Goal: Task Accomplishment & Management: Use online tool/utility

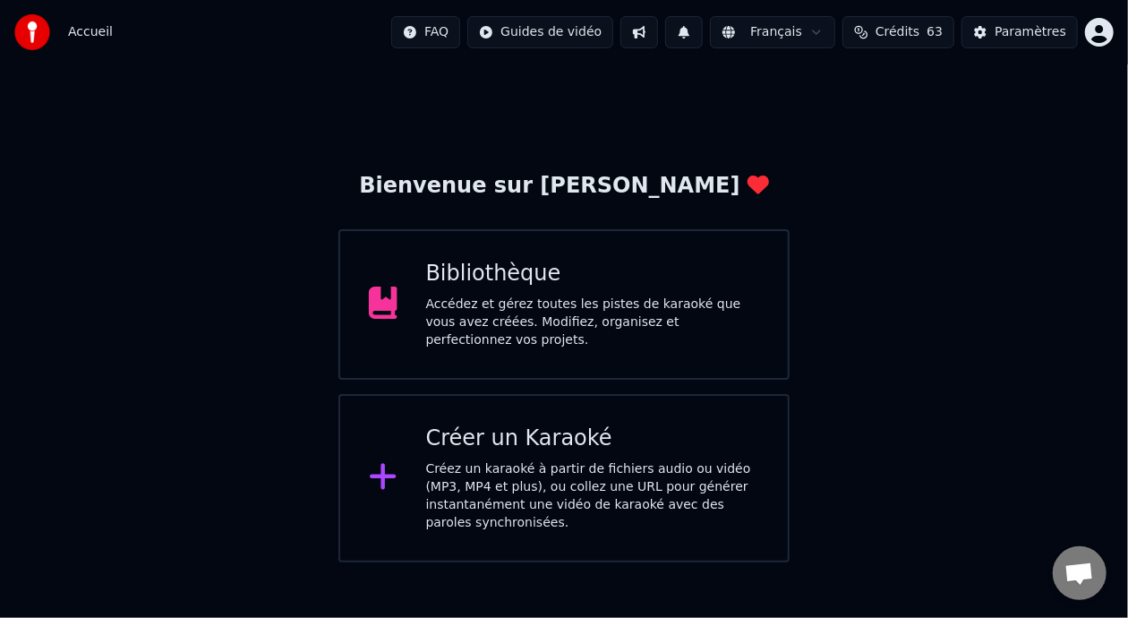
click at [588, 337] on div "Bibliothèque Accédez et gérez toutes les pistes de karaoké que vous avez créées…" at bounding box center [563, 304] width 451 height 150
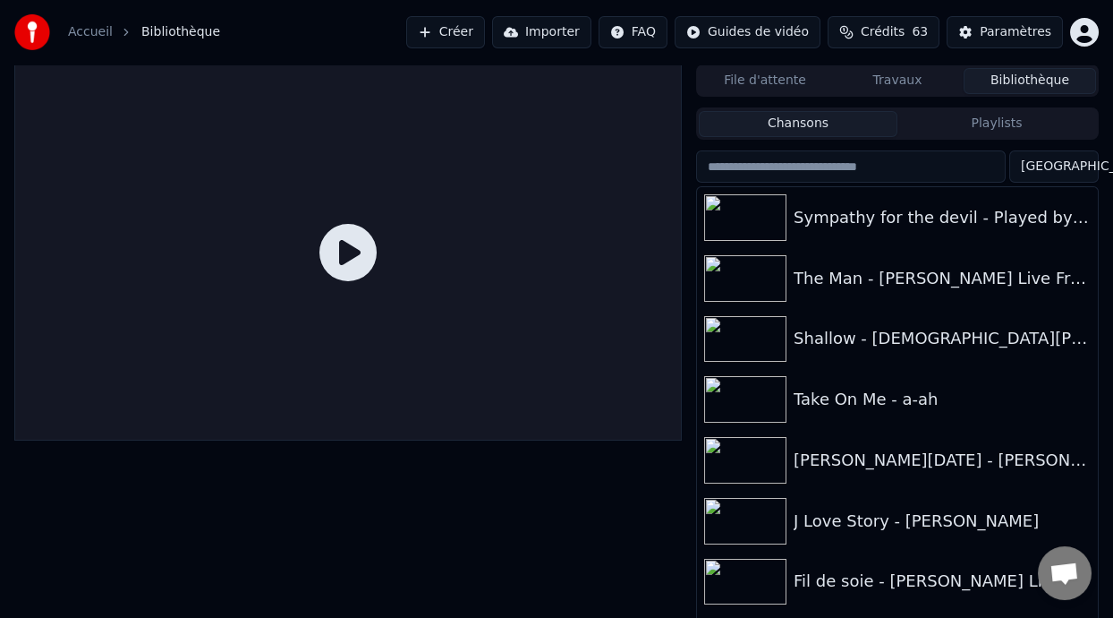
click at [1038, 125] on button "Playlists" at bounding box center [997, 124] width 199 height 26
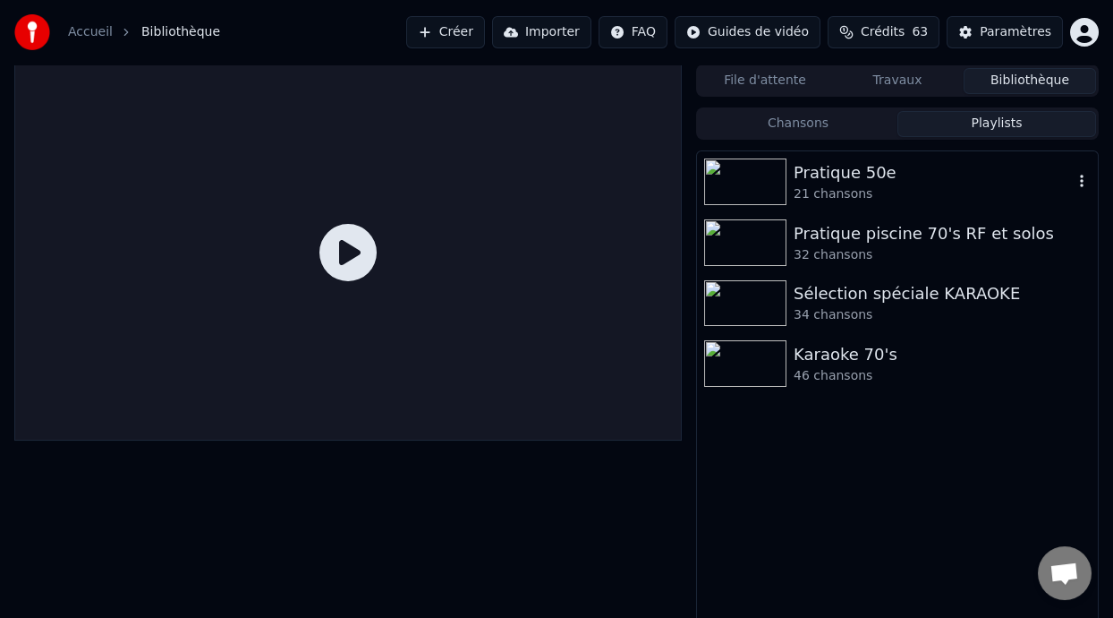
click at [973, 175] on div "Pratique 50e" at bounding box center [933, 172] width 279 height 25
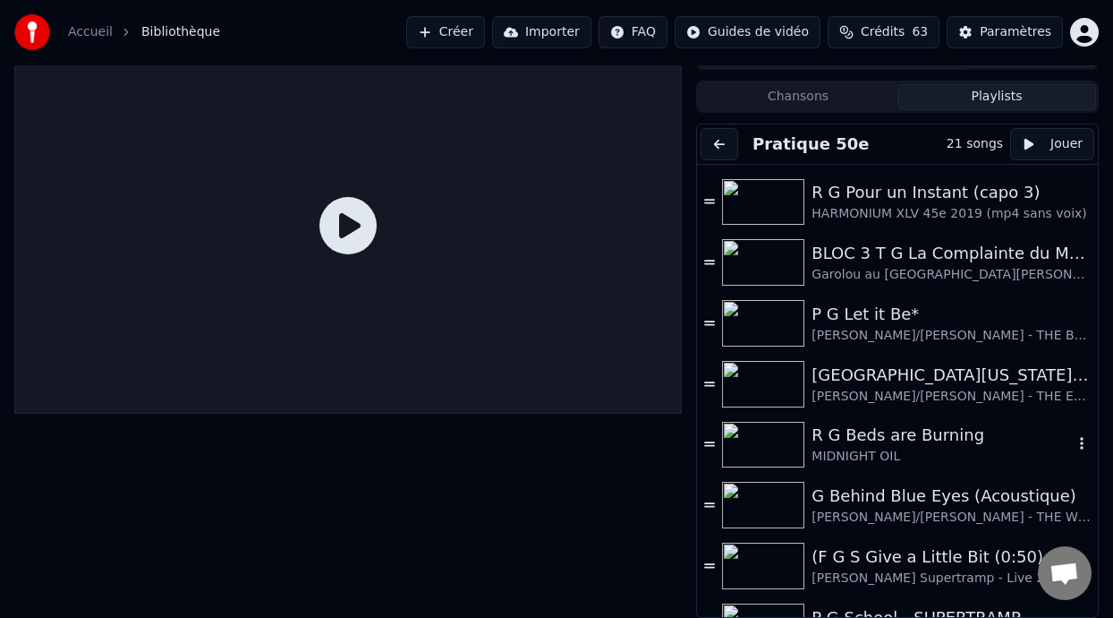
scroll to position [448, 0]
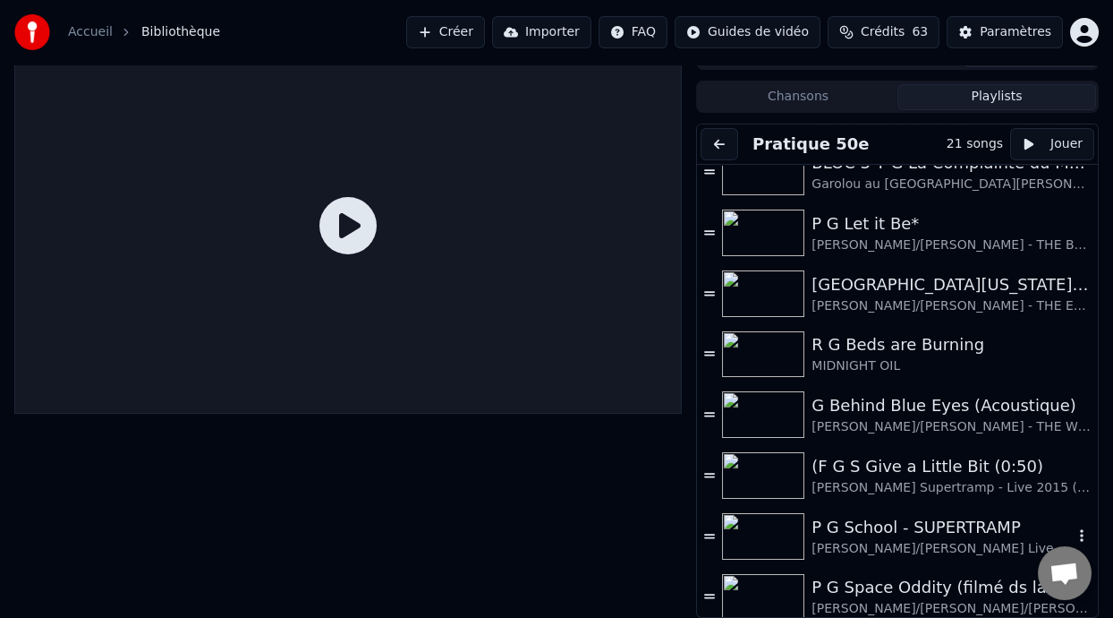
click at [930, 529] on div "P G School - SUPERTRAMP" at bounding box center [942, 527] width 261 height 25
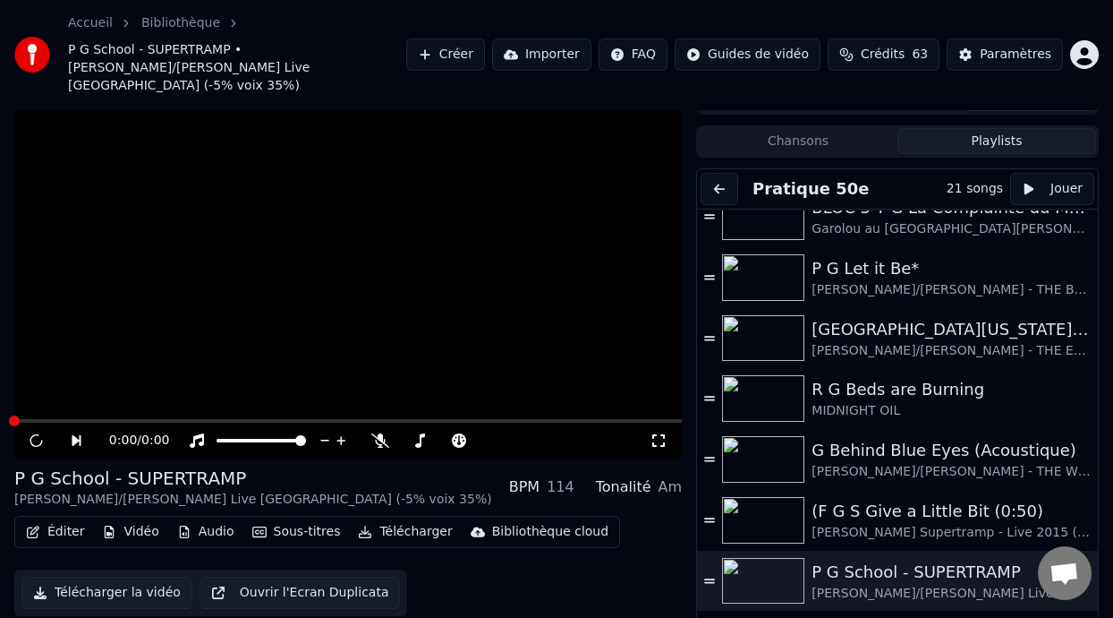
scroll to position [53, 0]
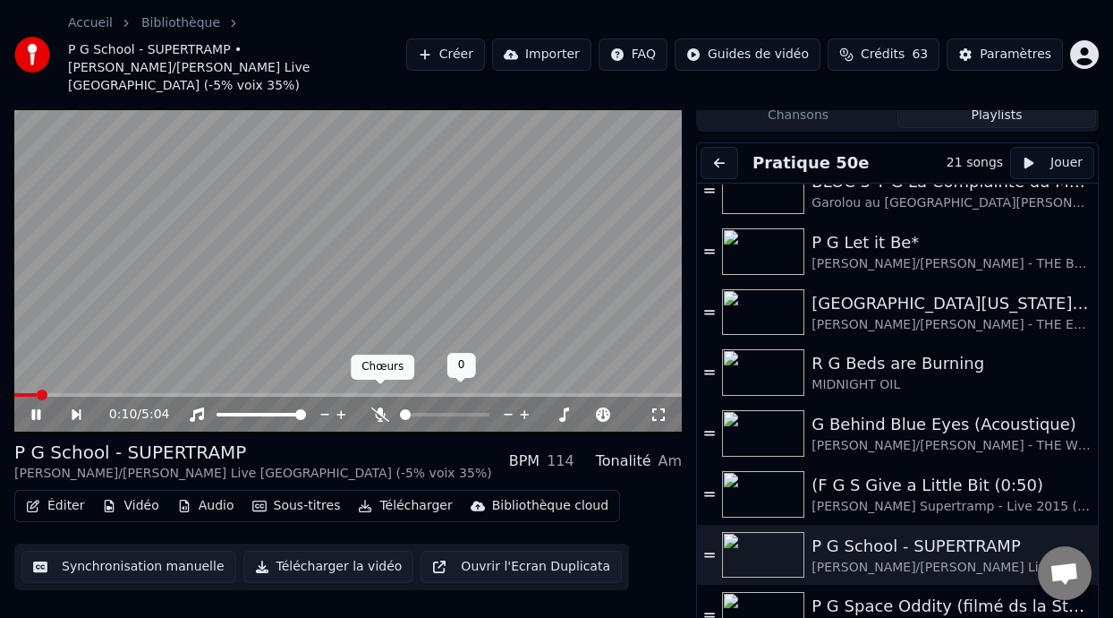
click at [381, 407] on icon at bounding box center [380, 414] width 18 height 14
click at [75, 493] on button "Éditer" at bounding box center [55, 505] width 72 height 25
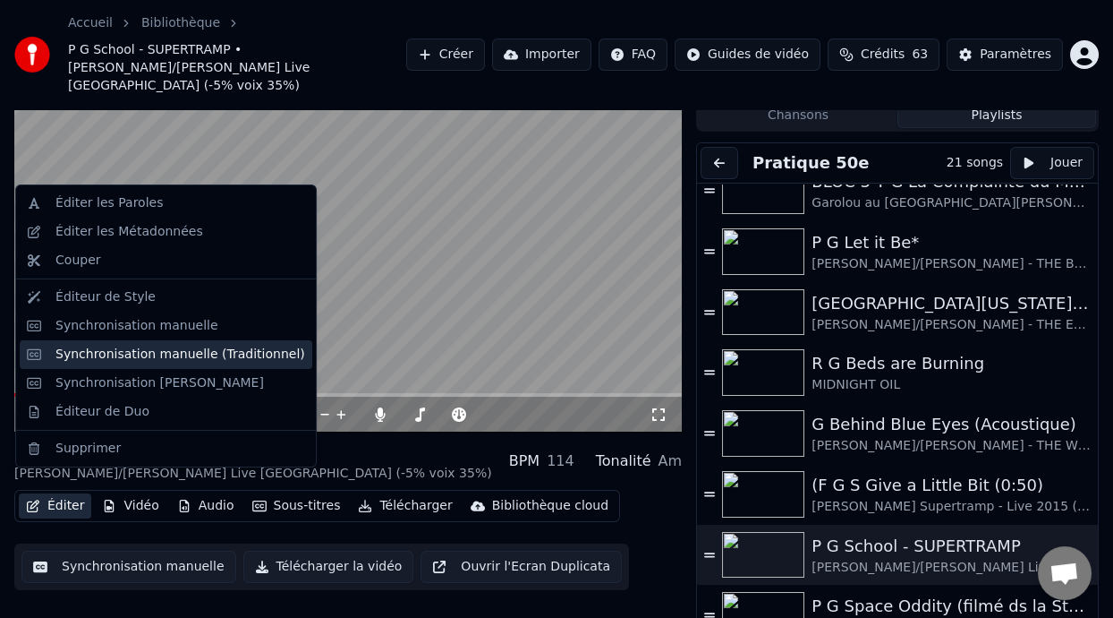
click at [188, 357] on div "Synchronisation manuelle (Traditionnel)" at bounding box center [180, 354] width 250 height 18
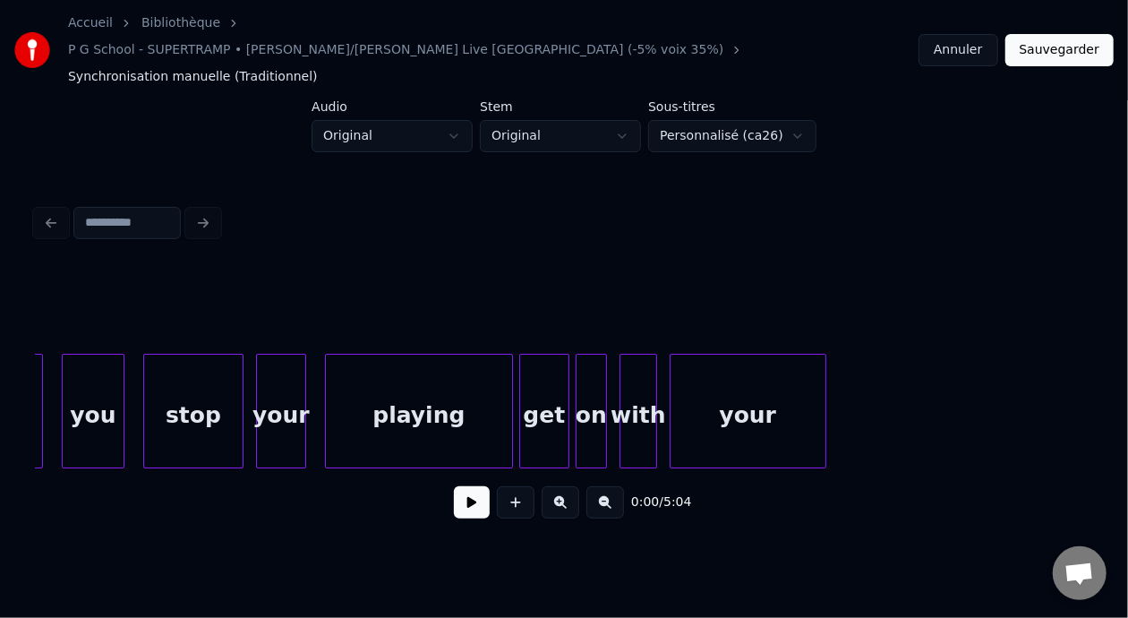
scroll to position [0, 6392]
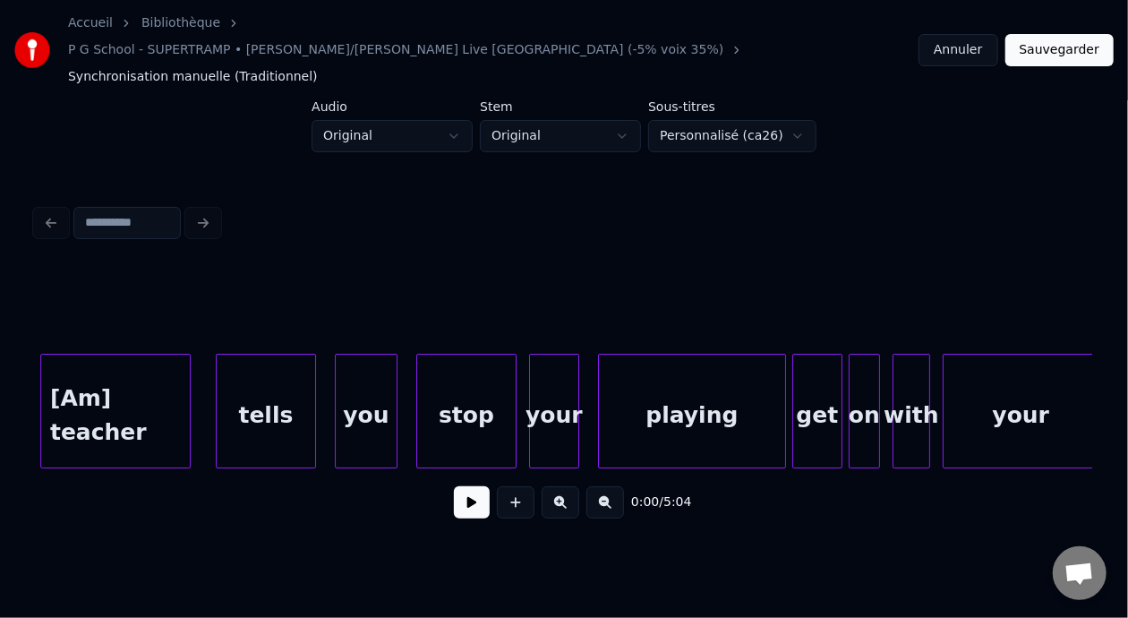
click at [976, 37] on button "Annuler" at bounding box center [957, 50] width 79 height 32
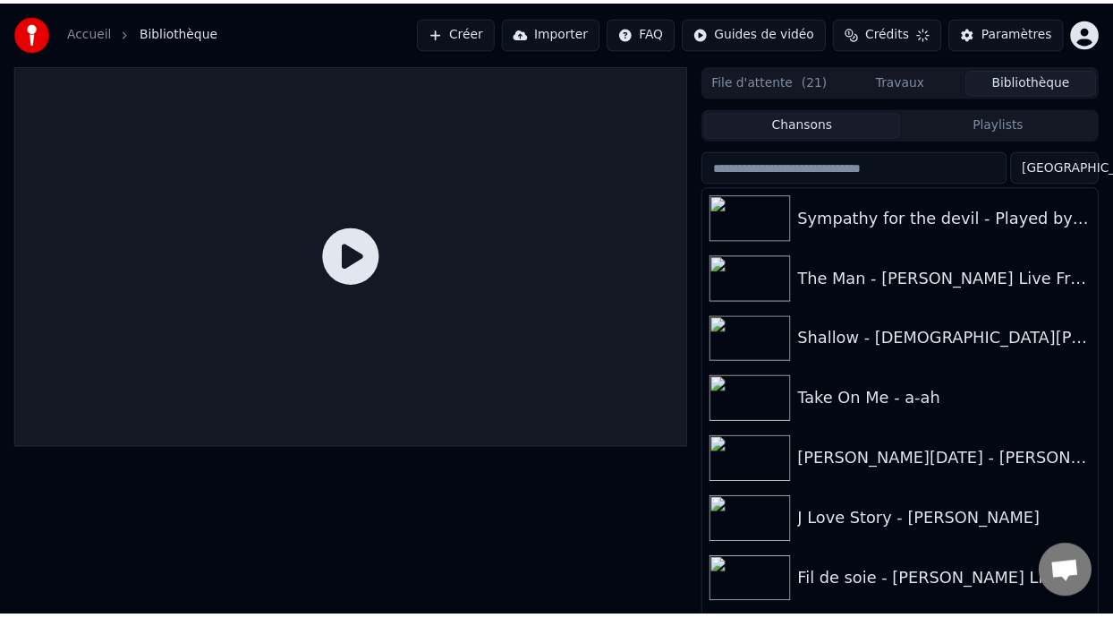
scroll to position [31, 0]
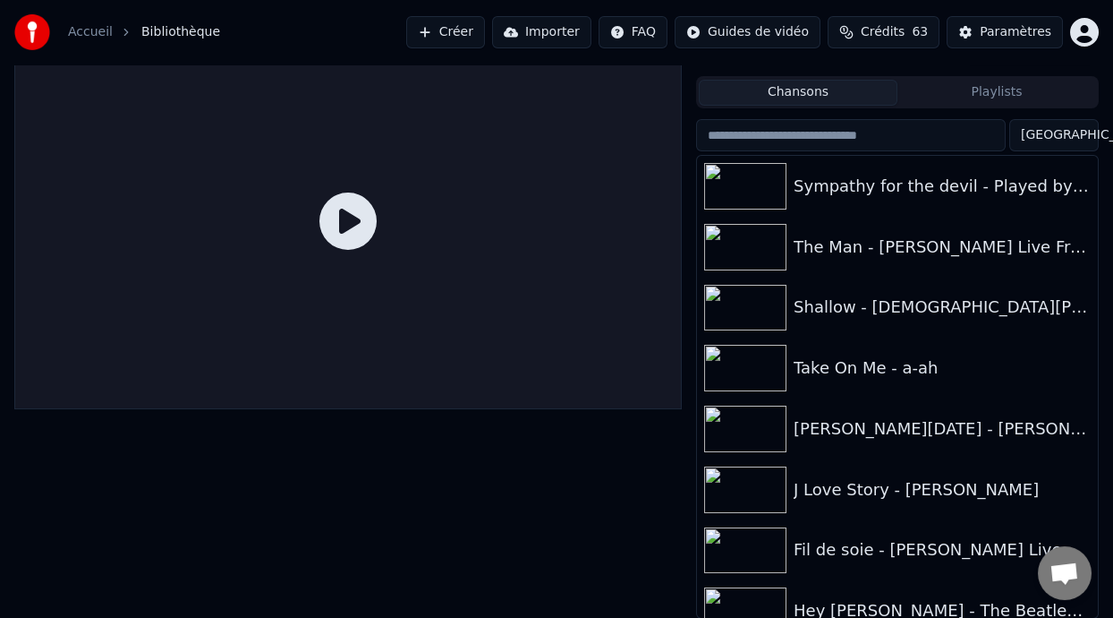
click at [994, 93] on button "Playlists" at bounding box center [997, 93] width 199 height 26
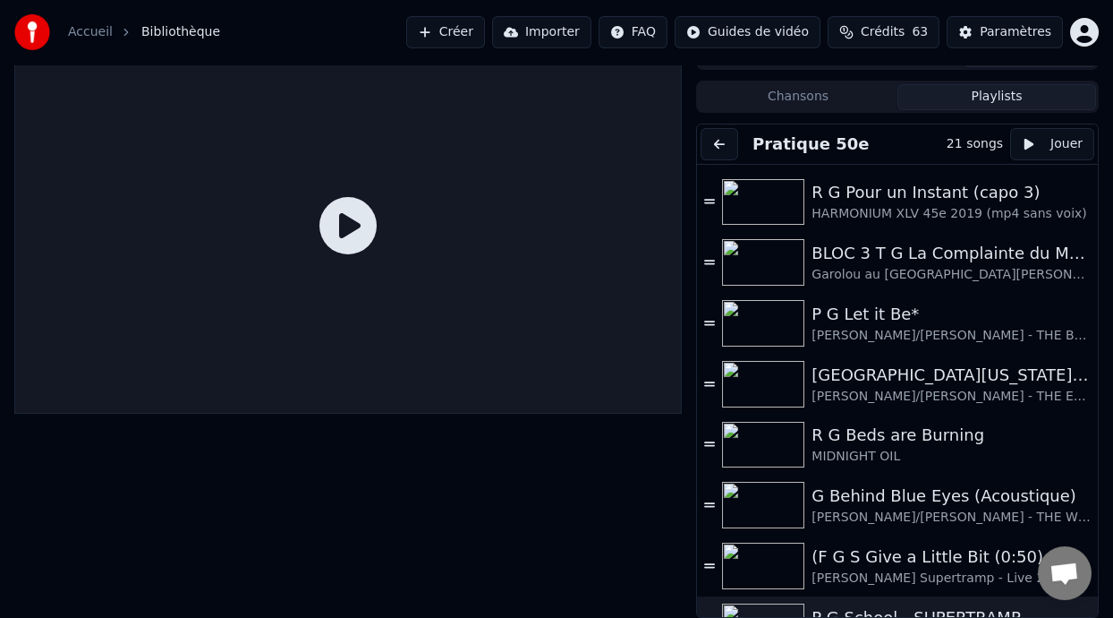
scroll to position [536, 0]
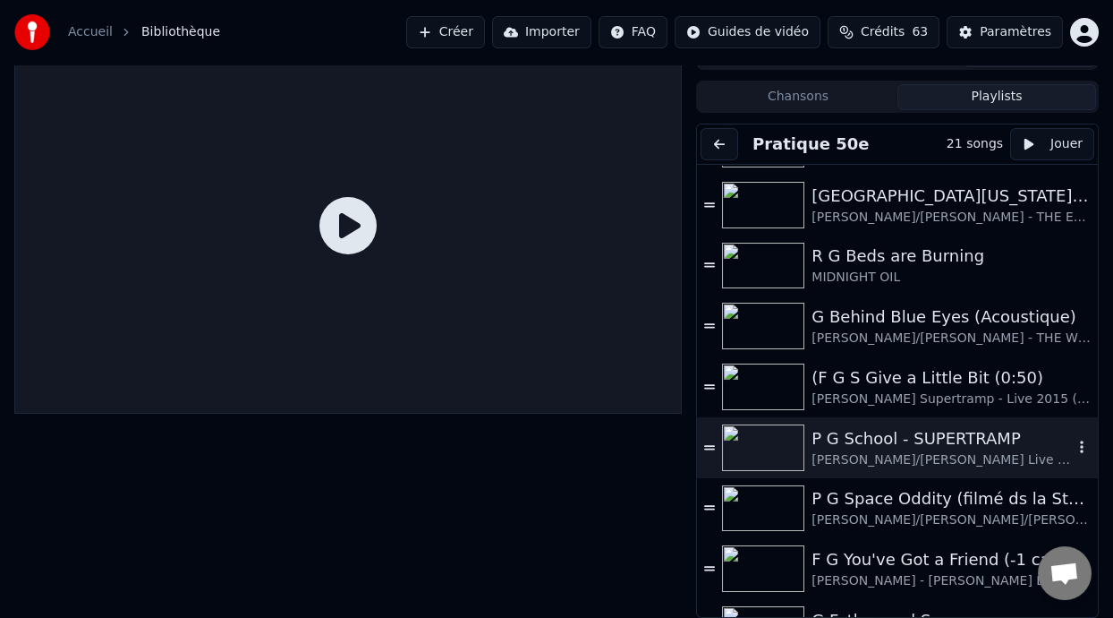
click at [918, 439] on div "P G School - SUPERTRAMP" at bounding box center [942, 438] width 261 height 25
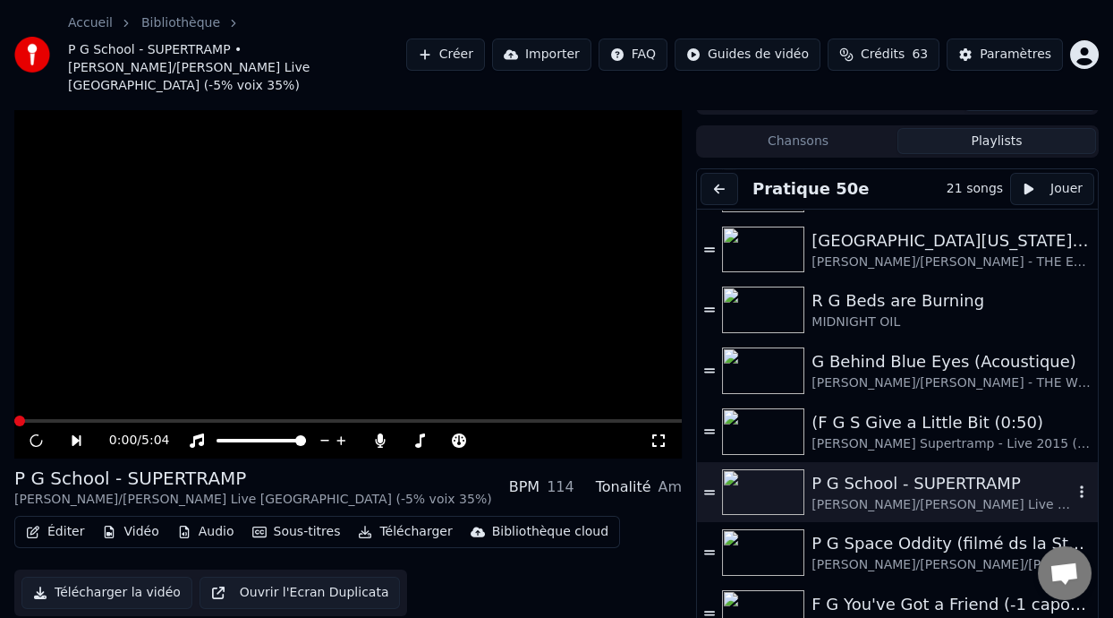
scroll to position [53, 0]
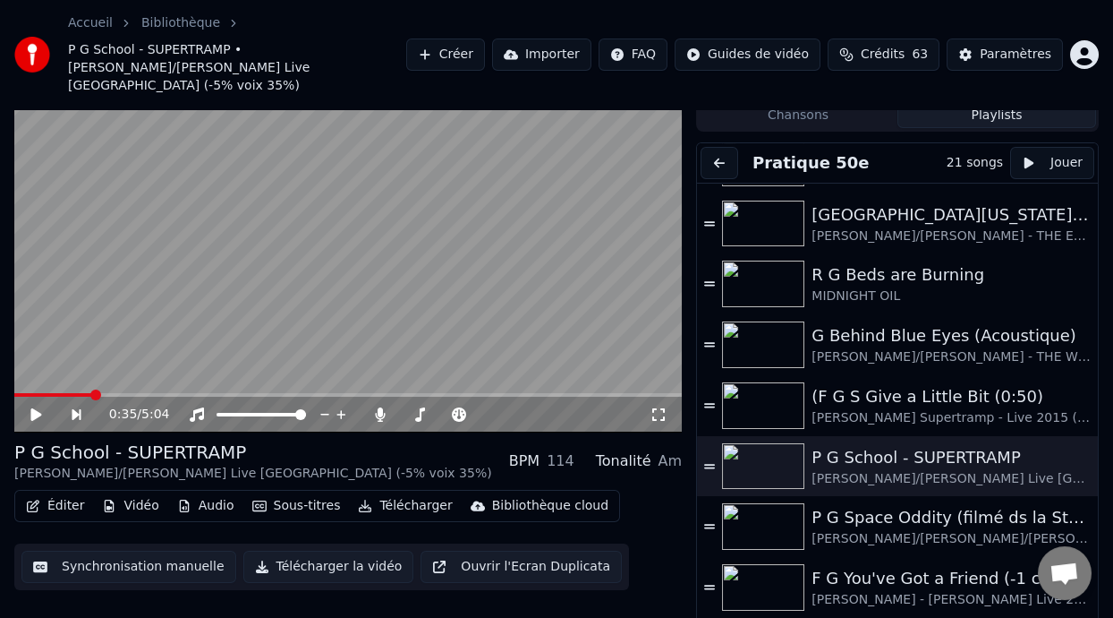
click at [76, 493] on button "Éditer" at bounding box center [55, 505] width 72 height 25
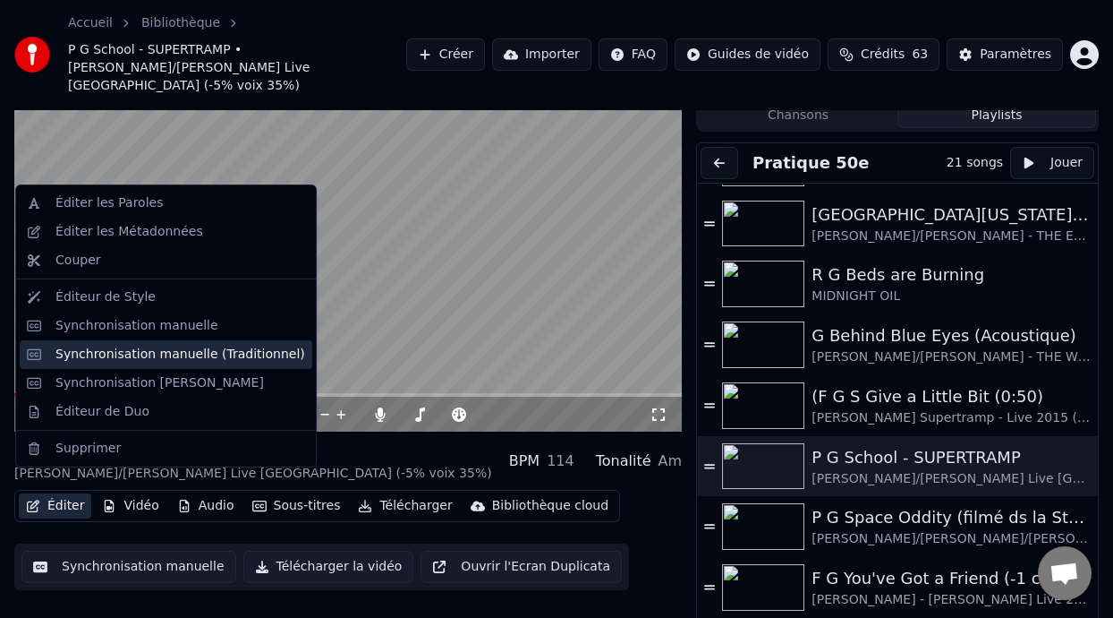
click at [221, 349] on div "Synchronisation manuelle (Traditionnel)" at bounding box center [180, 354] width 250 height 18
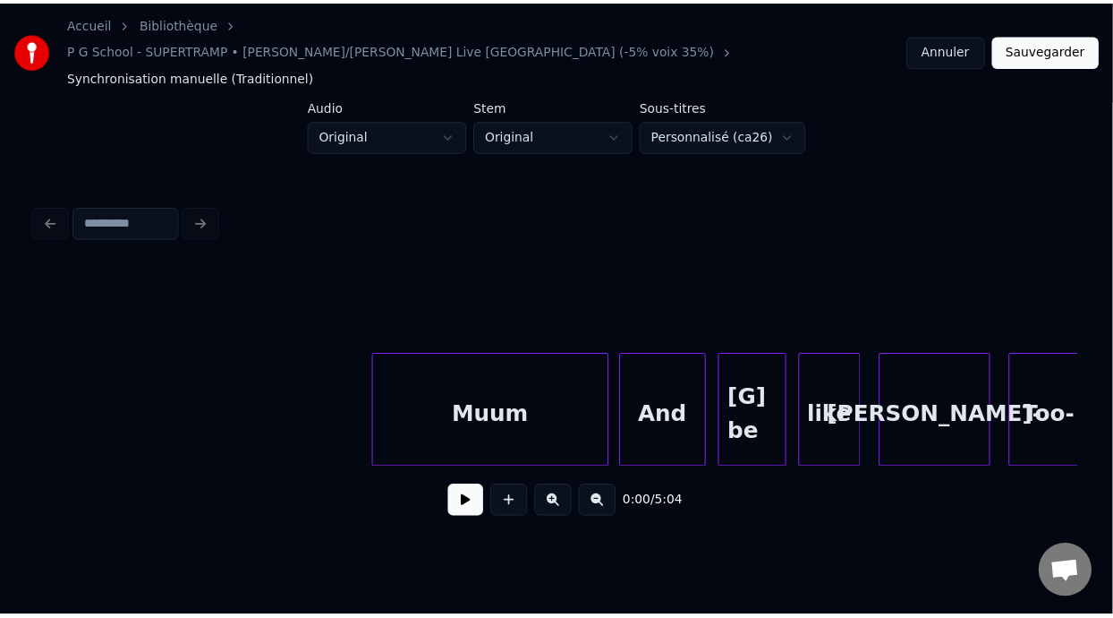
scroll to position [0, 7867]
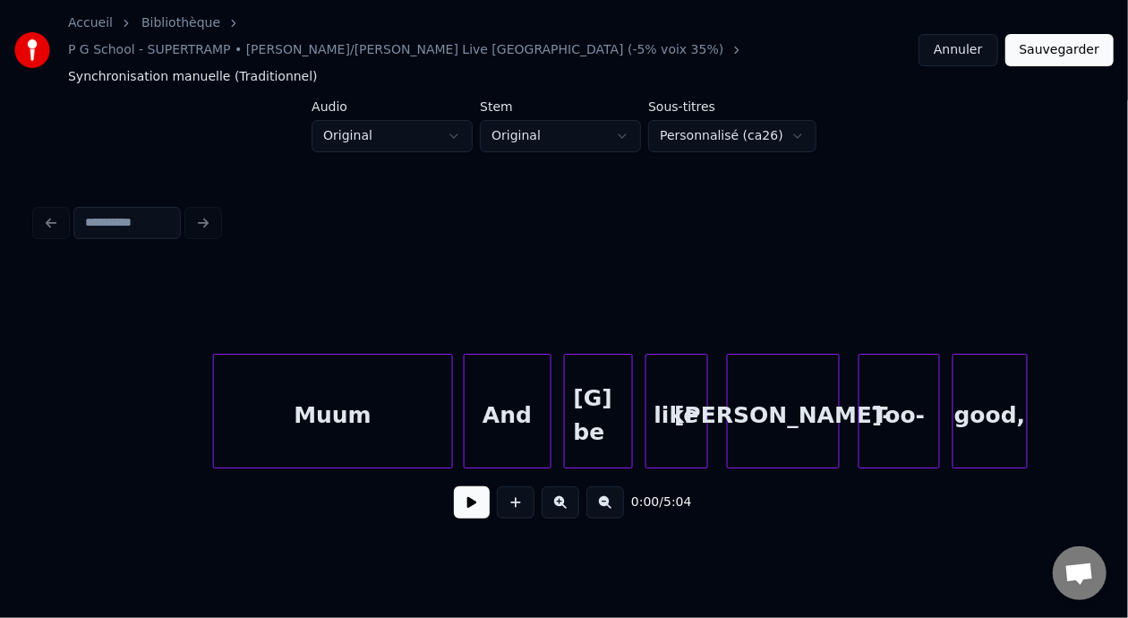
click at [894, 398] on div "Too-" at bounding box center [899, 415] width 80 height 122
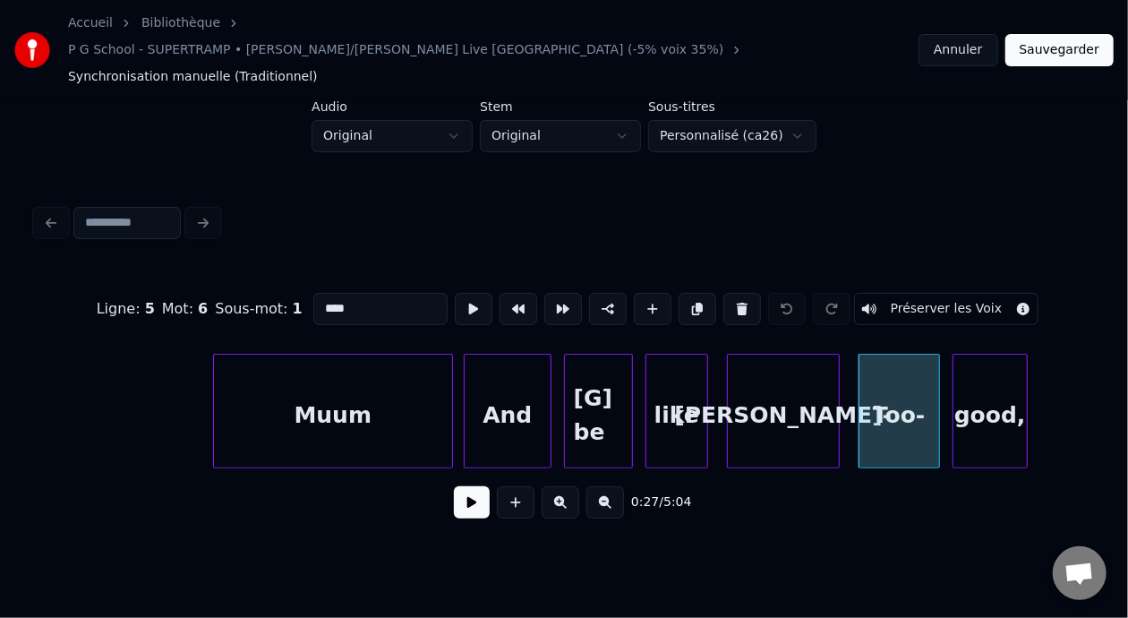
click at [313, 293] on input "****" at bounding box center [380, 309] width 134 height 32
type input "****"
click at [1070, 36] on button "Sauvegarder" at bounding box center [1059, 50] width 108 height 32
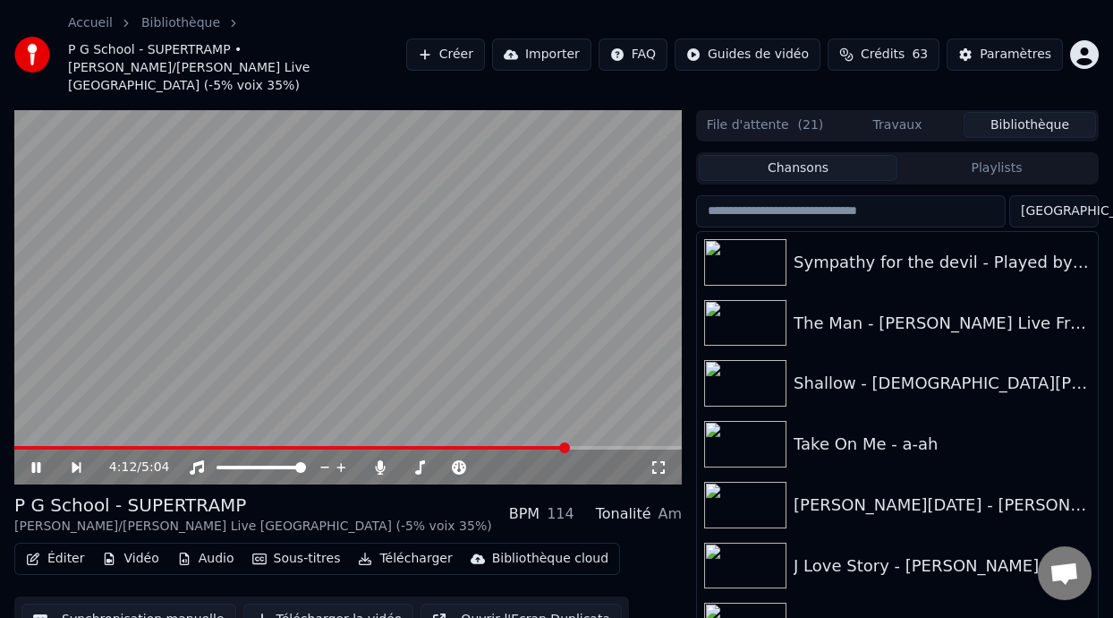
scroll to position [58, 0]
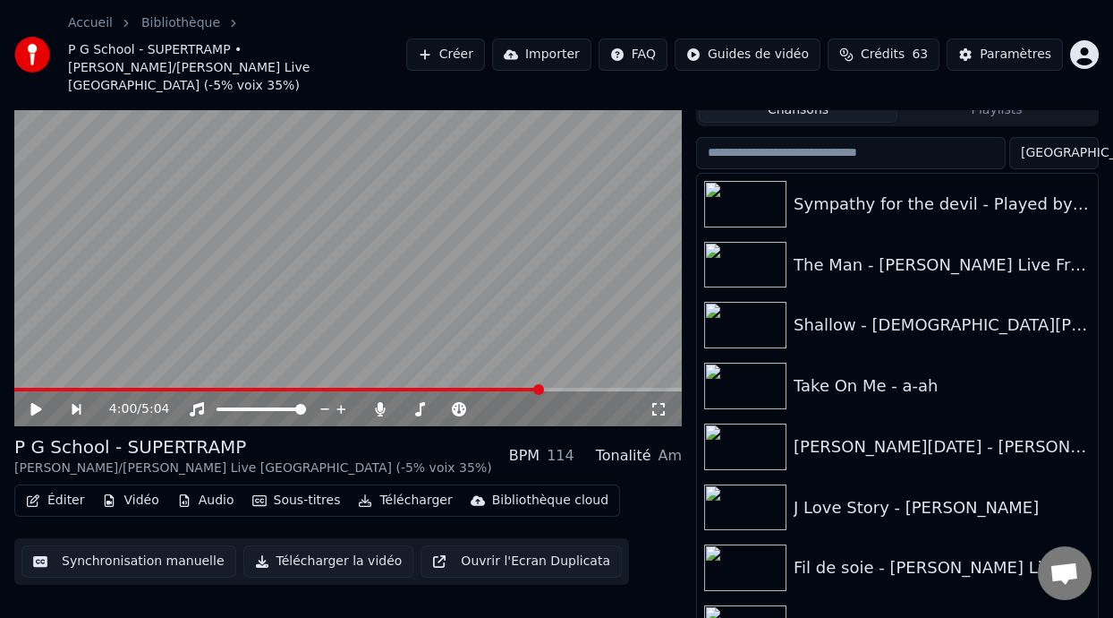
click at [38, 402] on icon at bounding box center [49, 409] width 40 height 14
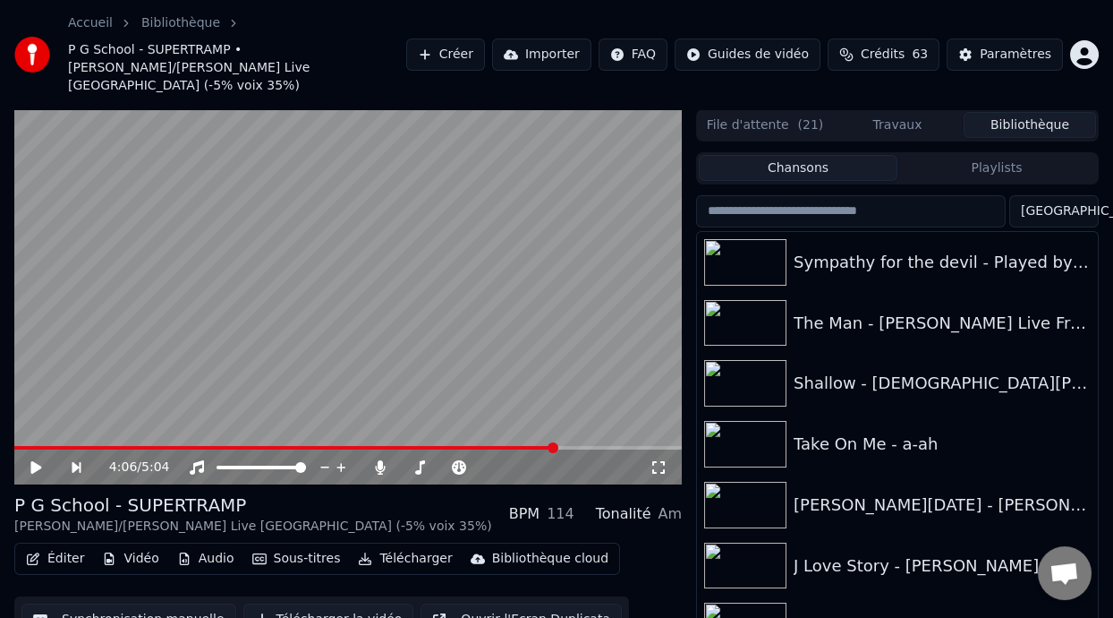
click at [33, 460] on icon at bounding box center [49, 467] width 40 height 14
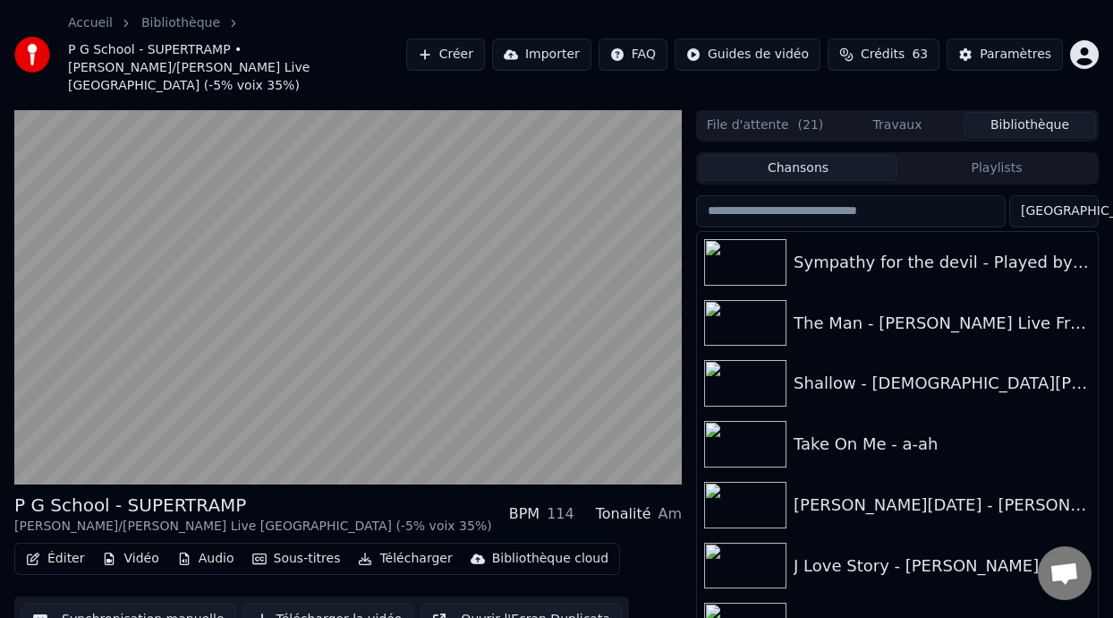
scroll to position [58, 0]
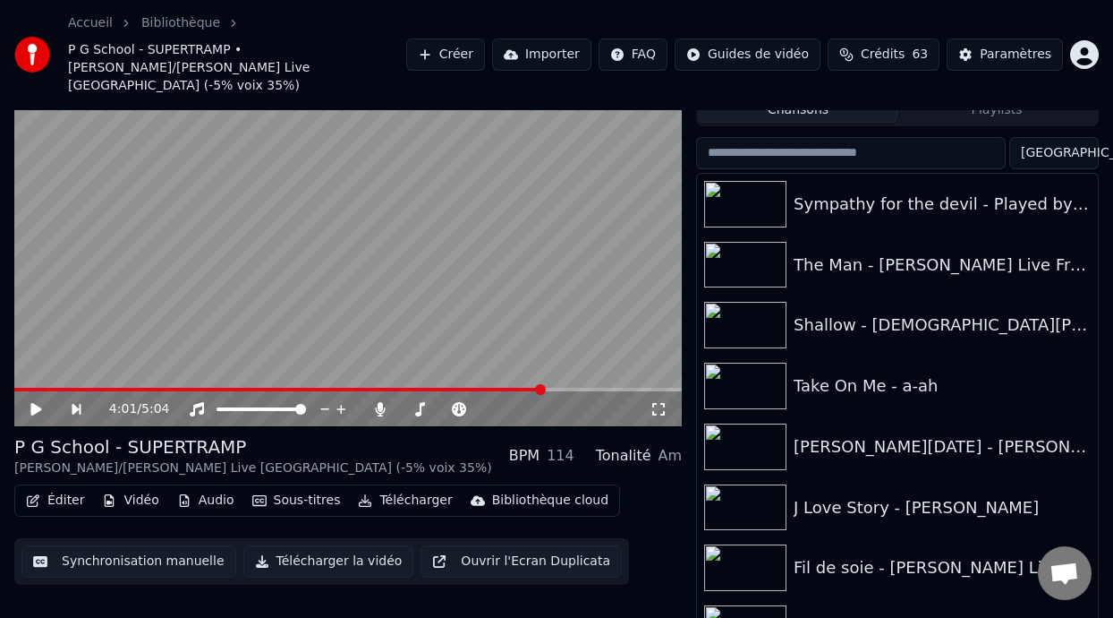
click at [30, 403] on icon at bounding box center [35, 409] width 11 height 13
click at [513, 407] on span at bounding box center [501, 409] width 45 height 4
click at [515, 404] on span at bounding box center [515, 409] width 11 height 11
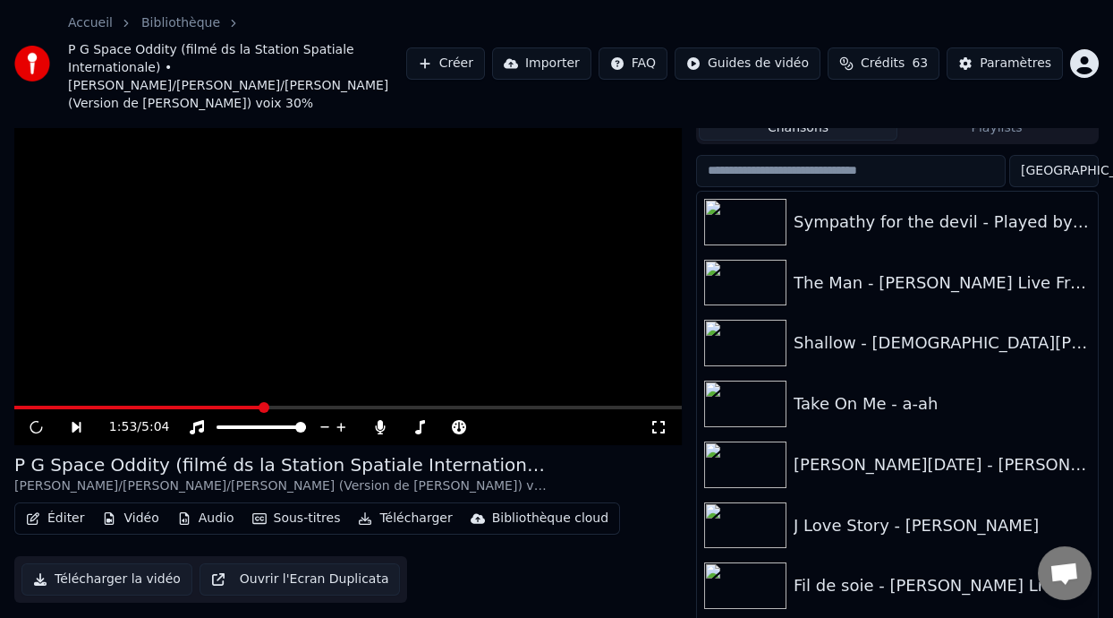
scroll to position [76, 0]
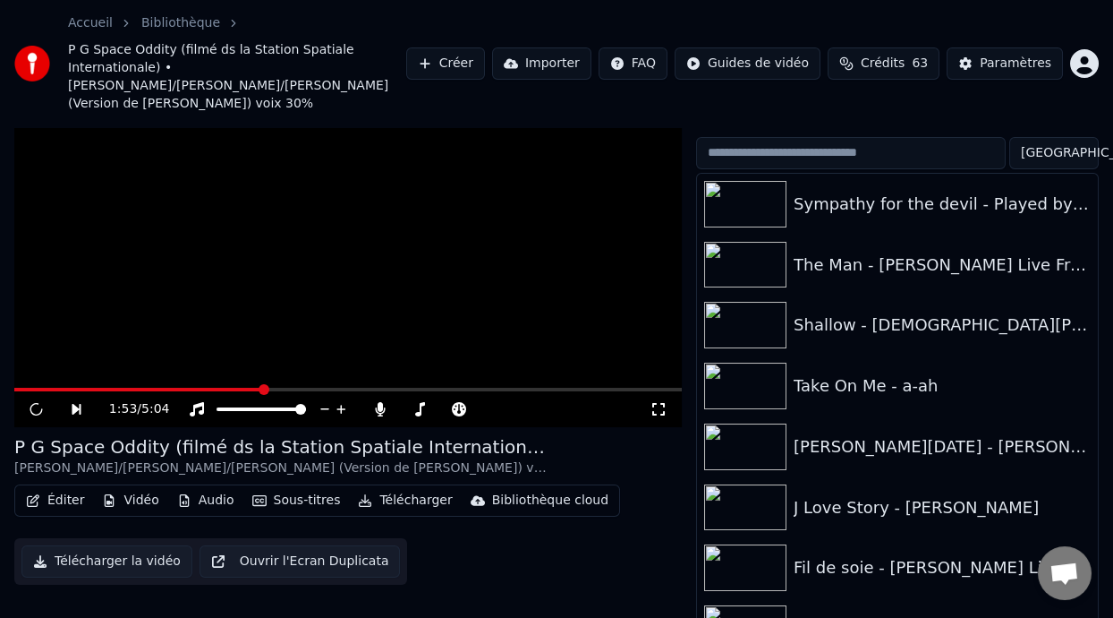
click at [262, 388] on span at bounding box center [348, 390] width 668 height 4
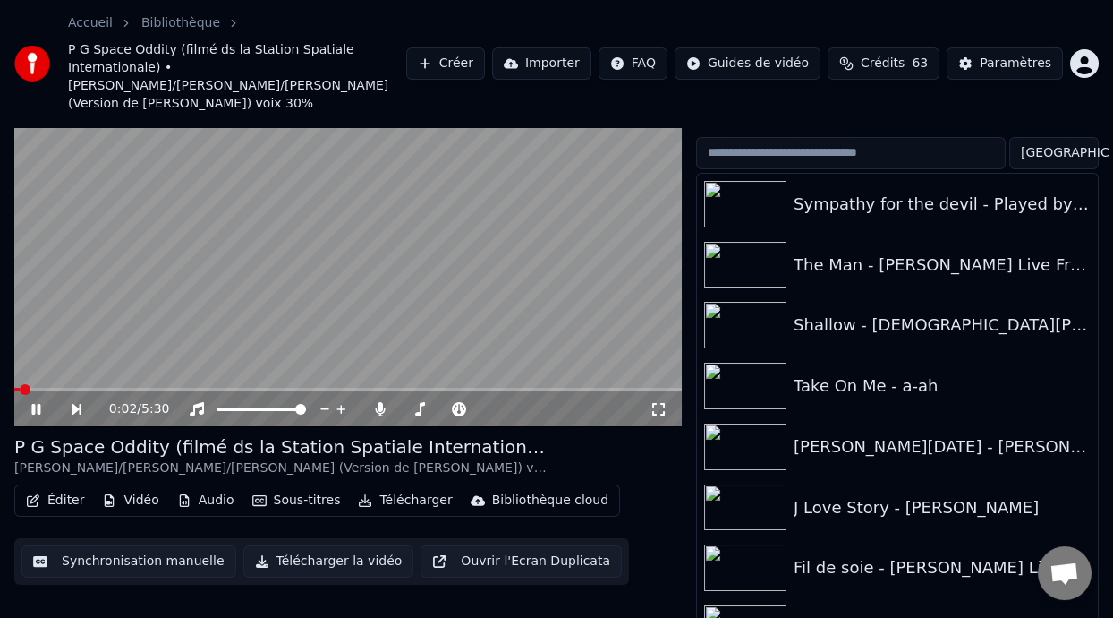
click at [36, 400] on div "0:02 / 5:30" at bounding box center [347, 409] width 653 height 18
click at [34, 402] on icon at bounding box center [49, 409] width 40 height 14
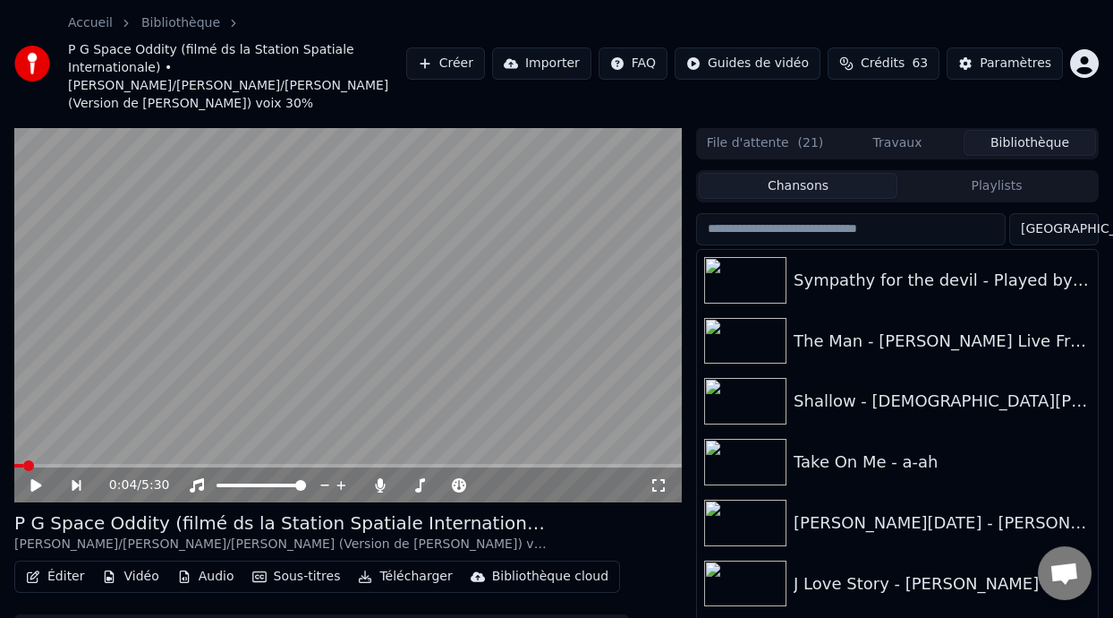
click at [1039, 130] on button "Bibliothèque" at bounding box center [1030, 143] width 132 height 26
click at [1027, 173] on button "Playlists" at bounding box center [997, 186] width 199 height 26
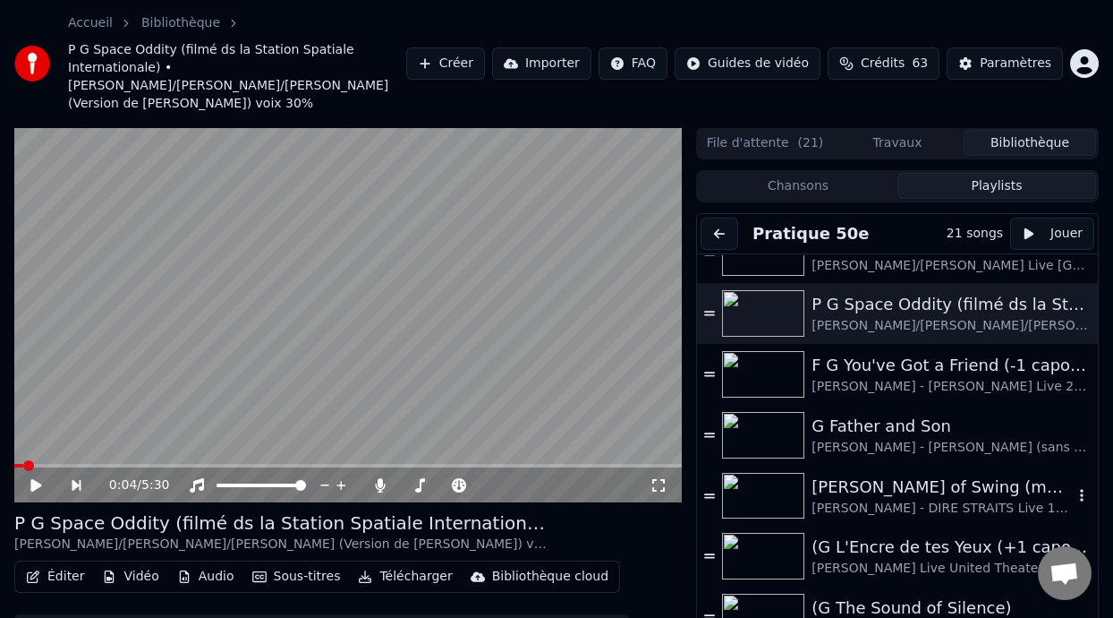
scroll to position [641, 0]
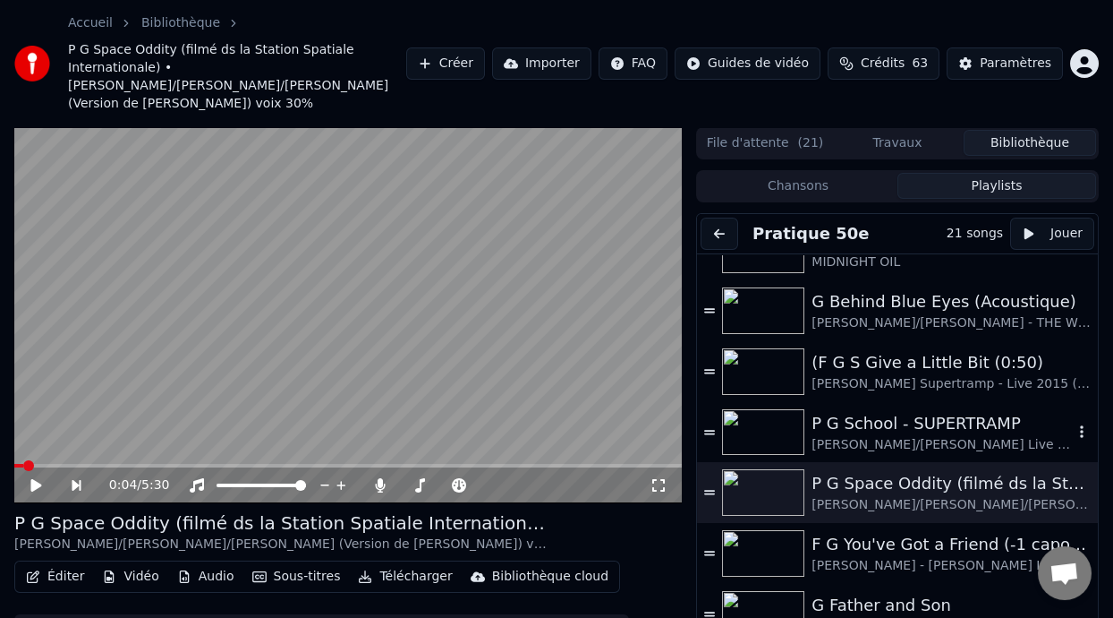
click at [924, 412] on div "P G School - SUPERTRAMP" at bounding box center [942, 423] width 261 height 25
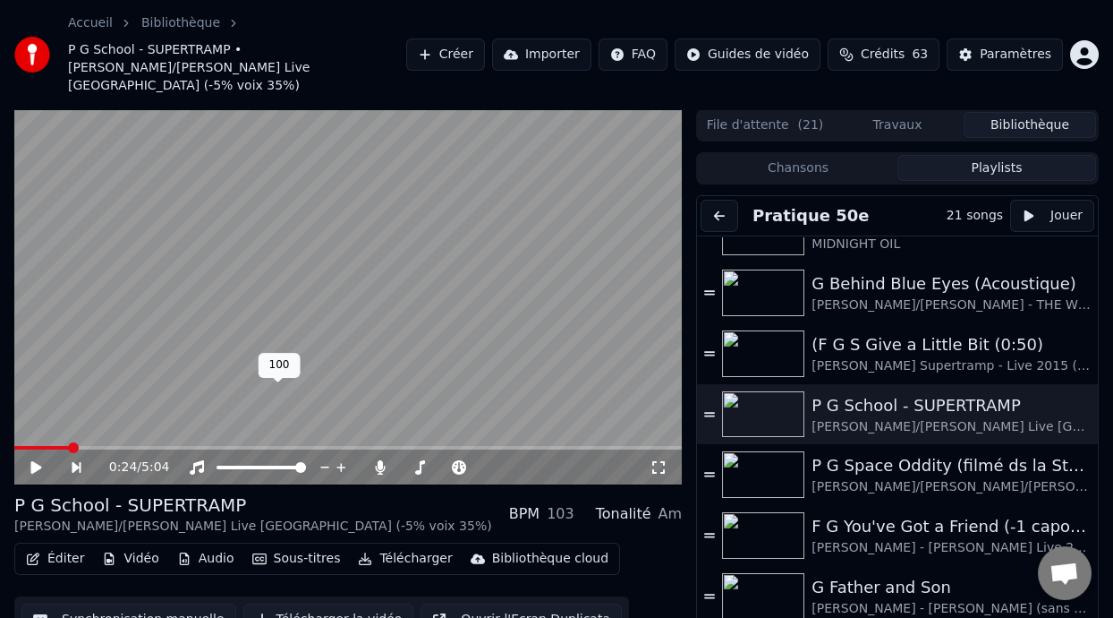
scroll to position [53, 0]
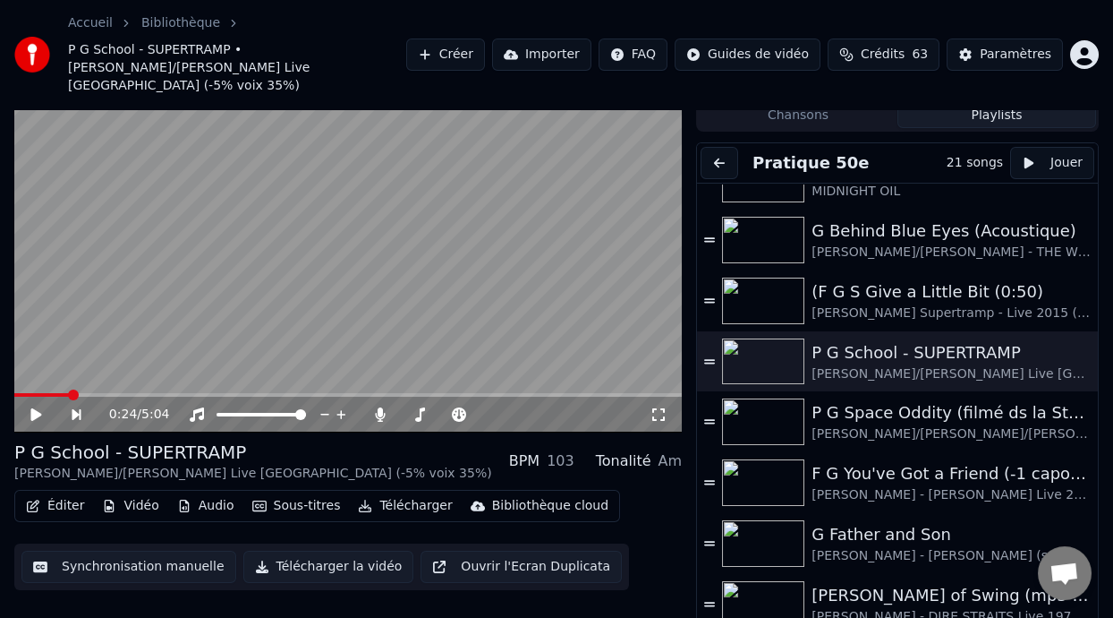
click at [20, 371] on video at bounding box center [348, 244] width 668 height 376
click at [24, 396] on div "0:29 / 5:04" at bounding box center [348, 414] width 668 height 36
click at [23, 393] on span at bounding box center [18, 395] width 9 height 4
click at [43, 405] on div "0:00 / 5:04" at bounding box center [347, 414] width 653 height 18
click at [38, 409] on icon at bounding box center [35, 414] width 9 height 11
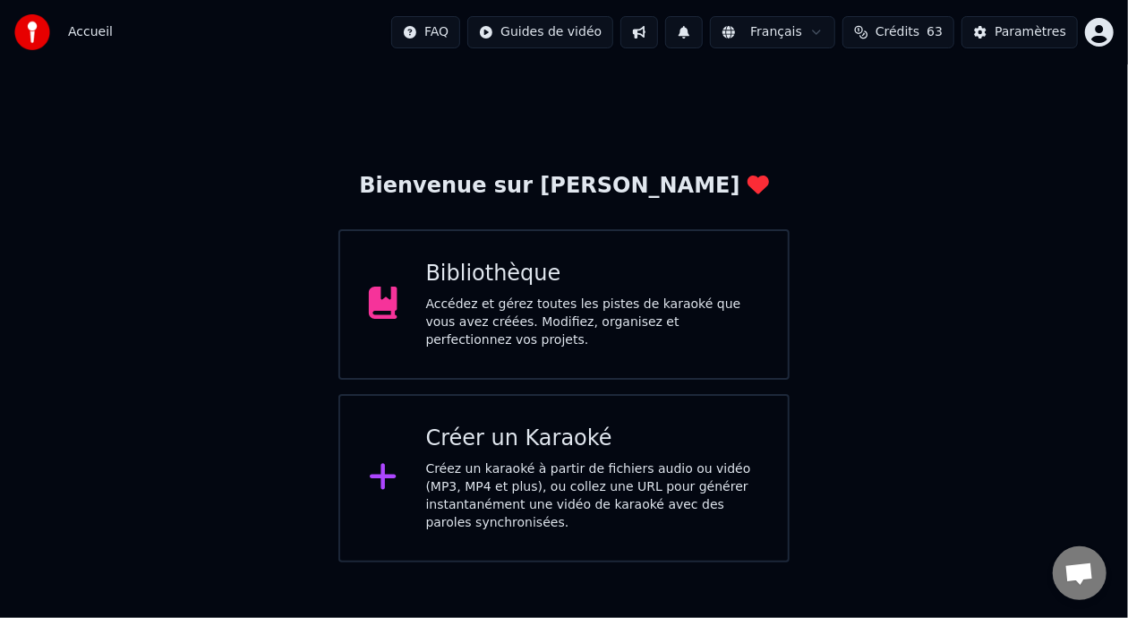
click at [596, 303] on div "Accédez et gérez toutes les pistes de karaoké que vous avez créées. Modifiez, o…" at bounding box center [593, 322] width 334 height 54
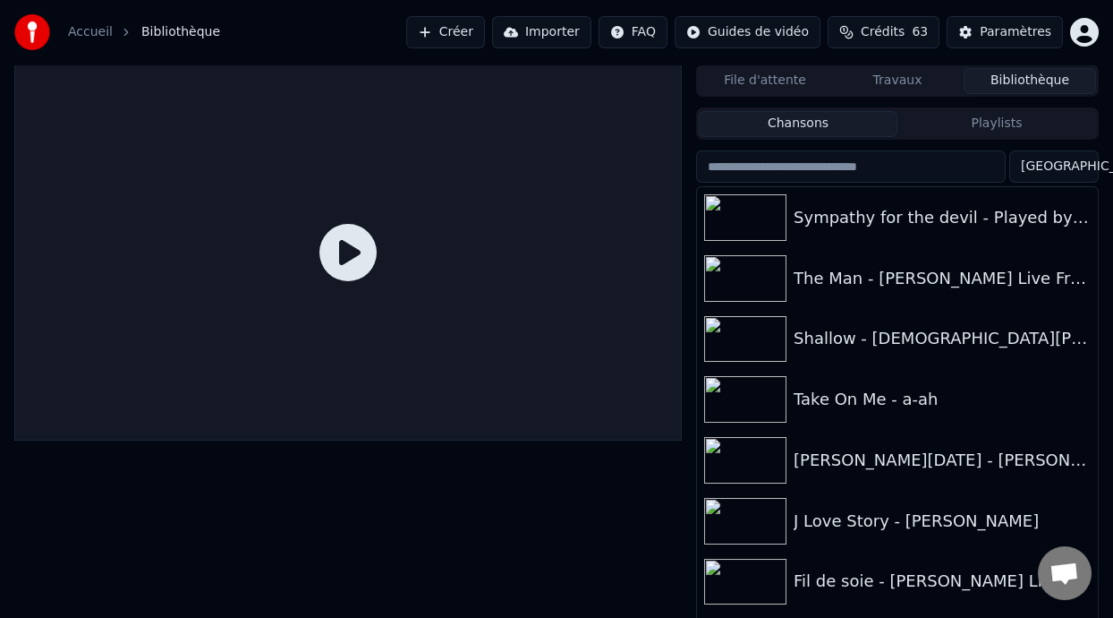
click at [1018, 129] on button "Playlists" at bounding box center [997, 124] width 199 height 26
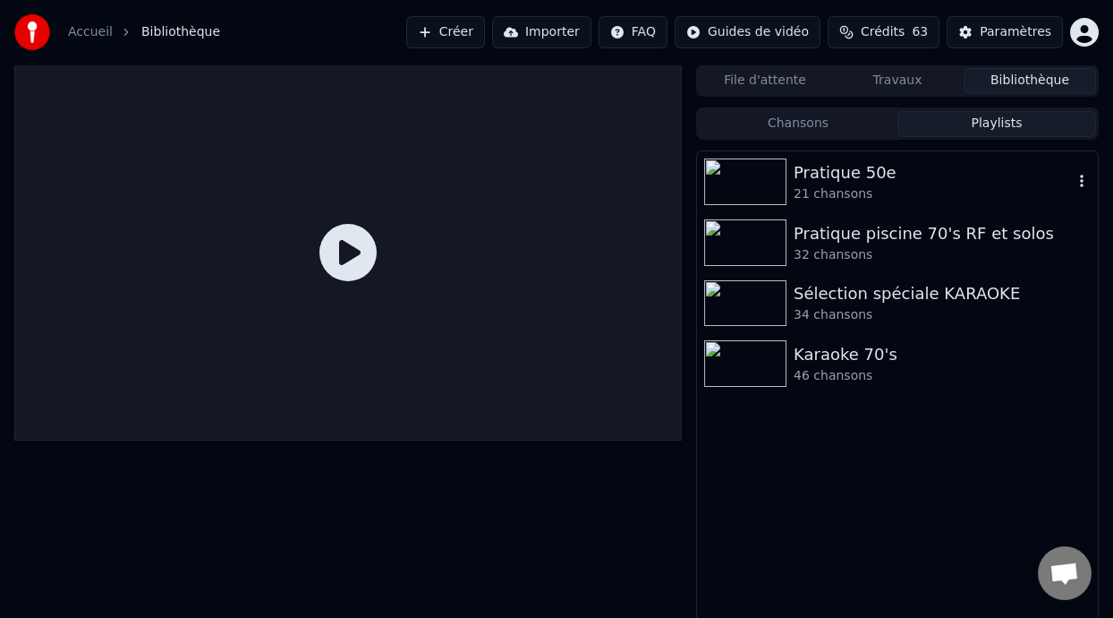
click at [854, 175] on div "Pratique 50e" at bounding box center [933, 172] width 279 height 25
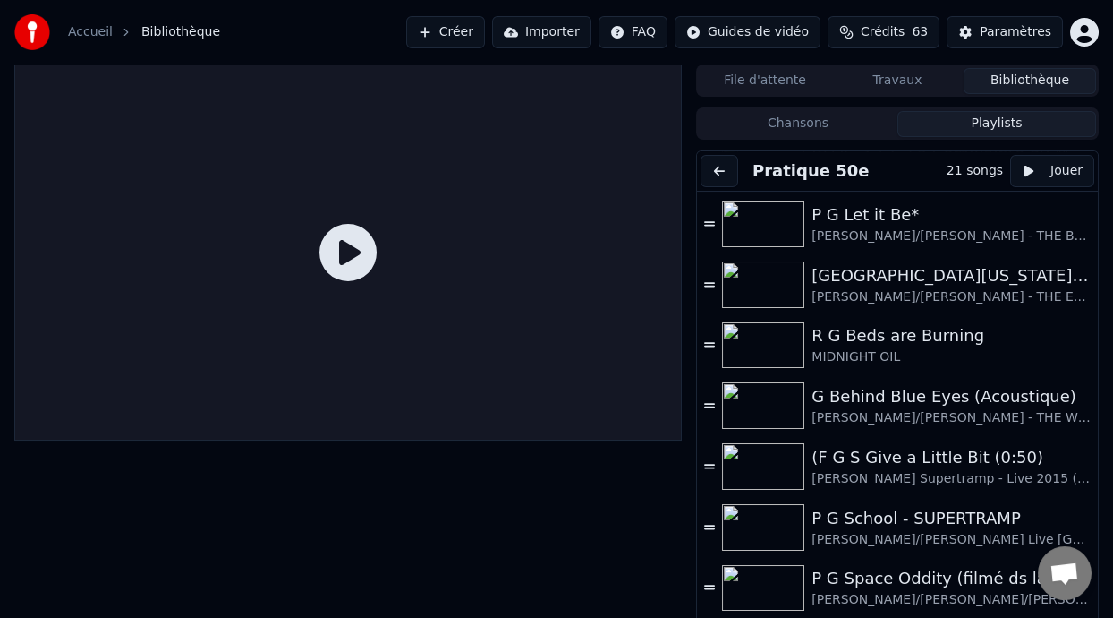
scroll to position [488, 0]
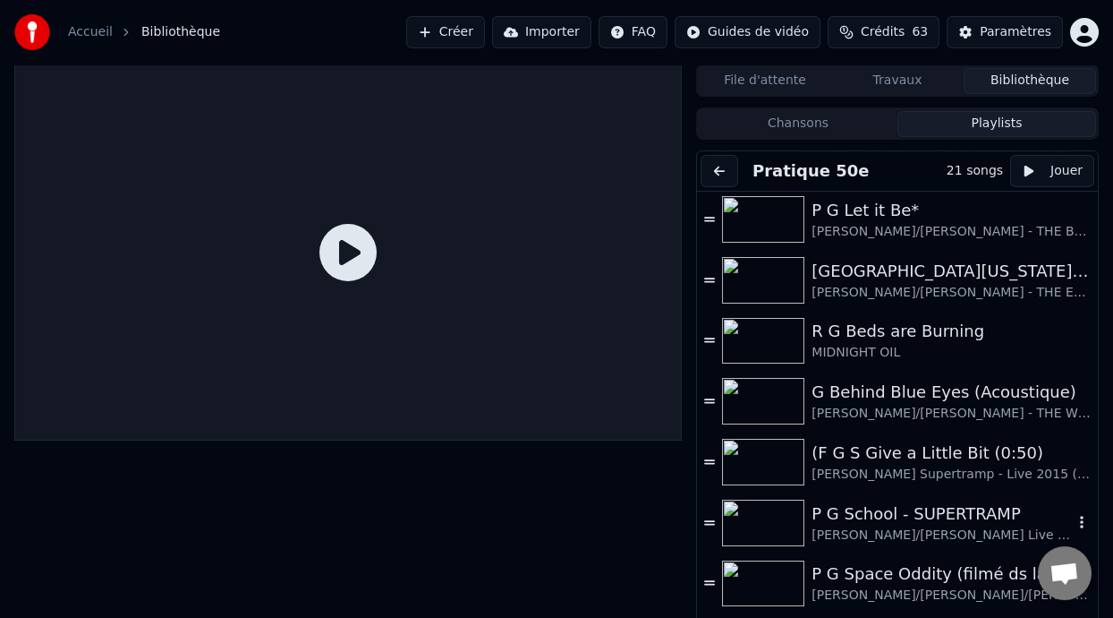
click at [901, 518] on div "P G School - SUPERTRAMP" at bounding box center [942, 513] width 261 height 25
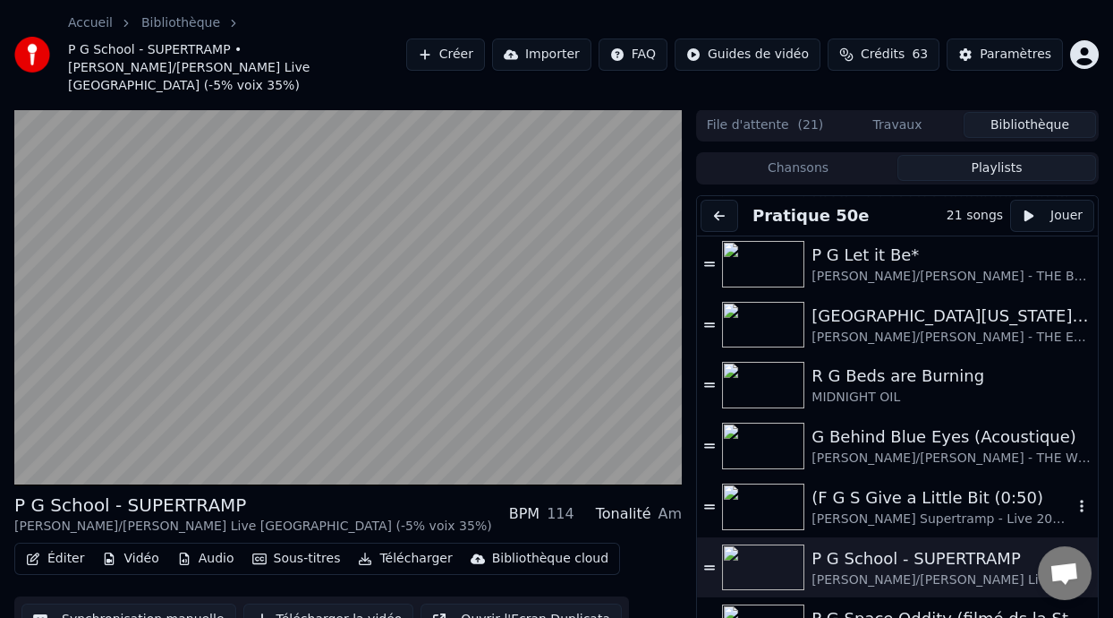
scroll to position [53, 0]
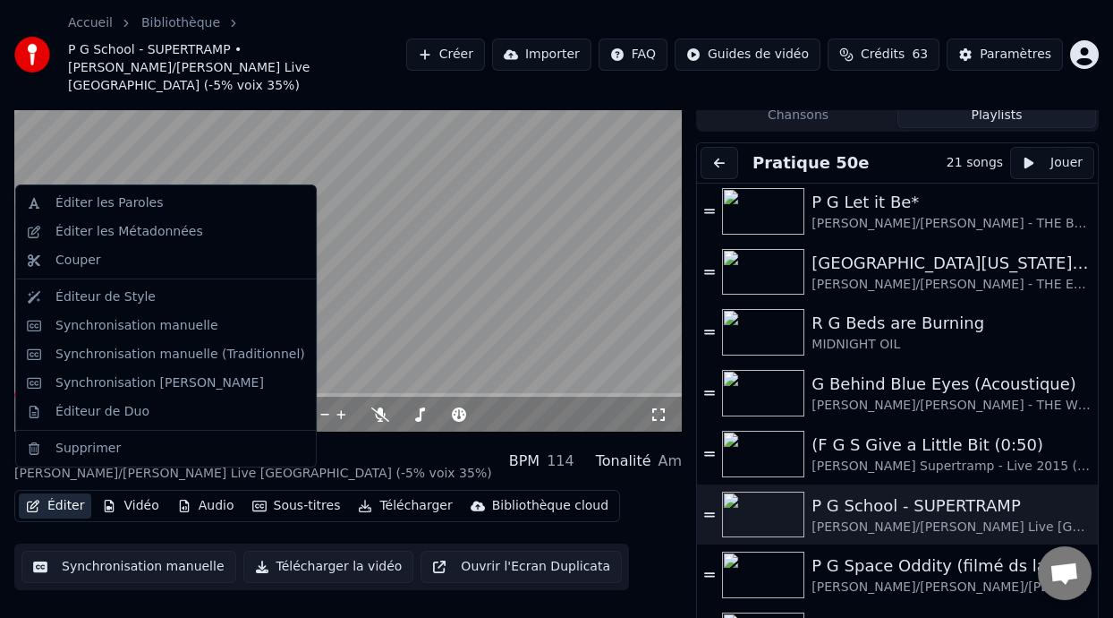
click at [67, 493] on button "Éditer" at bounding box center [55, 505] width 72 height 25
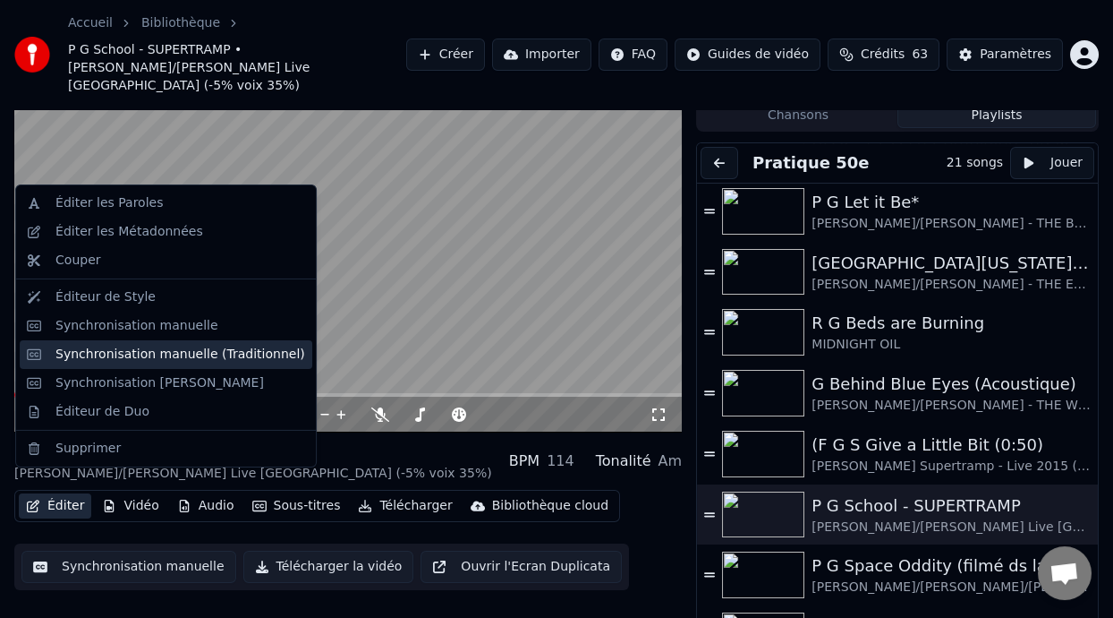
click at [247, 359] on div "Synchronisation manuelle (Traditionnel)" at bounding box center [180, 354] width 250 height 18
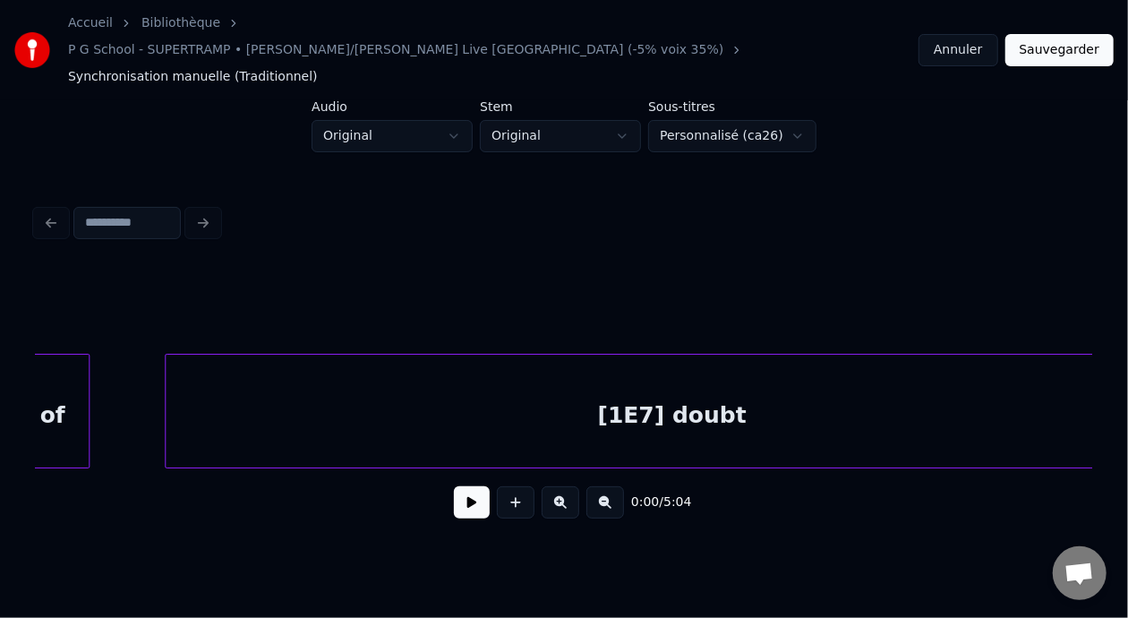
scroll to position [0, 26500]
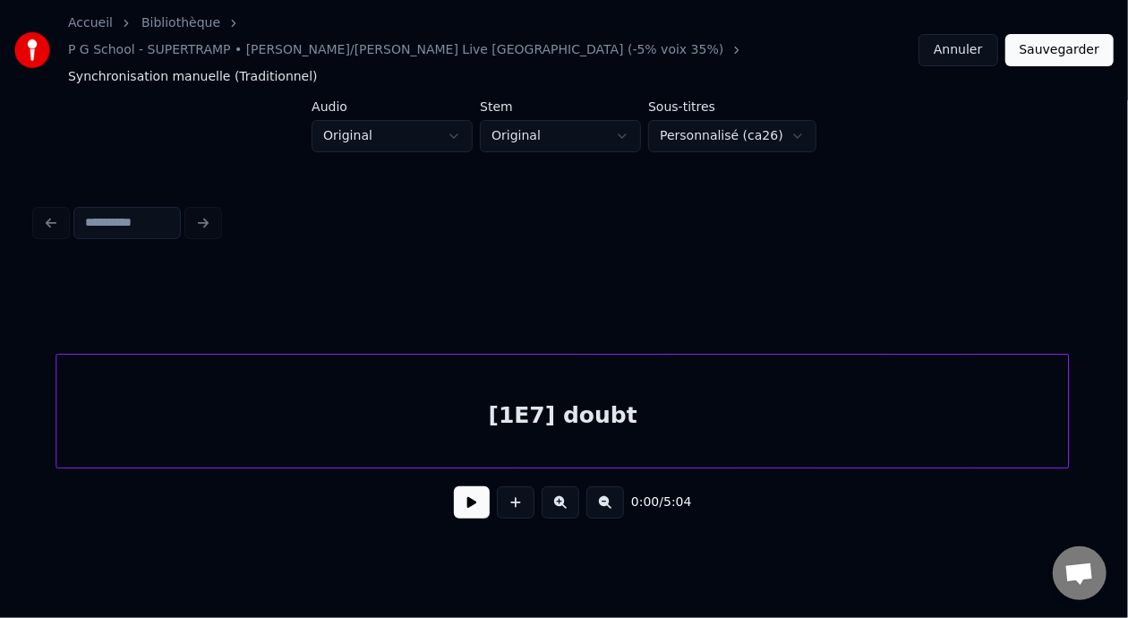
click at [549, 390] on div "[1E7] doubt" at bounding box center [561, 415] width 1011 height 122
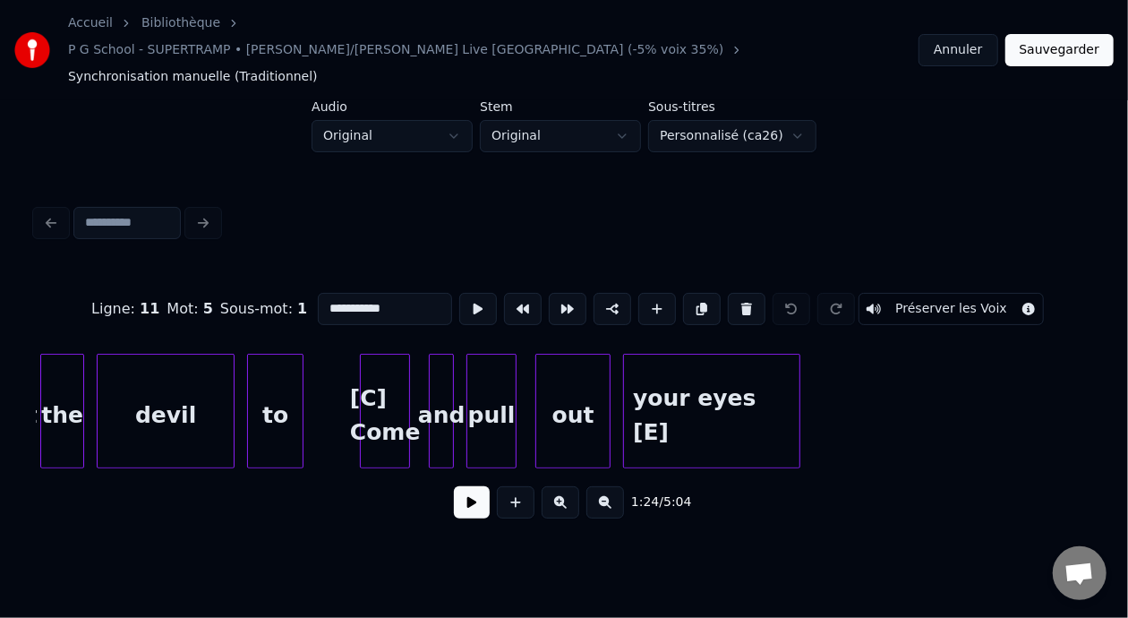
scroll to position [0, 74420]
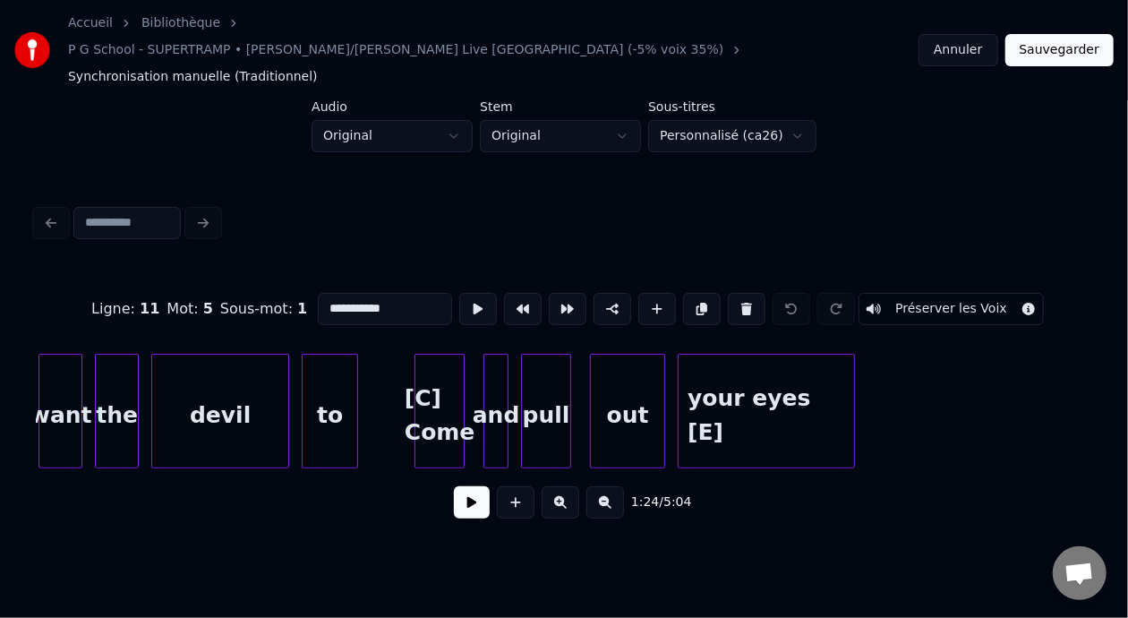
click at [980, 35] on button "Annuler" at bounding box center [957, 50] width 79 height 32
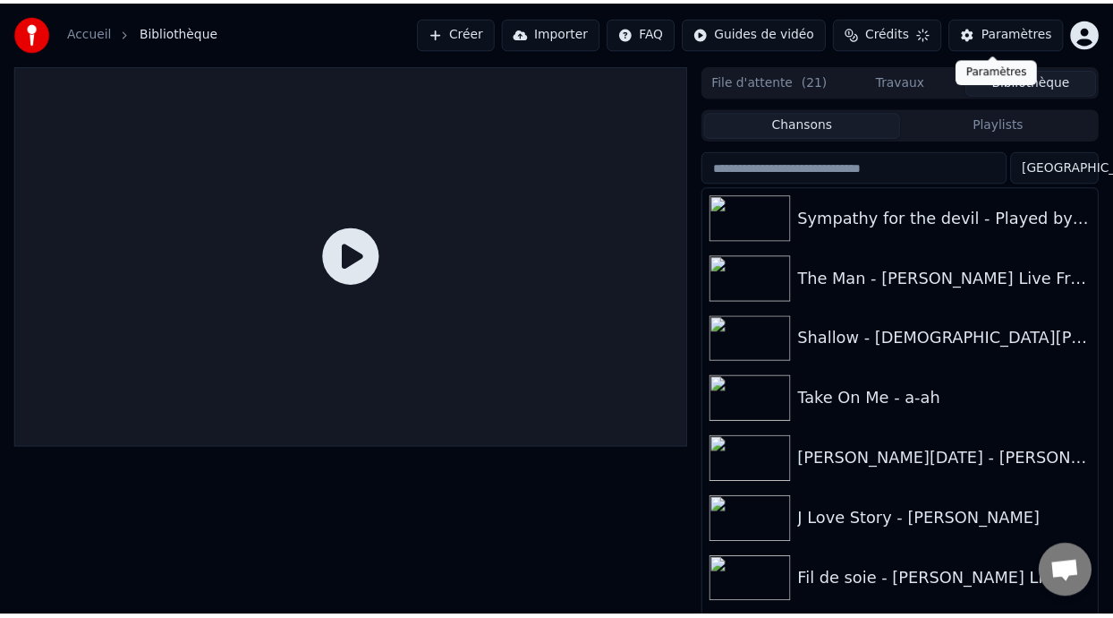
scroll to position [31, 0]
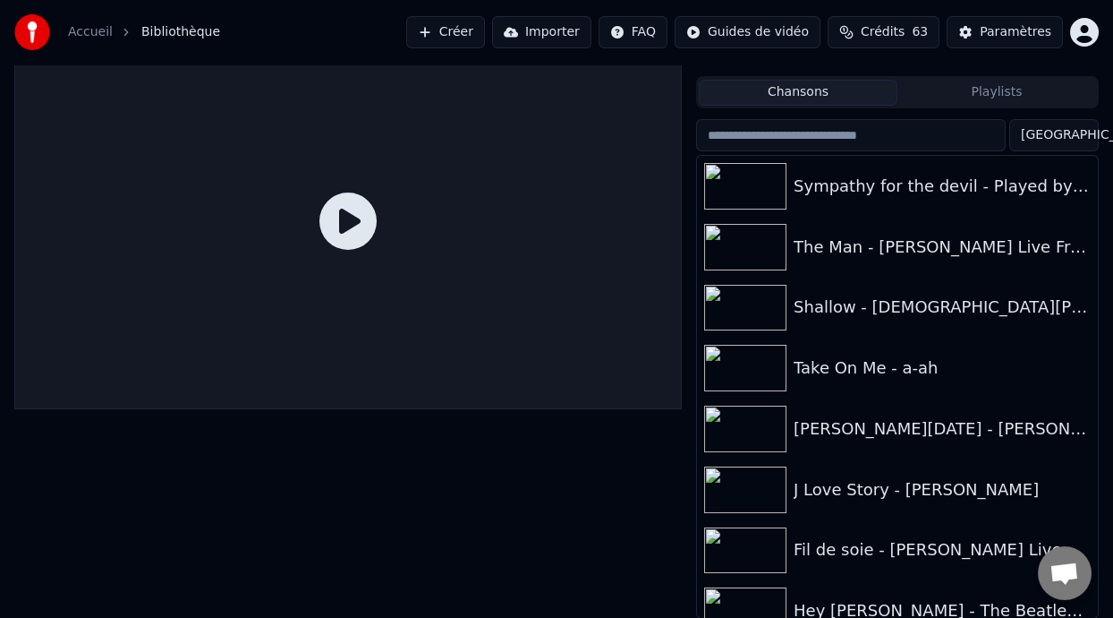
click at [1013, 95] on button "Playlists" at bounding box center [997, 93] width 199 height 26
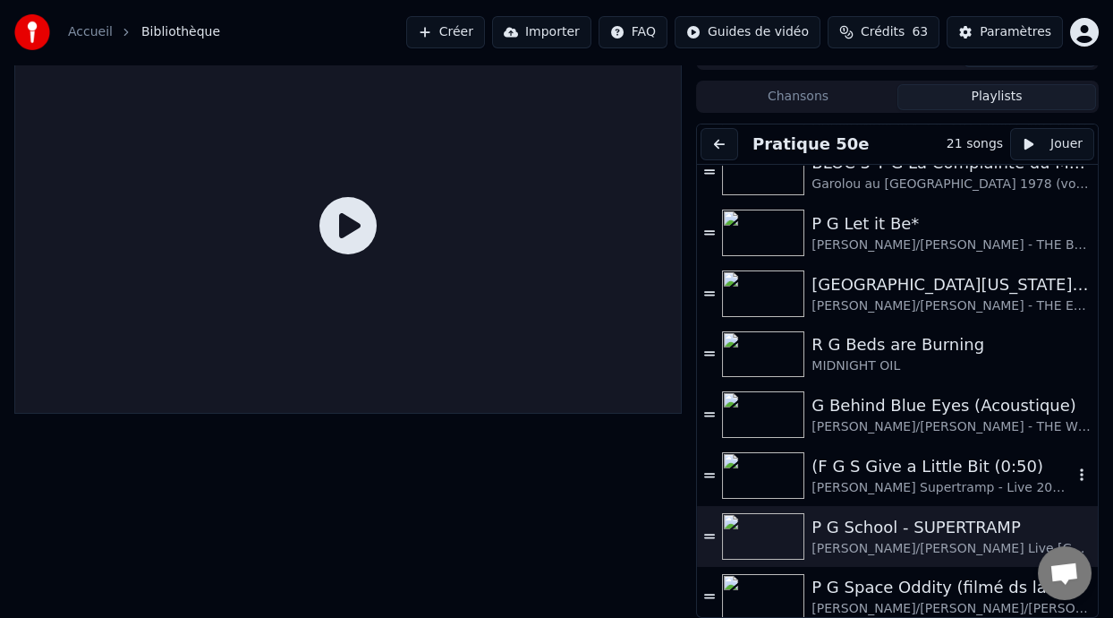
scroll to position [627, 0]
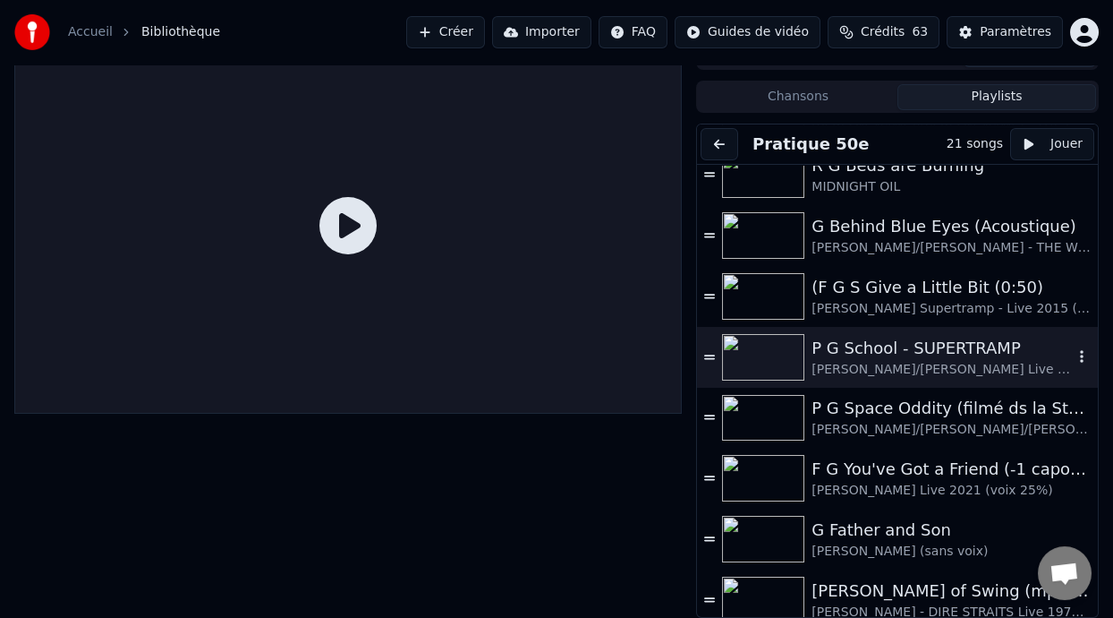
click at [938, 353] on div "P G School - SUPERTRAMP" at bounding box center [942, 348] width 261 height 25
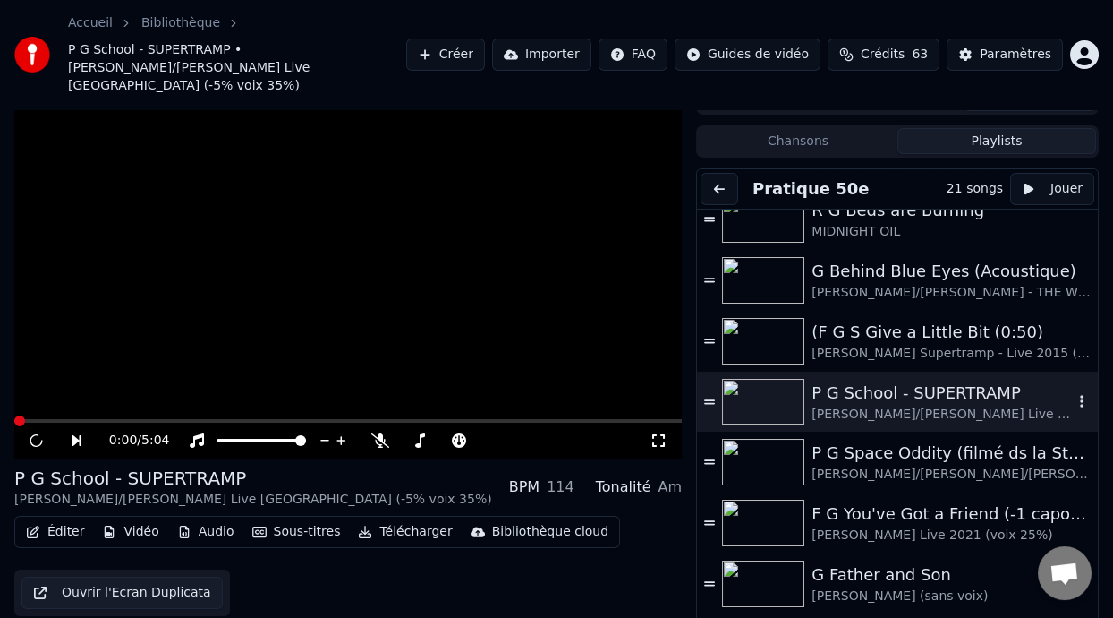
scroll to position [53, 0]
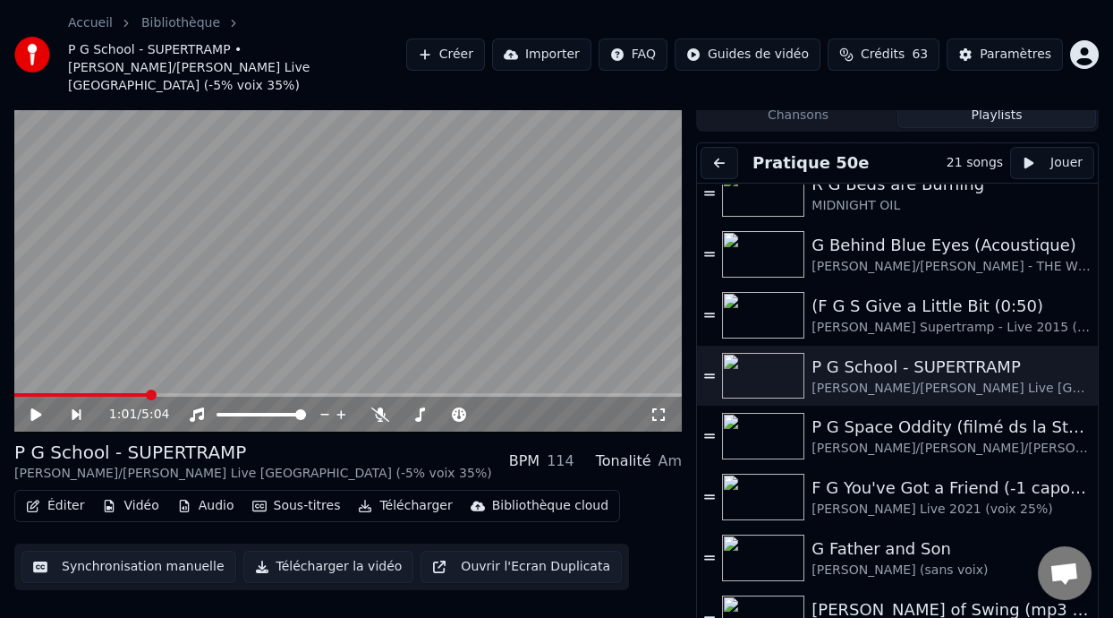
click at [148, 389] on span at bounding box center [151, 394] width 11 height 11
click at [38, 408] on icon at bounding box center [35, 414] width 11 height 13
click at [384, 407] on icon at bounding box center [380, 414] width 18 height 14
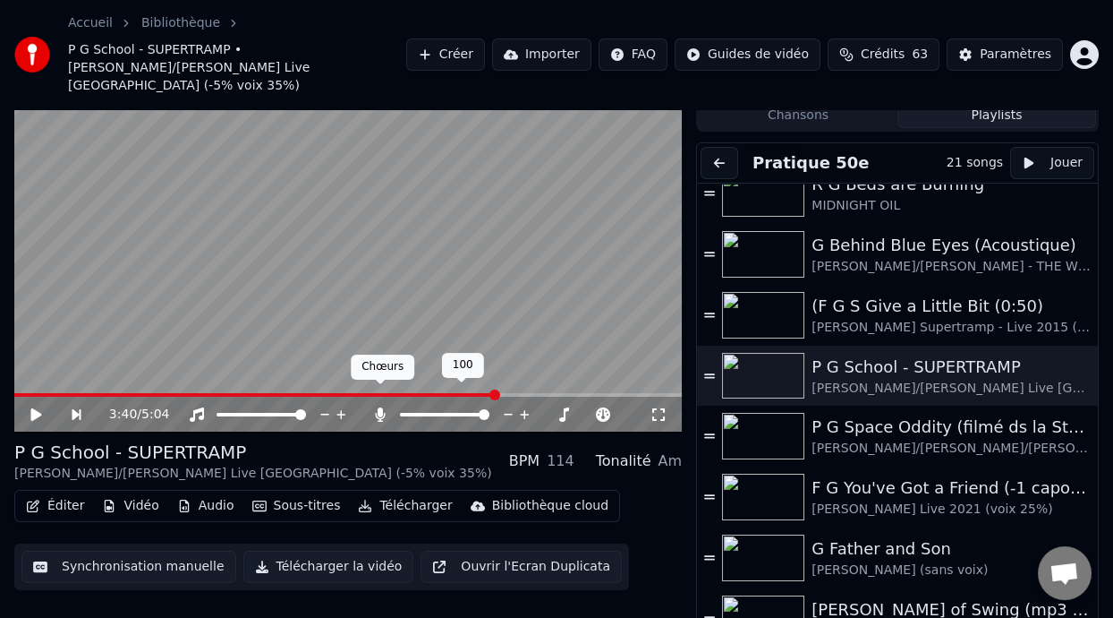
click at [380, 407] on icon at bounding box center [380, 414] width 10 height 14
click at [30, 408] on icon at bounding box center [35, 414] width 11 height 13
click at [515, 409] on span at bounding box center [515, 414] width 11 height 11
click at [31, 408] on icon at bounding box center [35, 414] width 11 height 13
click at [73, 493] on button "Éditer" at bounding box center [55, 505] width 72 height 25
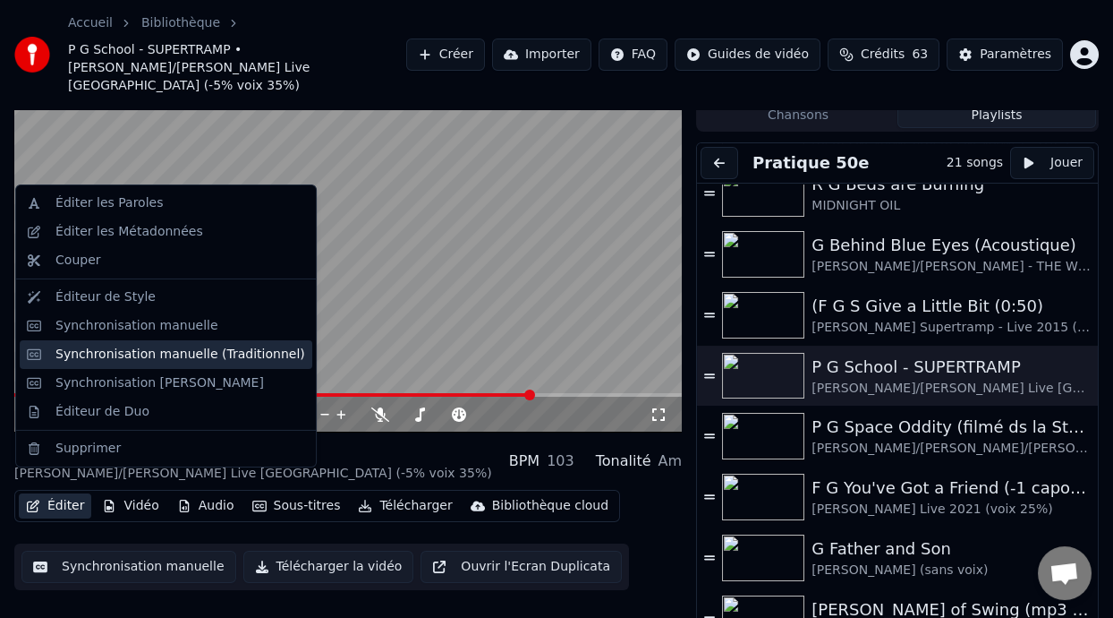
click at [248, 354] on div "Synchronisation manuelle (Traditionnel)" at bounding box center [180, 354] width 250 height 18
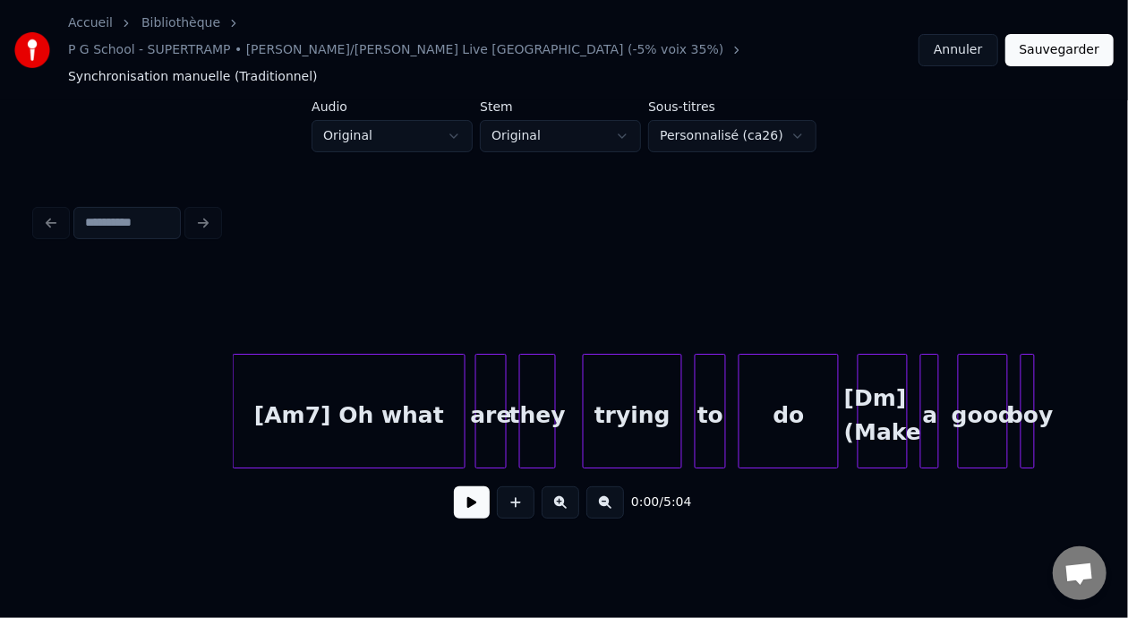
scroll to position [0, 70322]
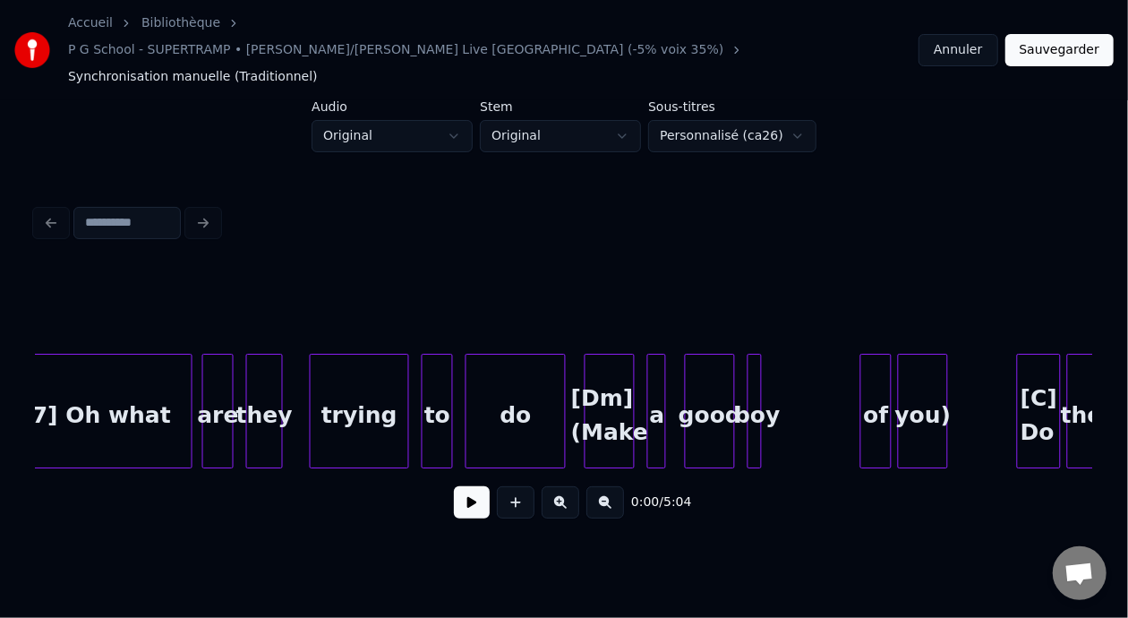
click at [613, 374] on div "[Dm] (Make" at bounding box center [609, 415] width 48 height 122
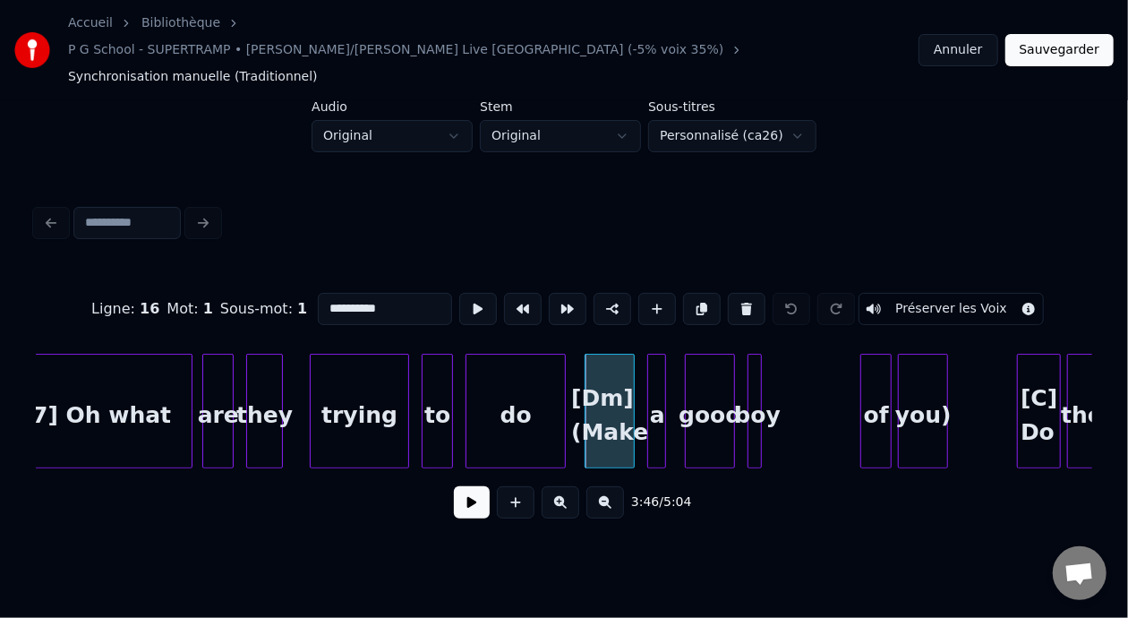
click at [318, 293] on input "**********" at bounding box center [385, 309] width 134 height 32
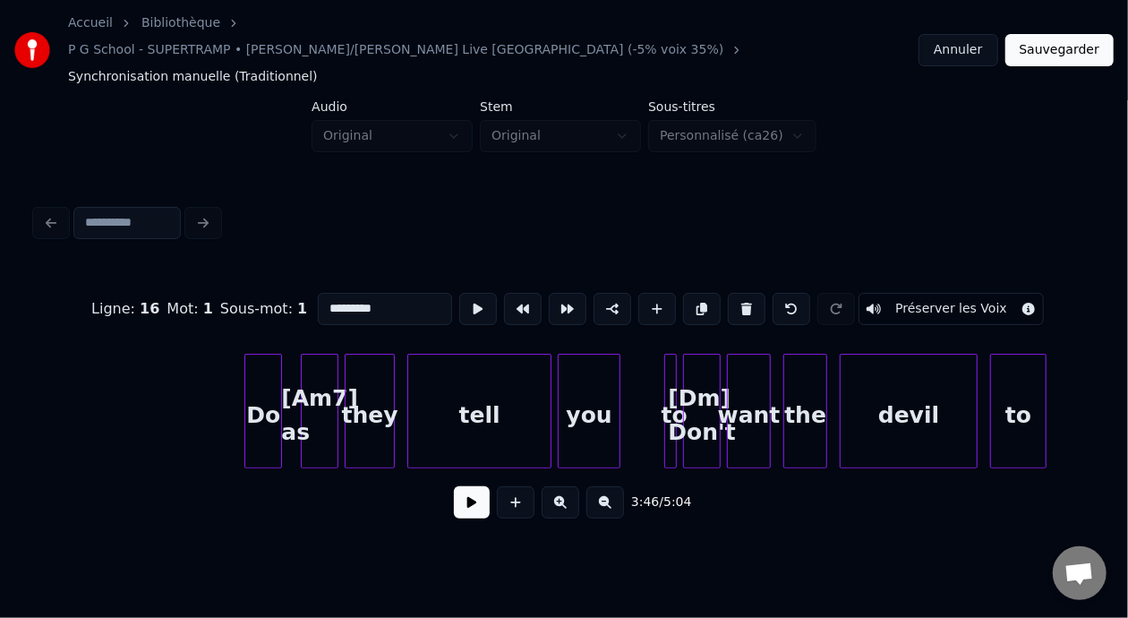
scroll to position [0, 73803]
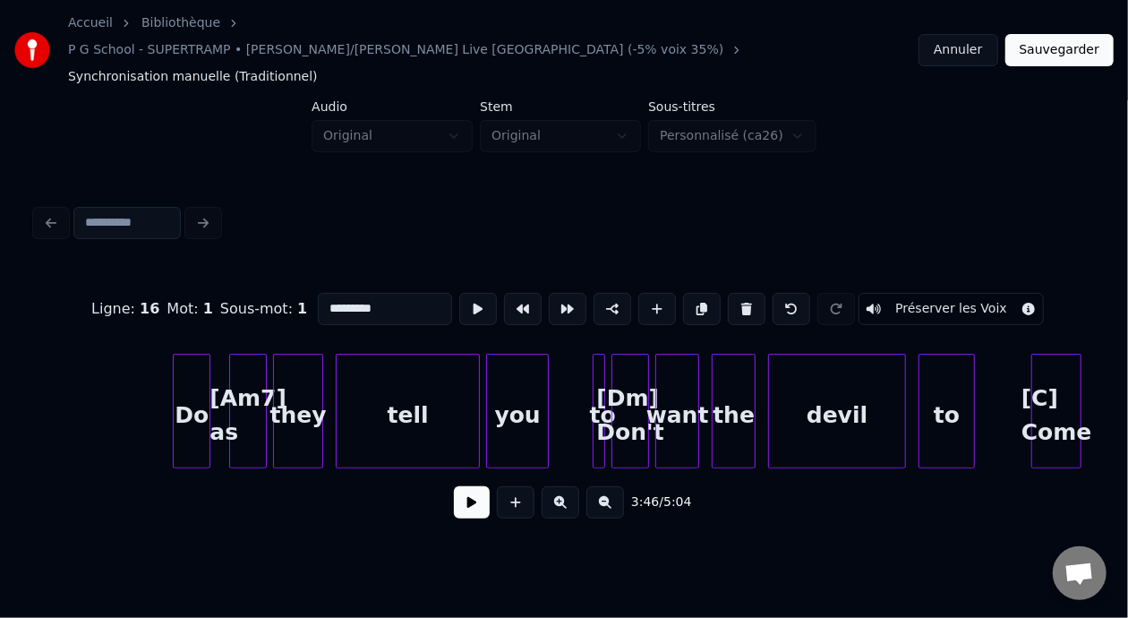
click at [623, 367] on div "[Dm] Don't" at bounding box center [630, 415] width 36 height 122
click at [318, 293] on input "**********" at bounding box center [385, 309] width 134 height 32
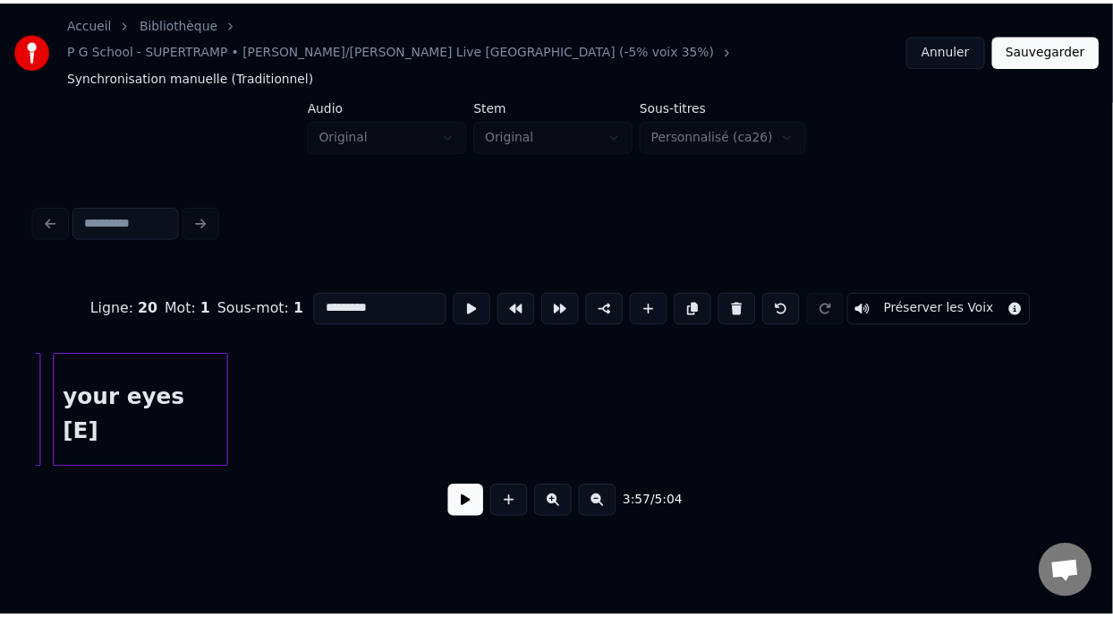
scroll to position [0, 75091]
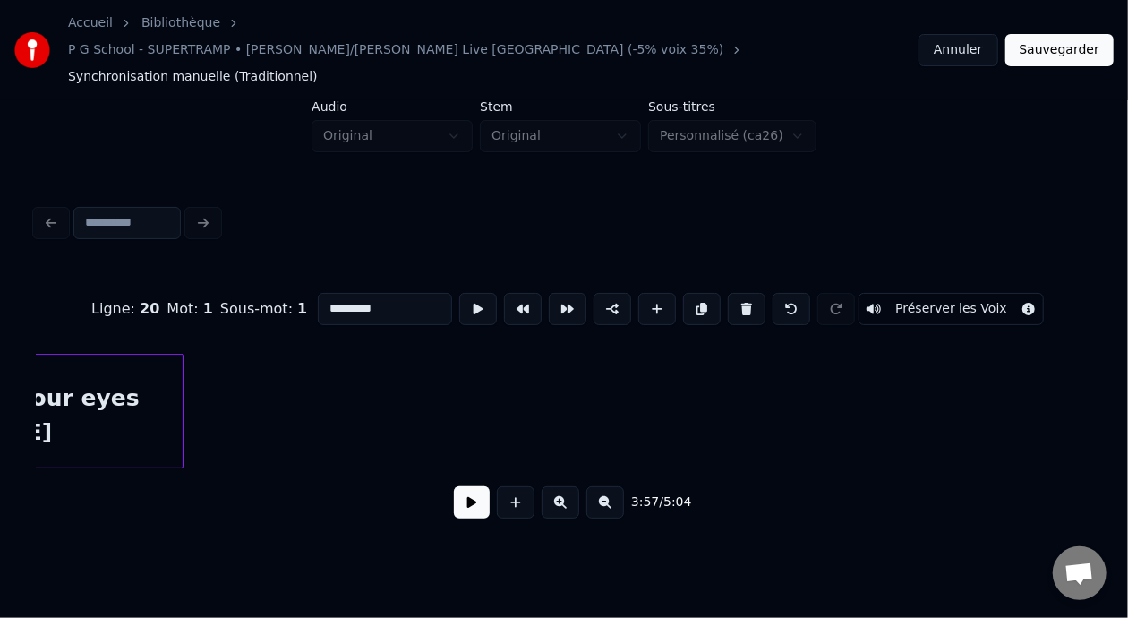
type input "*********"
click at [1071, 41] on button "Sauvegarder" at bounding box center [1059, 50] width 108 height 32
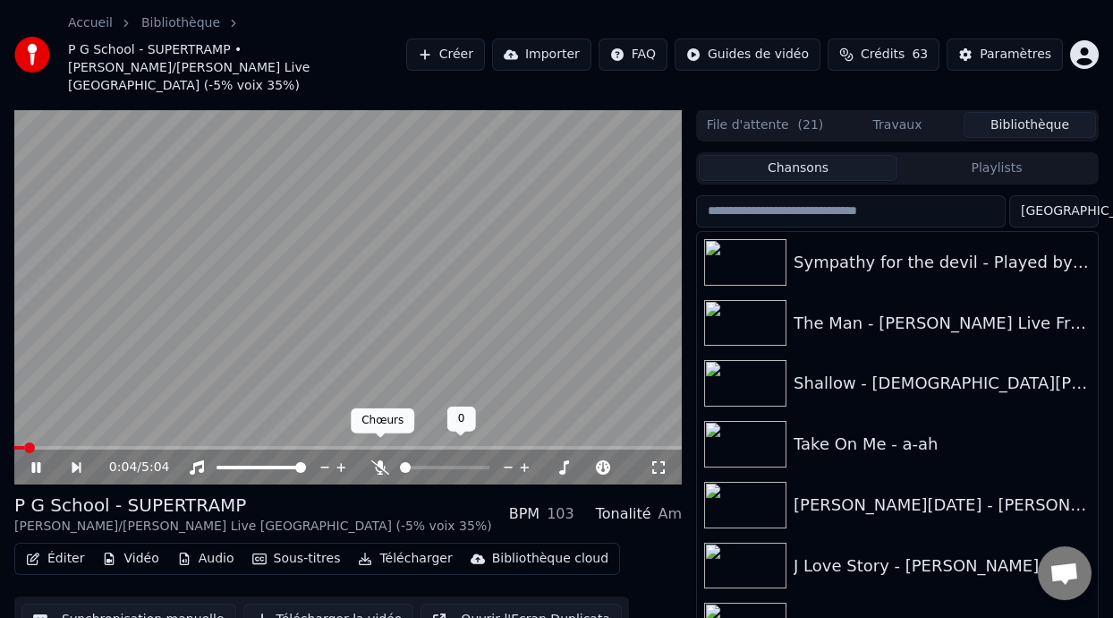
click at [379, 460] on icon at bounding box center [380, 467] width 18 height 14
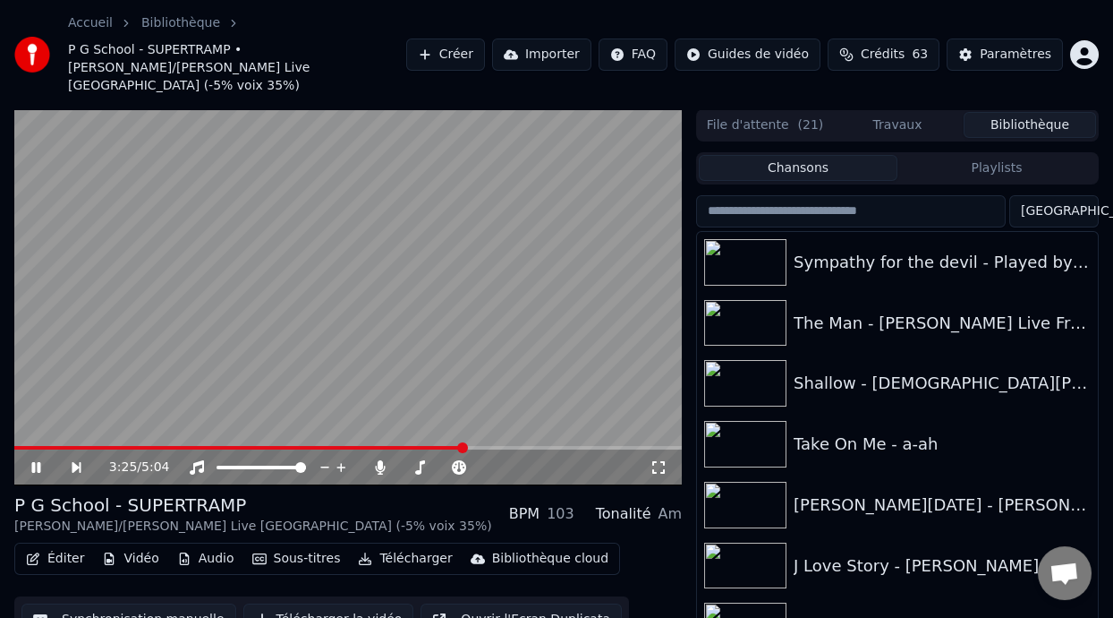
click at [465, 442] on span at bounding box center [462, 447] width 11 height 11
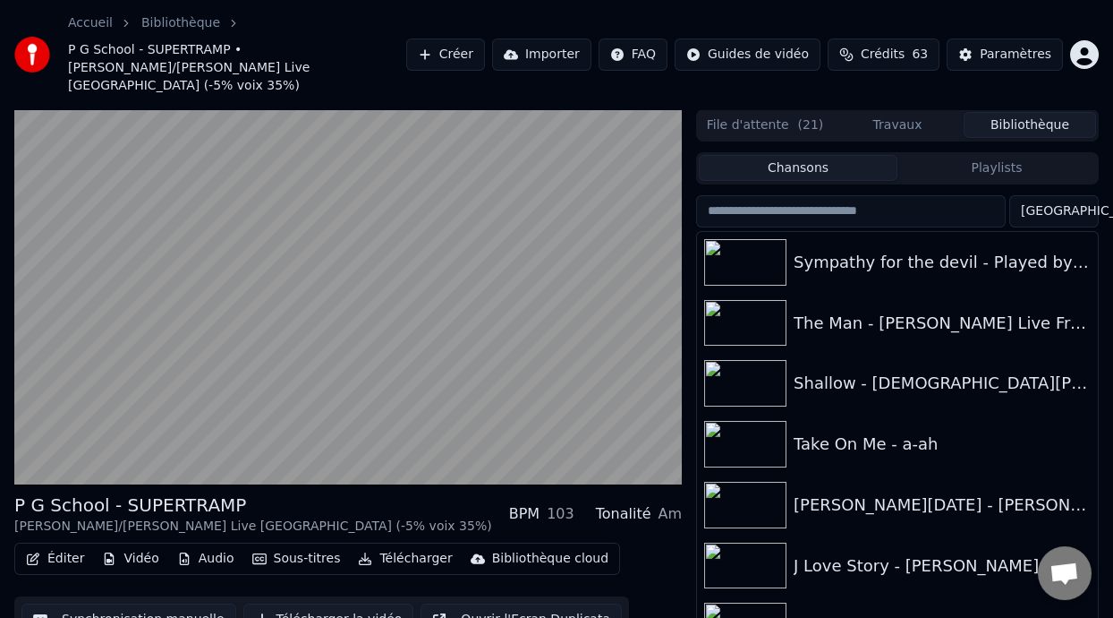
scroll to position [58, 0]
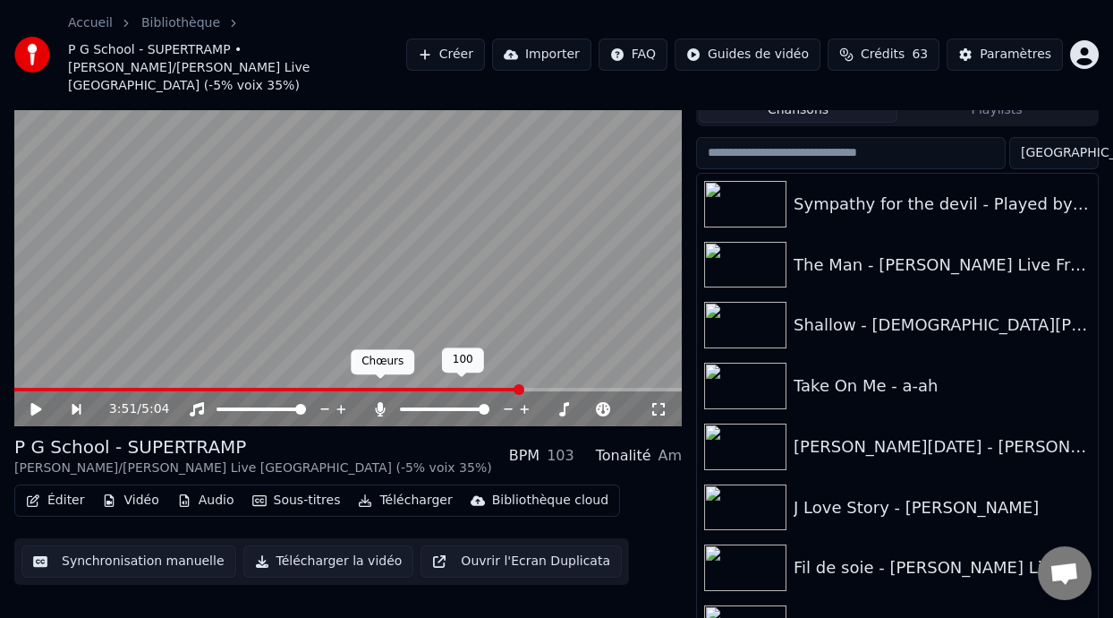
click at [379, 402] on icon at bounding box center [380, 409] width 10 height 14
click at [36, 403] on icon at bounding box center [35, 409] width 11 height 13
click at [378, 402] on icon at bounding box center [380, 409] width 10 height 14
click at [528, 388] on span at bounding box center [302, 390] width 577 height 4
click at [489, 388] on span at bounding box center [272, 390] width 516 height 4
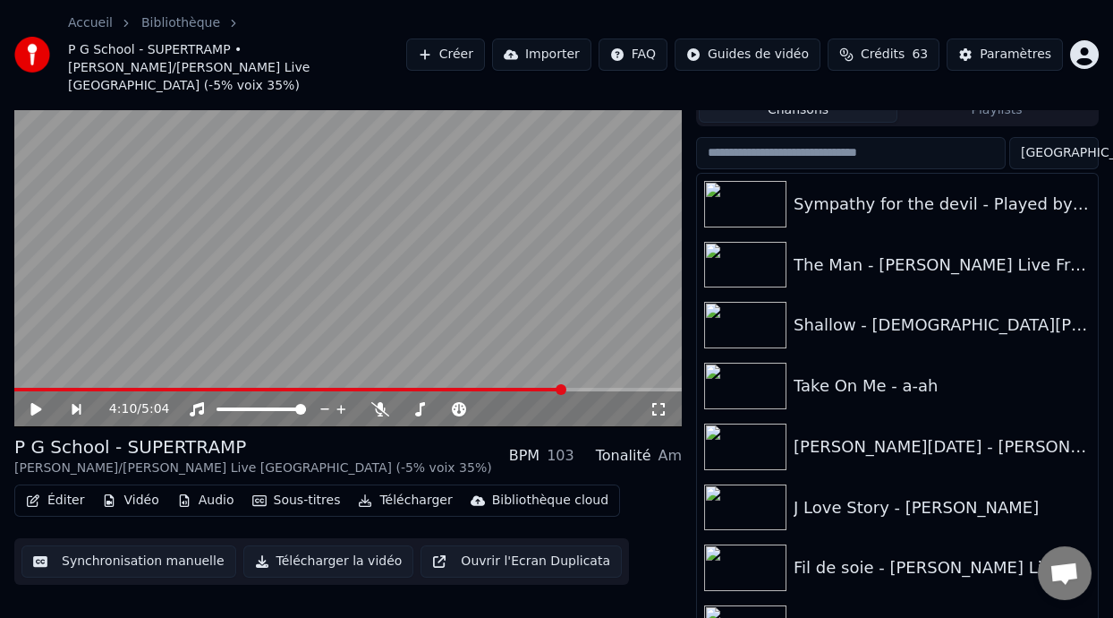
click at [38, 403] on icon at bounding box center [35, 409] width 11 height 13
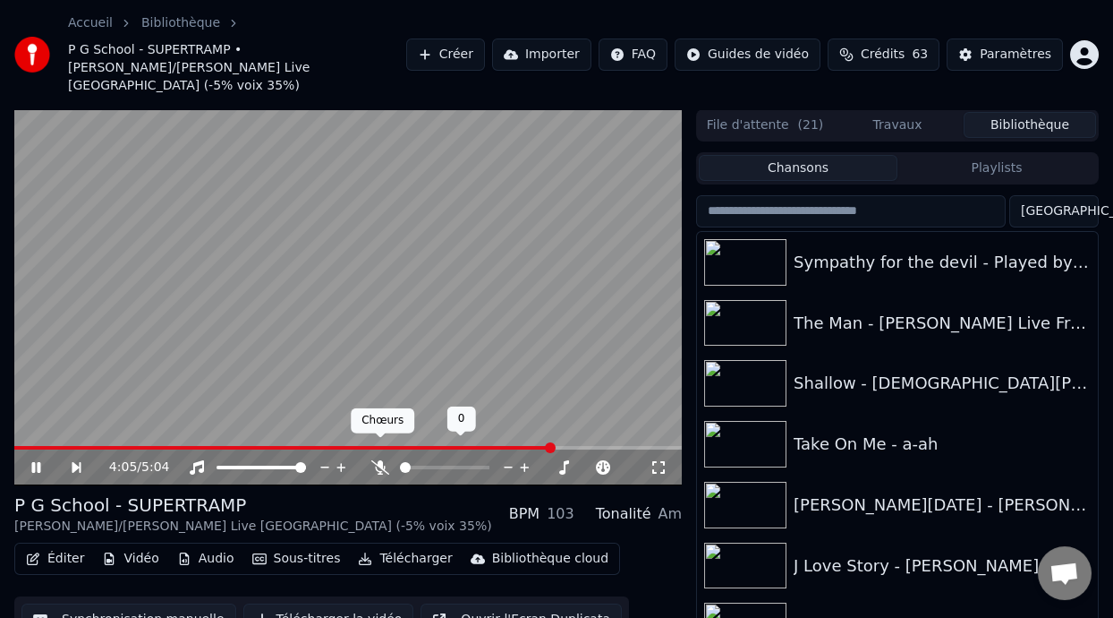
click at [381, 460] on icon at bounding box center [380, 467] width 18 height 14
click at [39, 460] on icon at bounding box center [49, 467] width 40 height 14
click at [25, 426] on video at bounding box center [348, 297] width 668 height 376
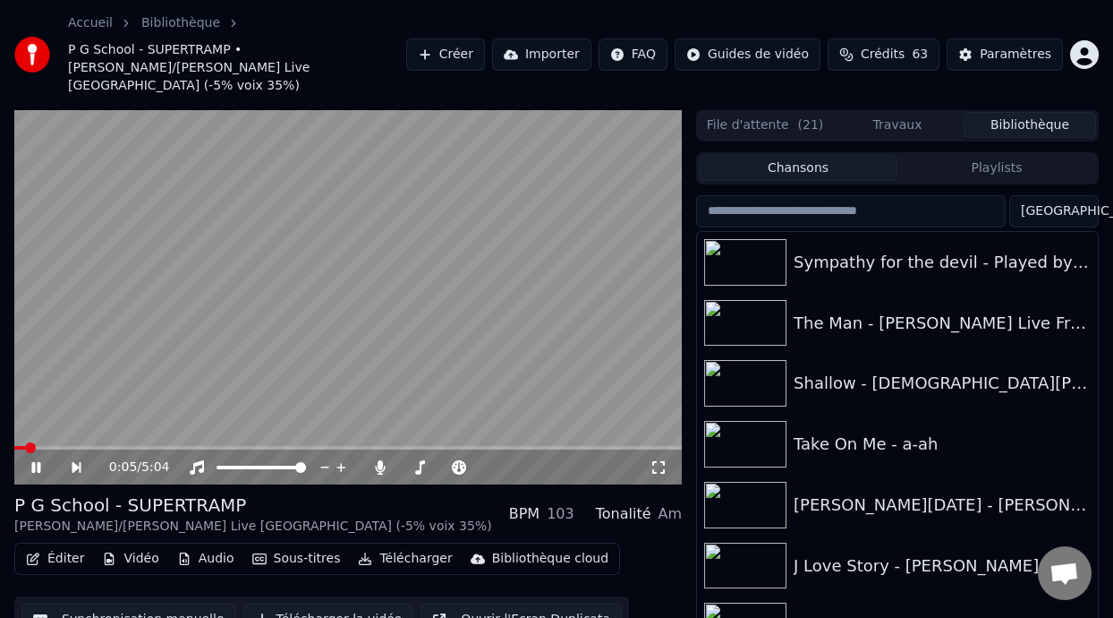
click at [25, 446] on span at bounding box center [19, 448] width 11 height 4
click at [35, 460] on icon at bounding box center [49, 467] width 40 height 14
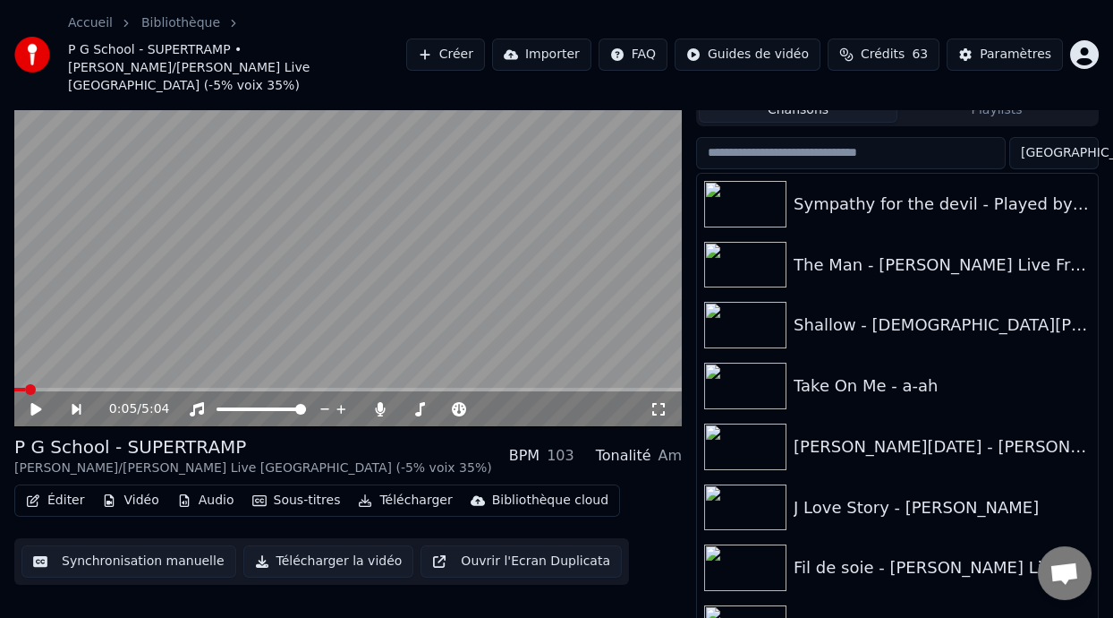
click at [32, 403] on icon at bounding box center [35, 409] width 11 height 13
click at [21, 388] on span at bounding box center [18, 390] width 9 height 4
click at [34, 403] on icon at bounding box center [35, 409] width 11 height 13
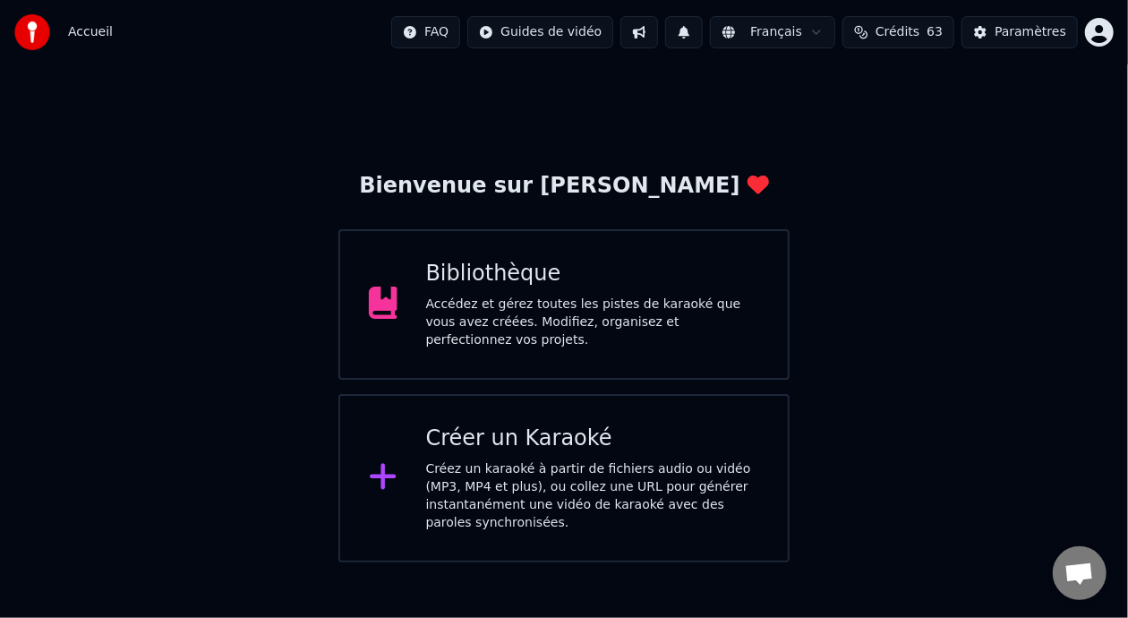
click at [594, 324] on div "Accédez et gérez toutes les pistes de karaoké que vous avez créées. Modifiez, o…" at bounding box center [593, 322] width 334 height 54
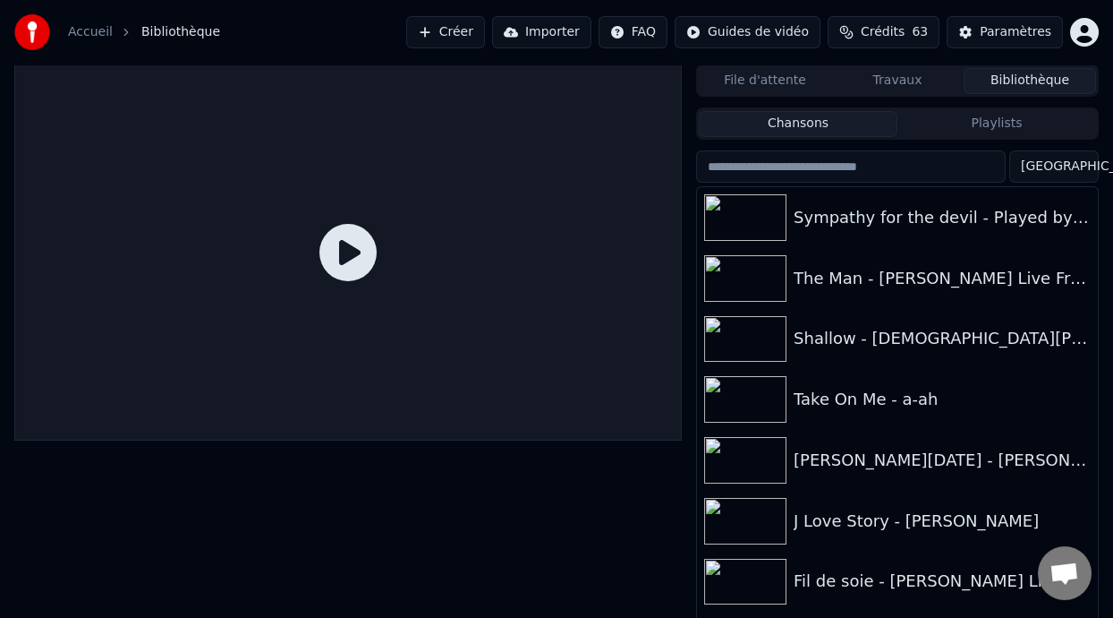
click at [1034, 78] on button "Bibliothèque" at bounding box center [1030, 81] width 132 height 26
click at [839, 127] on button "Chansons" at bounding box center [798, 124] width 199 height 26
click at [1031, 119] on button "Playlists" at bounding box center [997, 124] width 199 height 26
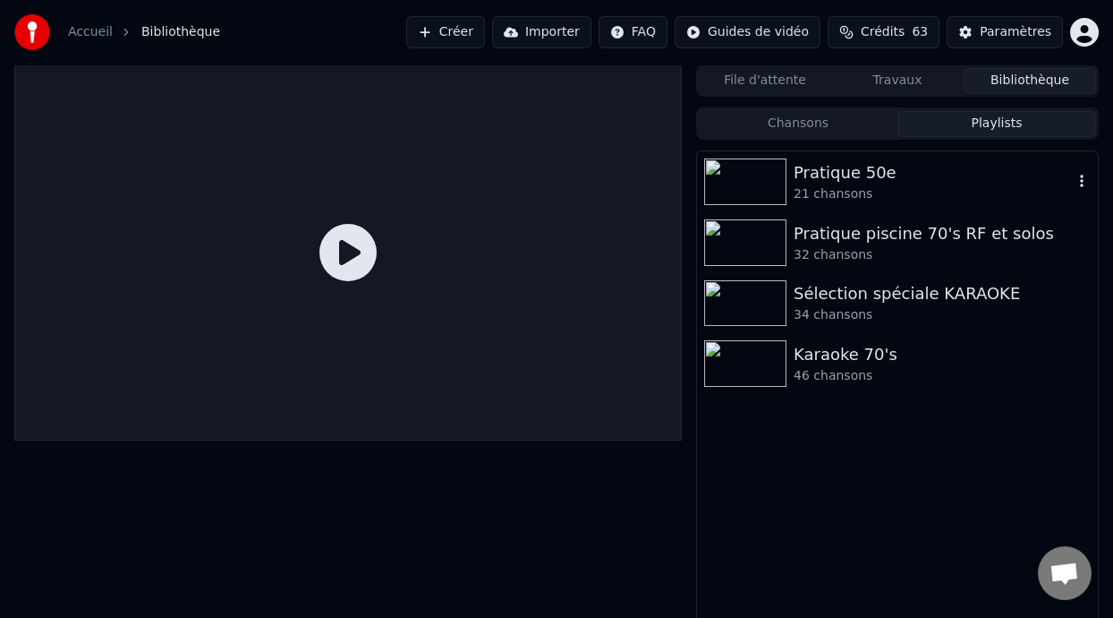
click at [881, 178] on div "Pratique 50e" at bounding box center [933, 172] width 279 height 25
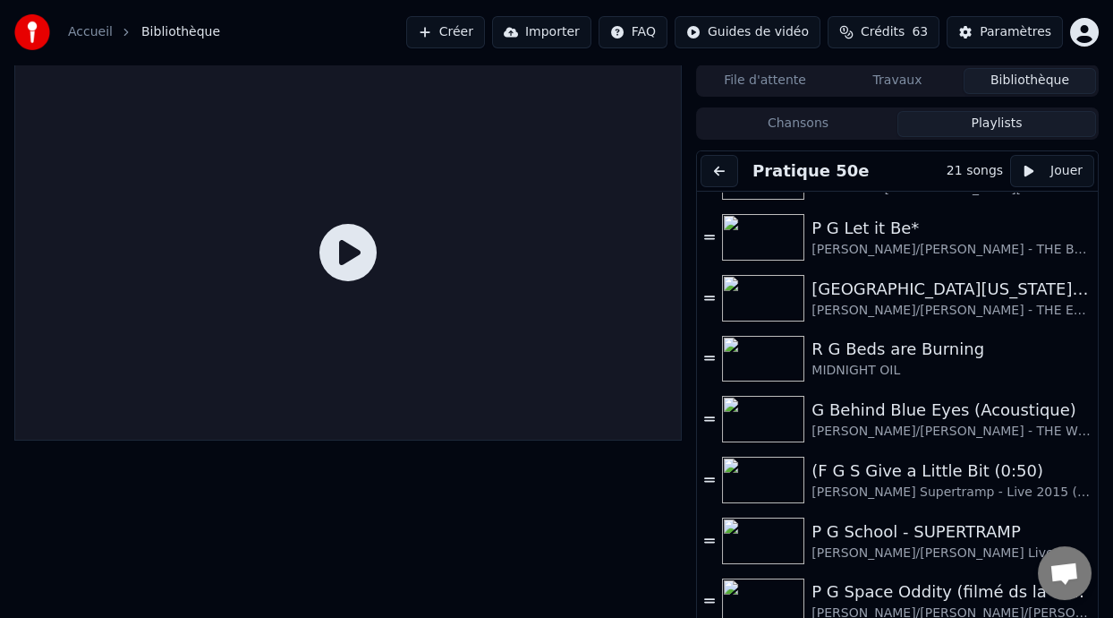
scroll to position [473, 0]
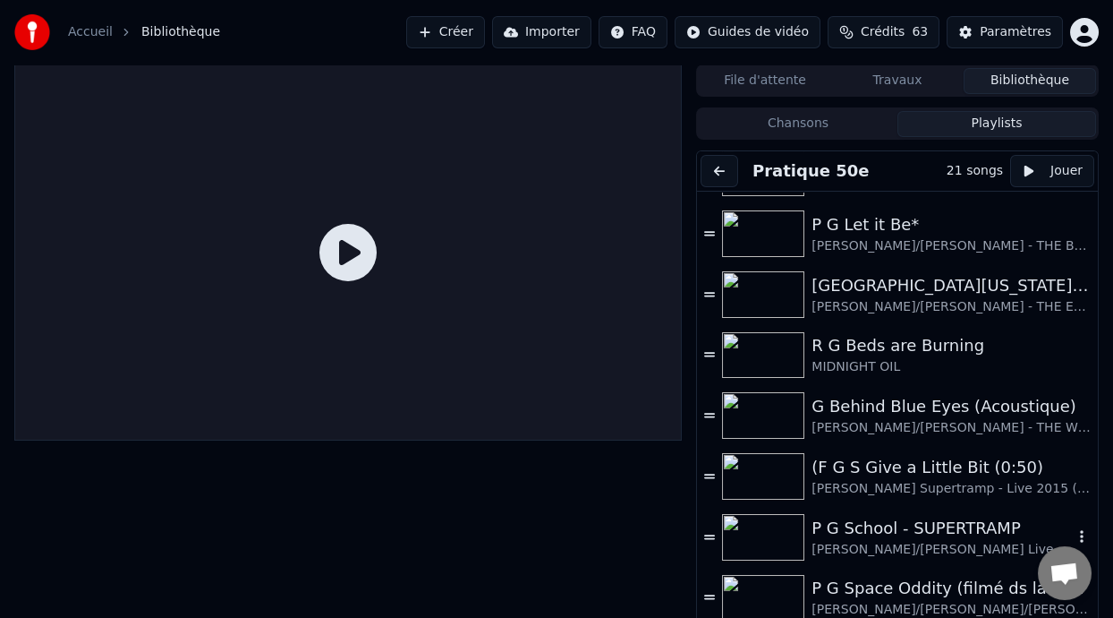
click at [898, 536] on div "P G School - SUPERTRAMP" at bounding box center [942, 528] width 261 height 25
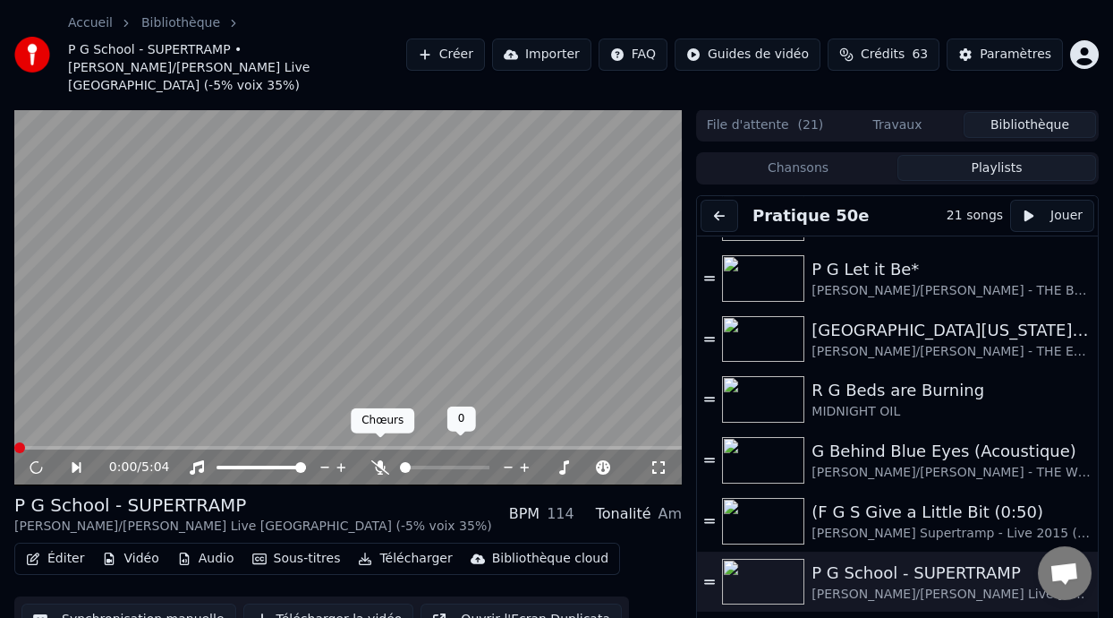
click at [376, 460] on icon at bounding box center [380, 467] width 18 height 14
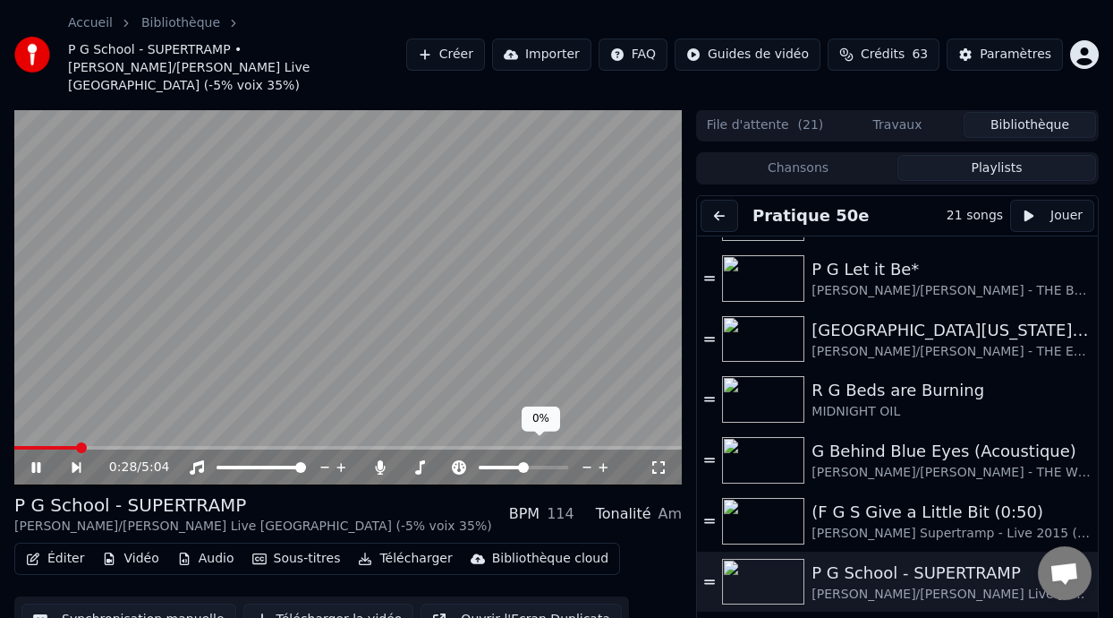
click at [456, 460] on icon at bounding box center [459, 467] width 14 height 14
click at [518, 462] on span at bounding box center [519, 467] width 11 height 11
click at [25, 446] on span at bounding box center [54, 448] width 81 height 4
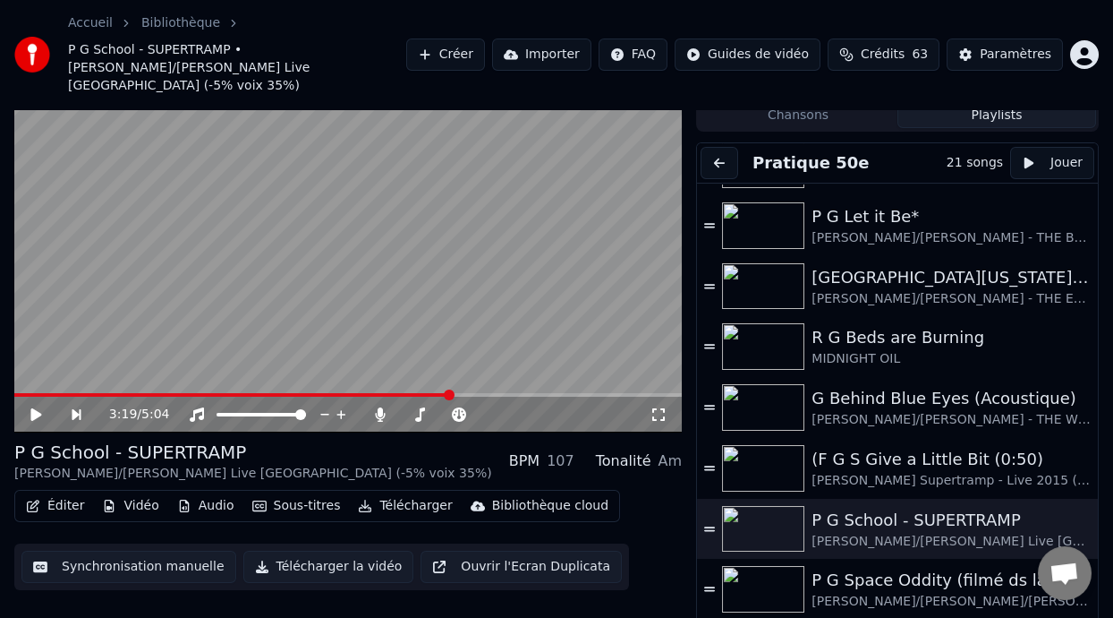
click at [71, 493] on button "Éditer" at bounding box center [55, 505] width 72 height 25
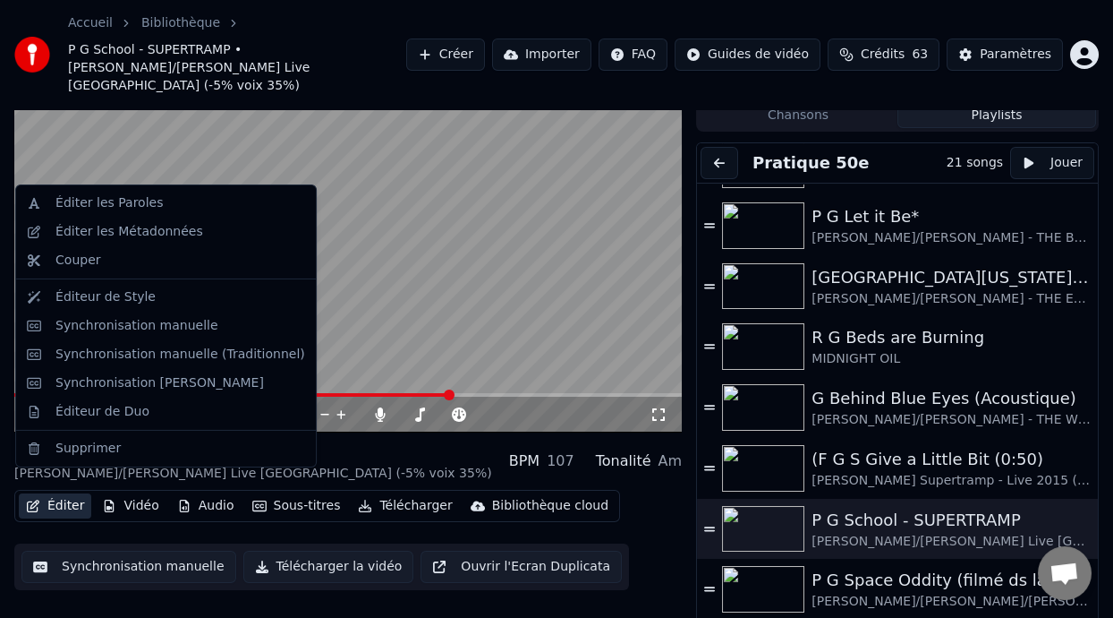
click at [59, 493] on button "Éditer" at bounding box center [55, 505] width 72 height 25
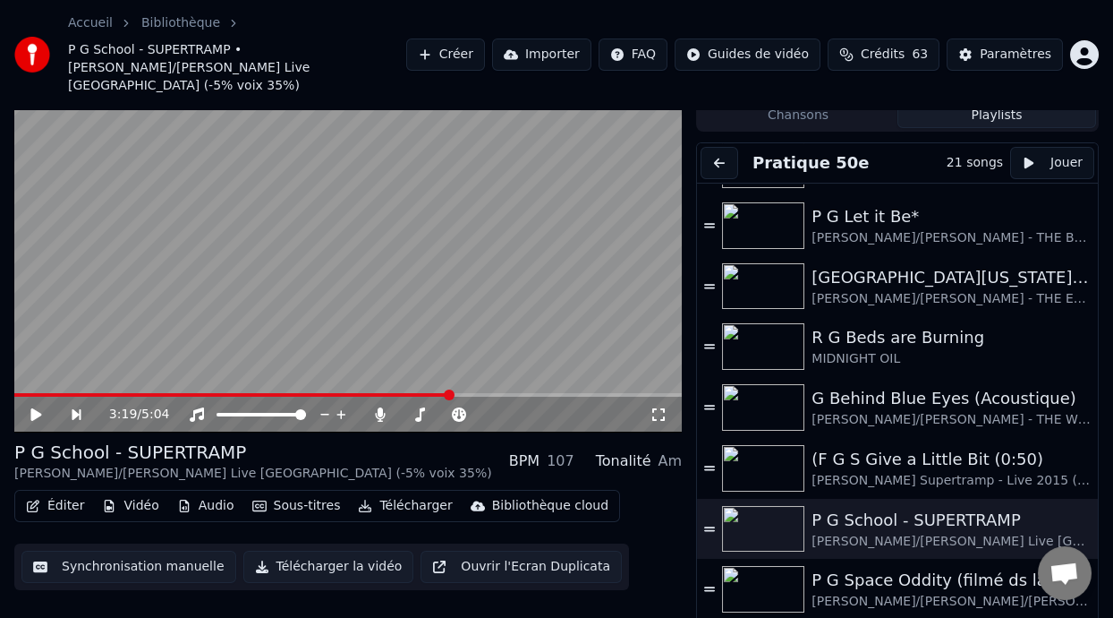
click at [70, 493] on button "Éditer" at bounding box center [55, 505] width 72 height 25
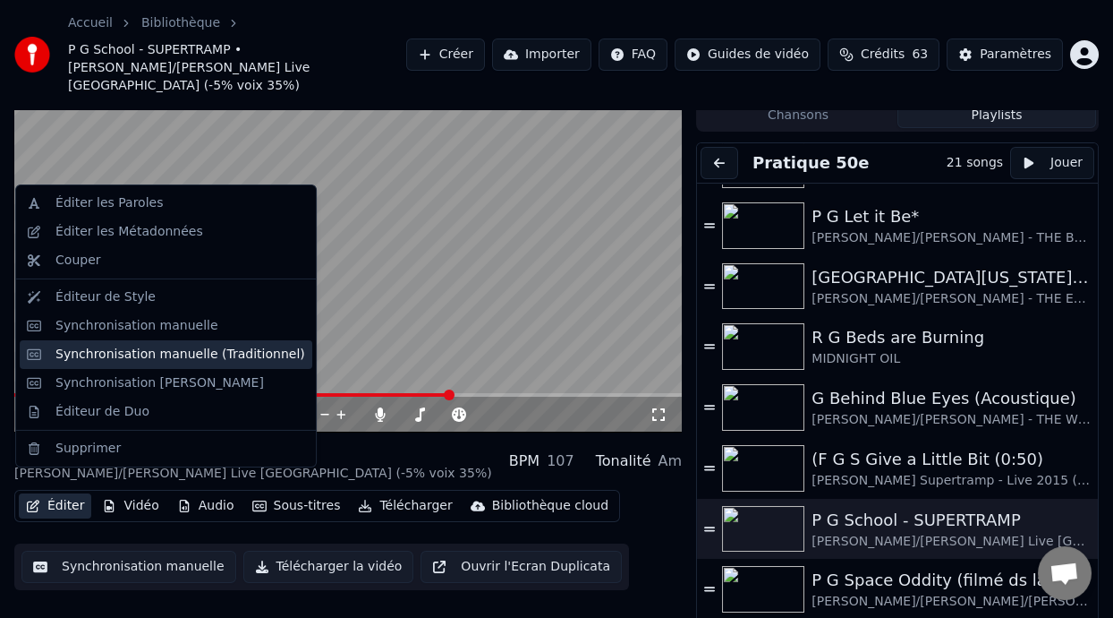
click at [238, 359] on div "Synchronisation manuelle (Traditionnel)" at bounding box center [180, 354] width 250 height 18
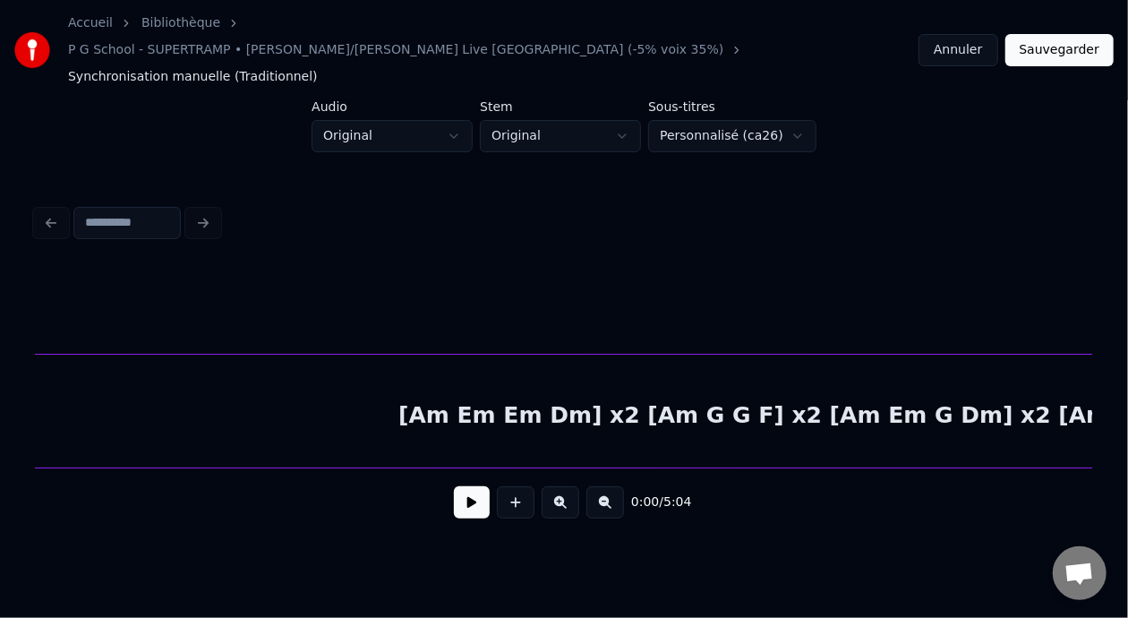
click at [583, 370] on div "[Am Em Em Dm] x2 [Am G G F] x2 [Am Em G Dm] x2 [Am Em Em Dm] x2" at bounding box center [849, 415] width 13620 height 122
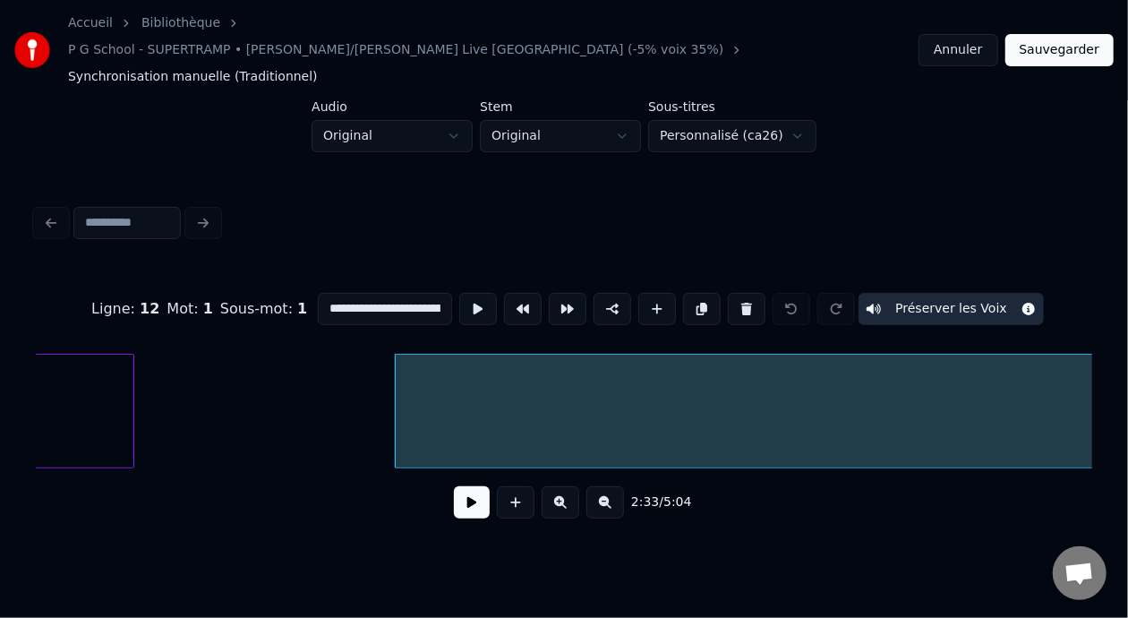
scroll to position [0, 47556]
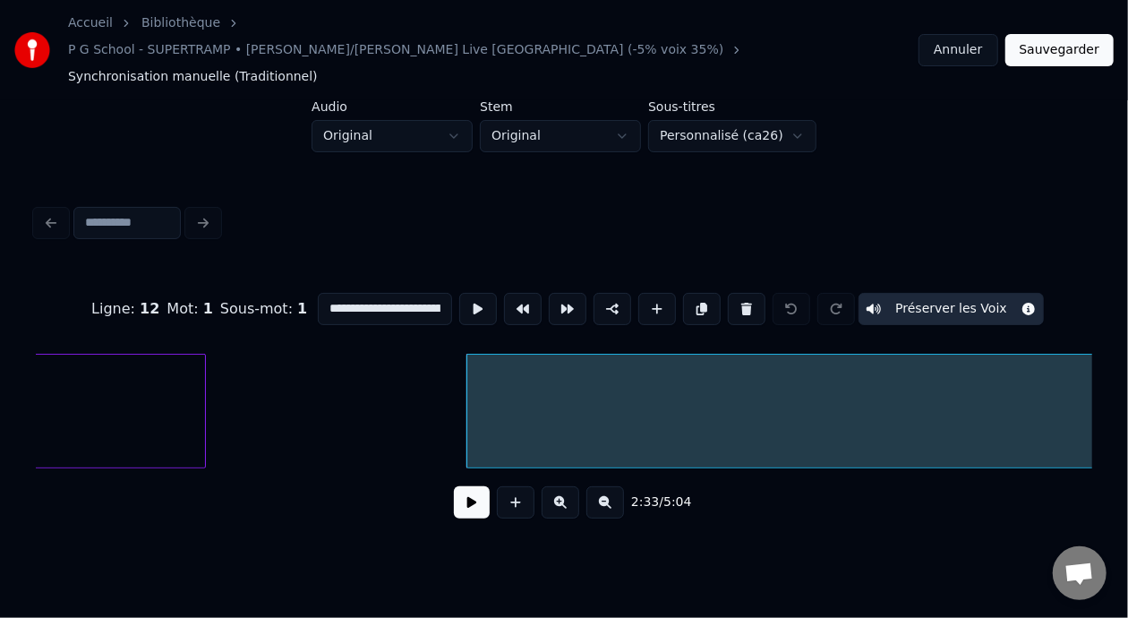
click at [315, 385] on div "[Am Em Em Dm] x2 [Am G G F] x2 [Am Em G Dm] x2 [Am Em Em Dm] x2" at bounding box center [134, 411] width 95311 height 115
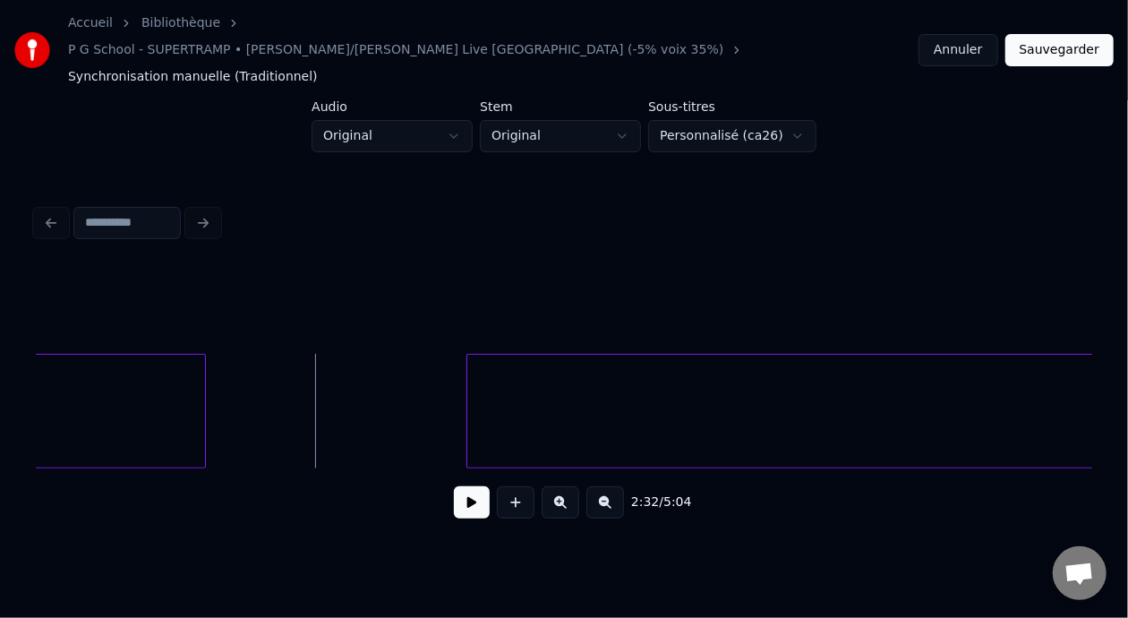
click at [454, 486] on button at bounding box center [472, 502] width 36 height 32
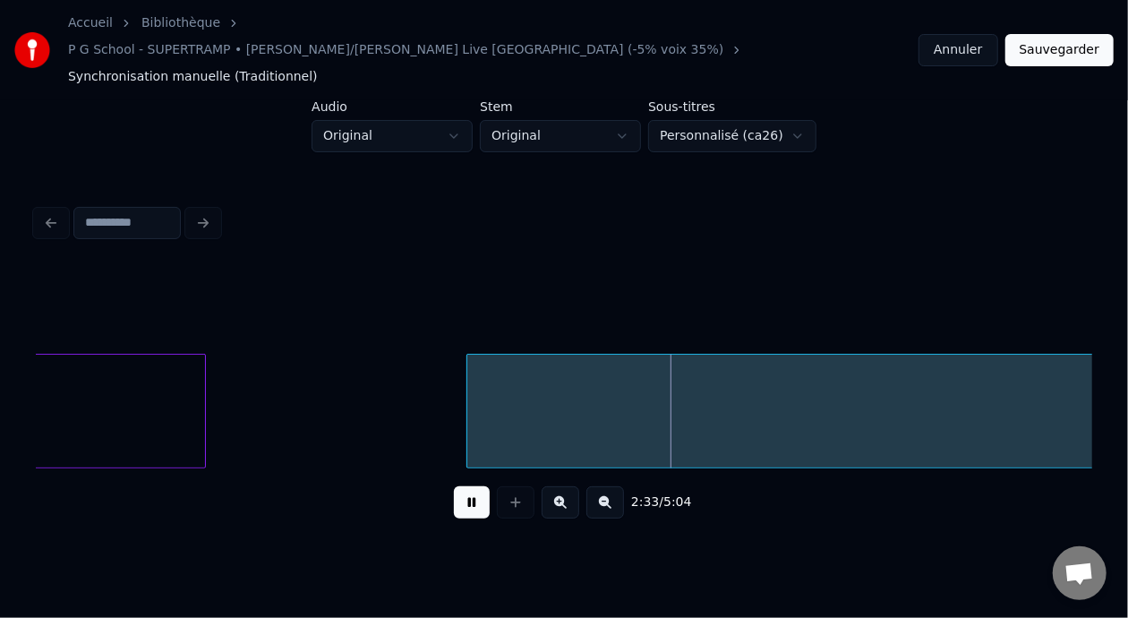
click at [454, 486] on button at bounding box center [472, 502] width 36 height 32
click at [419, 388] on div "[Am Em Em Dm] x2 [Am G G F] x2 [Am Em G Dm] x2 [Am Em Em Dm] x2" at bounding box center [134, 411] width 95311 height 115
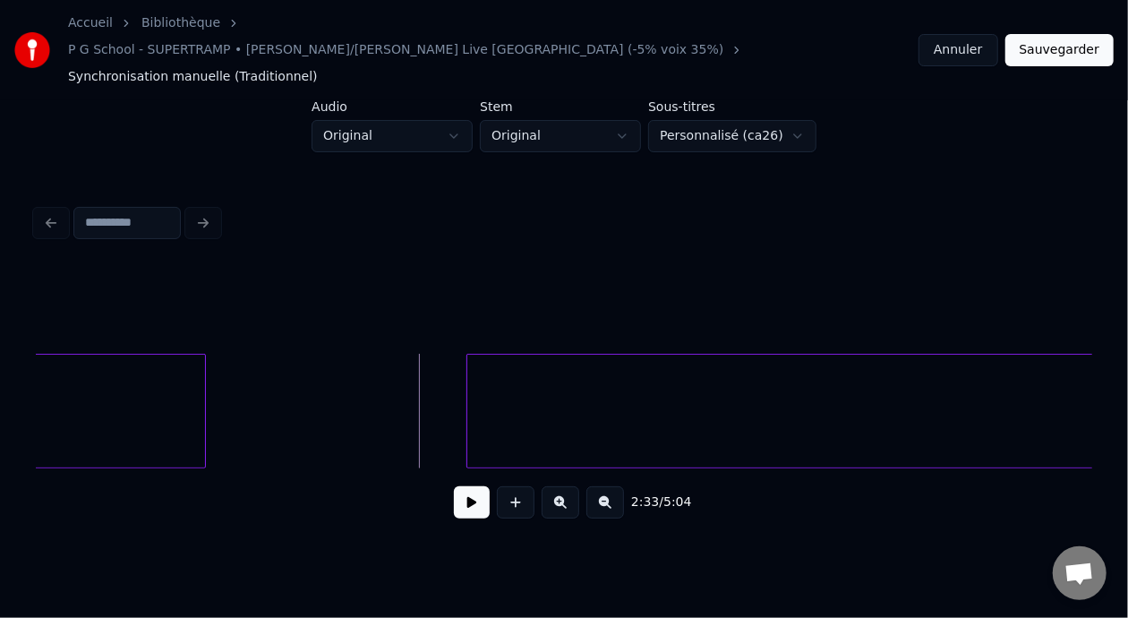
click at [466, 486] on button at bounding box center [472, 502] width 36 height 32
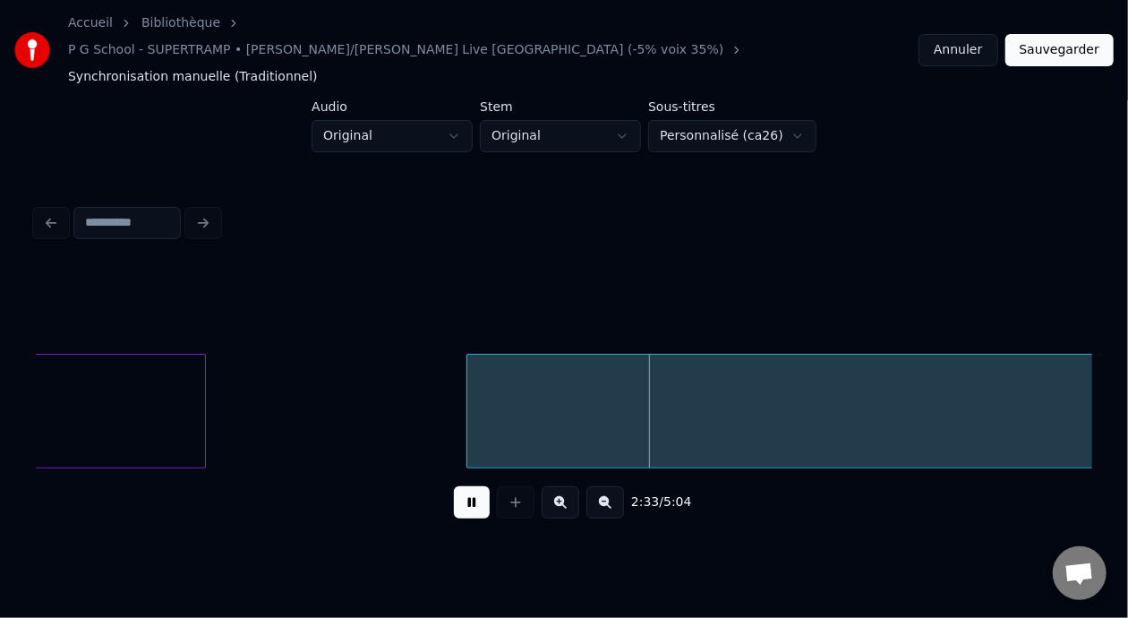
click at [467, 486] on button at bounding box center [472, 502] width 36 height 32
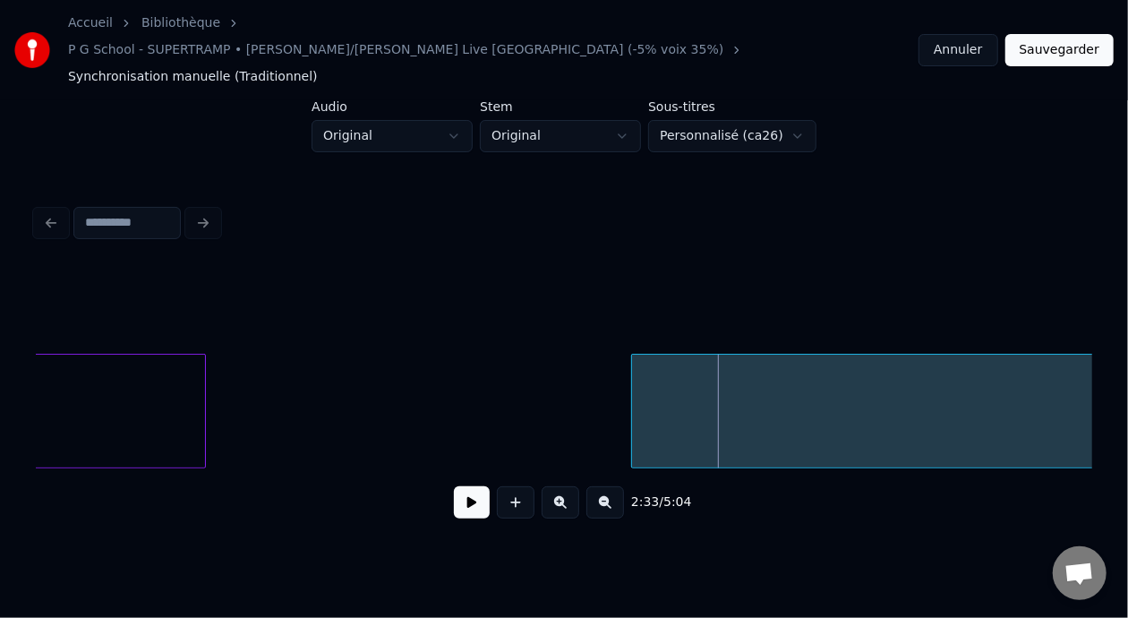
click at [632, 378] on div at bounding box center [634, 410] width 5 height 113
click at [311, 378] on div "[Am Em Em Dm] x2 [Am G G F] x2 [Am Em G Dm] x2 [Am Em Em Dm] x2" at bounding box center [134, 411] width 95311 height 115
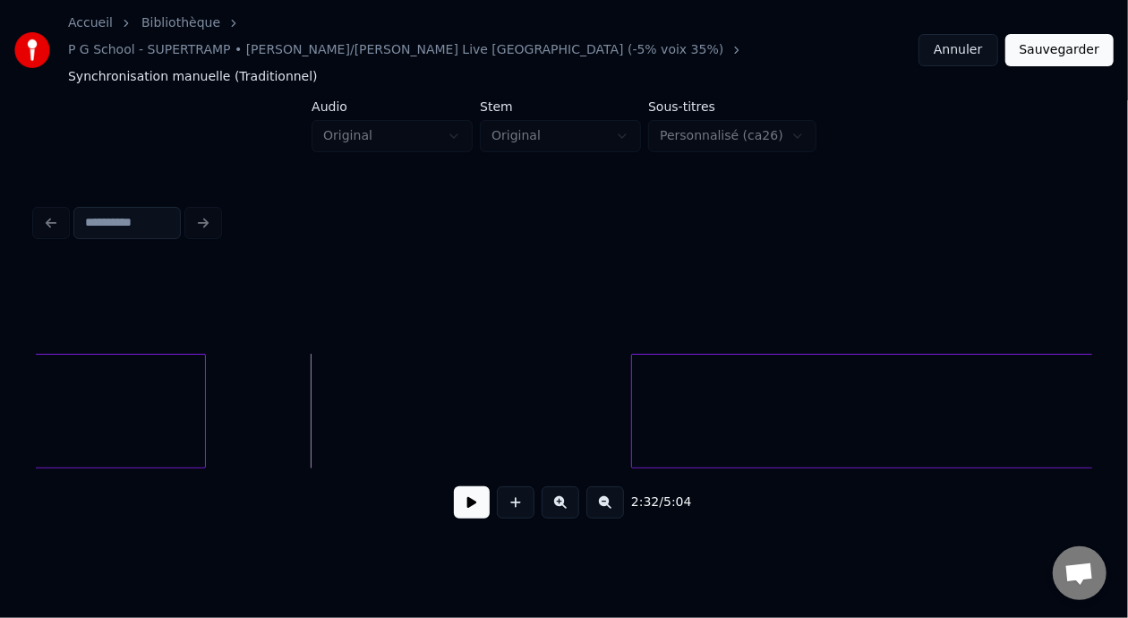
click at [454, 489] on button at bounding box center [472, 502] width 36 height 32
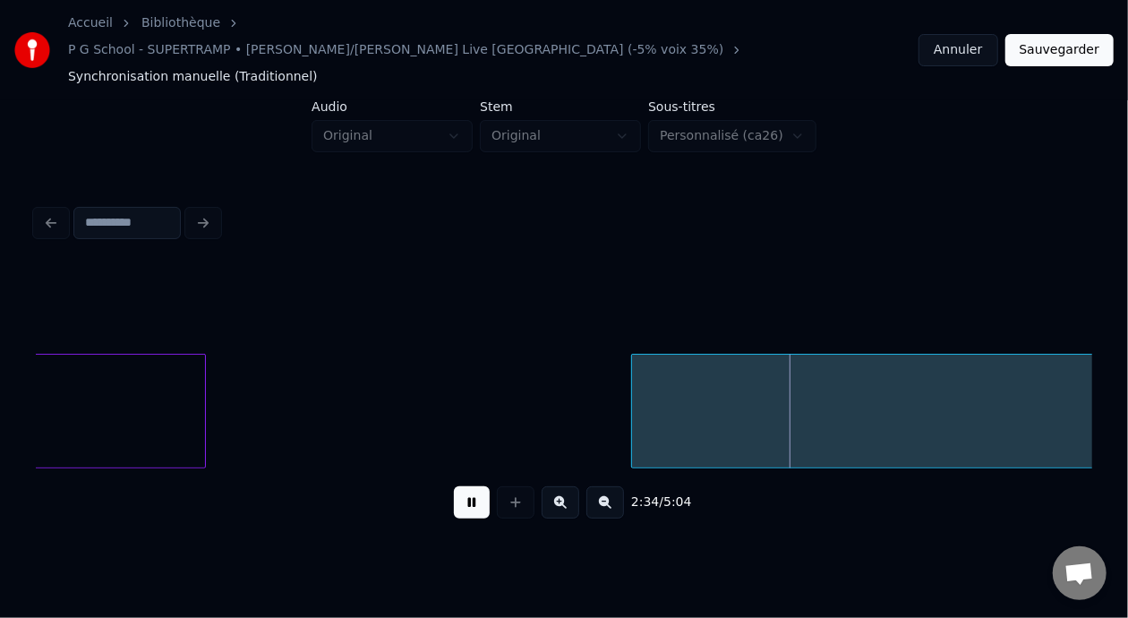
click at [470, 487] on button at bounding box center [472, 502] width 36 height 32
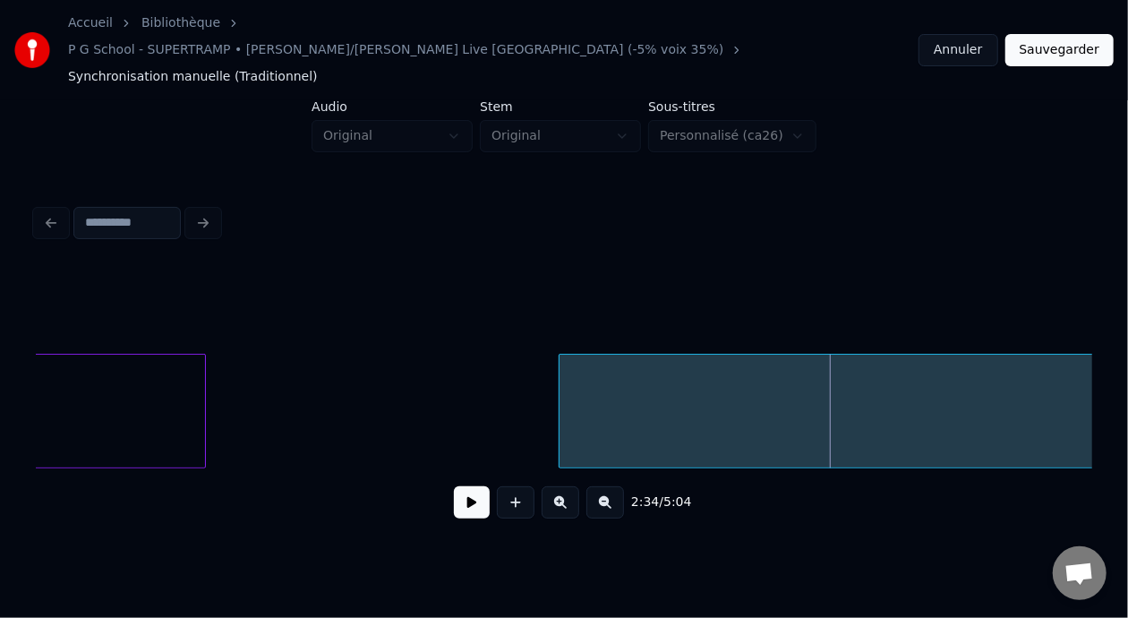
click at [559, 383] on div at bounding box center [561, 410] width 5 height 113
click at [618, 486] on button at bounding box center [605, 502] width 38 height 32
click at [617, 486] on button at bounding box center [605, 502] width 38 height 32
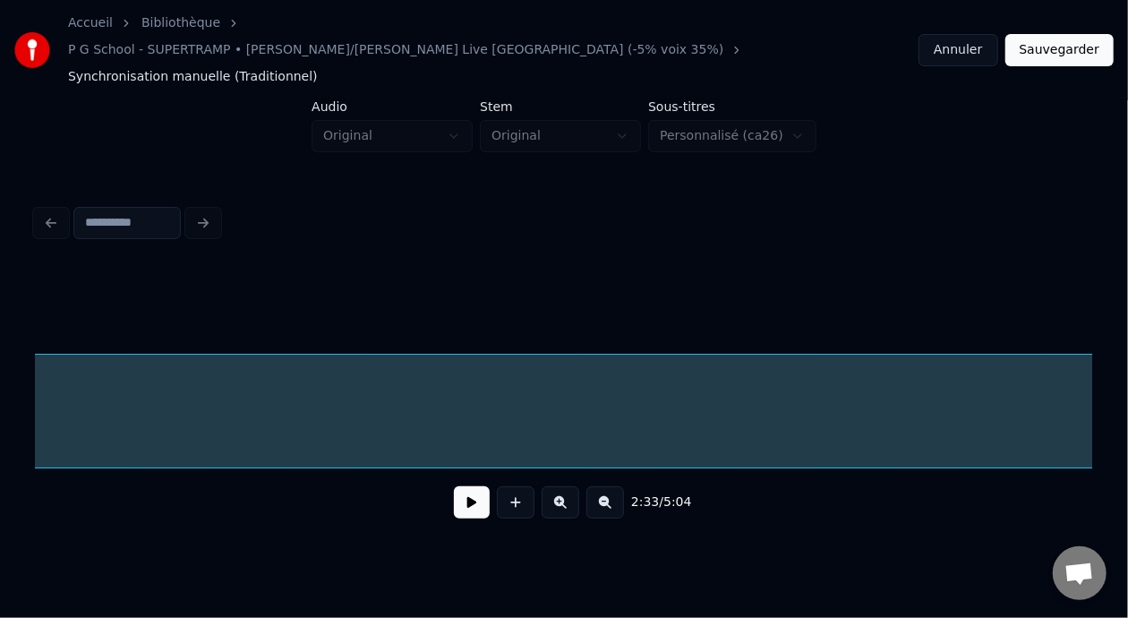
scroll to position [0, 28225]
click at [620, 486] on button at bounding box center [605, 502] width 38 height 32
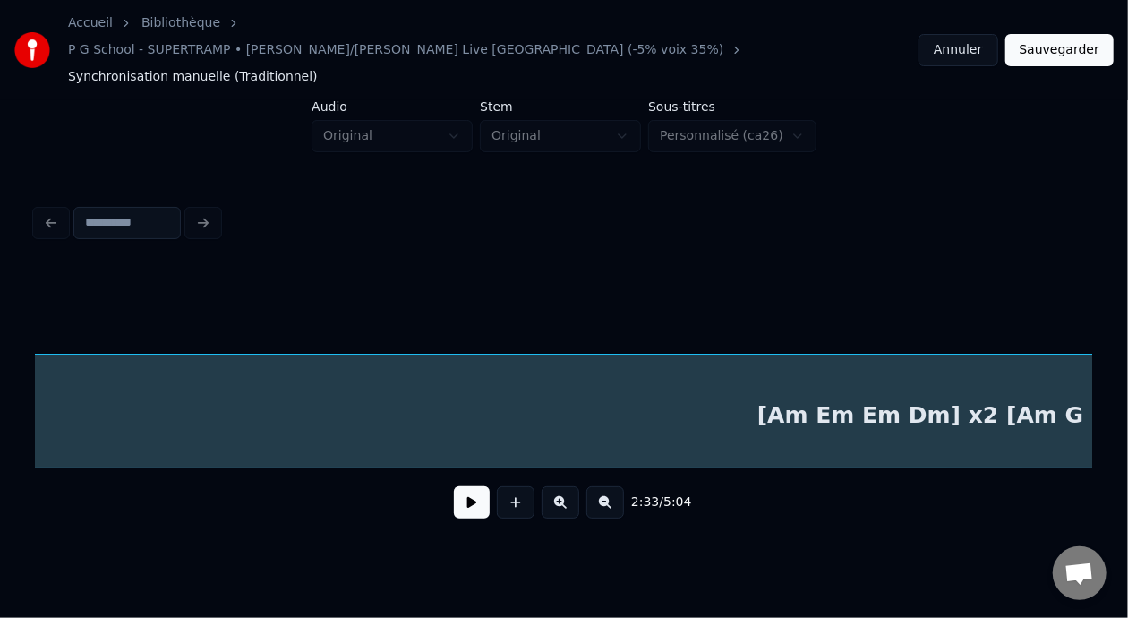
click at [620, 486] on button at bounding box center [605, 502] width 38 height 32
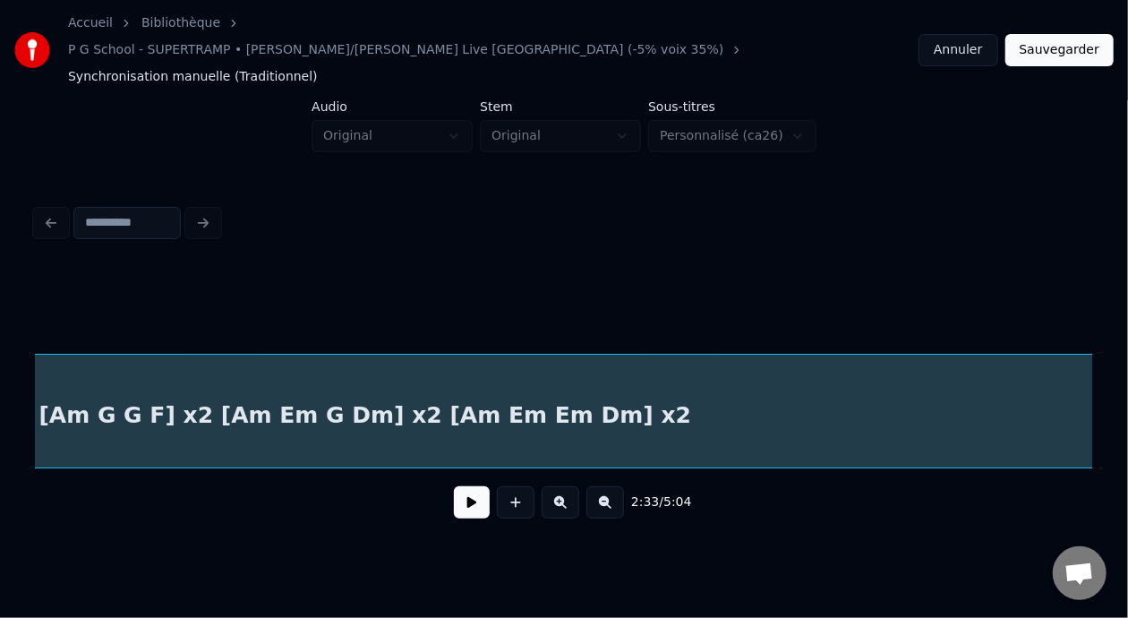
click at [620, 486] on button at bounding box center [605, 502] width 38 height 32
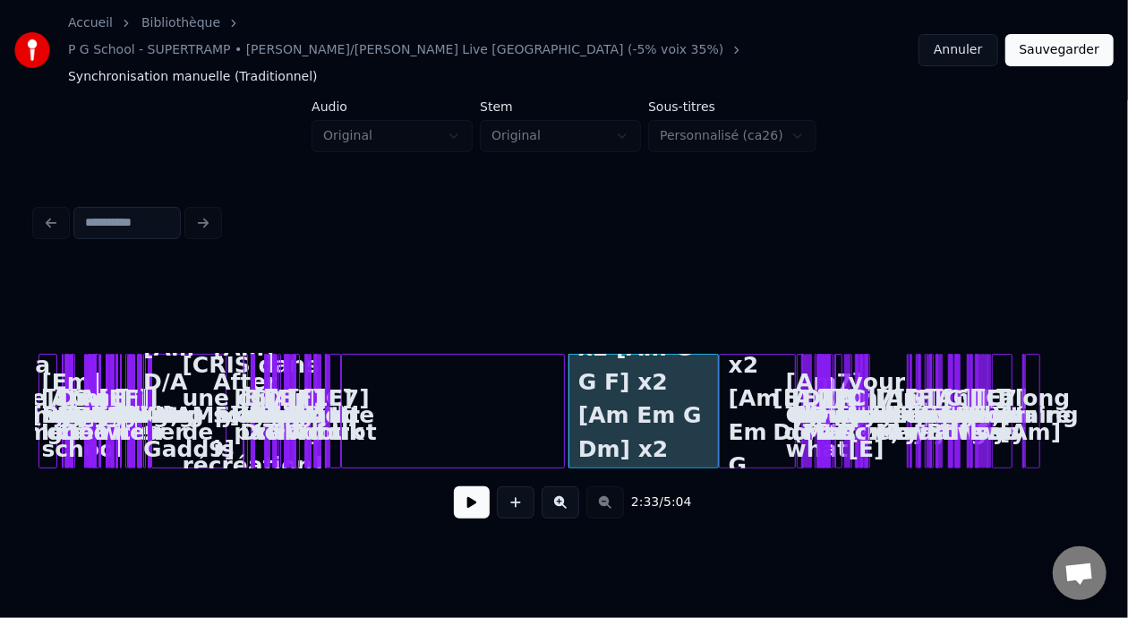
scroll to position [0, 0]
click at [570, 486] on button at bounding box center [560, 502] width 38 height 32
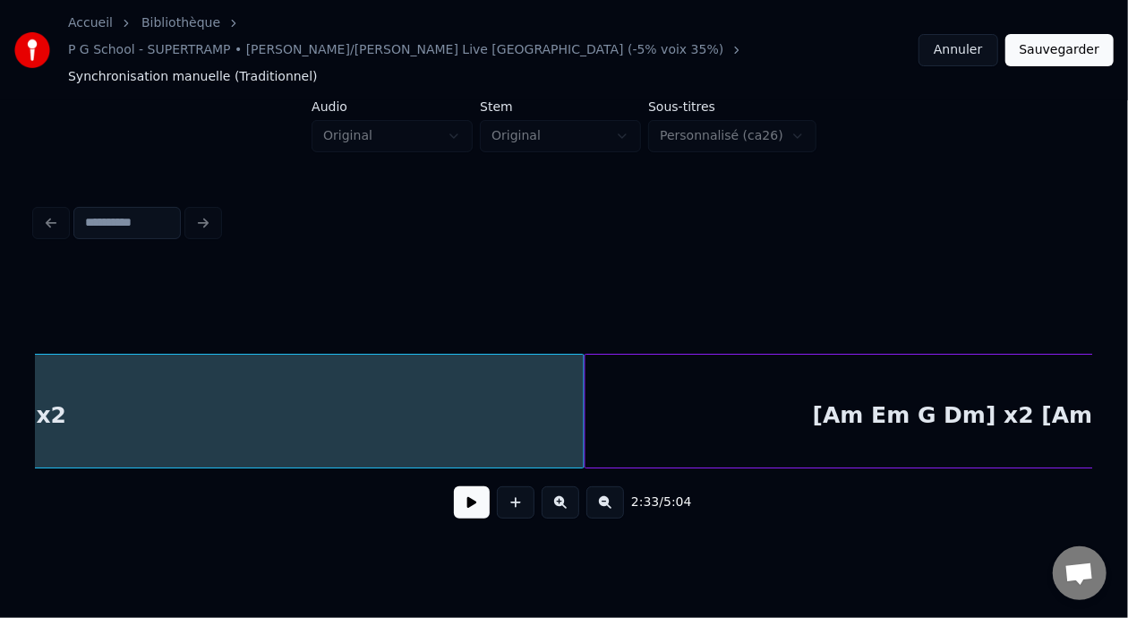
scroll to position [0, 8312]
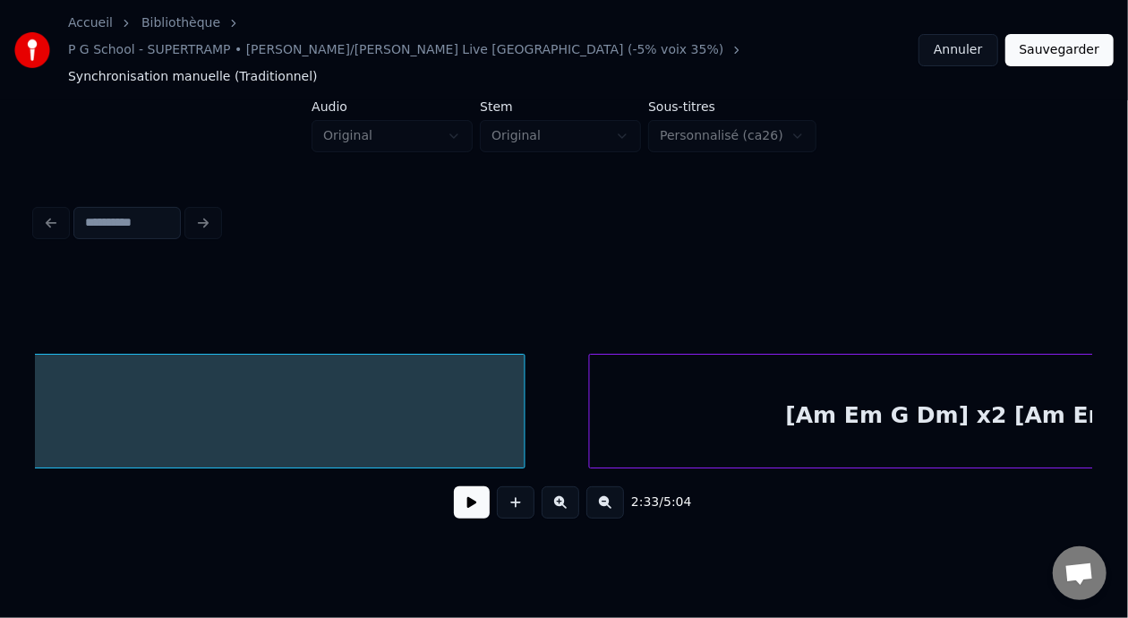
click at [590, 385] on div at bounding box center [592, 410] width 5 height 113
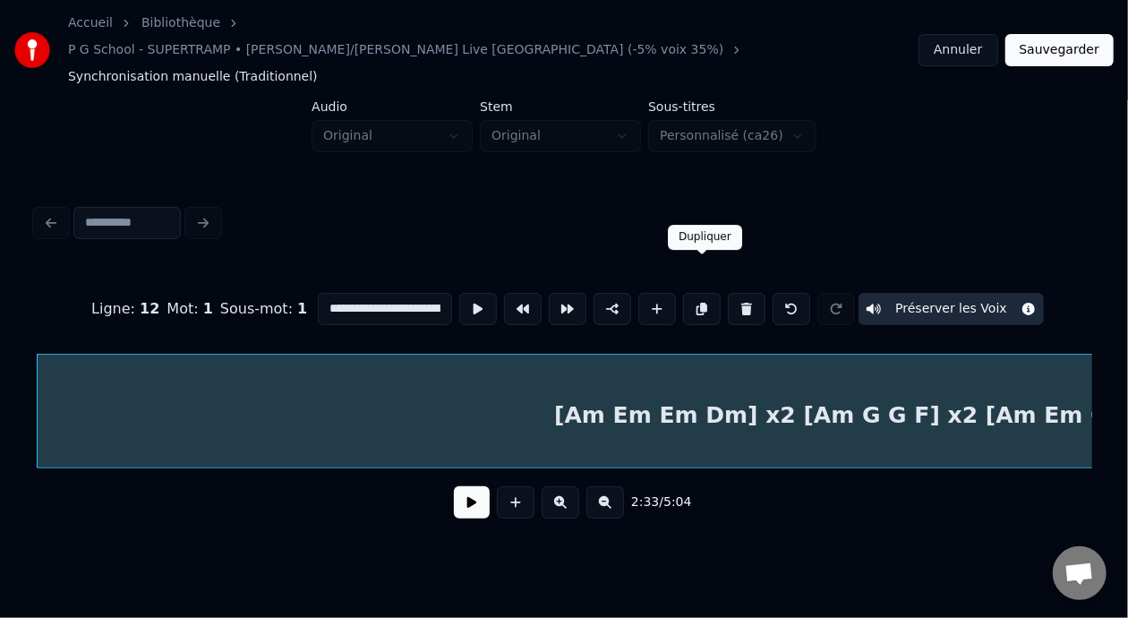
click at [706, 293] on button at bounding box center [702, 309] width 38 height 32
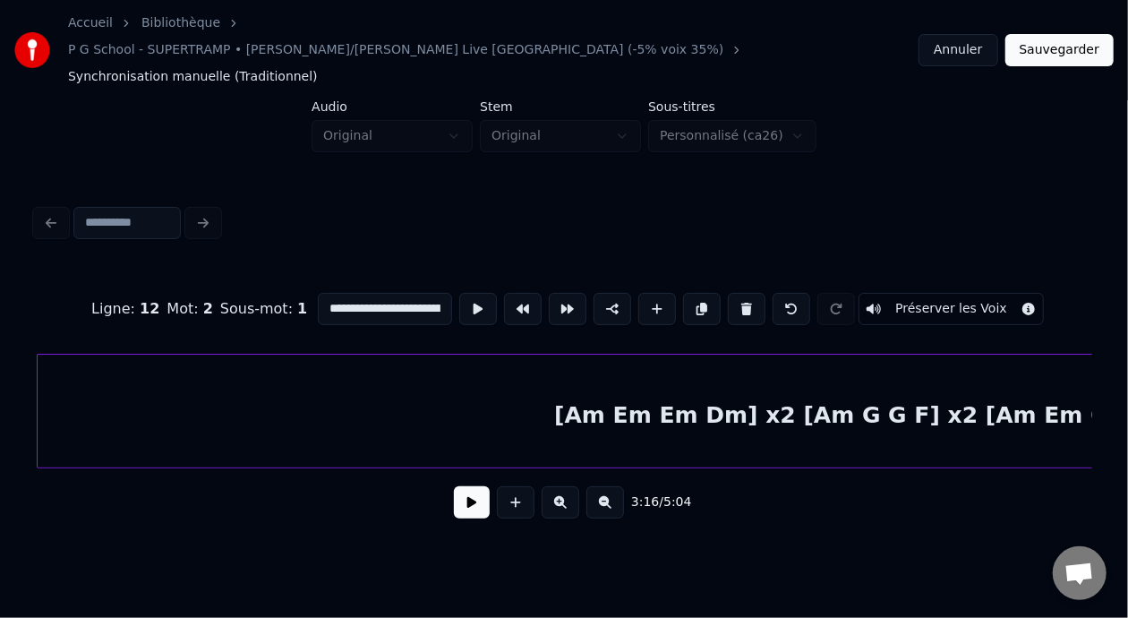
scroll to position [0, 8801]
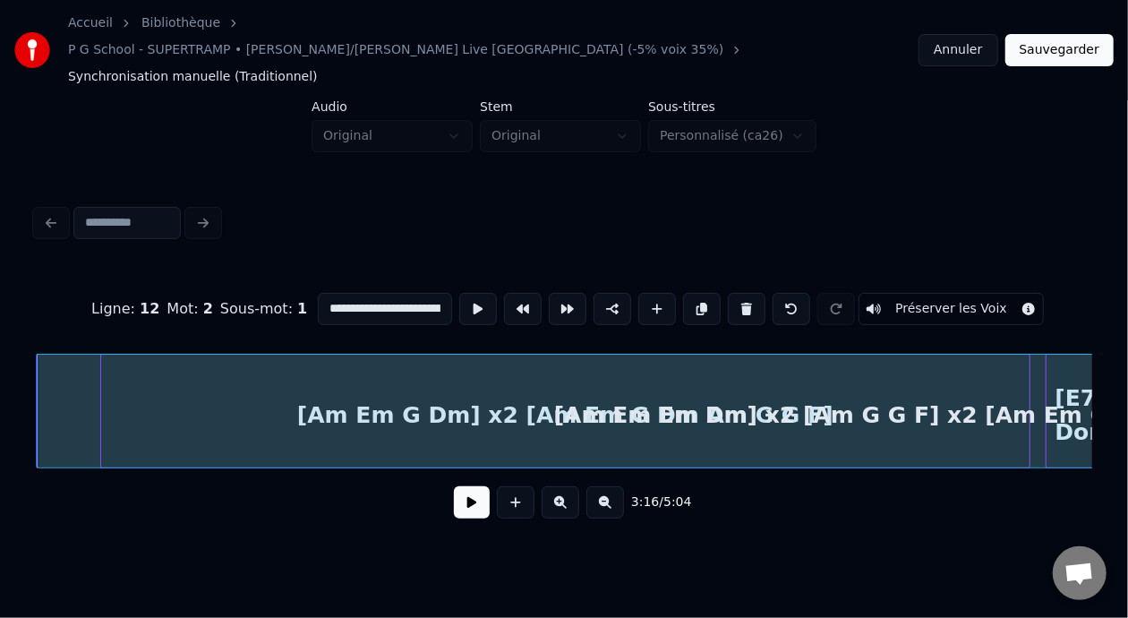
click at [362, 384] on div "[Am Em Em Dm] x2 [Am G G F] x2 [Am Em G Dm] x2 [Am Em Em Dm] x2" at bounding box center [1005, 415] width 1935 height 122
click at [431, 393] on div "[Am Em Em Dm] x2 [Am G G F] x2 [Am Em G Dm] x2 [Am Em Em Dm] x2" at bounding box center [1005, 415] width 1935 height 122
click at [177, 394] on div "[Am Em Em Dm] x2 [Am G G F] x2 [Am Em G Dm] x2 [Am Em Em Dm] x2" at bounding box center [1005, 415] width 1935 height 122
click at [81, 382] on div "[Am Em Em Dm] x2 [Am G G F] x2 [Am Em G Dm] x2 [Am Em Em Dm] x2" at bounding box center [1005, 415] width 1935 height 122
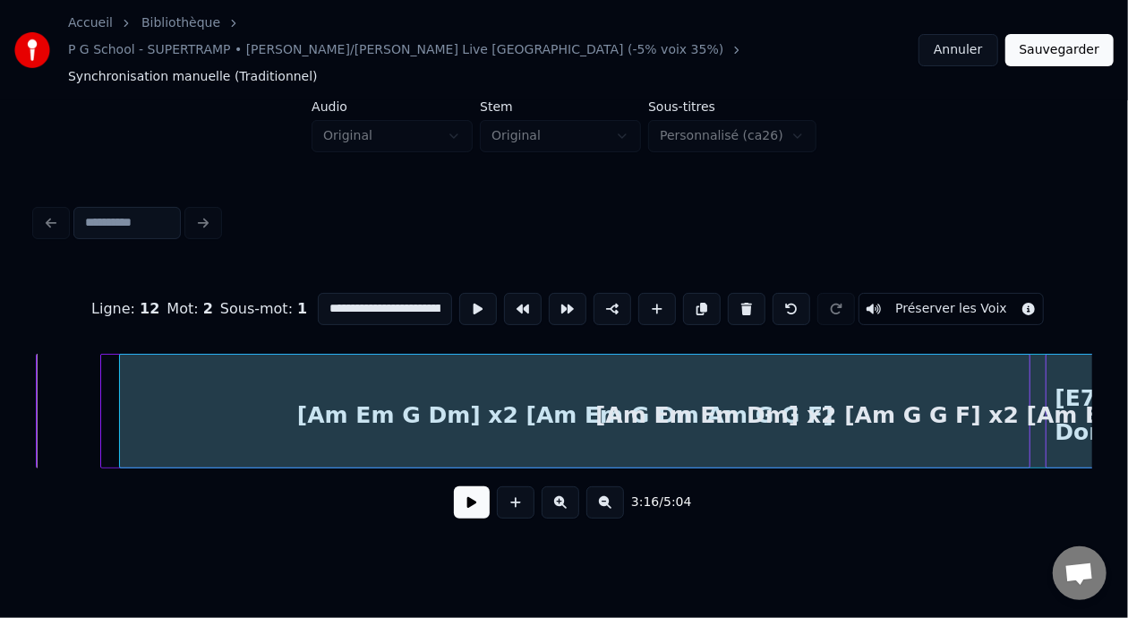
click at [121, 396] on div at bounding box center [122, 410] width 5 height 113
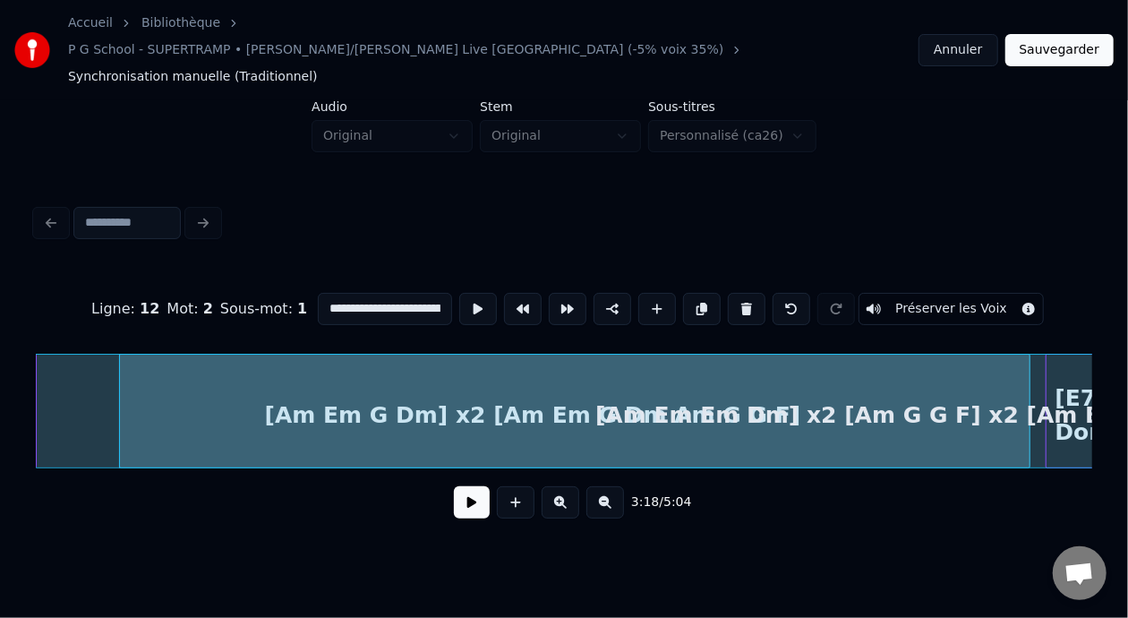
click at [38, 379] on div at bounding box center [38, 410] width 5 height 113
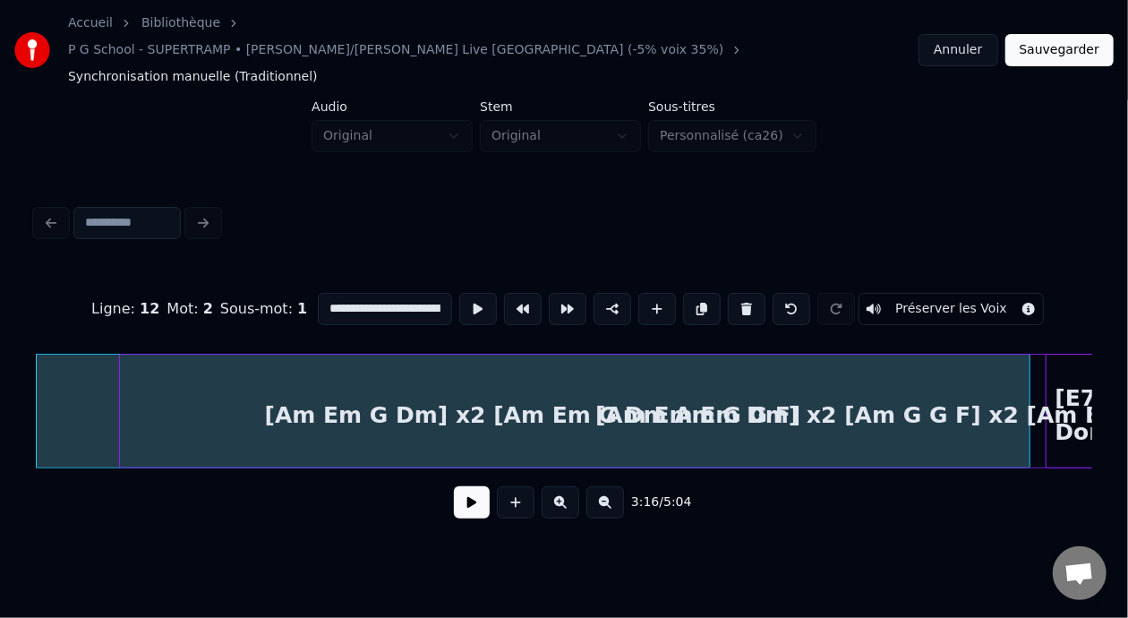
scroll to position [0, 8800]
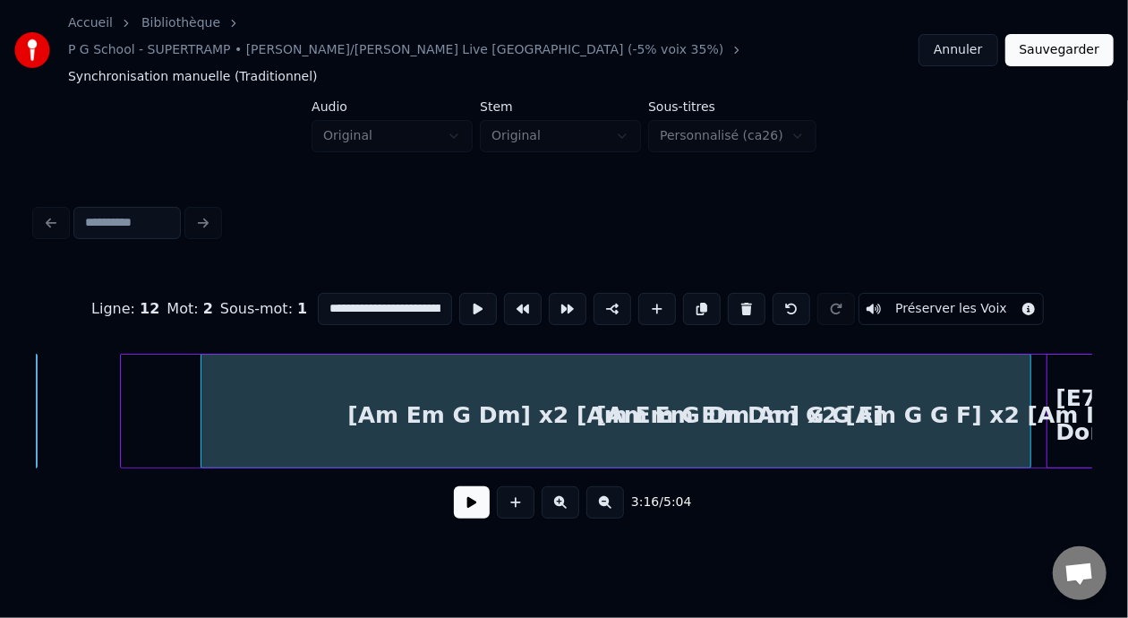
click at [202, 388] on div at bounding box center [203, 410] width 5 height 113
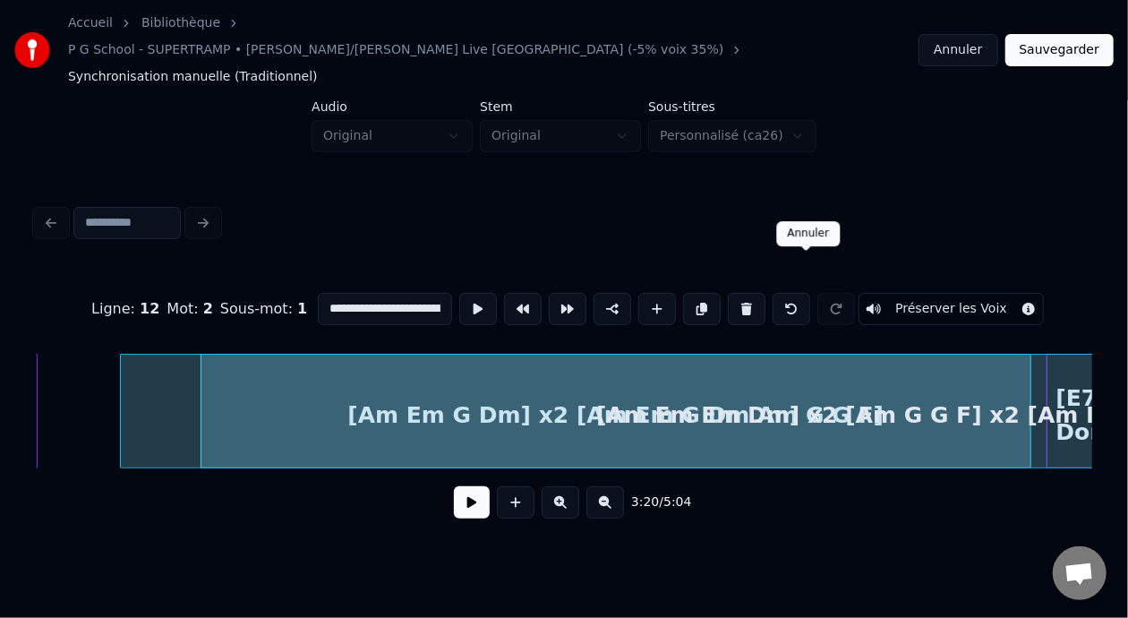
click at [804, 293] on button at bounding box center [791, 309] width 38 height 32
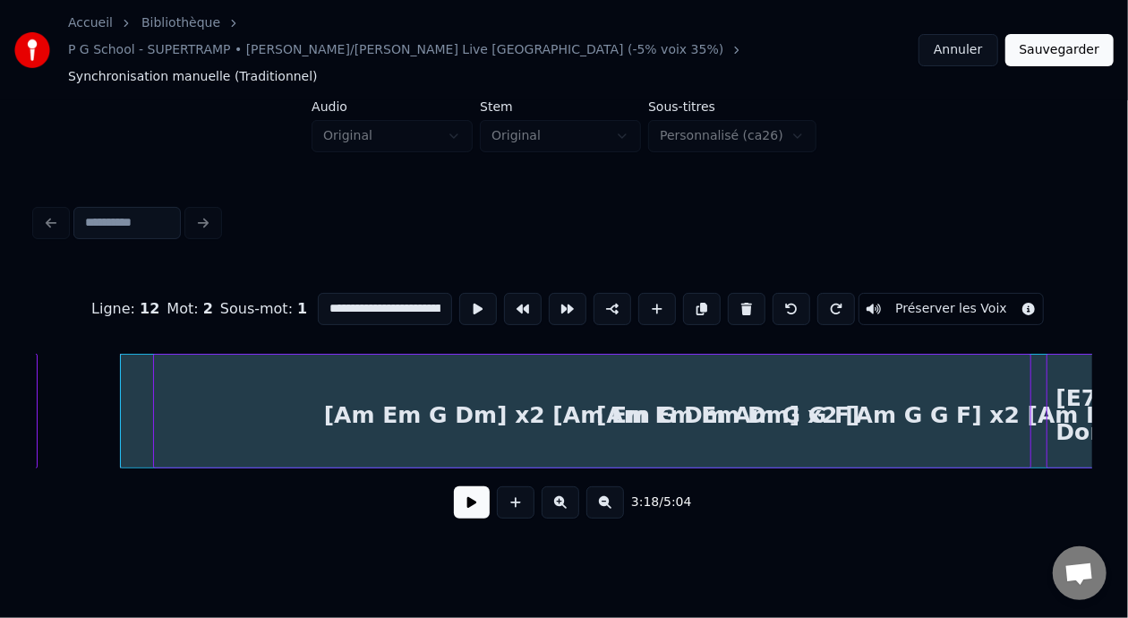
click at [154, 392] on div at bounding box center [156, 410] width 5 height 113
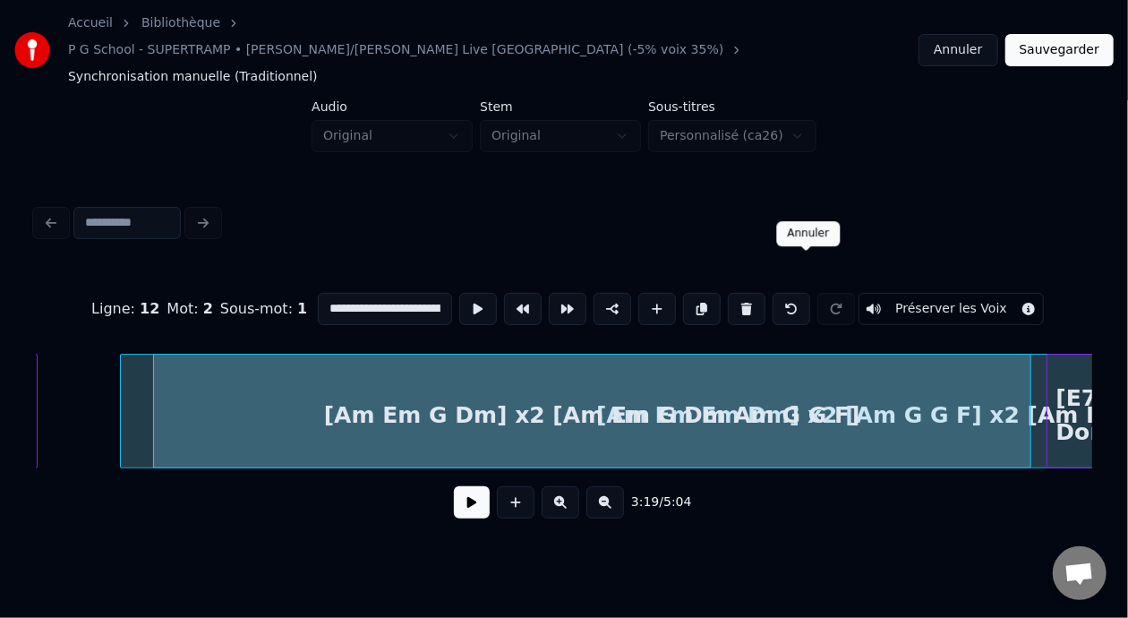
click at [803, 293] on button at bounding box center [791, 309] width 38 height 32
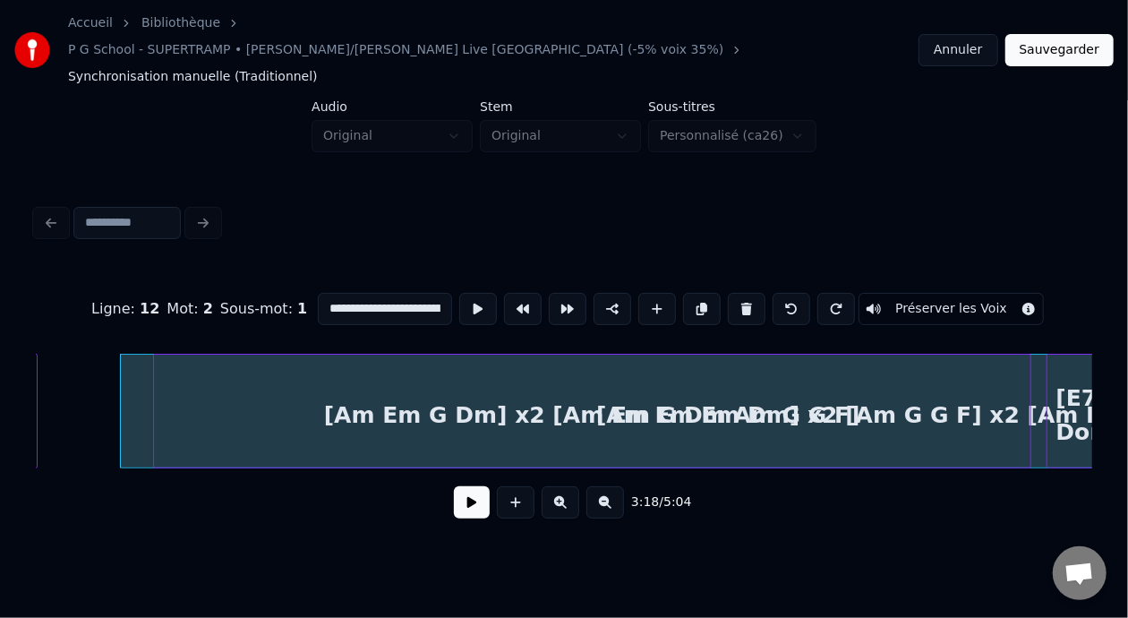
click at [571, 486] on button at bounding box center [560, 502] width 38 height 32
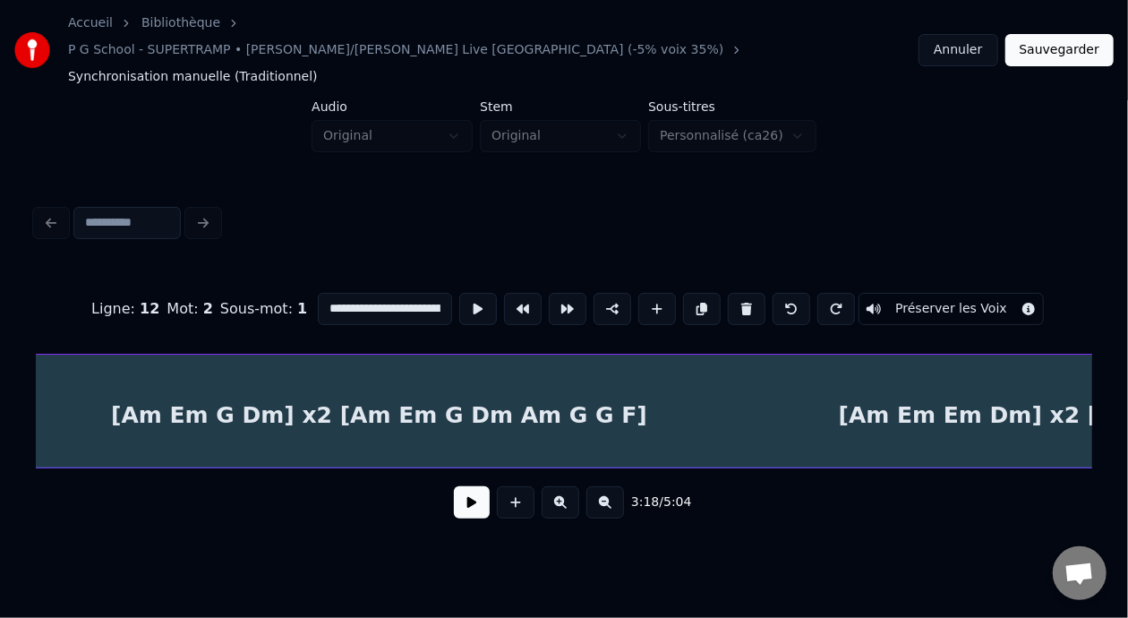
scroll to position [0, 18337]
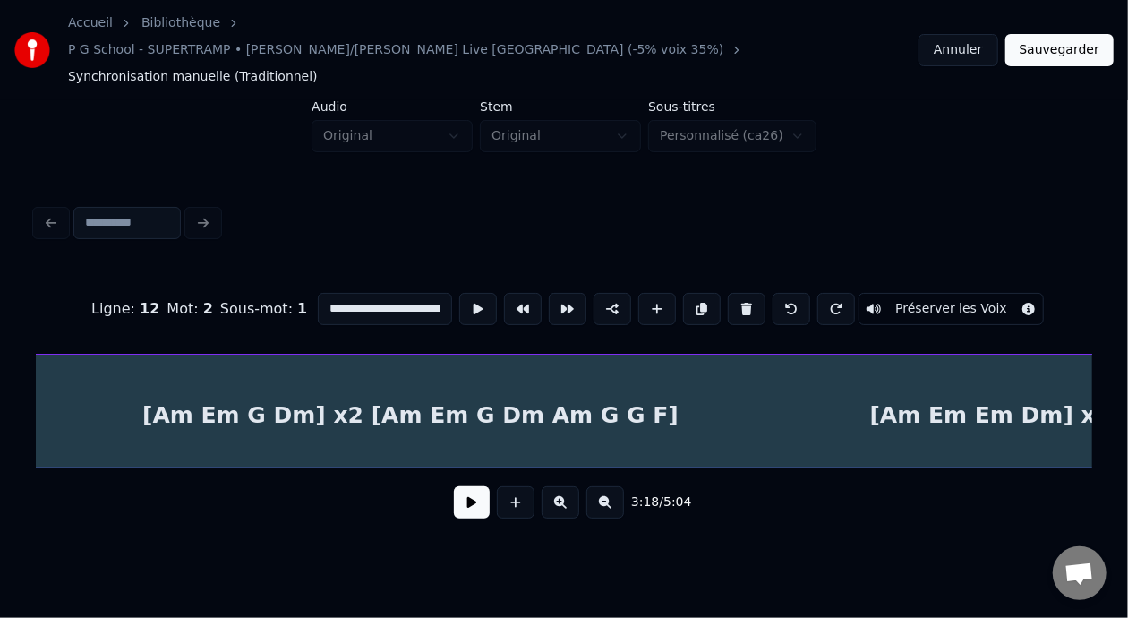
click at [803, 382] on div "[Am Em G Dm] x2 [Am Em G Dm Am G G F]" at bounding box center [411, 415] width 1754 height 122
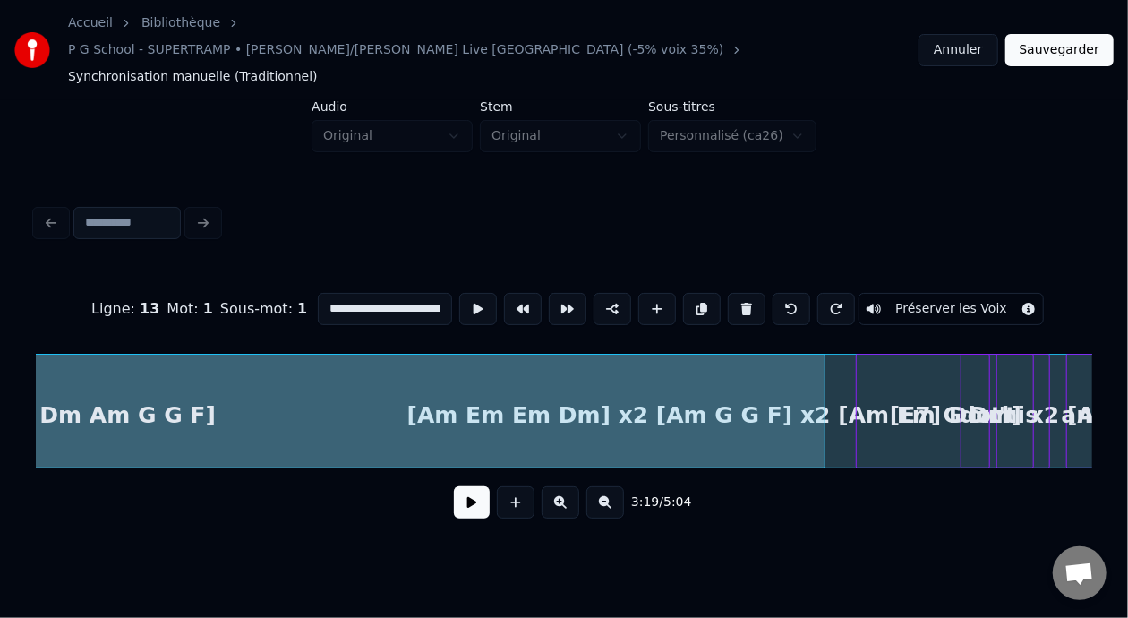
scroll to position [0, 18848]
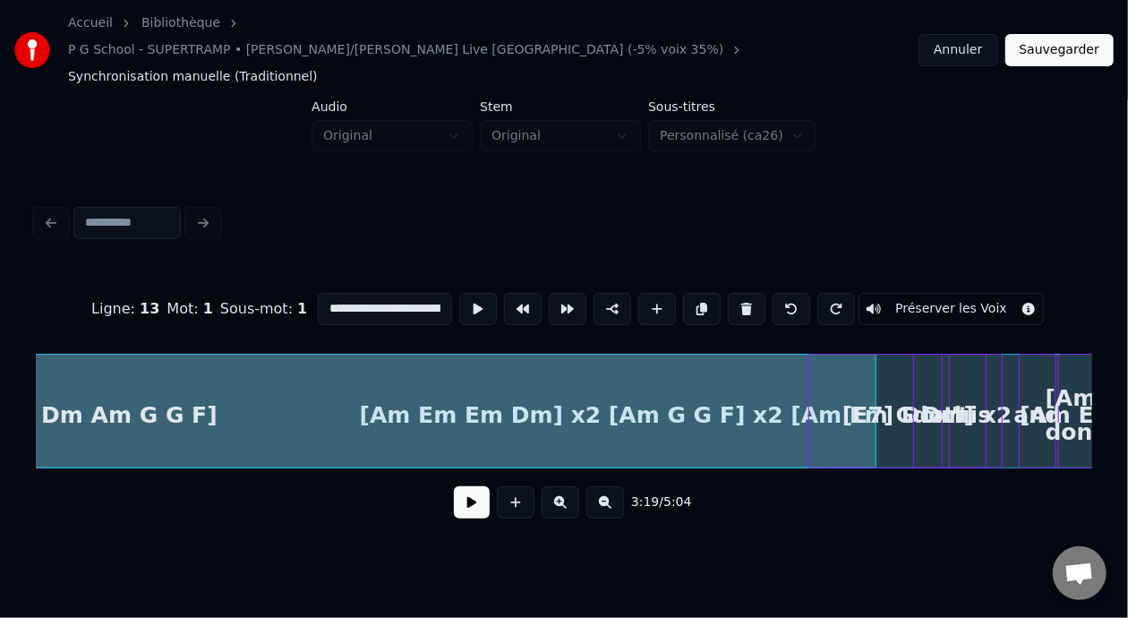
click at [873, 434] on div "[Am Em Em Dm] x2 [Am G G F] x2 [Am Em G Dm] x2 [Am Em Em Dm] x2 [Am Em G Dm] x2…" at bounding box center [564, 411] width 1056 height 115
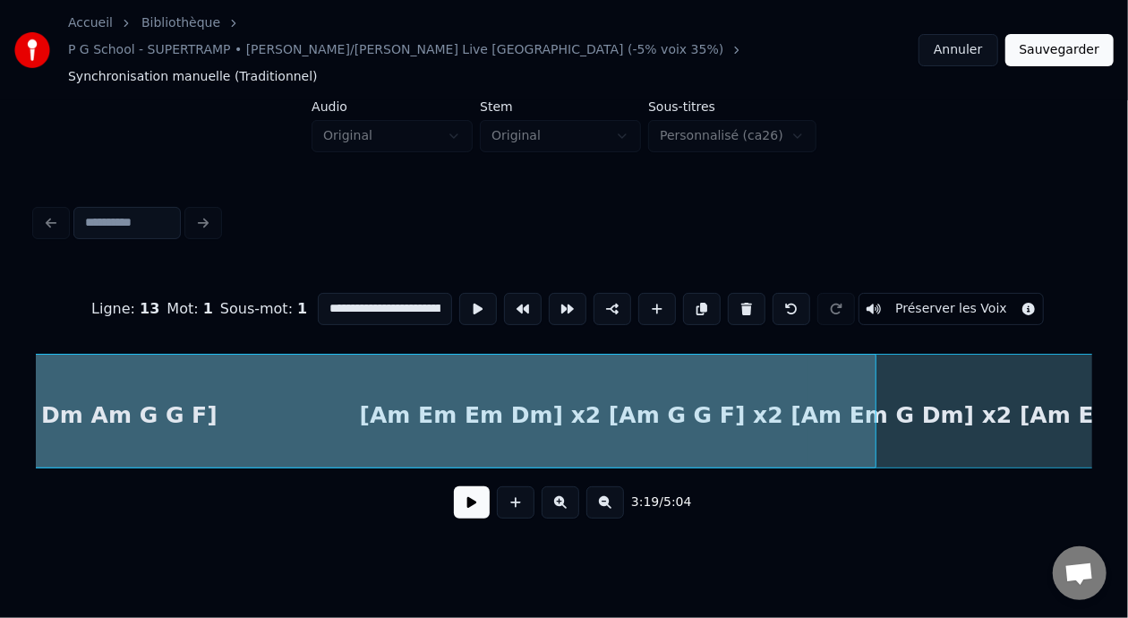
scroll to position [0, 17833]
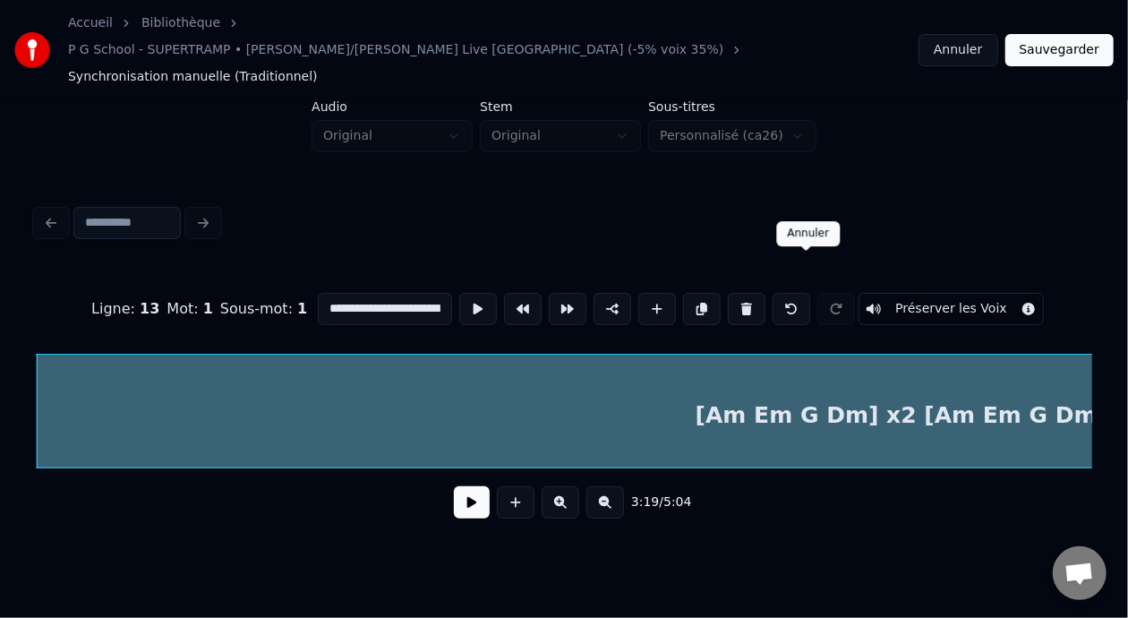
click at [810, 293] on button at bounding box center [791, 309] width 38 height 32
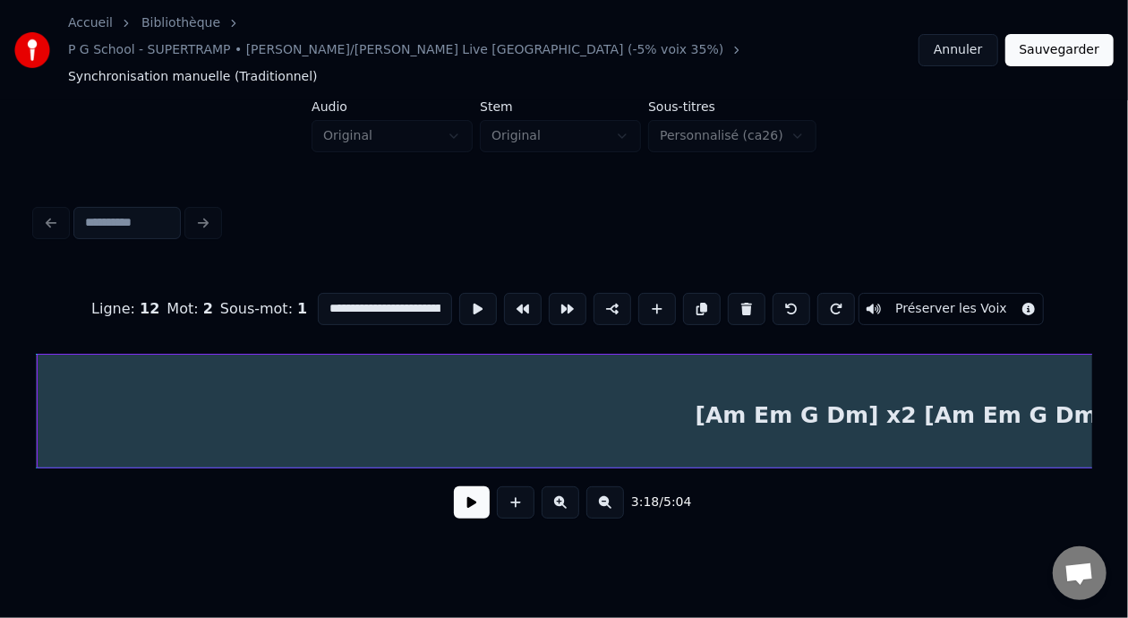
scroll to position [0, 17767]
click at [810, 293] on button at bounding box center [791, 309] width 38 height 32
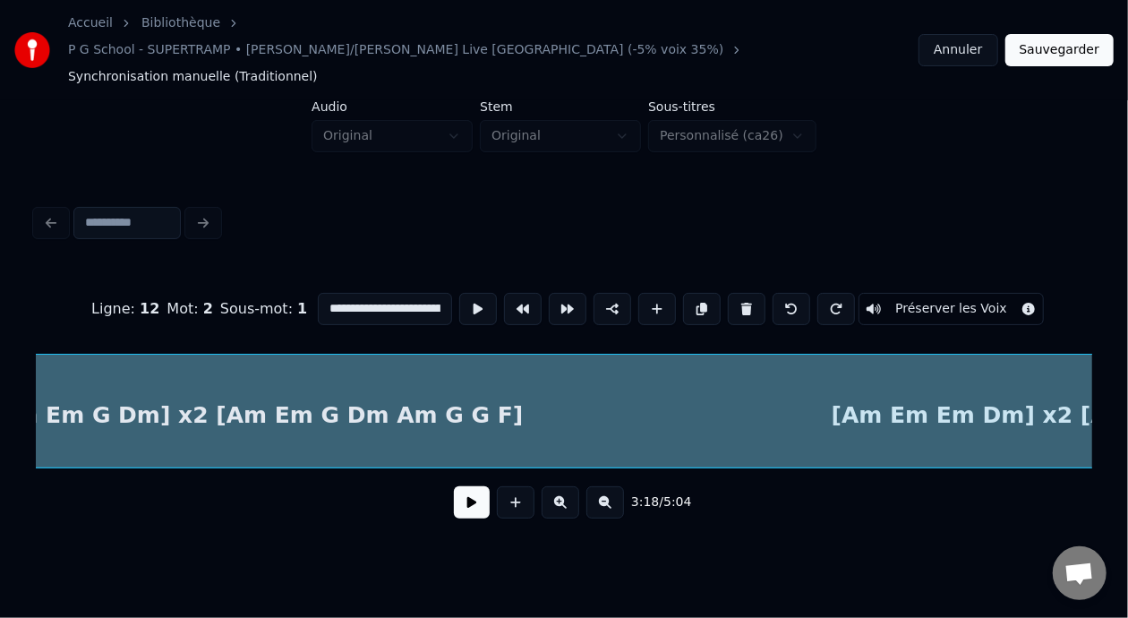
scroll to position [0, 18412]
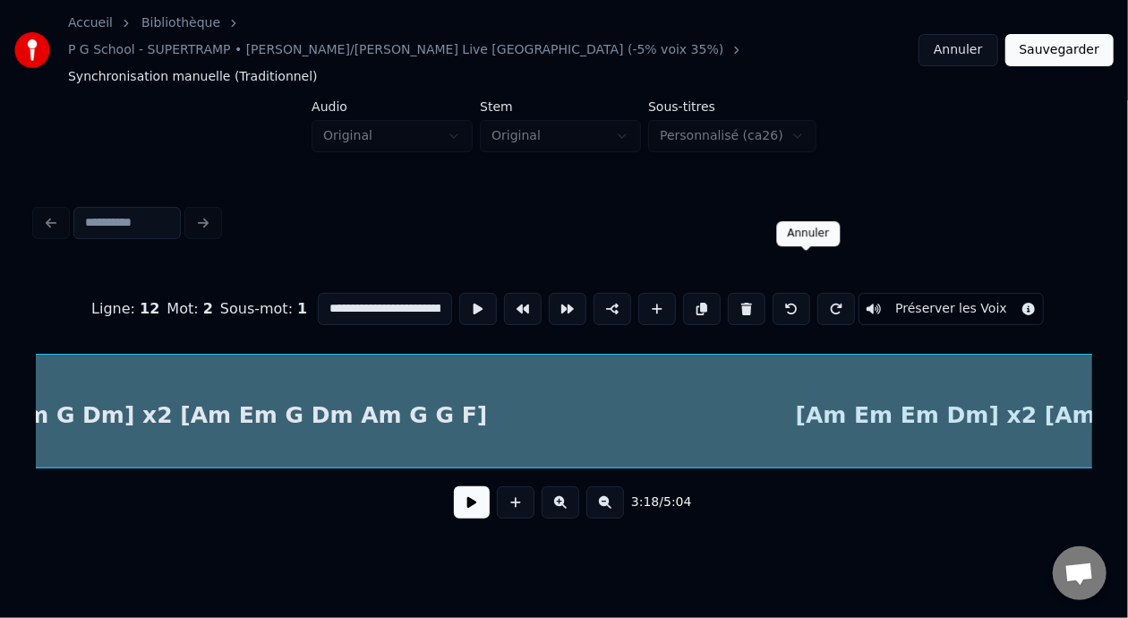
click at [809, 293] on button at bounding box center [791, 309] width 38 height 32
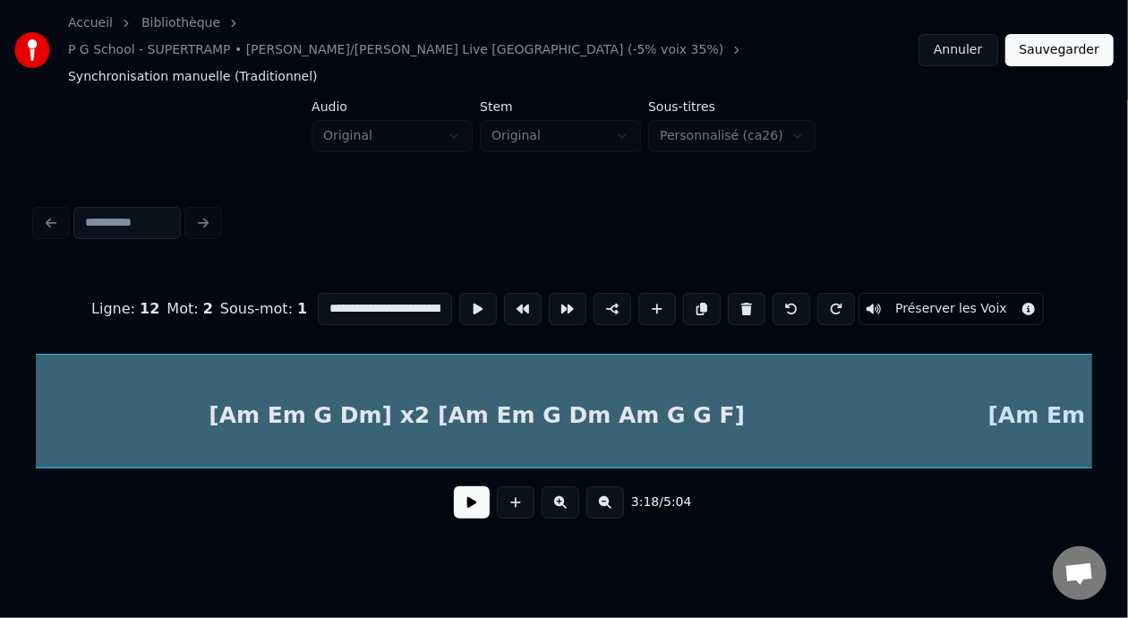
scroll to position [0, 18670]
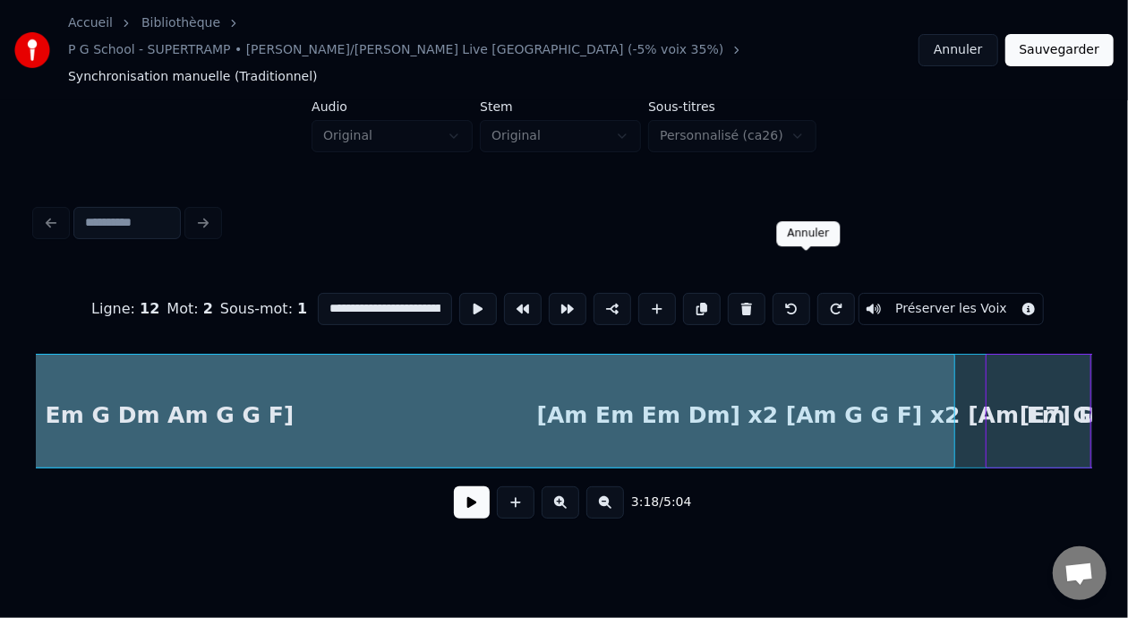
click at [807, 293] on button at bounding box center [791, 309] width 38 height 32
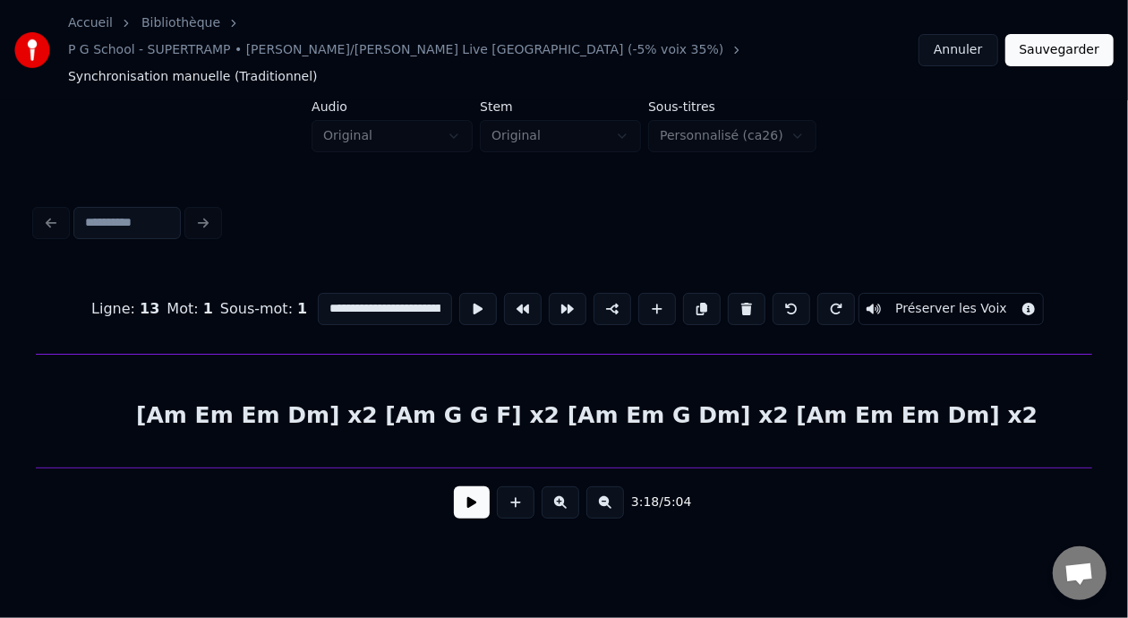
scroll to position [0, 15147]
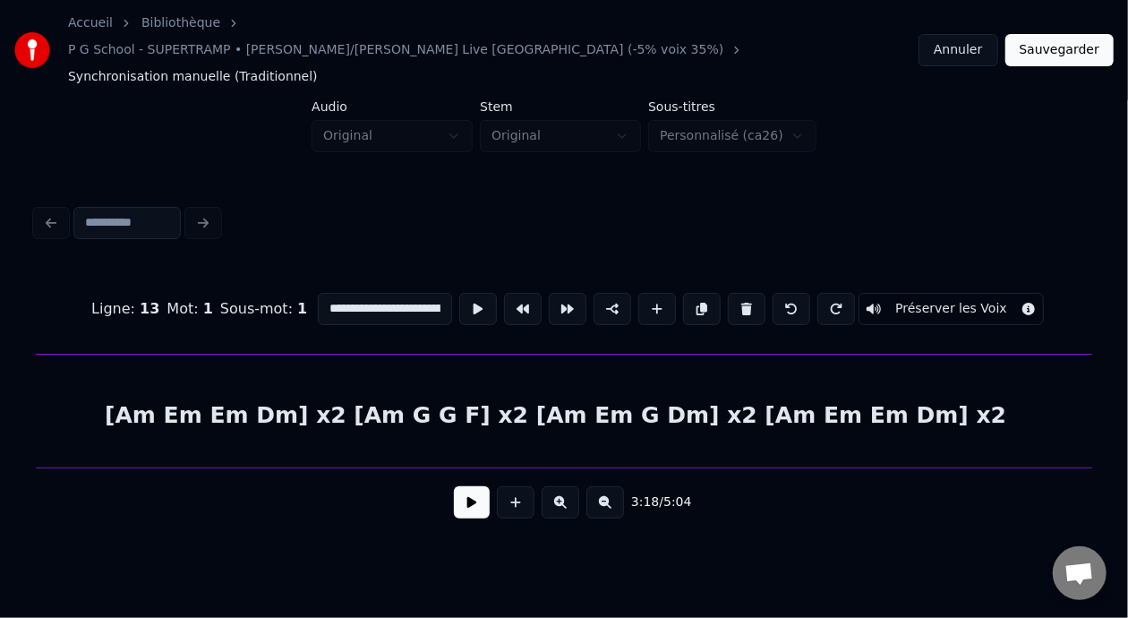
click at [637, 385] on div "[Am Em Em Dm] x2 [Am G G F] x2 [Am Em G Dm] x2 [Am Em Em Dm] x2" at bounding box center [555, 415] width 3871 height 122
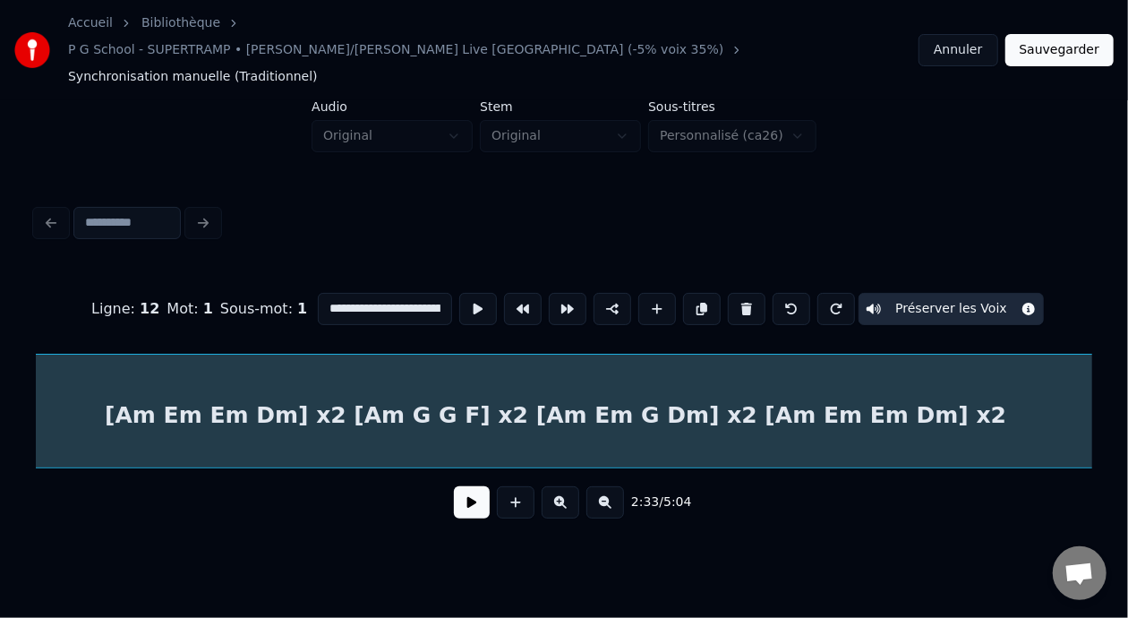
scroll to position [0, 13729]
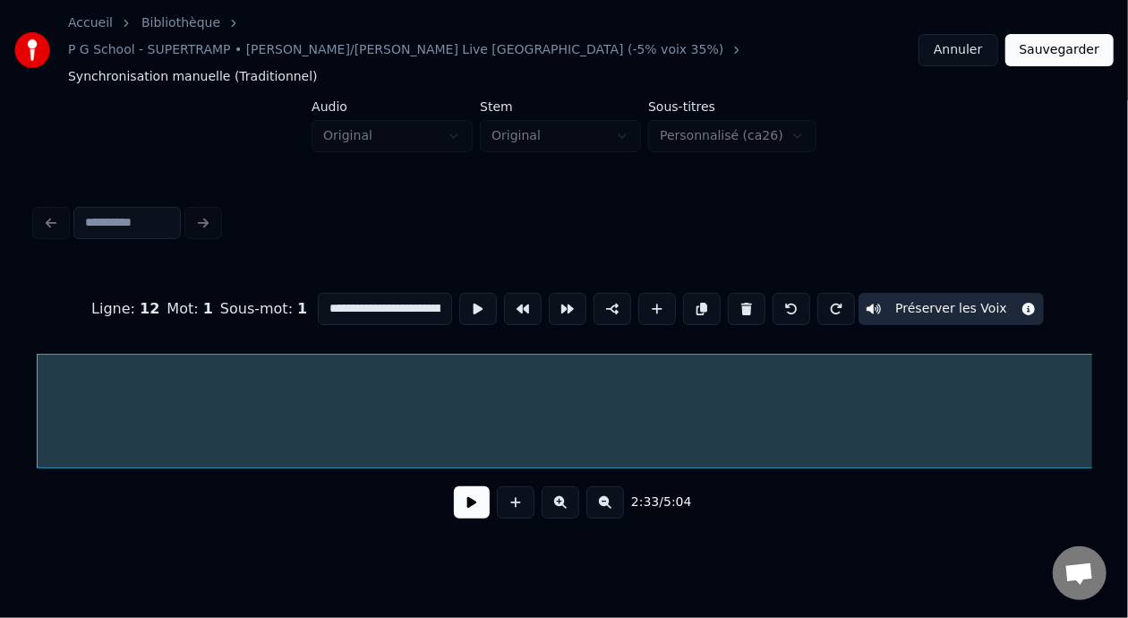
click at [613, 486] on button at bounding box center [605, 502] width 38 height 32
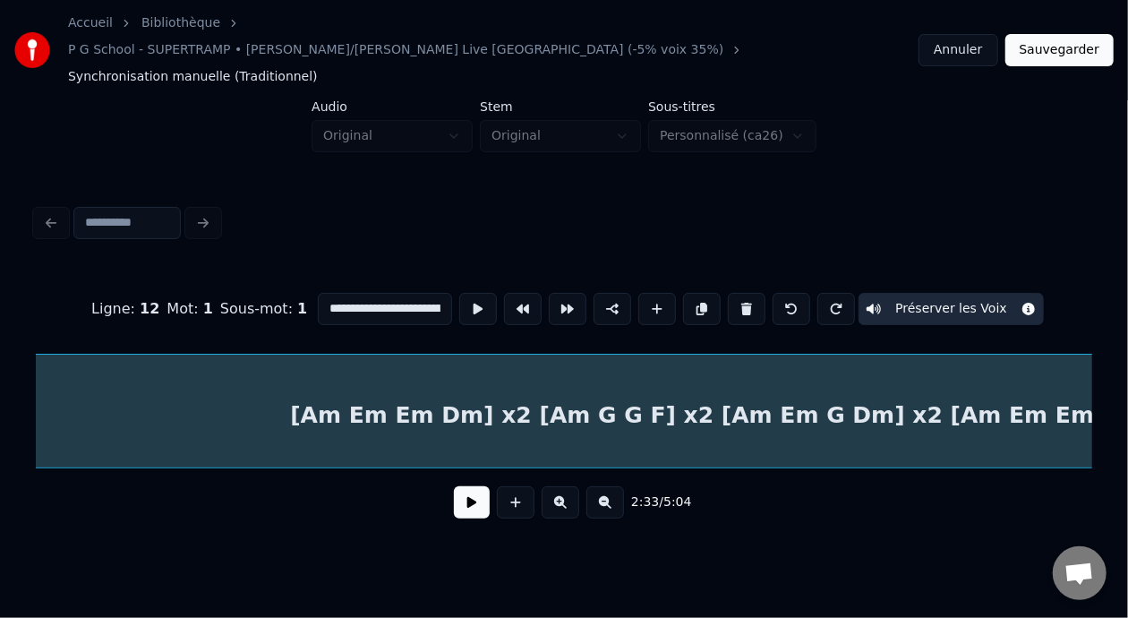
scroll to position [0, 7300]
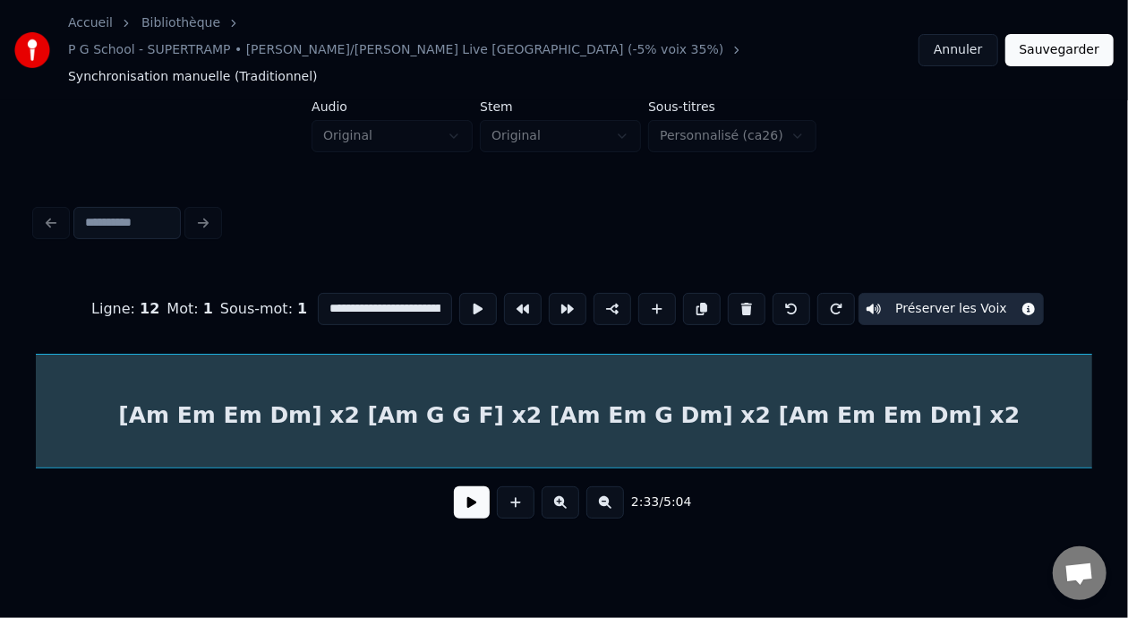
click at [618, 486] on button at bounding box center [605, 502] width 38 height 32
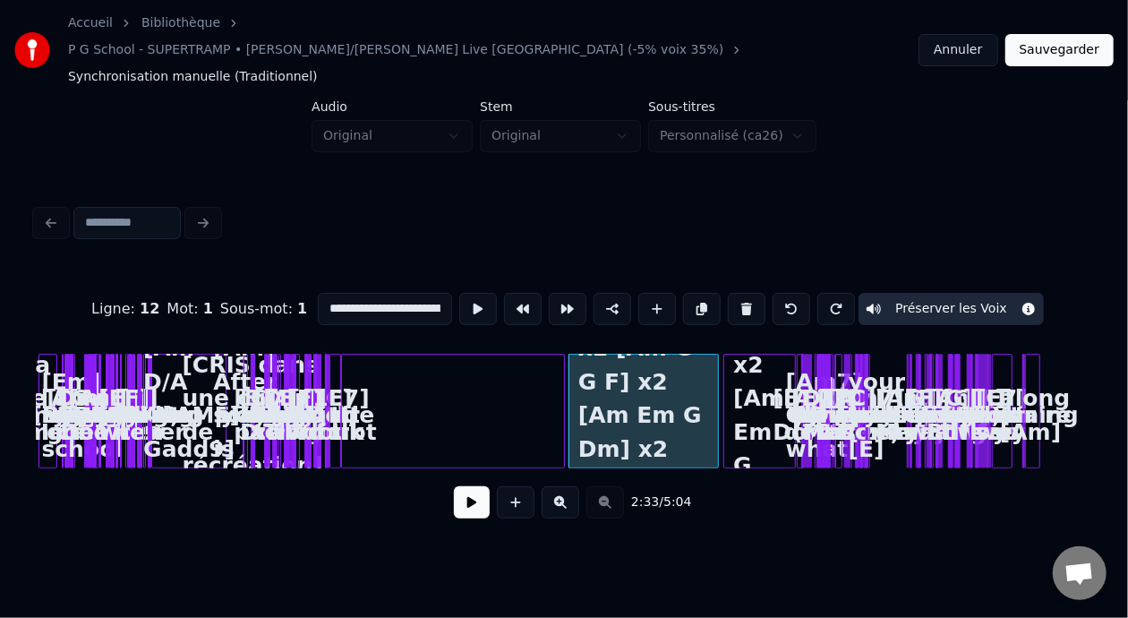
scroll to position [0, 0]
click at [569, 486] on button at bounding box center [560, 502] width 38 height 32
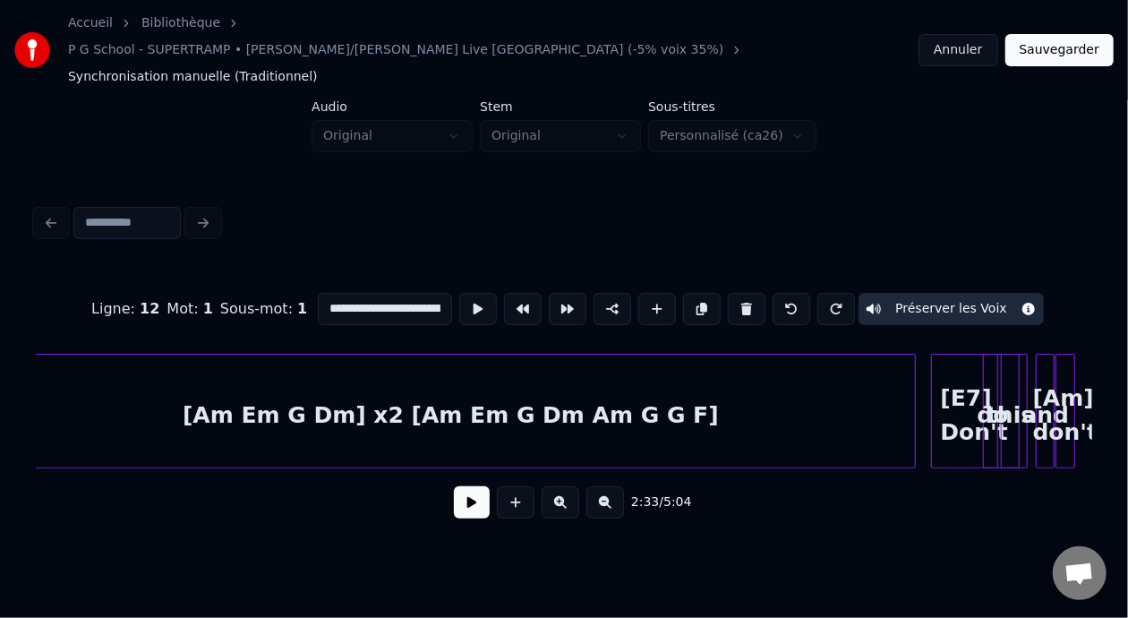
scroll to position [0, 8659]
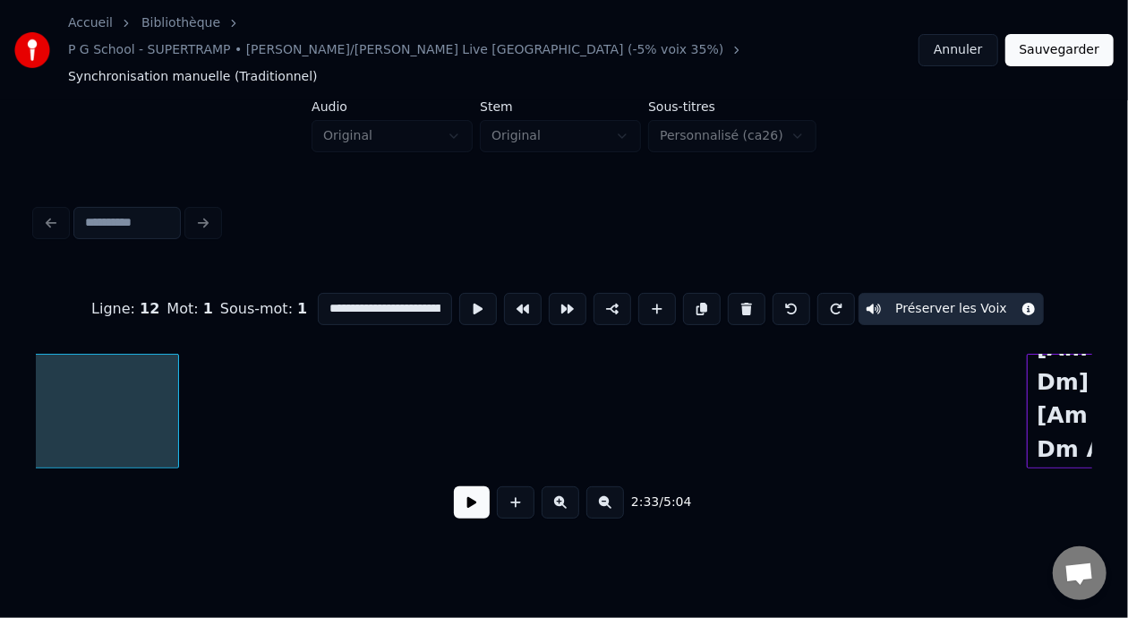
click at [1030, 393] on div at bounding box center [1029, 410] width 5 height 113
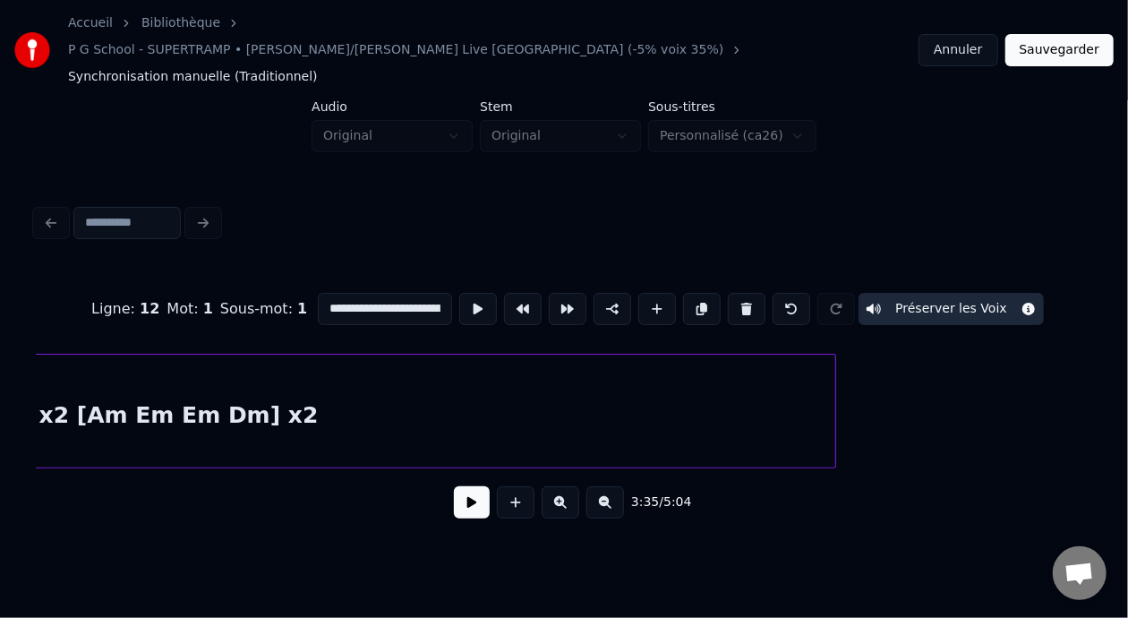
scroll to position [0, 7966]
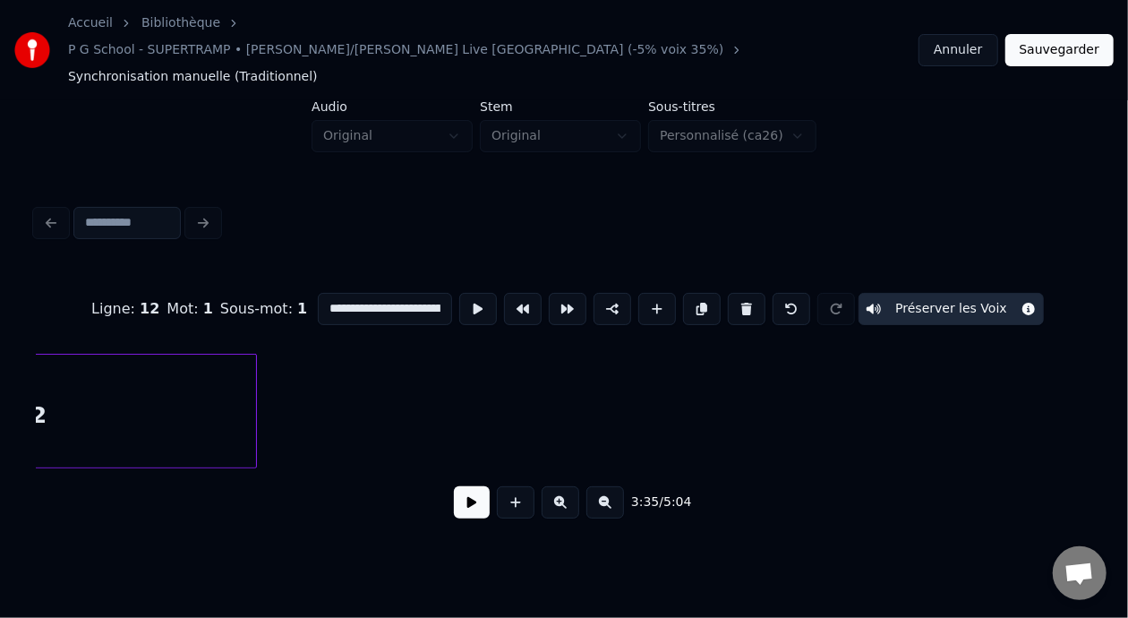
click at [252, 380] on div at bounding box center [253, 410] width 5 height 113
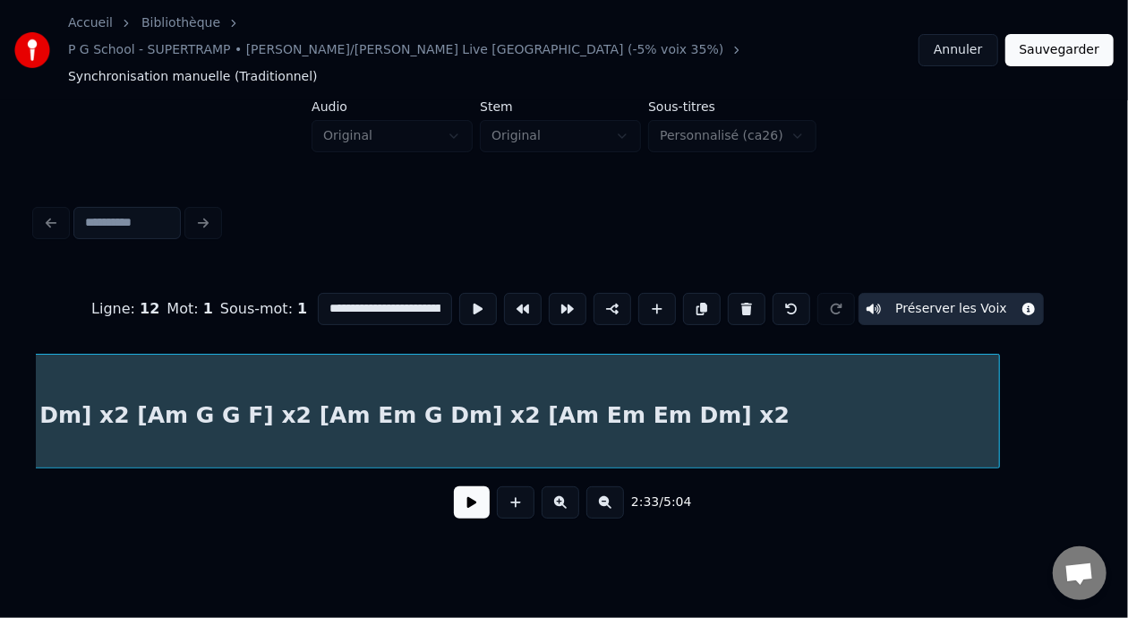
scroll to position [0, 7354]
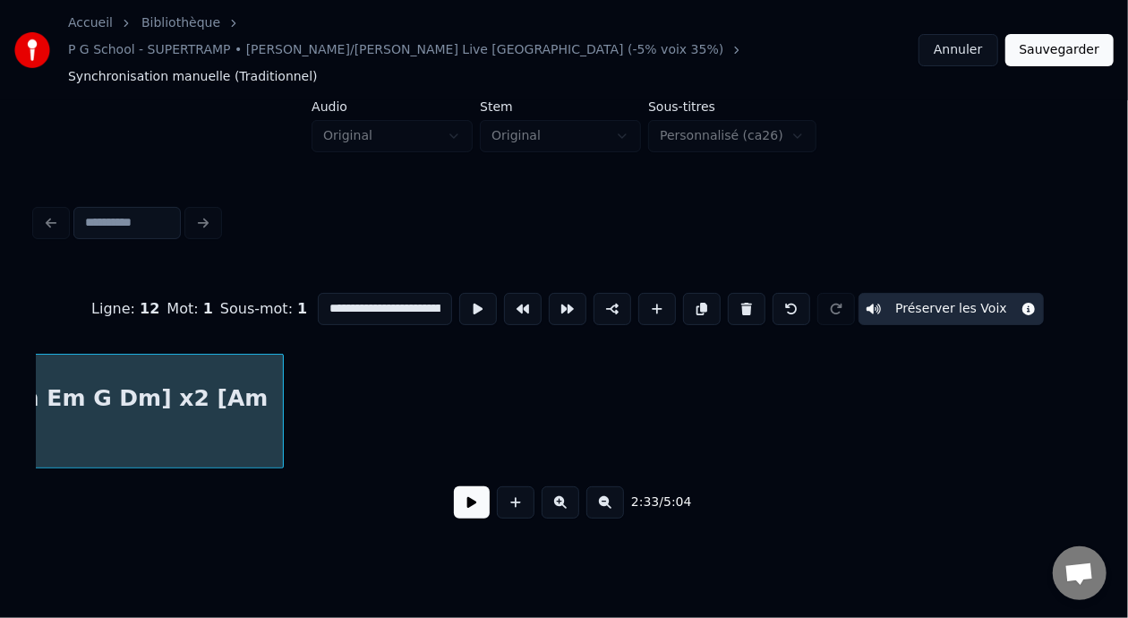
click at [281, 383] on div at bounding box center [279, 410] width 5 height 113
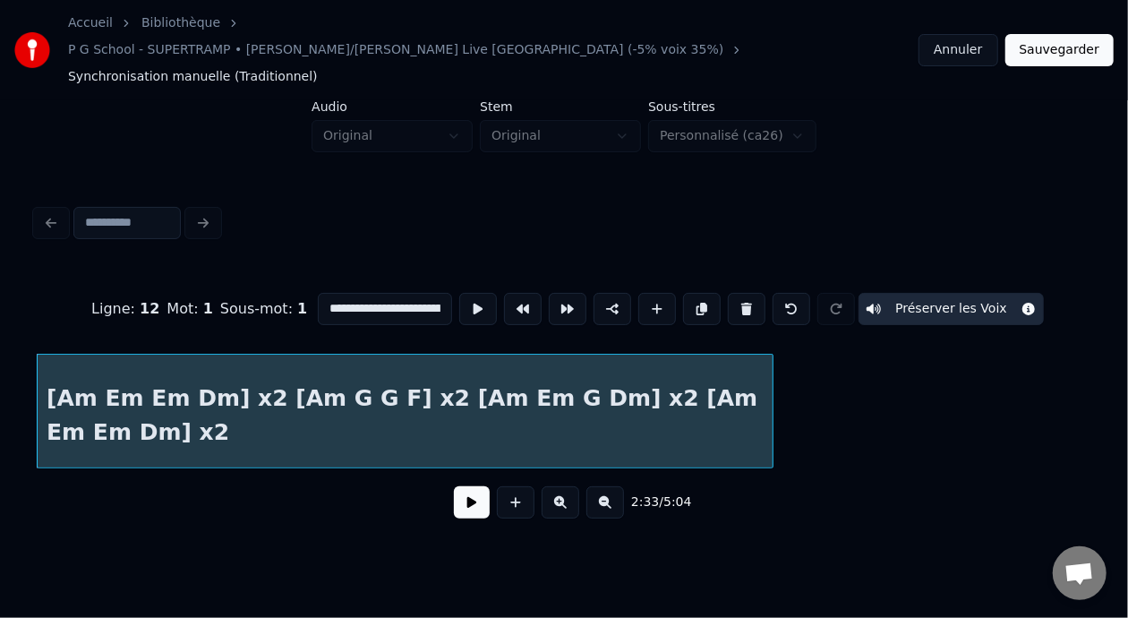
click at [594, 373] on div "[Am Em Em Dm] x2 [Am G G F] x2 [Am Em G Dm] x2 [Am Em Em Dm] x2" at bounding box center [405, 415] width 735 height 122
click at [705, 293] on button at bounding box center [702, 309] width 38 height 32
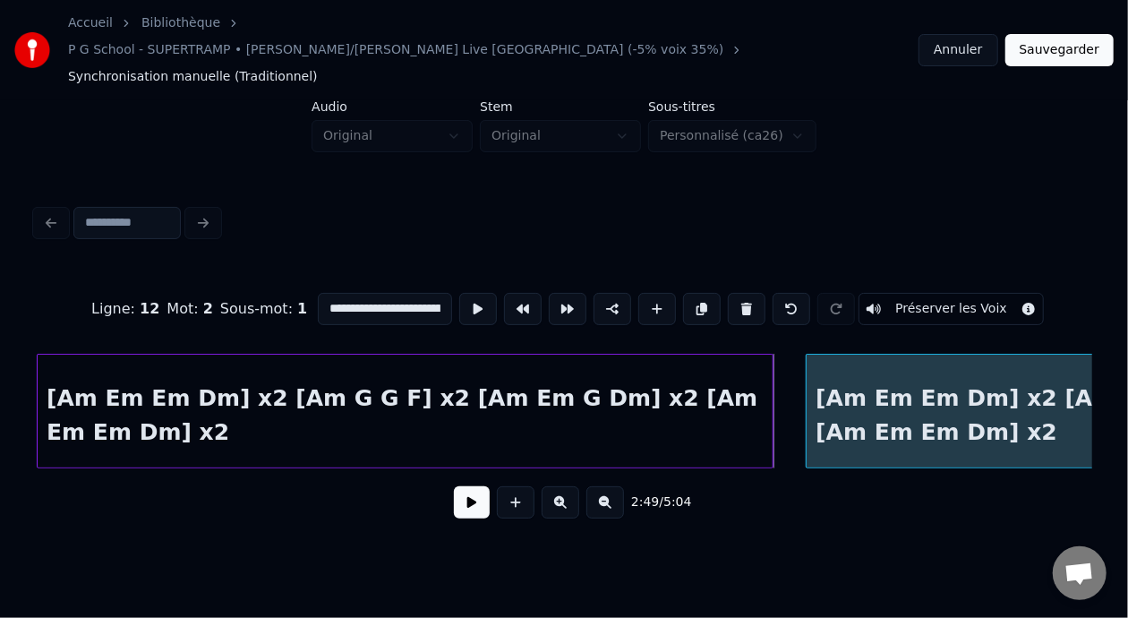
click at [806, 379] on div at bounding box center [808, 410] width 5 height 113
click at [368, 293] on input "**********" at bounding box center [385, 309] width 134 height 32
click at [396, 293] on input "**********" at bounding box center [385, 309] width 134 height 32
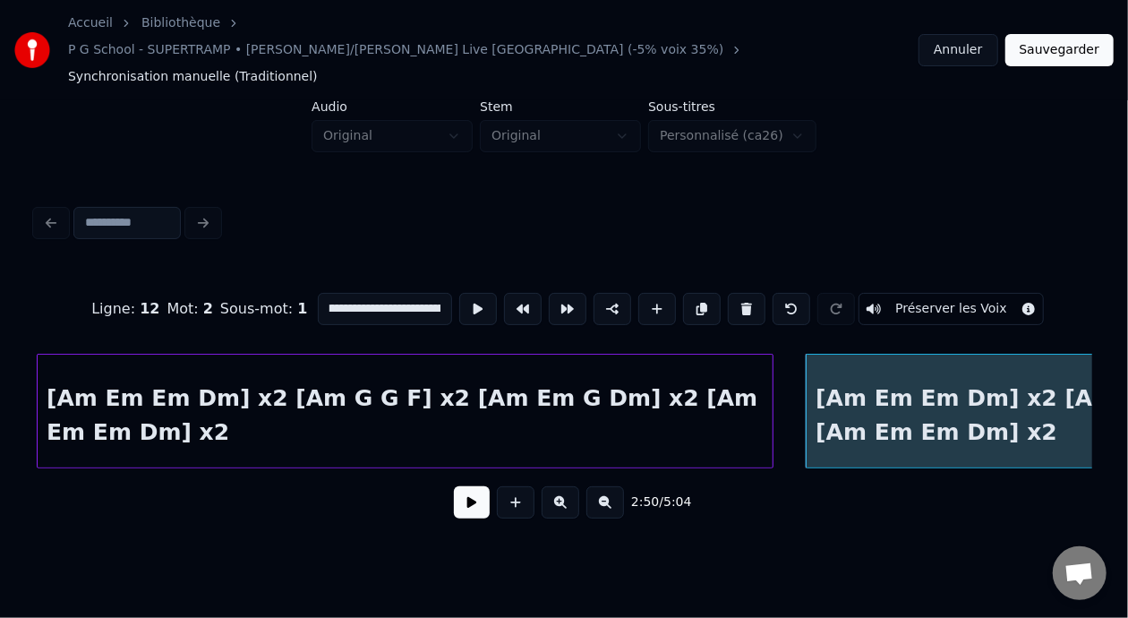
click at [402, 293] on input "**********" at bounding box center [385, 309] width 134 height 32
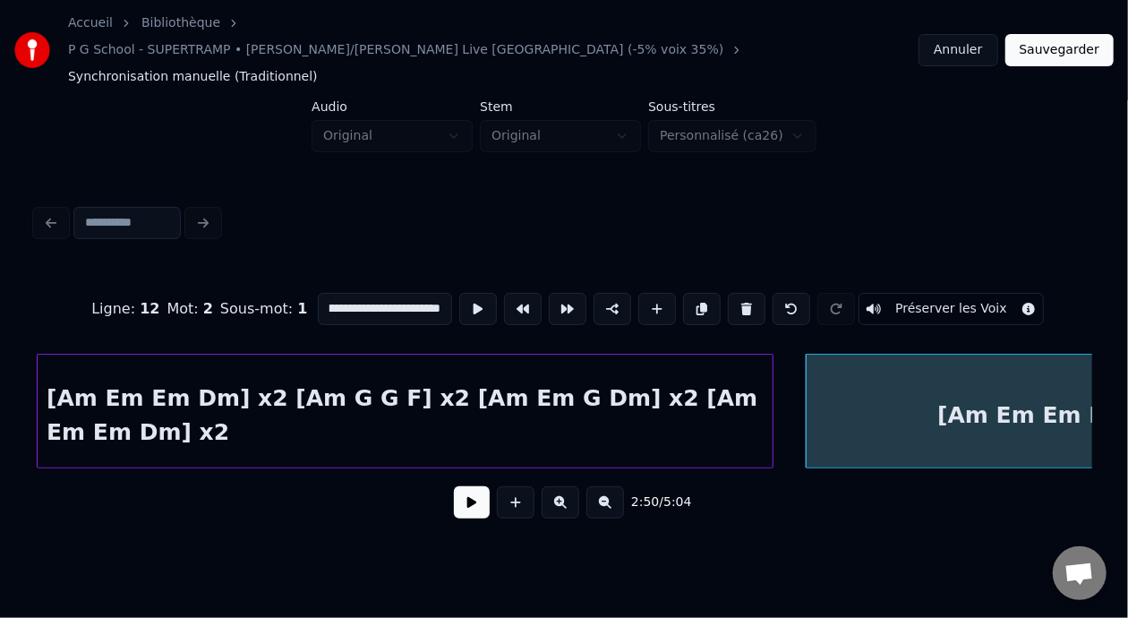
scroll to position [0, 78]
click at [518, 370] on div "[Am Em Em Dm] x2 [Am G G F] x2 [Am Em G Dm] x2 [Am Em Em Dm] x2" at bounding box center [405, 415] width 735 height 122
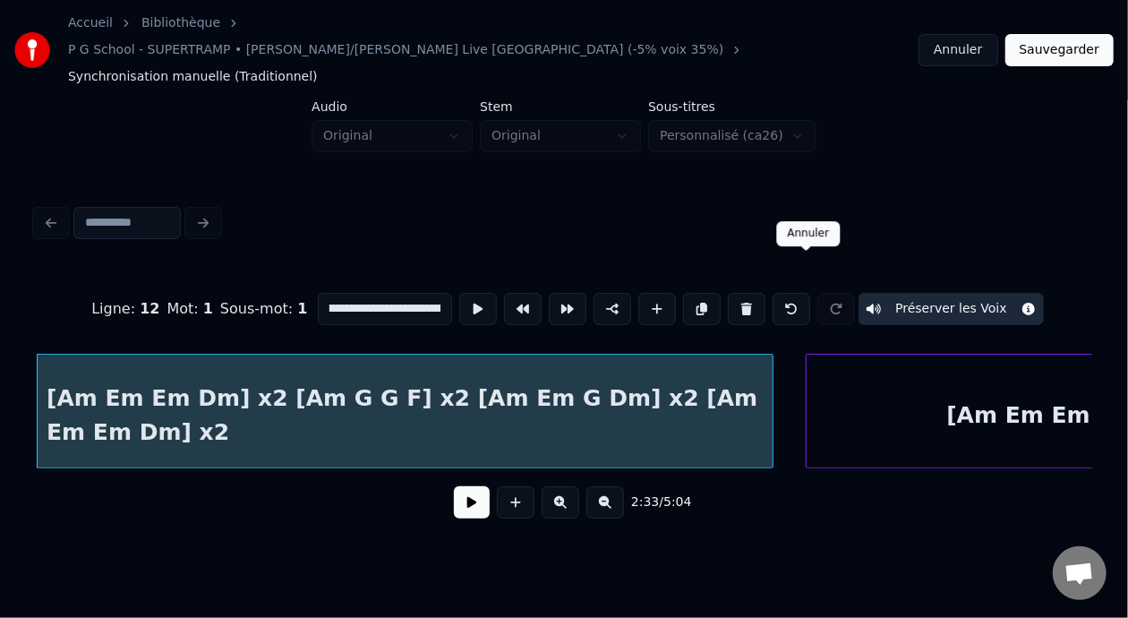
scroll to position [0, 0]
click at [810, 293] on button at bounding box center [791, 309] width 38 height 32
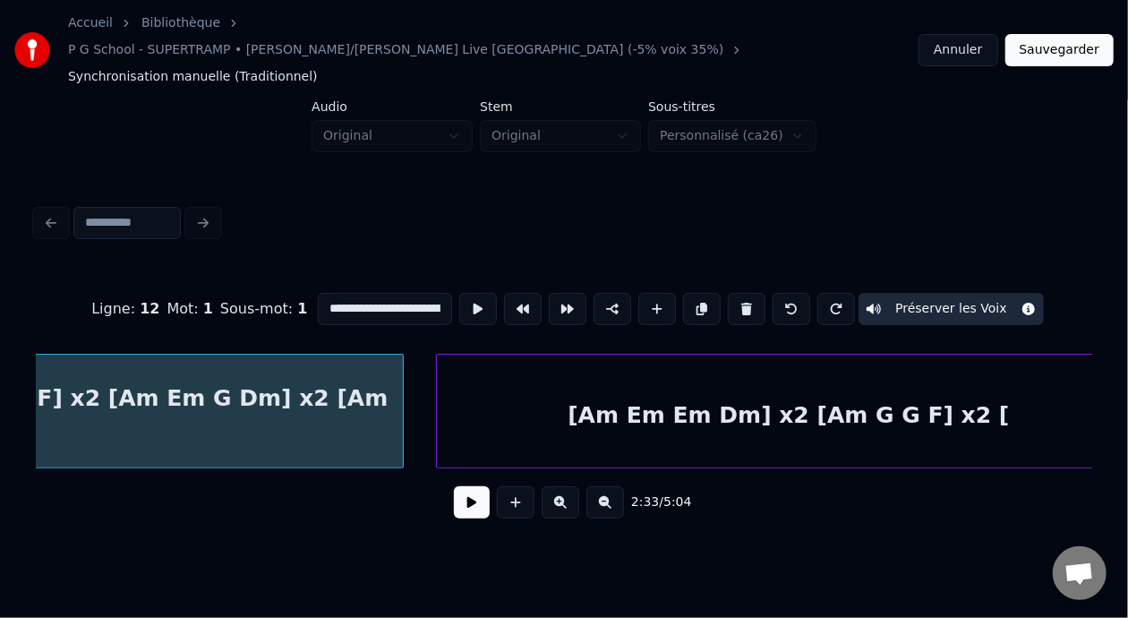
scroll to position [0, 7354]
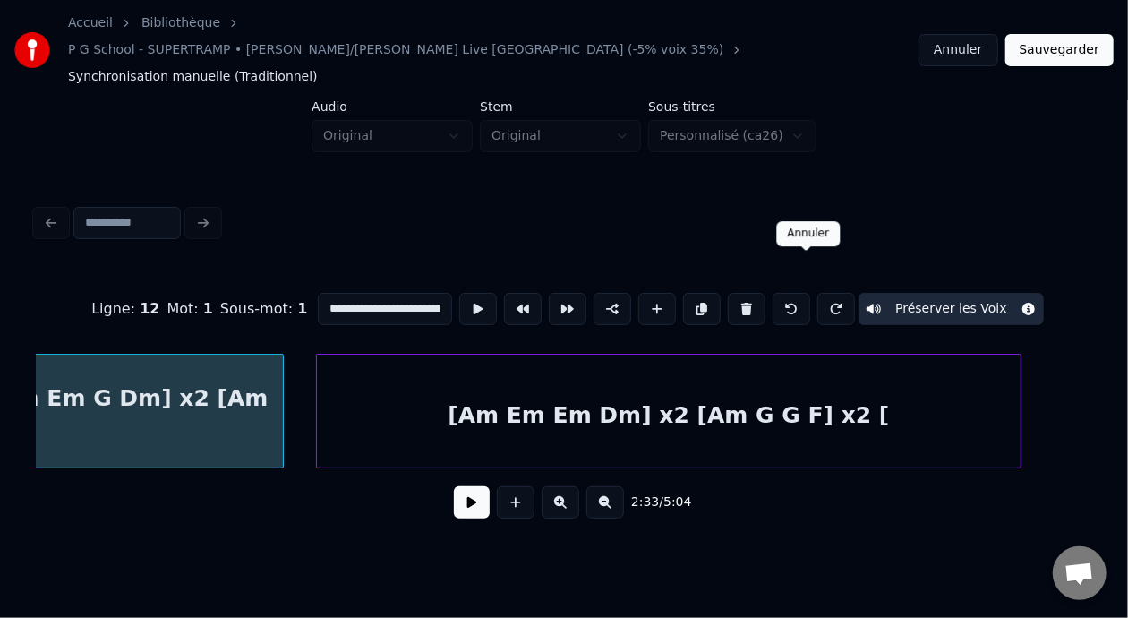
click at [808, 293] on button at bounding box center [791, 309] width 38 height 32
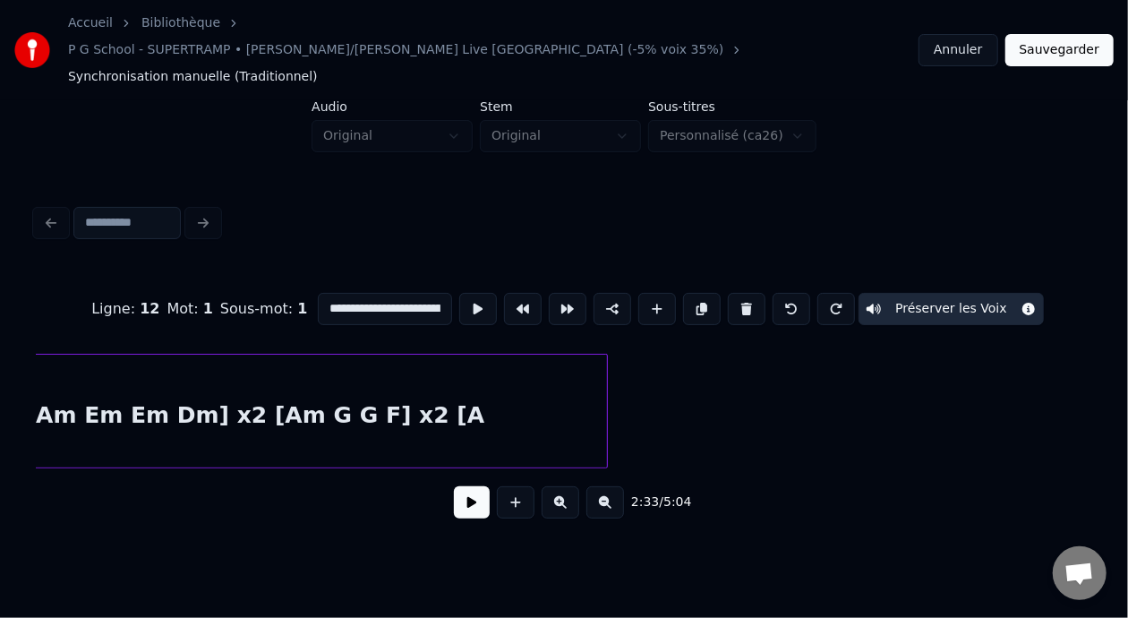
scroll to position [0, 7400]
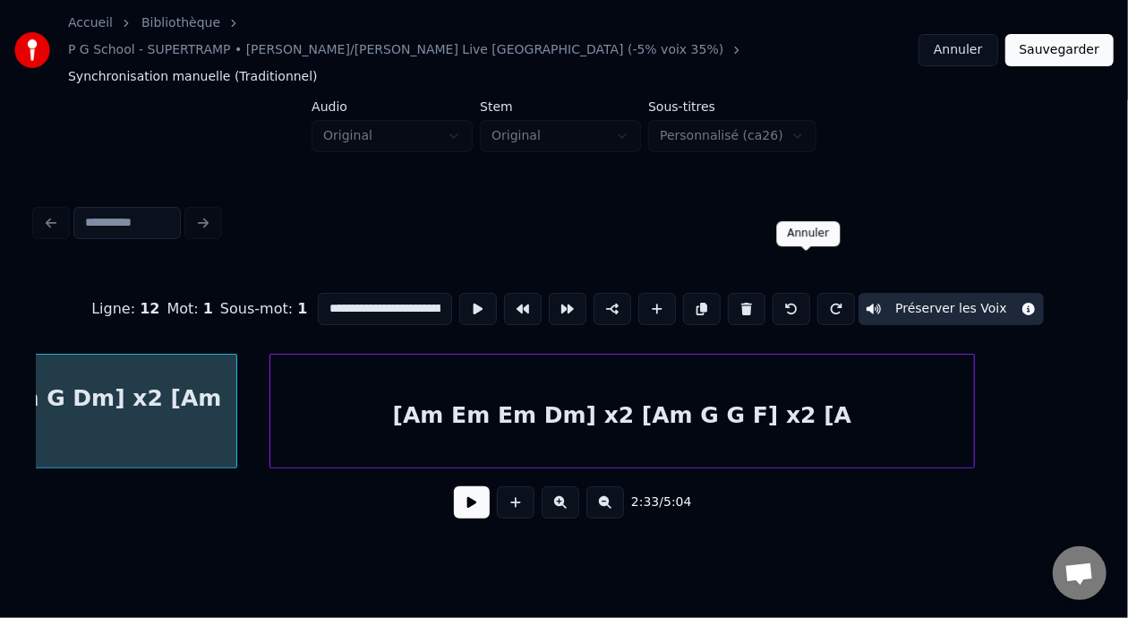
click at [810, 293] on button at bounding box center [791, 309] width 38 height 32
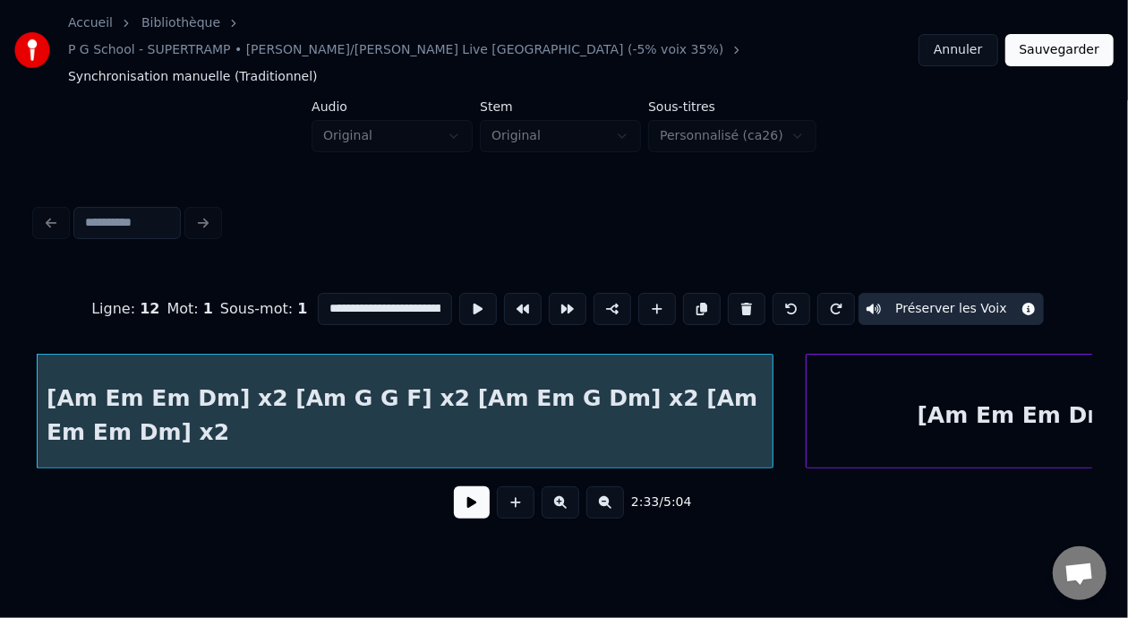
click at [810, 293] on button at bounding box center [791, 309] width 38 height 32
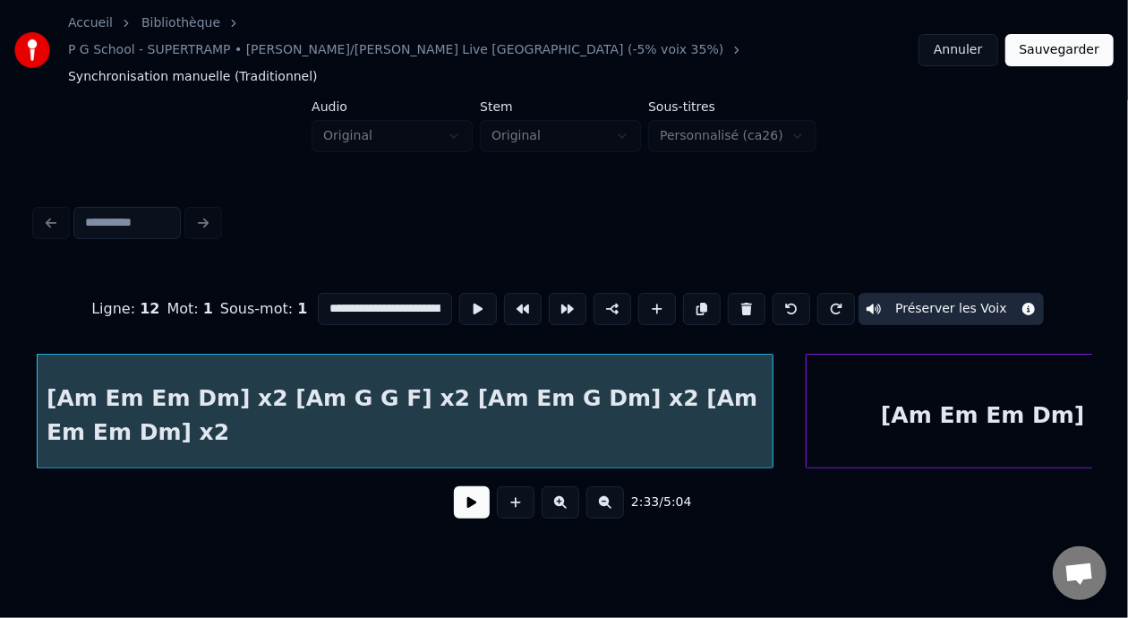
click at [810, 293] on button at bounding box center [791, 309] width 38 height 32
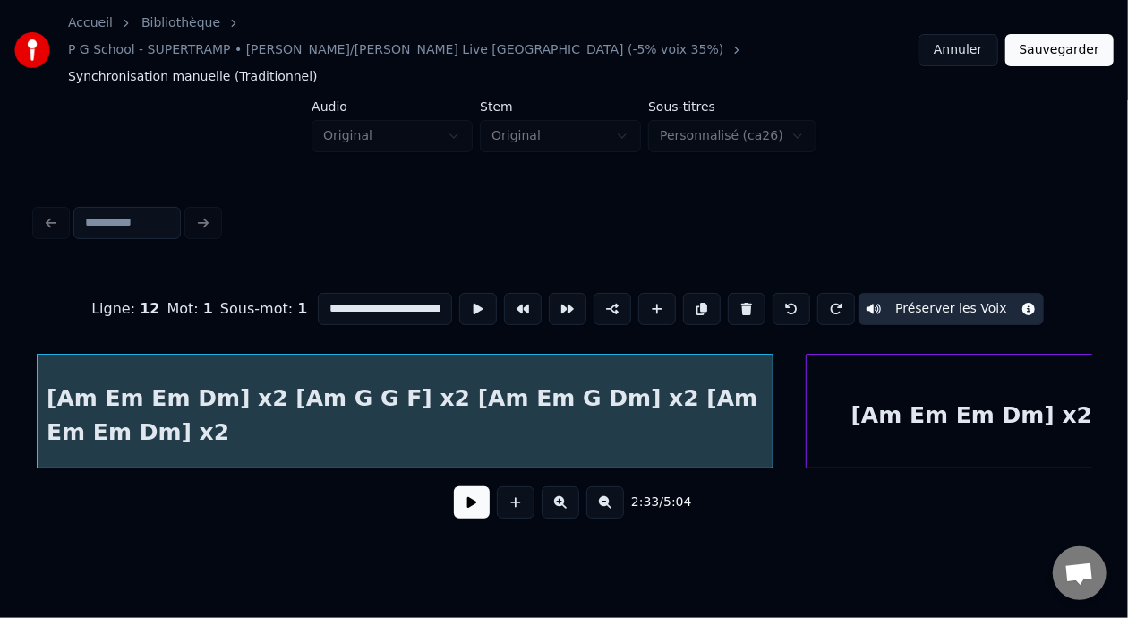
click at [810, 293] on button at bounding box center [791, 309] width 38 height 32
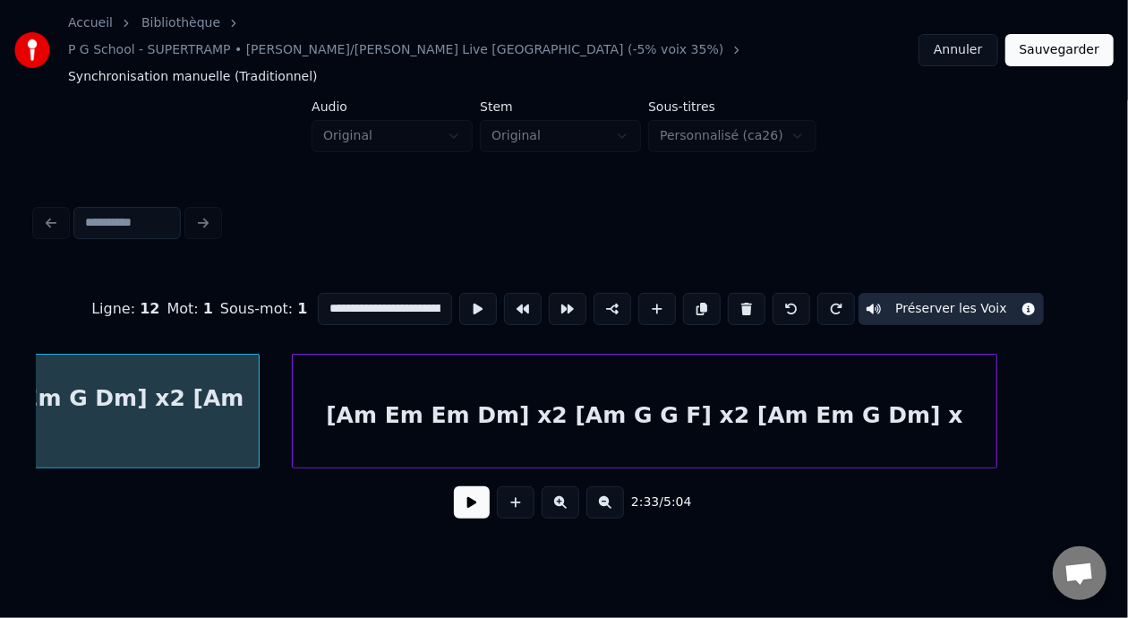
scroll to position [0, 7461]
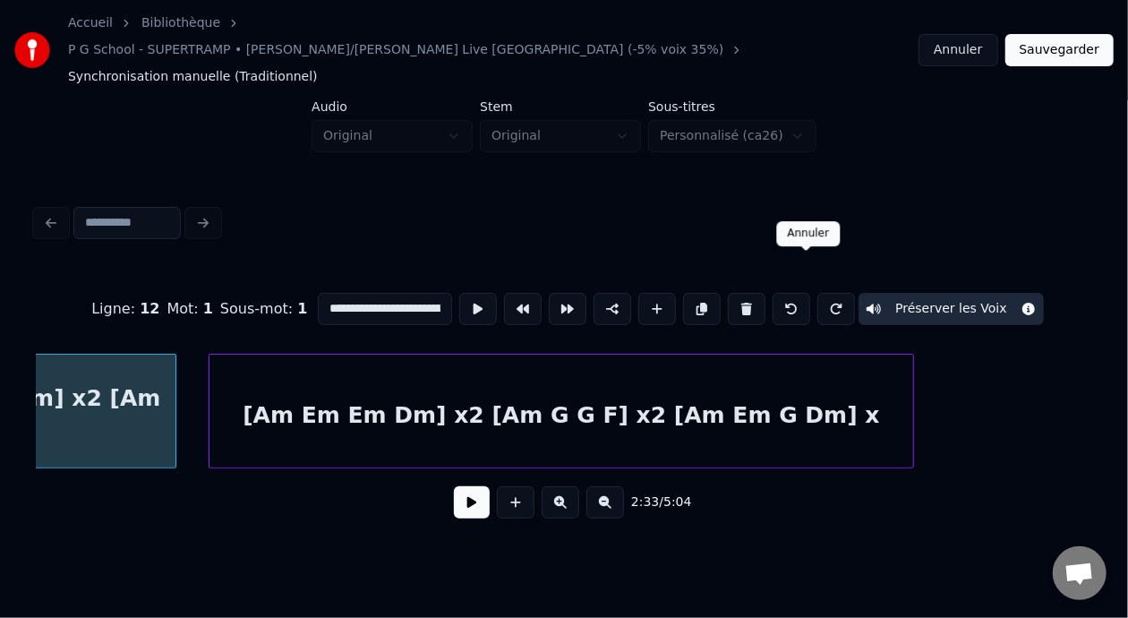
click at [810, 293] on button at bounding box center [791, 309] width 38 height 32
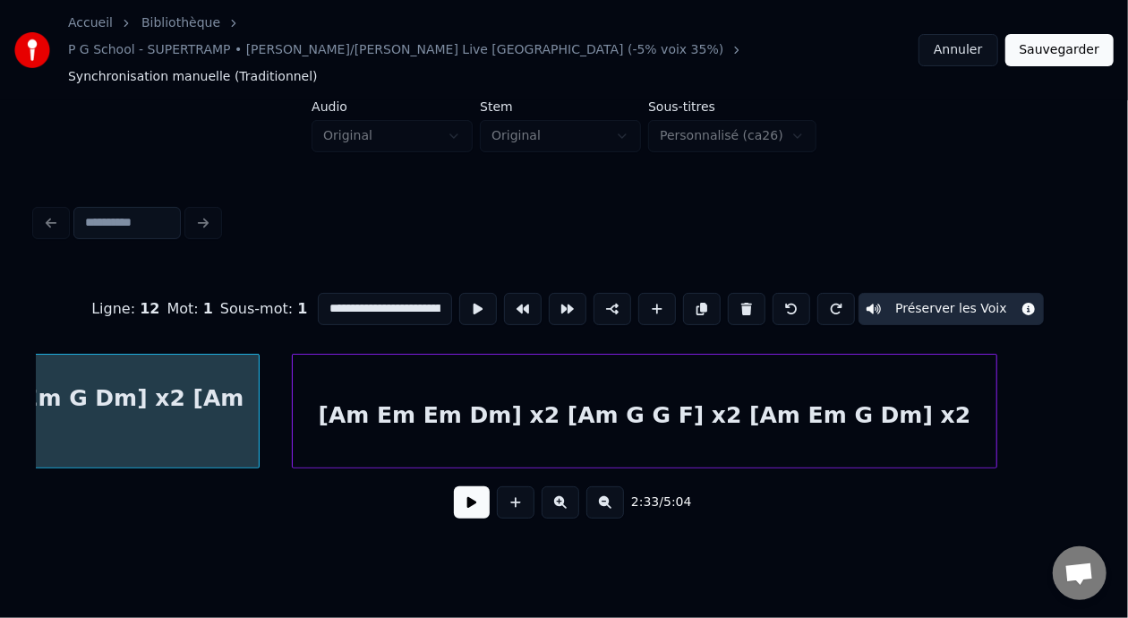
scroll to position [0, 7520]
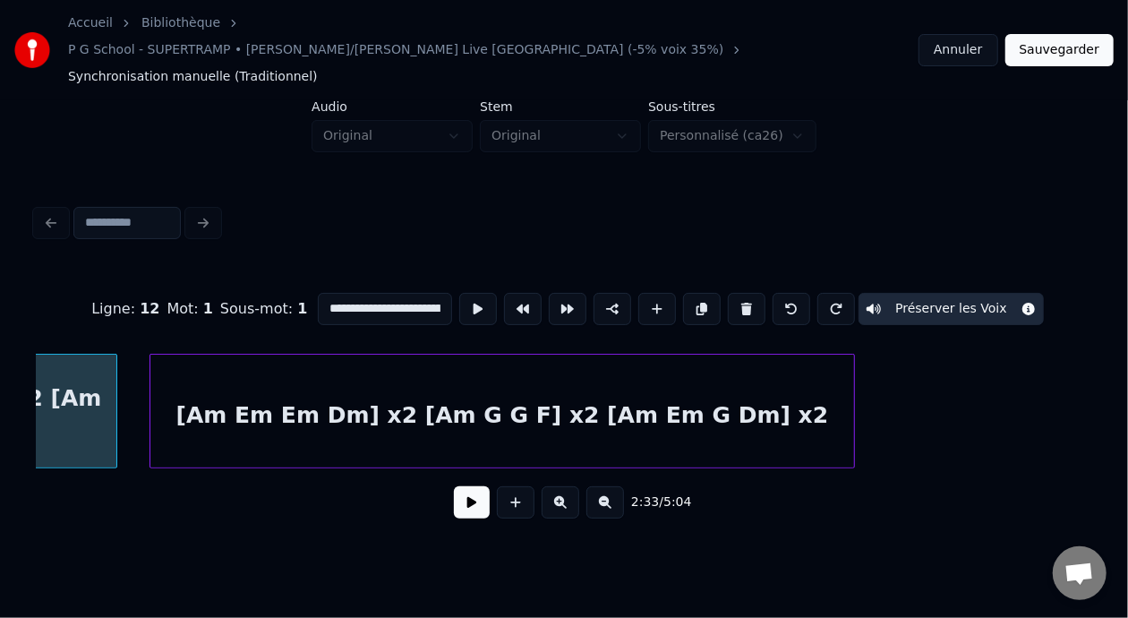
click at [555, 381] on div "[Am Em Em Dm] x2 [Am G G F] x2 [Am Em G Dm] x2" at bounding box center [501, 415] width 703 height 122
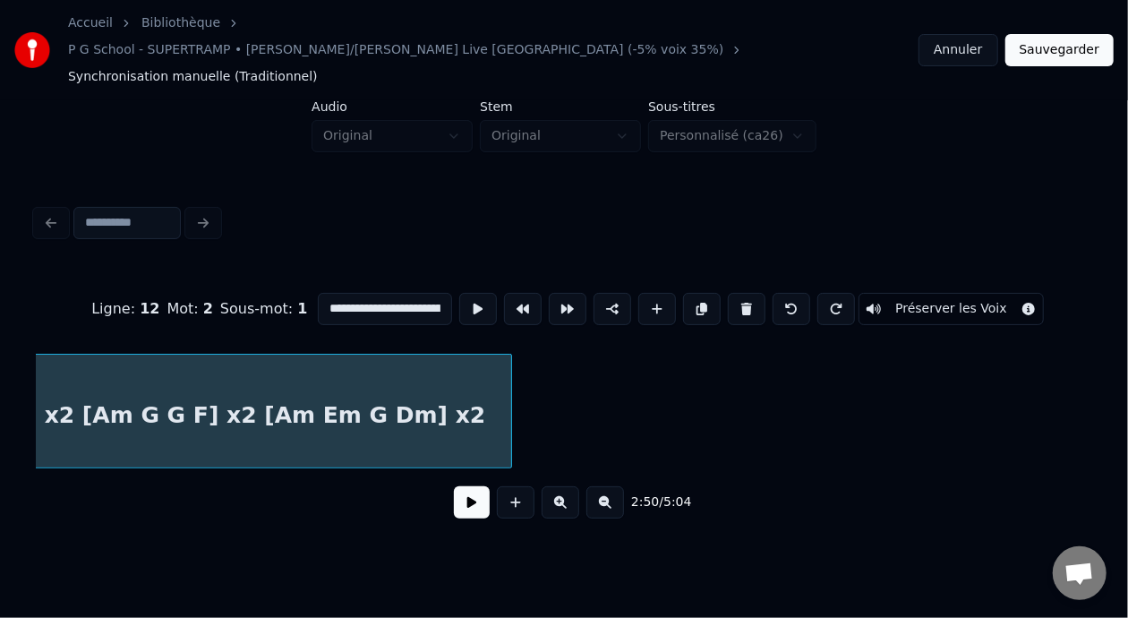
scroll to position [0, 7684]
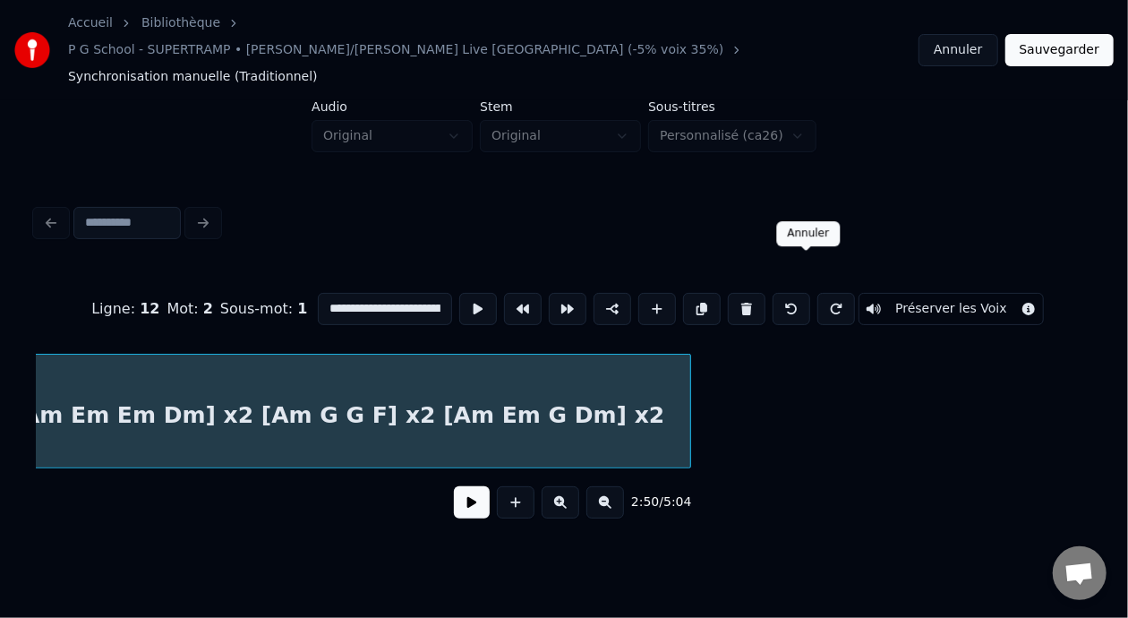
click at [809, 293] on button at bounding box center [791, 309] width 38 height 32
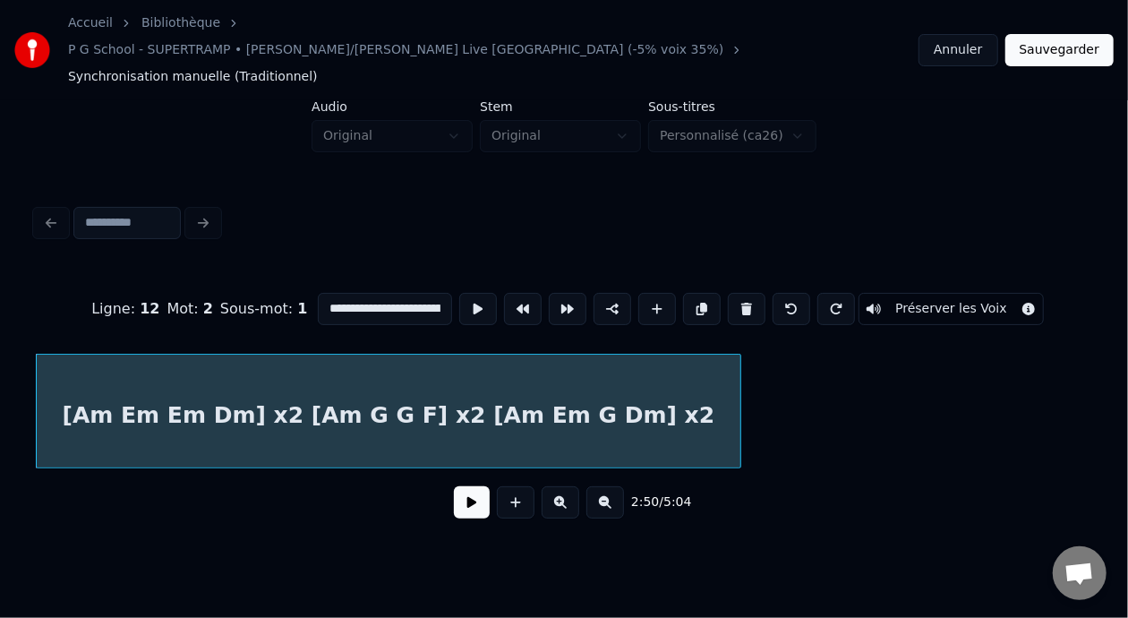
click at [809, 293] on button at bounding box center [791, 309] width 38 height 32
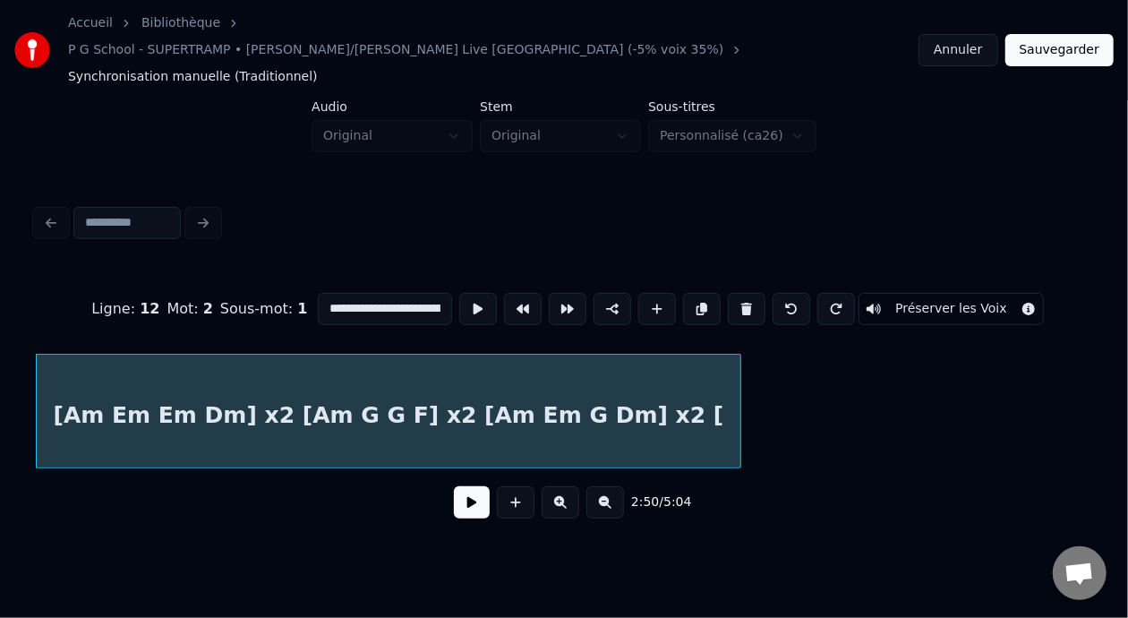
click at [809, 293] on button at bounding box center [791, 309] width 38 height 32
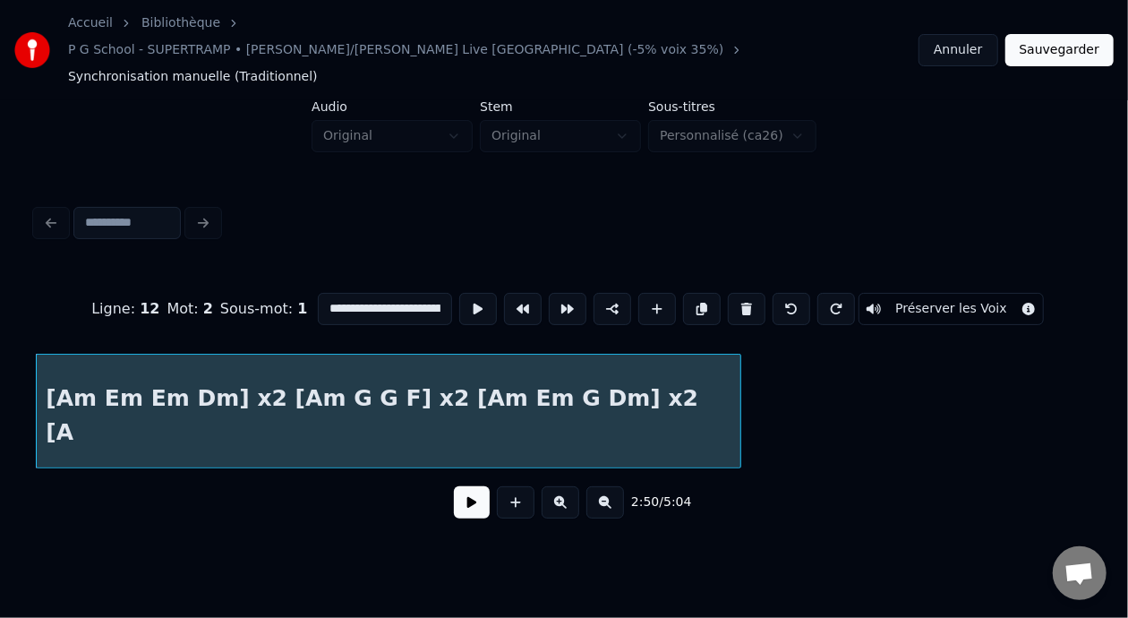
click at [809, 293] on button at bounding box center [791, 309] width 38 height 32
click at [810, 293] on button at bounding box center [791, 309] width 38 height 32
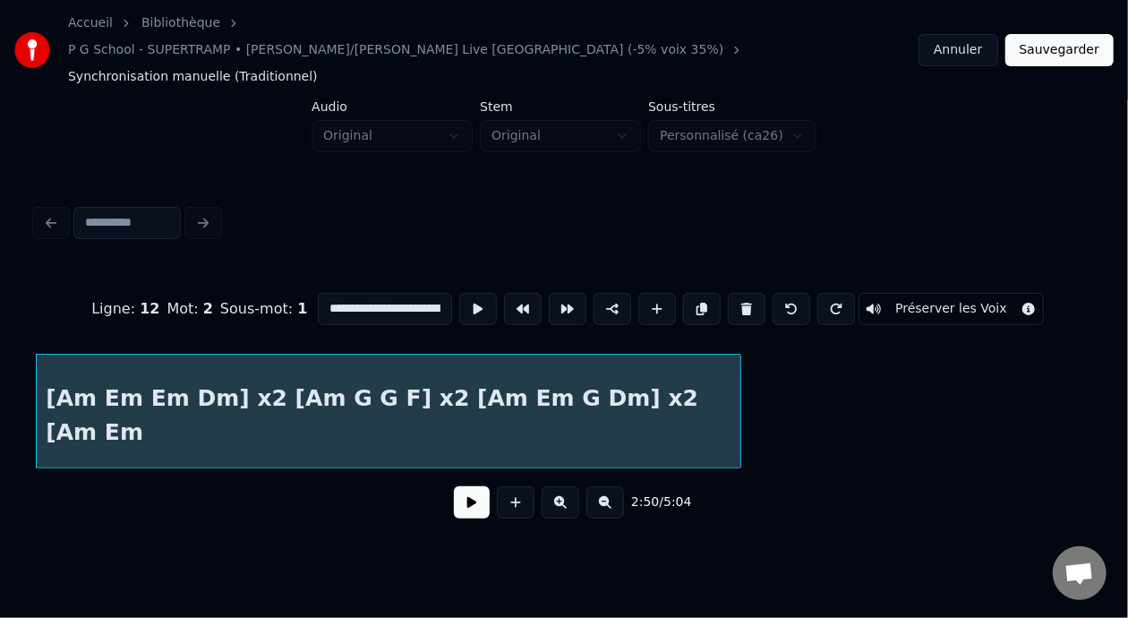
click at [810, 293] on button at bounding box center [791, 309] width 38 height 32
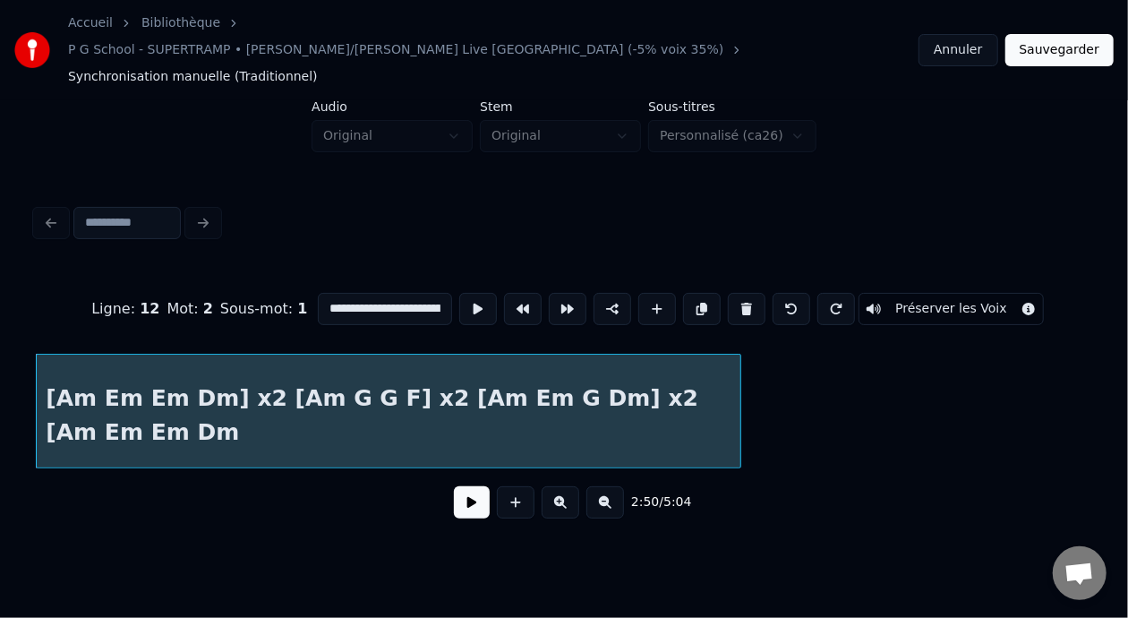
click at [810, 293] on button at bounding box center [791, 309] width 38 height 32
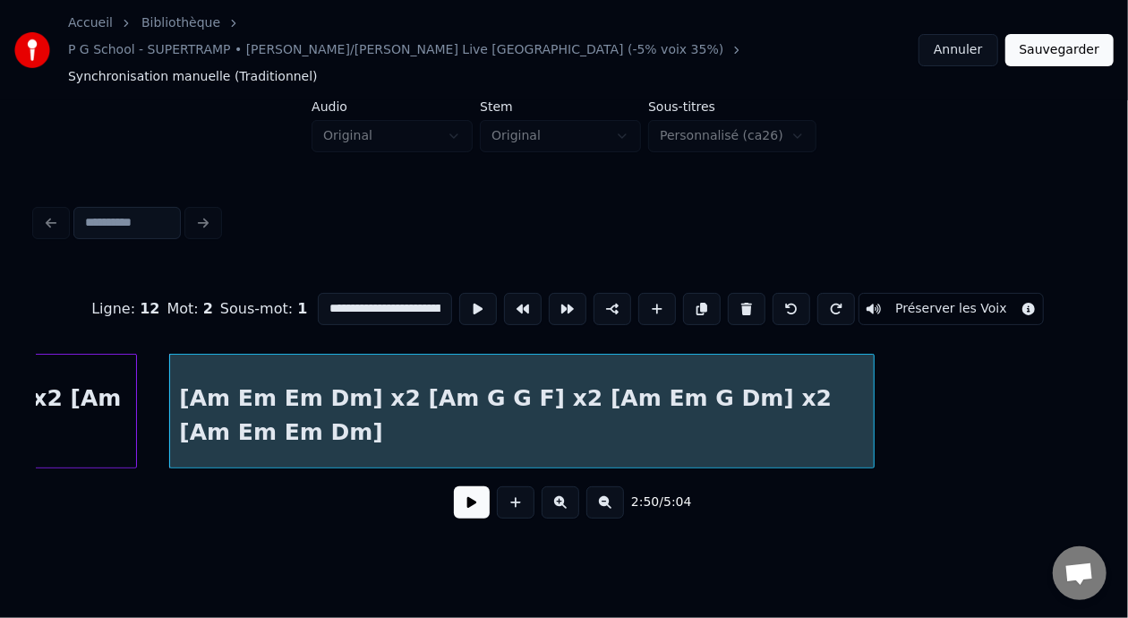
scroll to position [0, 7385]
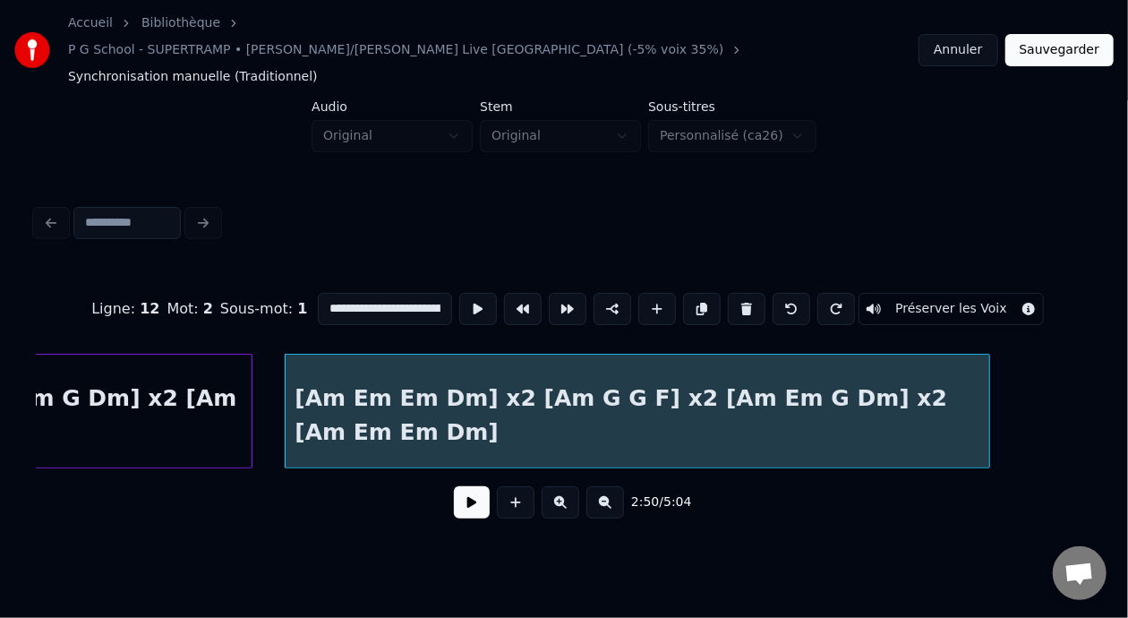
click at [608, 362] on div "[Am Em Em Dm] x2 [Am G G F] x2 [Am Em G Dm] x2 [Am Em Em Dm]" at bounding box center [637, 415] width 703 height 122
click at [619, 383] on div "[Am Em Em Dm] x2 [Am G G F] x2 [Am Em G Dm] x2 [Am Em Em Dm]" at bounding box center [637, 415] width 703 height 122
click at [399, 293] on input "**********" at bounding box center [385, 309] width 134 height 32
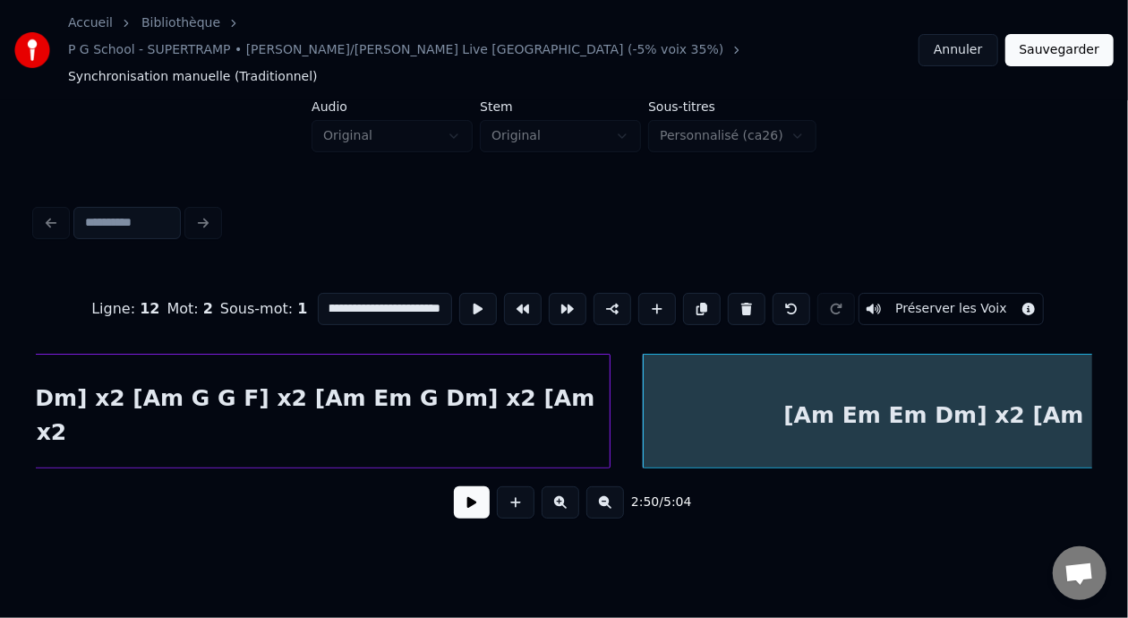
scroll to position [0, 7081]
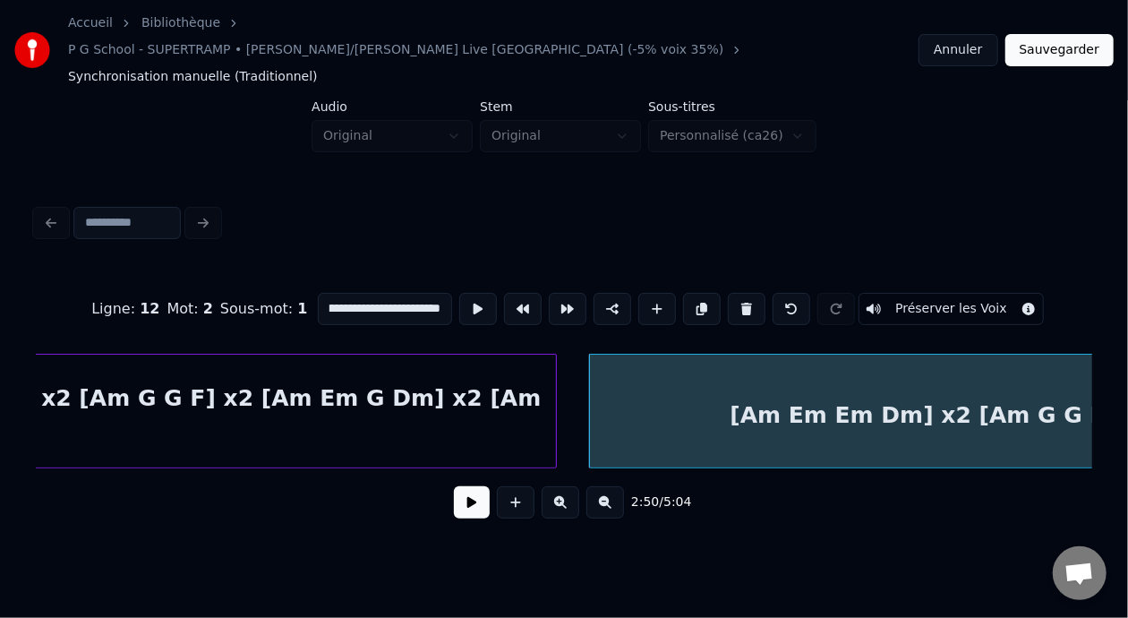
click at [886, 387] on div "[Am Em Em Dm] x2 [Am G G F] x2" at bounding box center [941, 415] width 703 height 122
click at [848, 385] on div "[Am Em Em Dm] x2 [Am G G F] x2" at bounding box center [941, 415] width 703 height 122
click at [490, 400] on div "[Am Em Em Dm] x2 [Am G G F] x2 [Am Em G Dm] x2 [Am Em Em Dm] x2" at bounding box center [188, 415] width 735 height 122
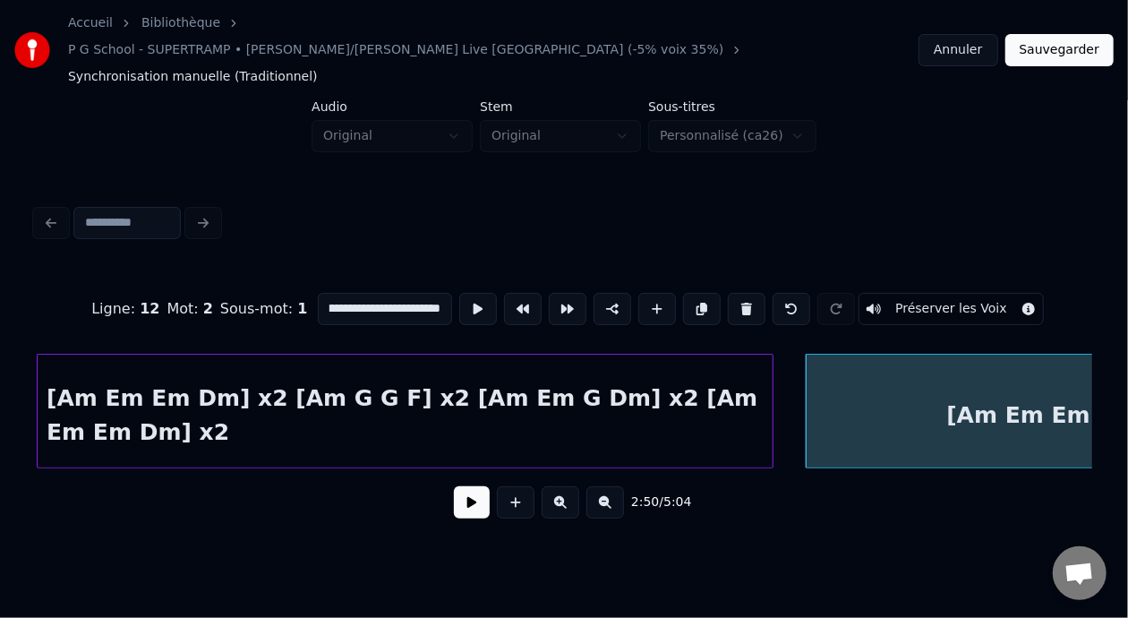
click at [318, 293] on input "**********" at bounding box center [385, 309] width 134 height 32
click at [353, 293] on input "**********" at bounding box center [385, 309] width 134 height 32
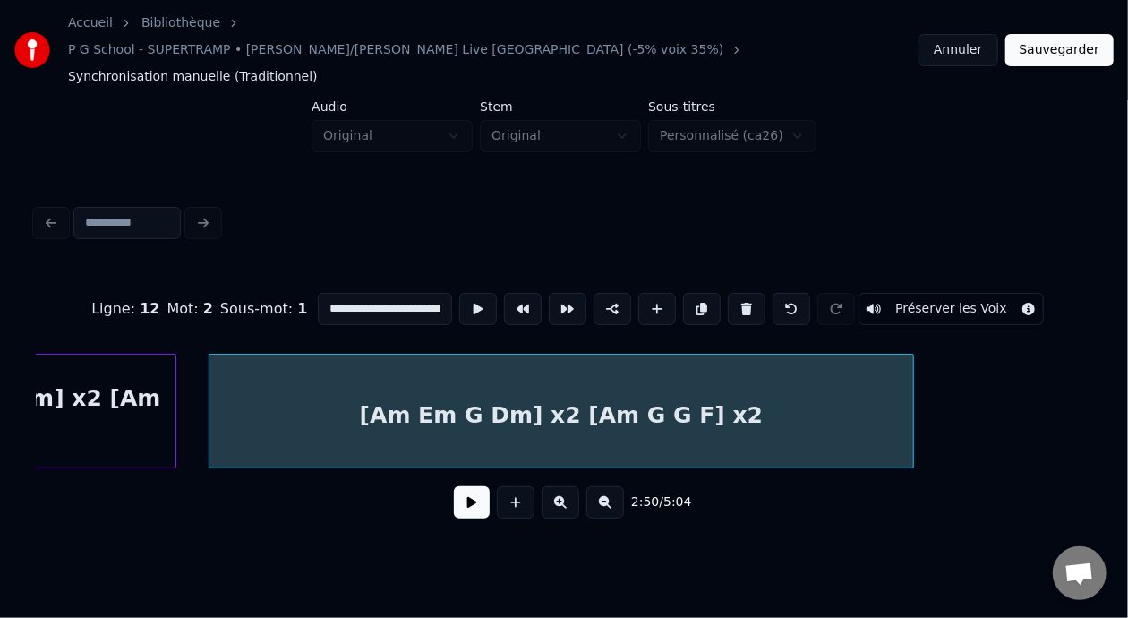
scroll to position [0, 7485]
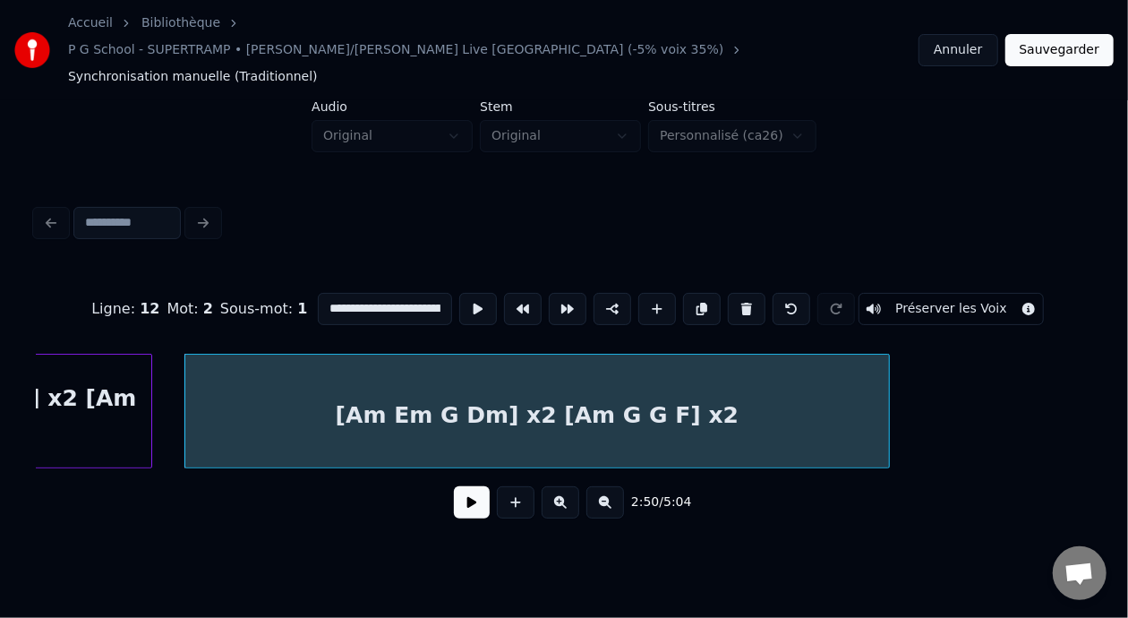
click at [637, 392] on div "[Am Em G Dm] x2 [Am G G F] x2" at bounding box center [536, 415] width 703 height 122
click at [400, 293] on input "**********" at bounding box center [385, 309] width 134 height 32
click at [381, 293] on input "**********" at bounding box center [385, 309] width 134 height 32
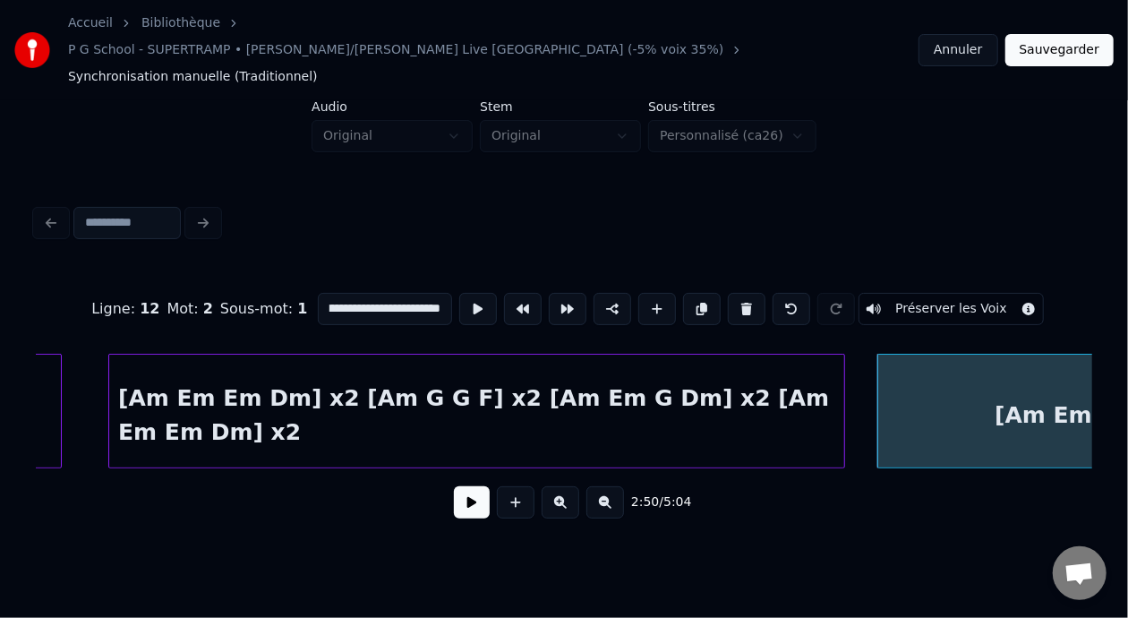
scroll to position [0, 6706]
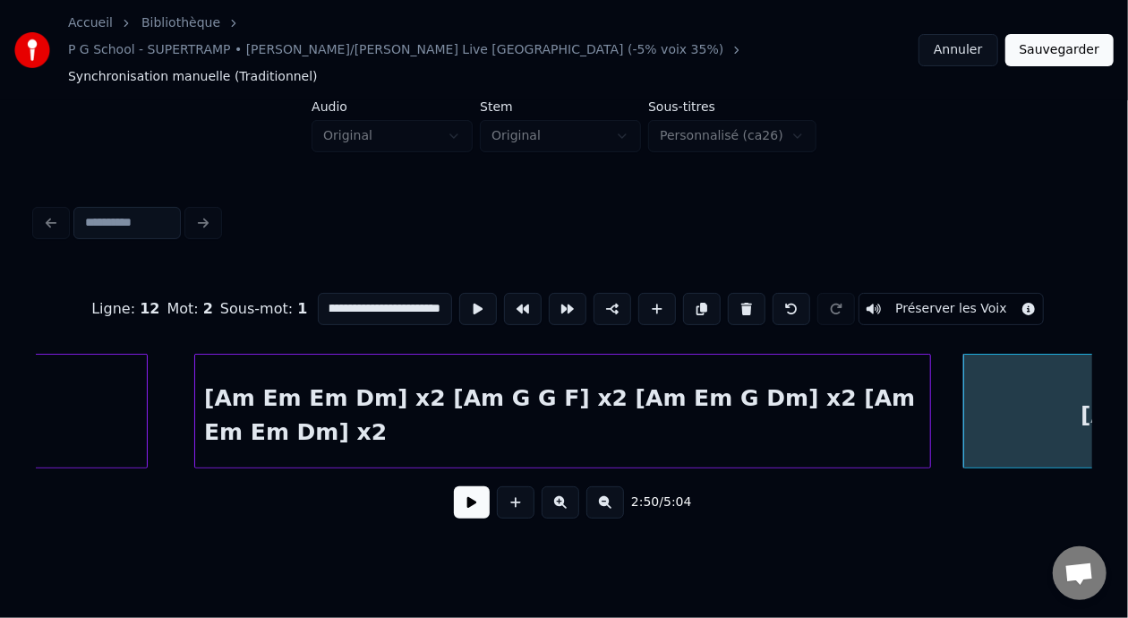
click at [310, 388] on div "[Am Em Em Dm] x2 [Am G G F] x2 [Am Em G Dm] x2 [Am Em Em Dm] x2" at bounding box center [562, 415] width 735 height 122
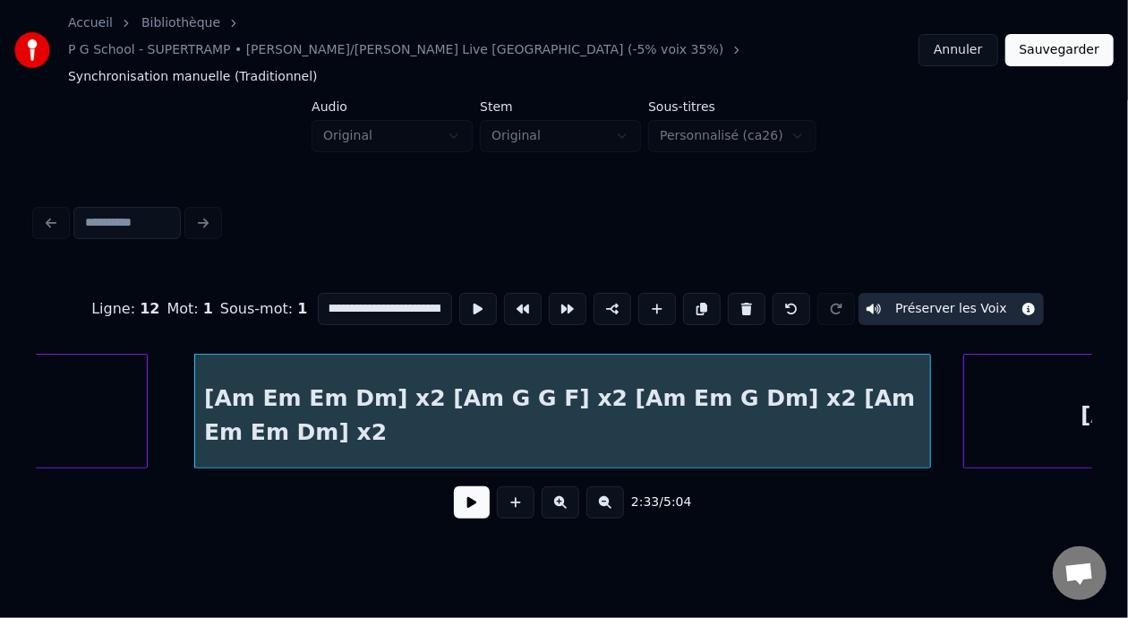
click at [347, 389] on div "[Am Em Em Dm] x2 [Am G G F] x2 [Am Em G Dm] x2 [Am Em Em Dm] x2" at bounding box center [562, 415] width 735 height 122
click at [369, 293] on input "**********" at bounding box center [385, 309] width 134 height 32
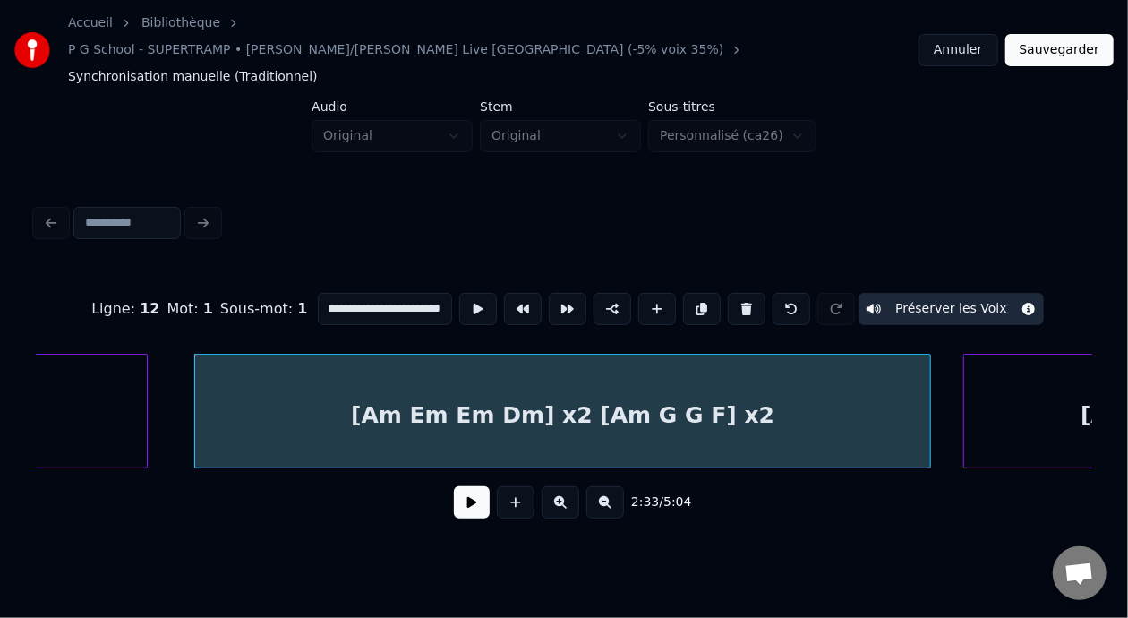
scroll to position [0, 78]
type input "**********"
click at [216, 530] on html "**********" at bounding box center [564, 290] width 1128 height 580
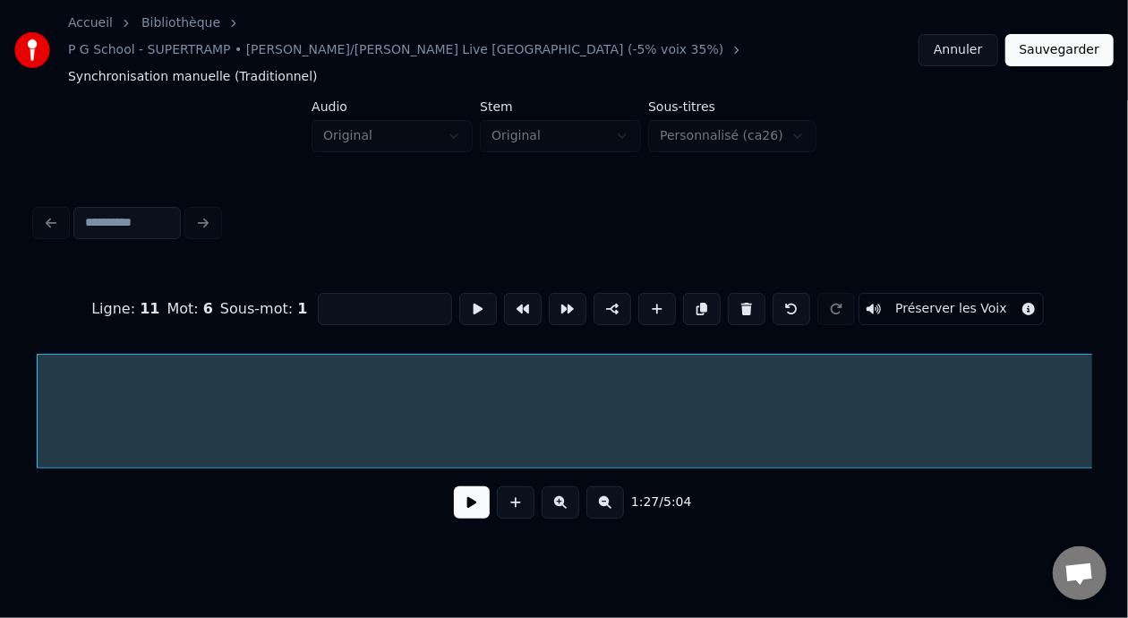
click at [463, 486] on button at bounding box center [472, 502] width 36 height 32
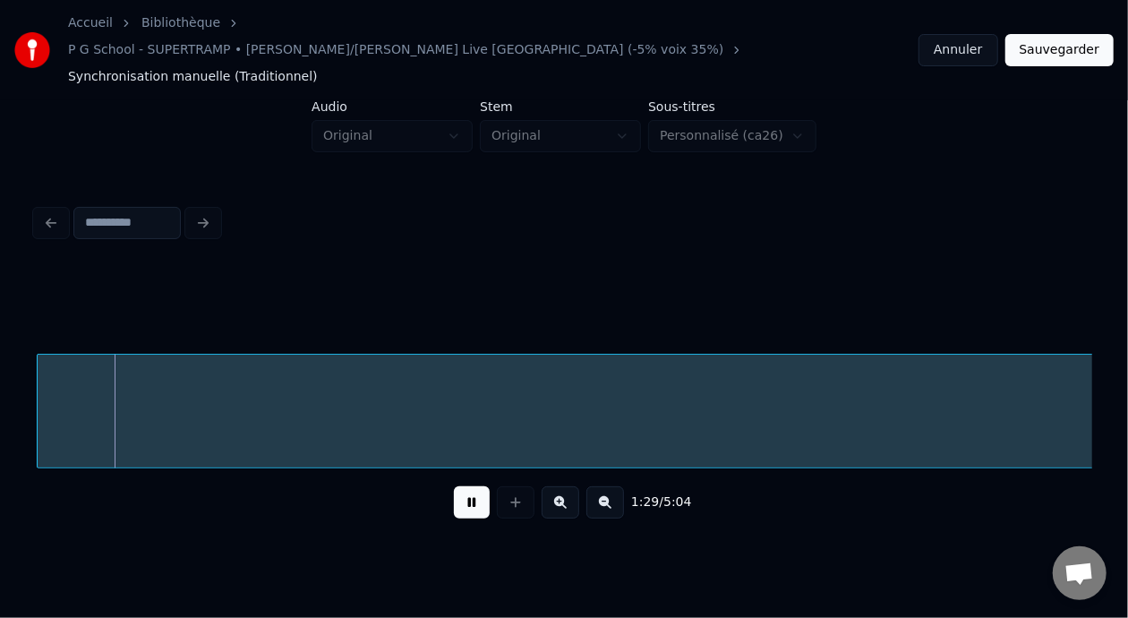
click at [463, 486] on button at bounding box center [472, 502] width 36 height 32
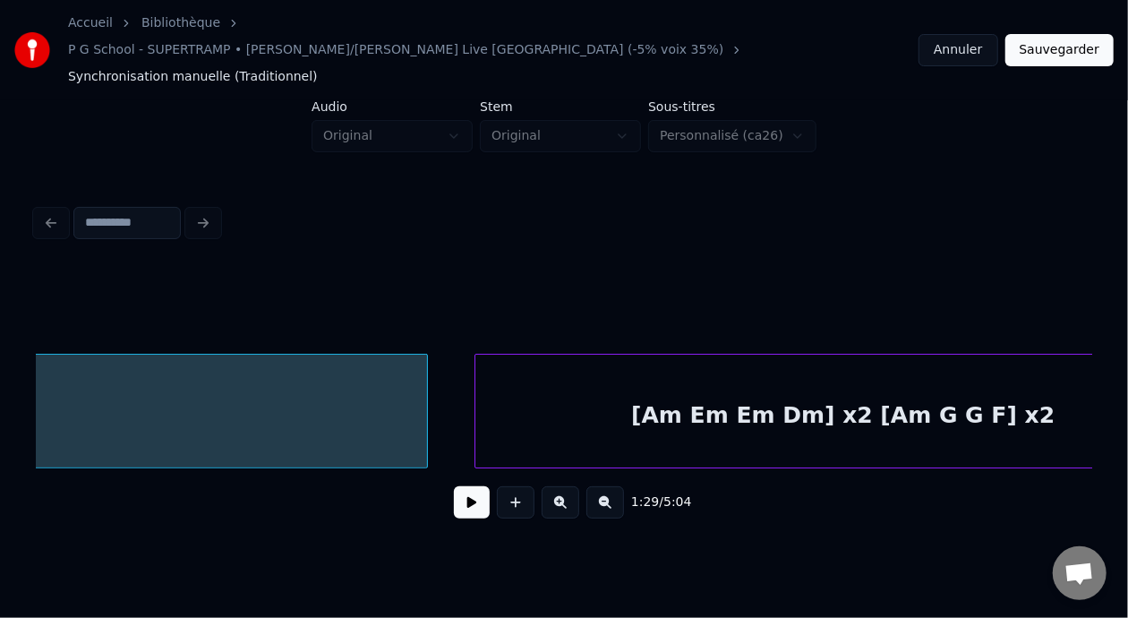
scroll to position [0, 6434]
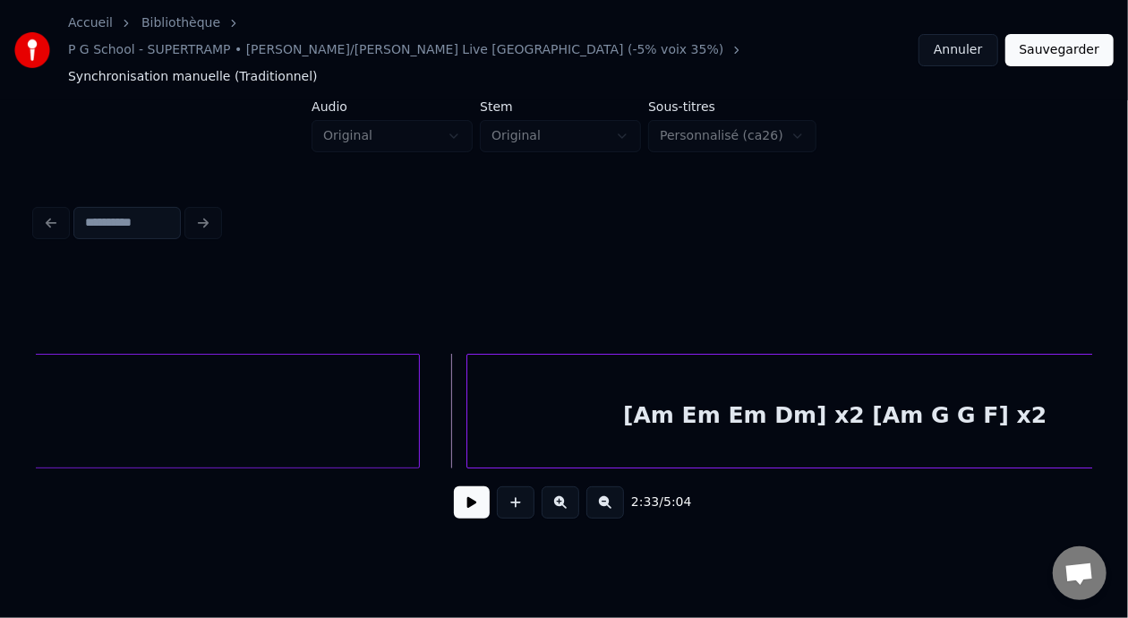
drag, startPoint x: 456, startPoint y: 465, endPoint x: 458, endPoint y: 477, distance: 12.7
click at [458, 482] on div "2:33 / 5:04" at bounding box center [563, 501] width 1027 height 39
click at [465, 486] on button at bounding box center [472, 502] width 36 height 32
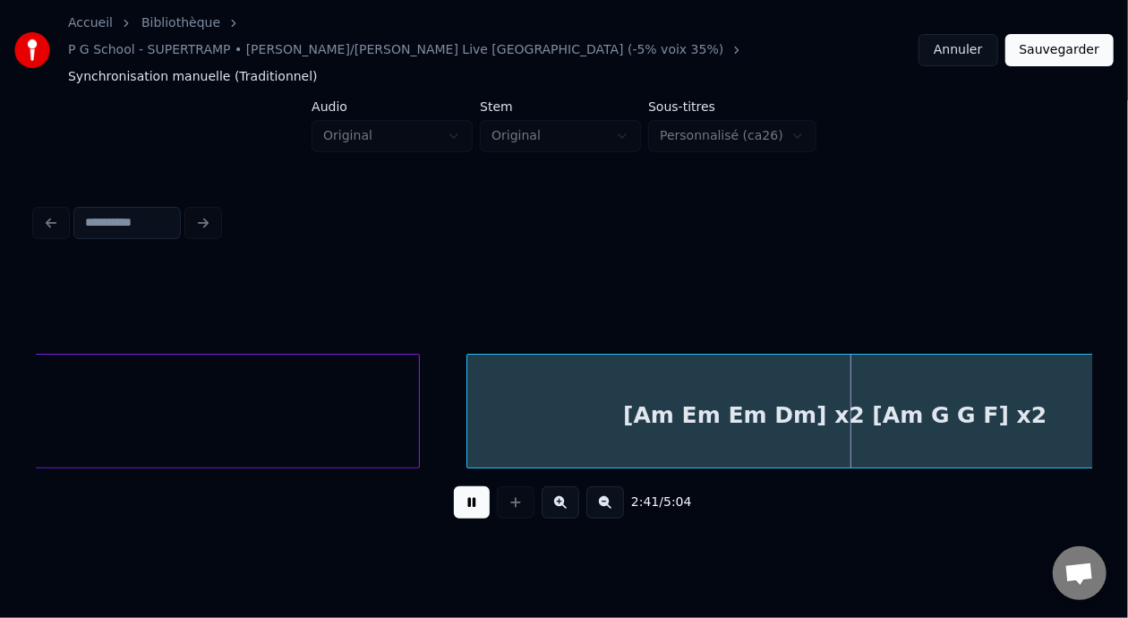
click at [468, 486] on button at bounding box center [472, 502] width 36 height 32
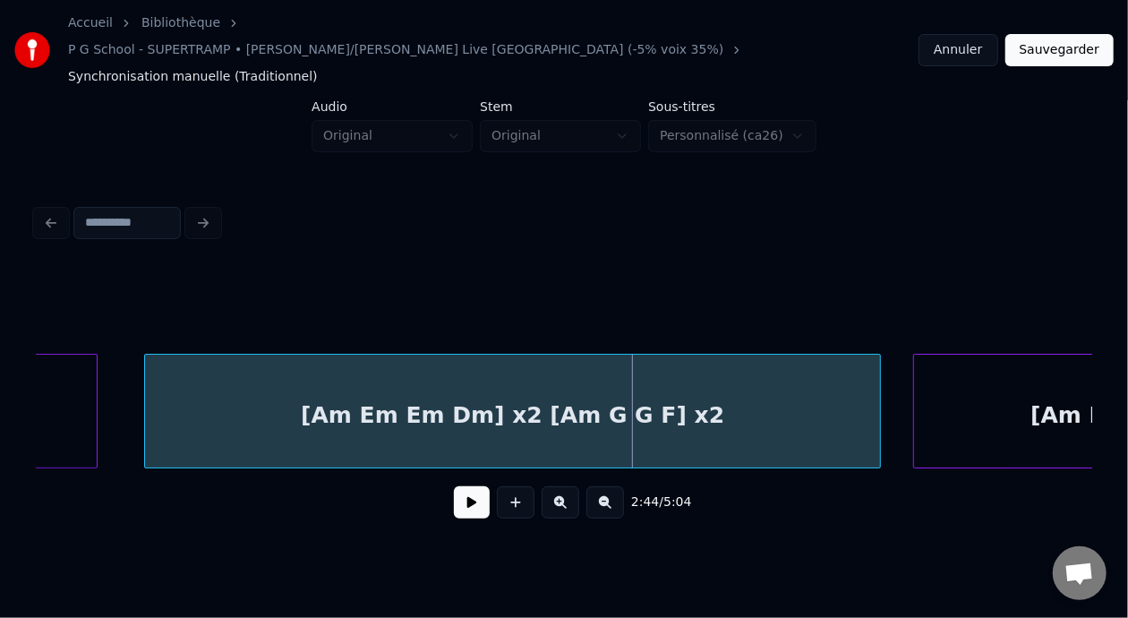
scroll to position [0, 6792]
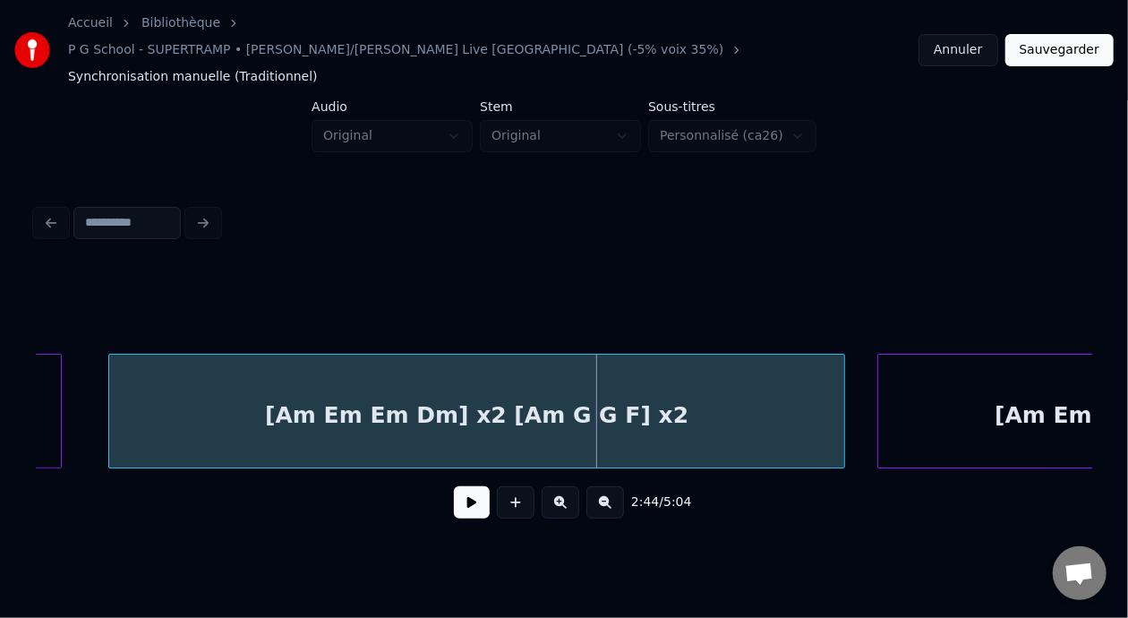
click at [476, 486] on button at bounding box center [472, 502] width 36 height 32
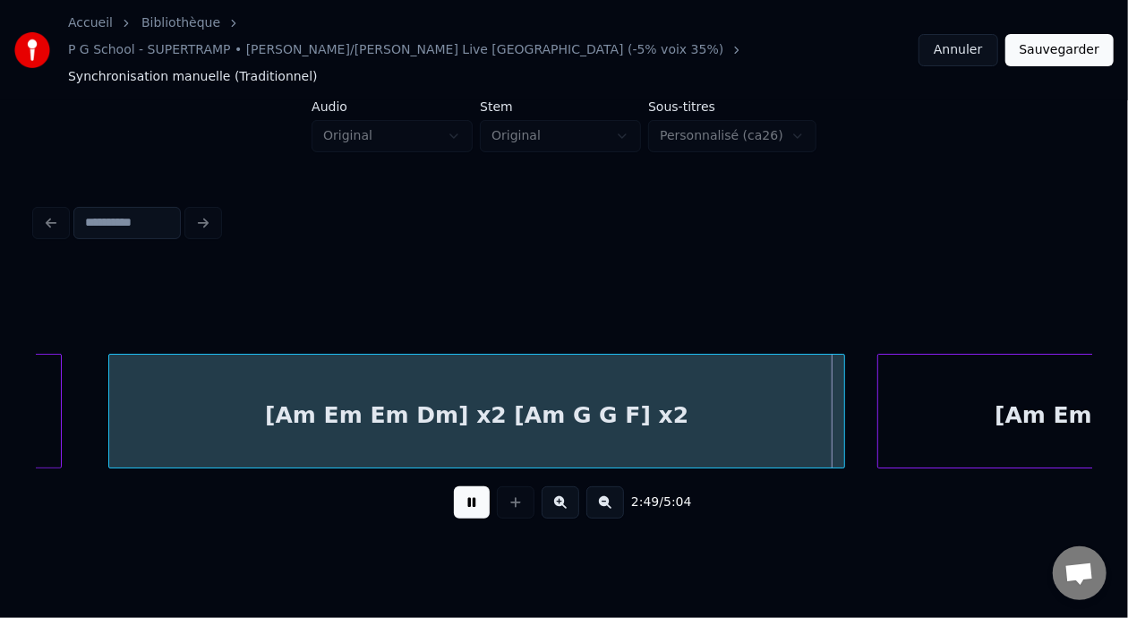
click at [476, 486] on button at bounding box center [472, 502] width 36 height 32
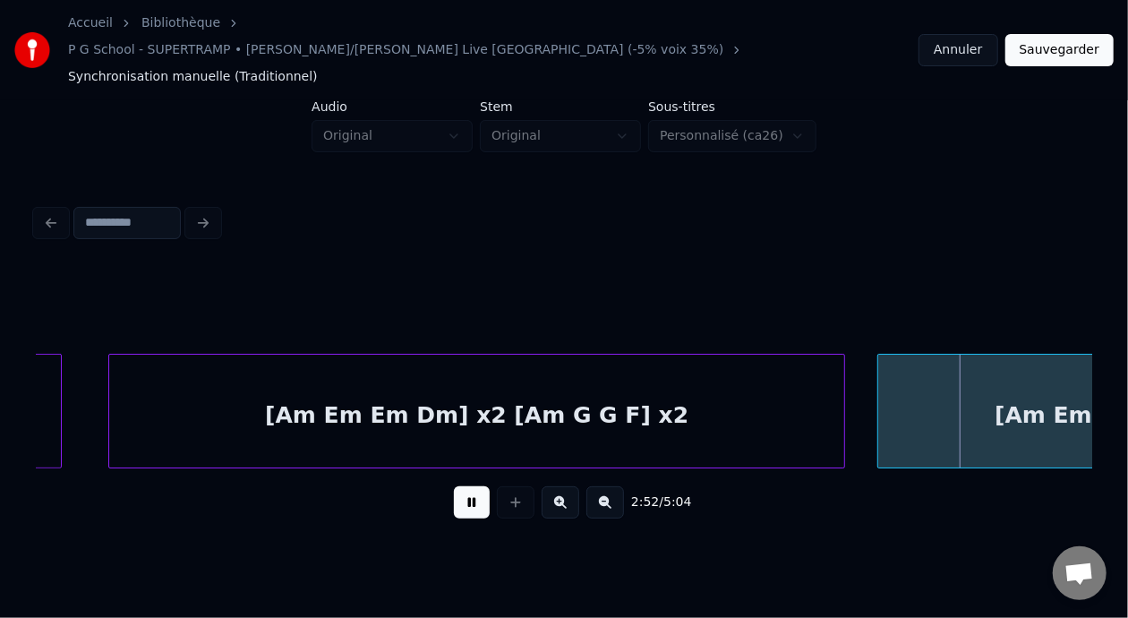
click at [476, 486] on button at bounding box center [472, 502] width 36 height 32
click at [439, 388] on div "[Am Em Em Dm] x2 [Am G G F] x2" at bounding box center [476, 415] width 735 height 122
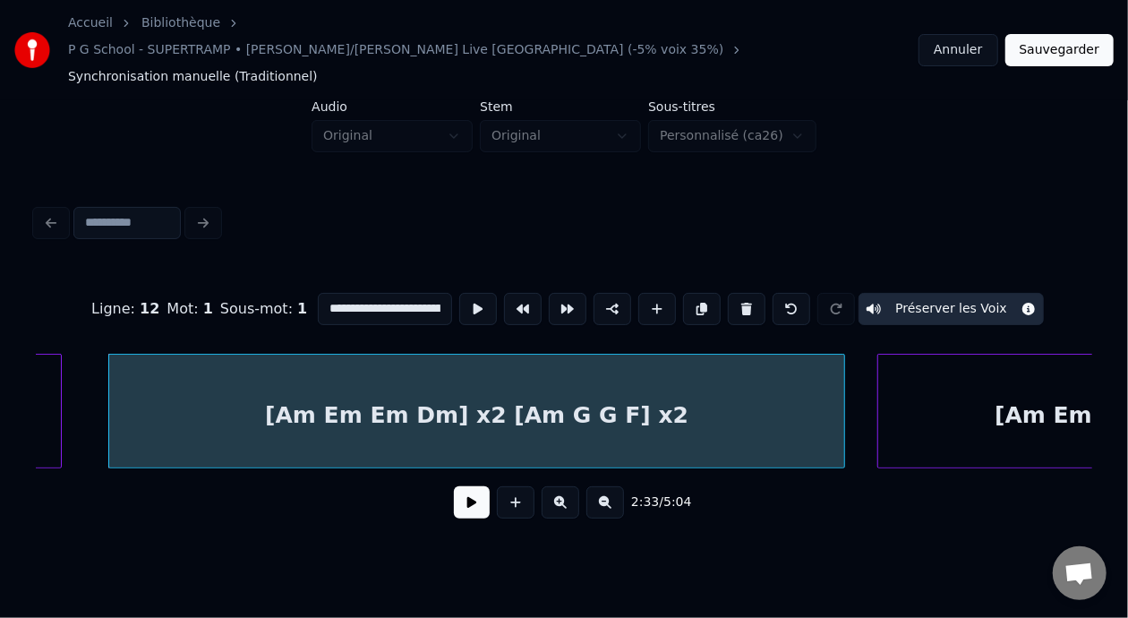
click at [458, 486] on button at bounding box center [472, 502] width 36 height 32
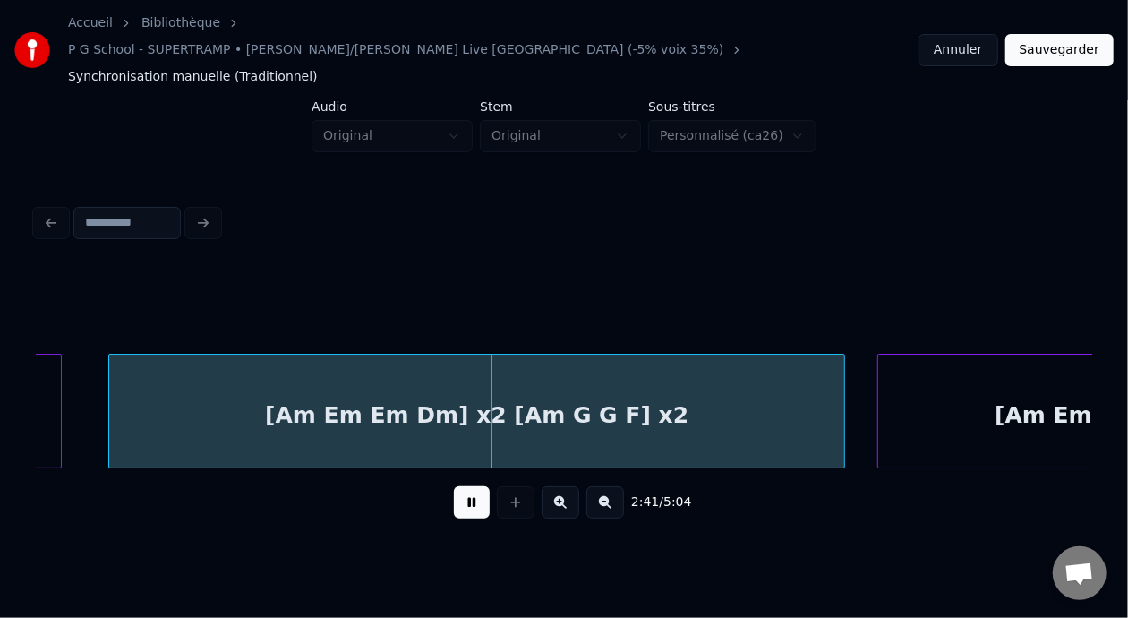
click at [462, 486] on button at bounding box center [472, 502] width 36 height 32
click at [463, 486] on button at bounding box center [472, 502] width 36 height 32
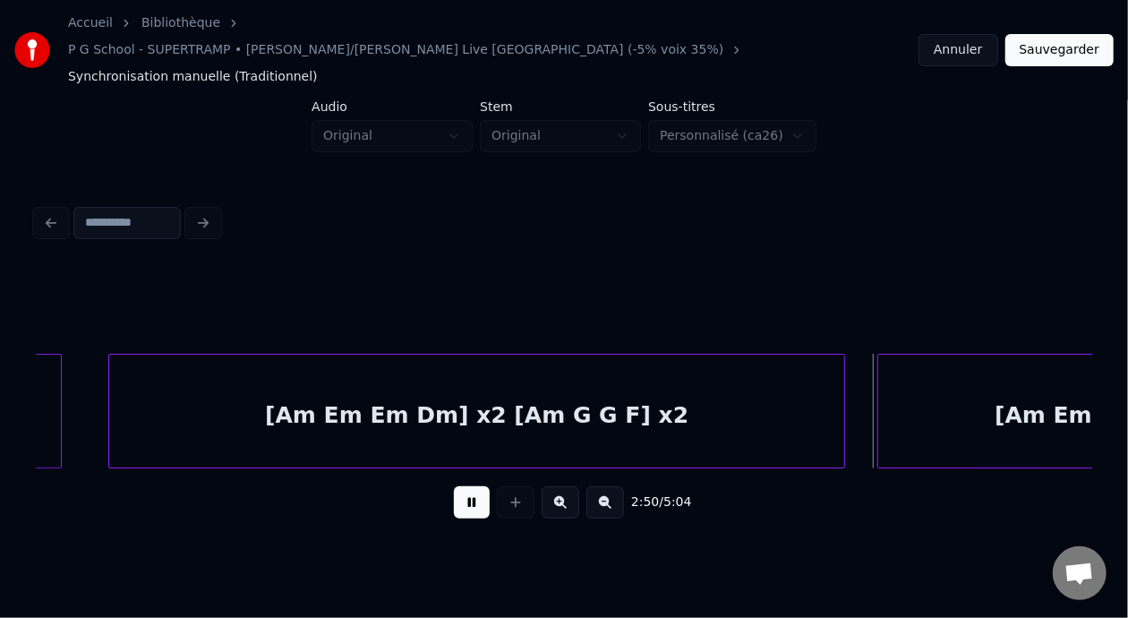
click at [463, 486] on button at bounding box center [472, 502] width 36 height 32
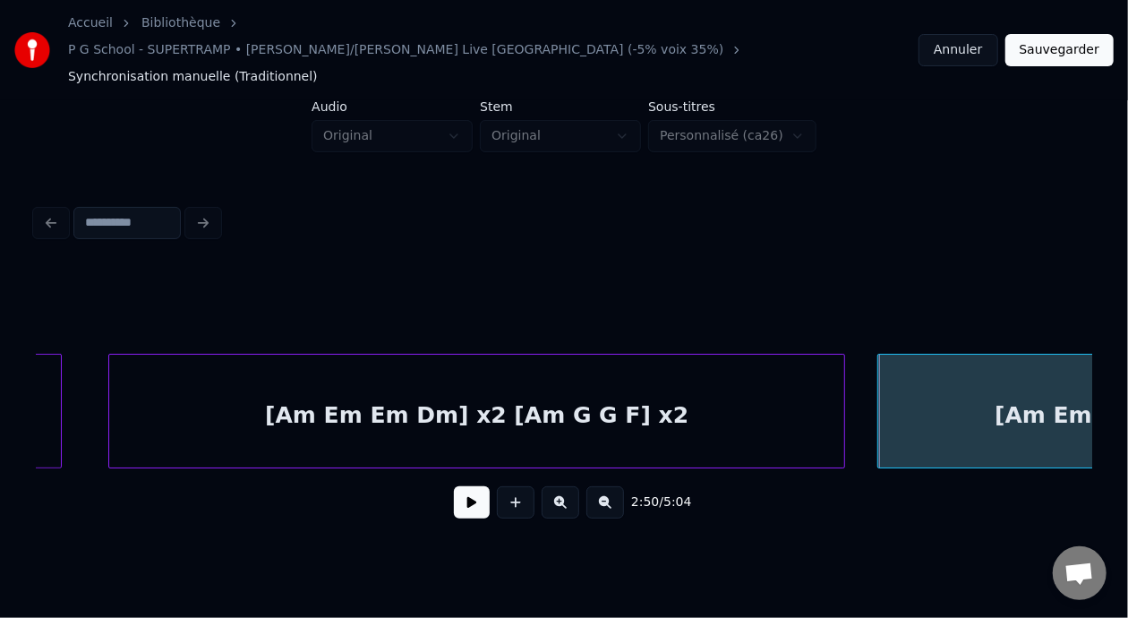
click at [463, 486] on button at bounding box center [472, 502] width 36 height 32
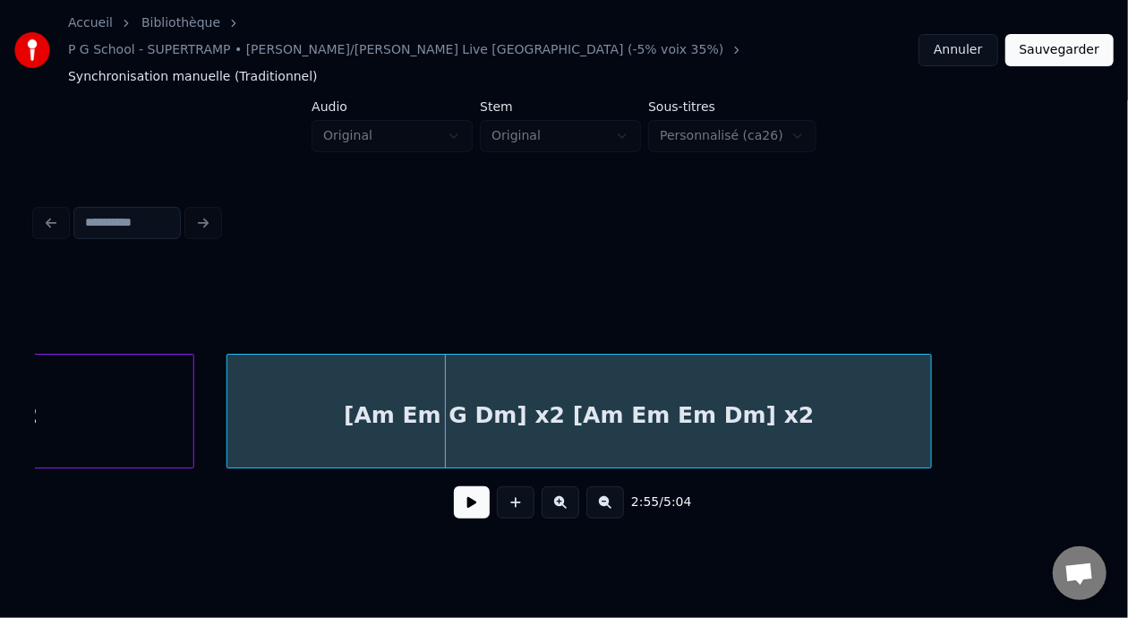
scroll to position [0, 7300]
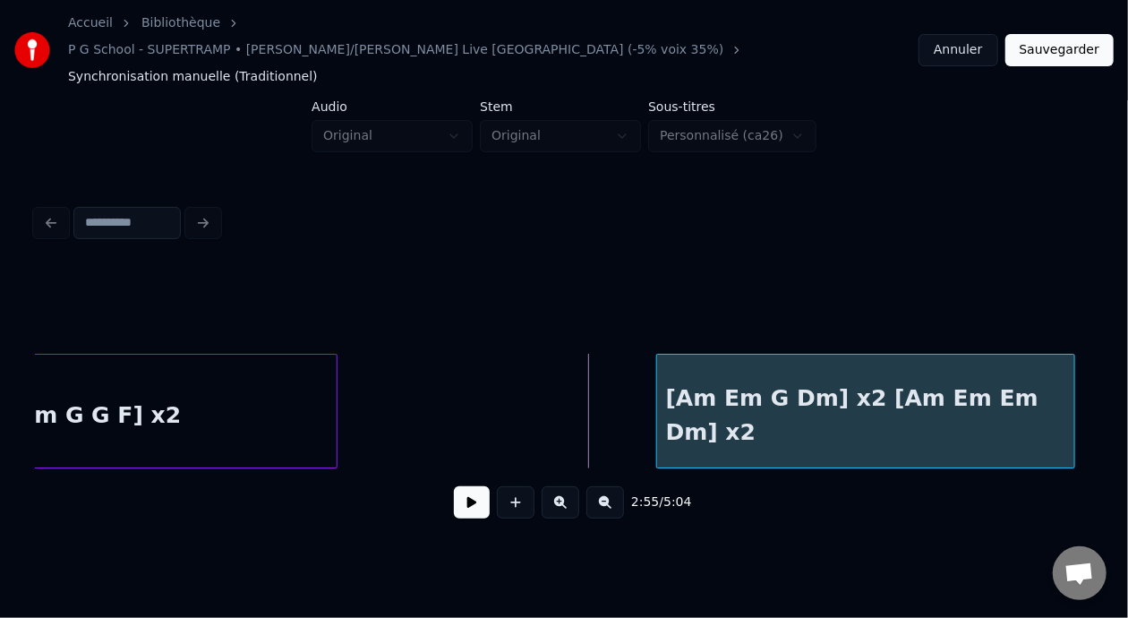
click at [657, 379] on div at bounding box center [659, 410] width 5 height 113
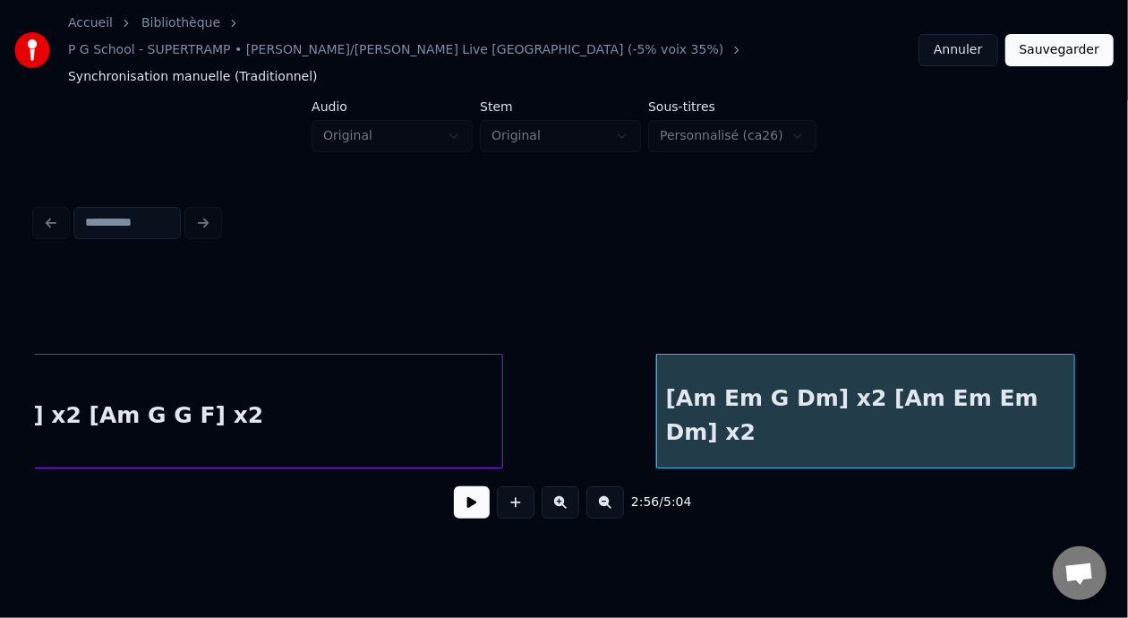
click at [500, 379] on div at bounding box center [499, 410] width 5 height 113
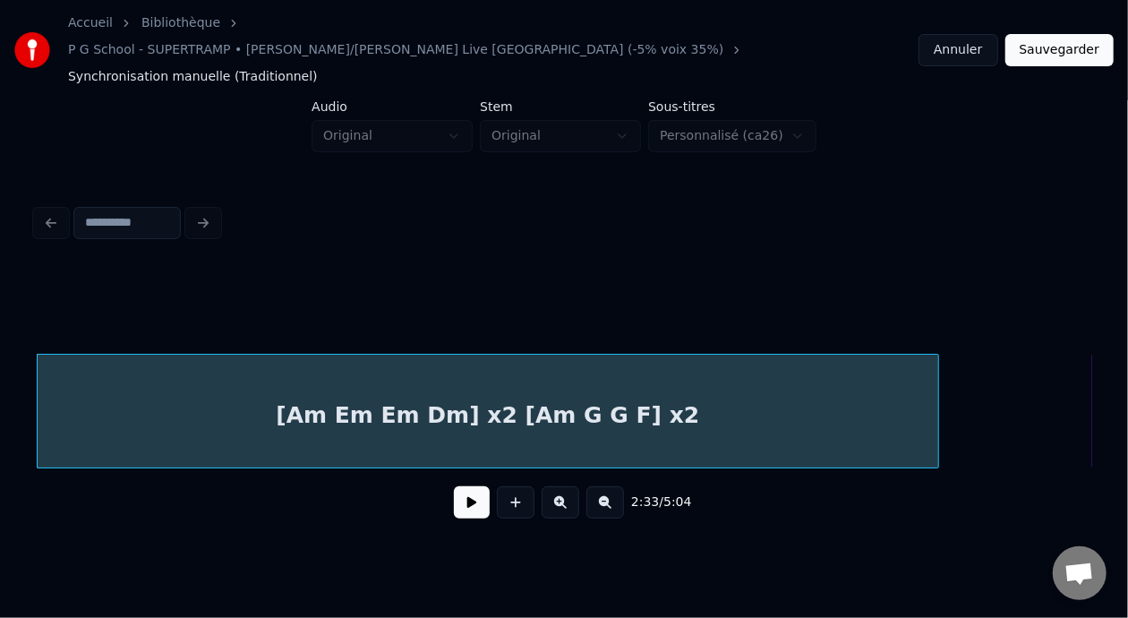
click at [324, 391] on div "[Am Em Em Dm] x2 [Am G G F] x2" at bounding box center [488, 415] width 900 height 122
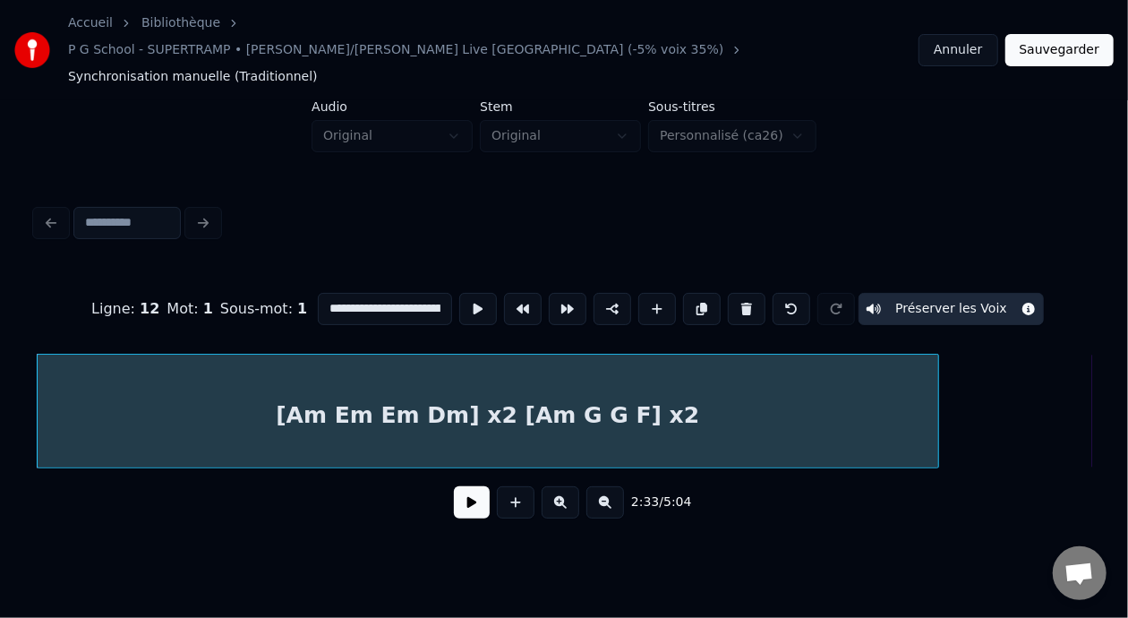
click at [466, 486] on button at bounding box center [472, 502] width 36 height 32
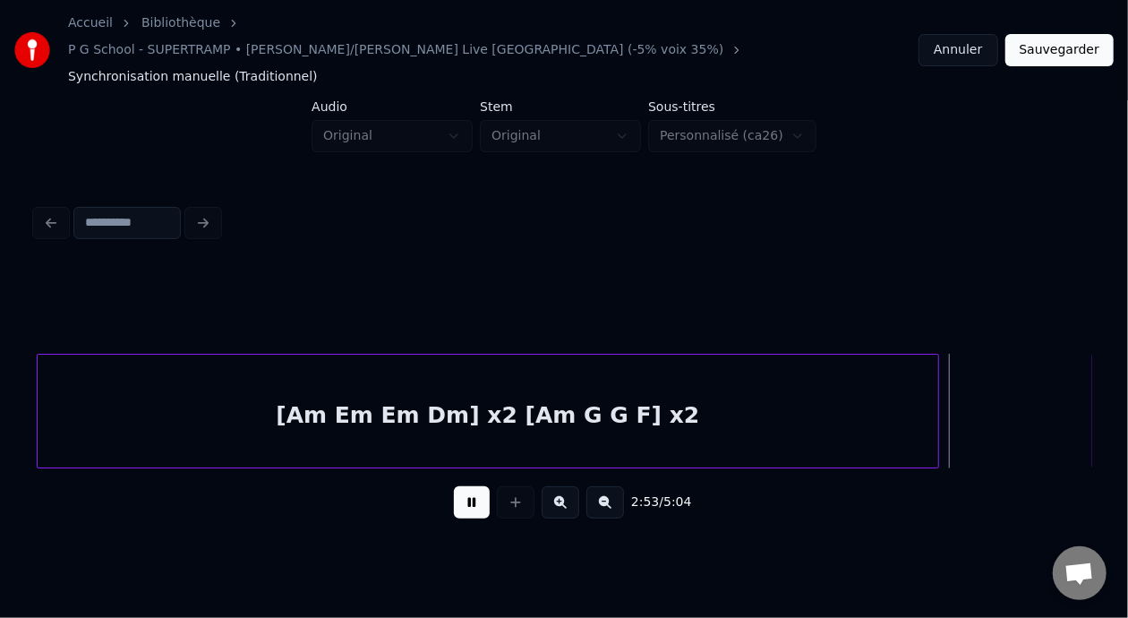
click at [454, 486] on button at bounding box center [472, 502] width 36 height 32
click at [937, 377] on div "[Am Em Em Dm] x2 [Am G G F] x2" at bounding box center [488, 411] width 902 height 115
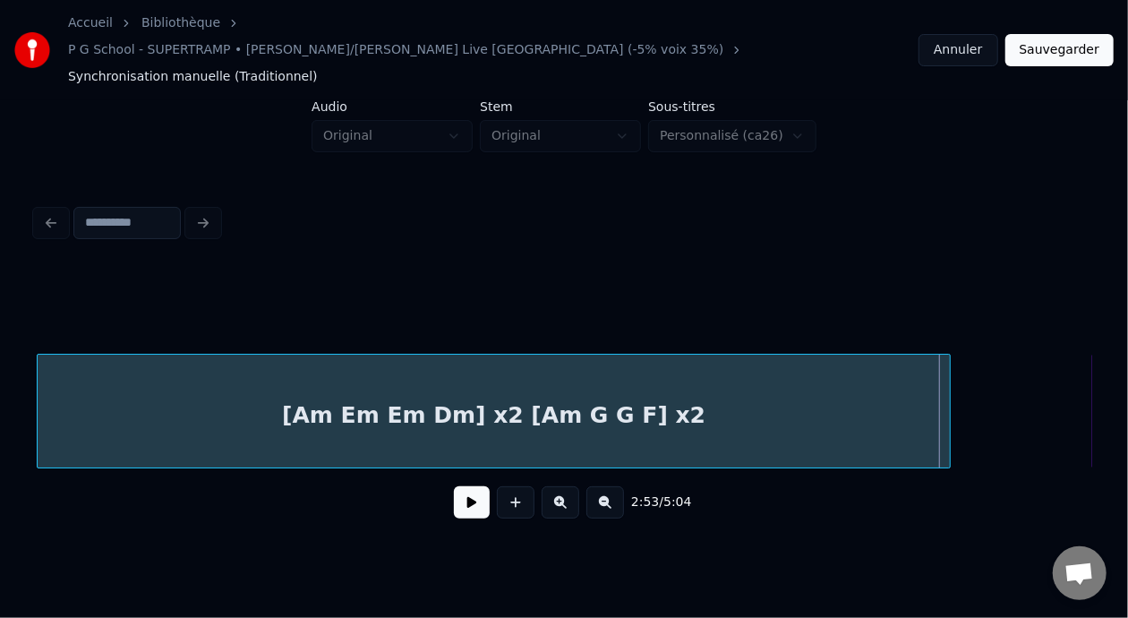
click at [949, 379] on div at bounding box center [946, 410] width 5 height 113
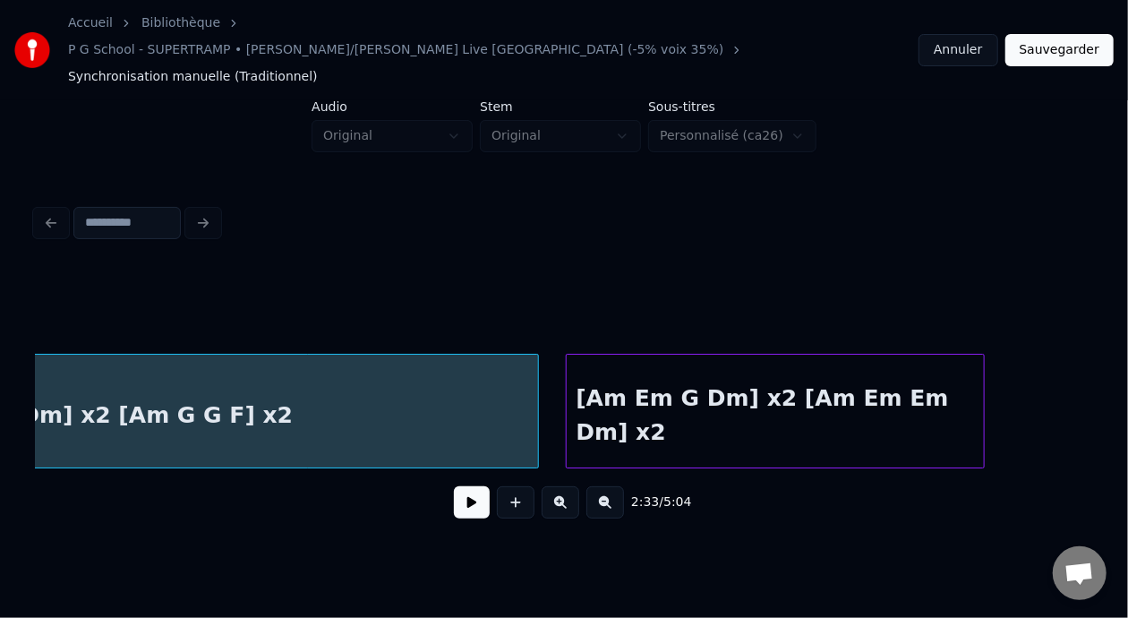
click at [978, 396] on div "[Am Em G Dm] x2 [Am Em Em Dm] x2" at bounding box center [775, 411] width 419 height 115
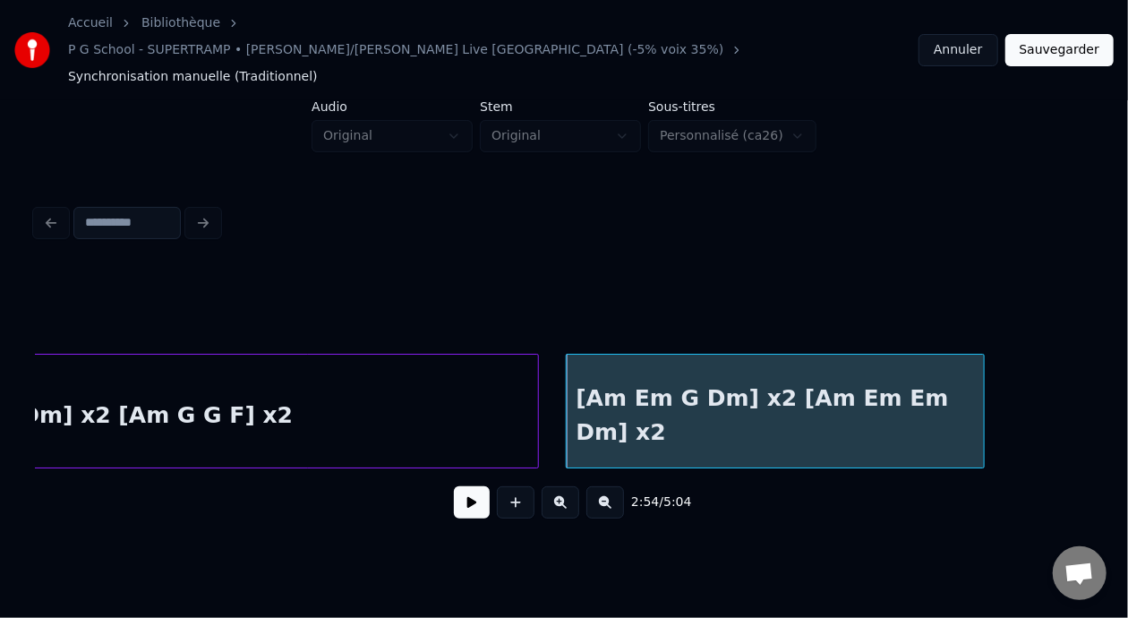
click at [635, 379] on div "[Am Em G Dm] x2 [Am Em Em Dm] x2" at bounding box center [775, 415] width 417 height 122
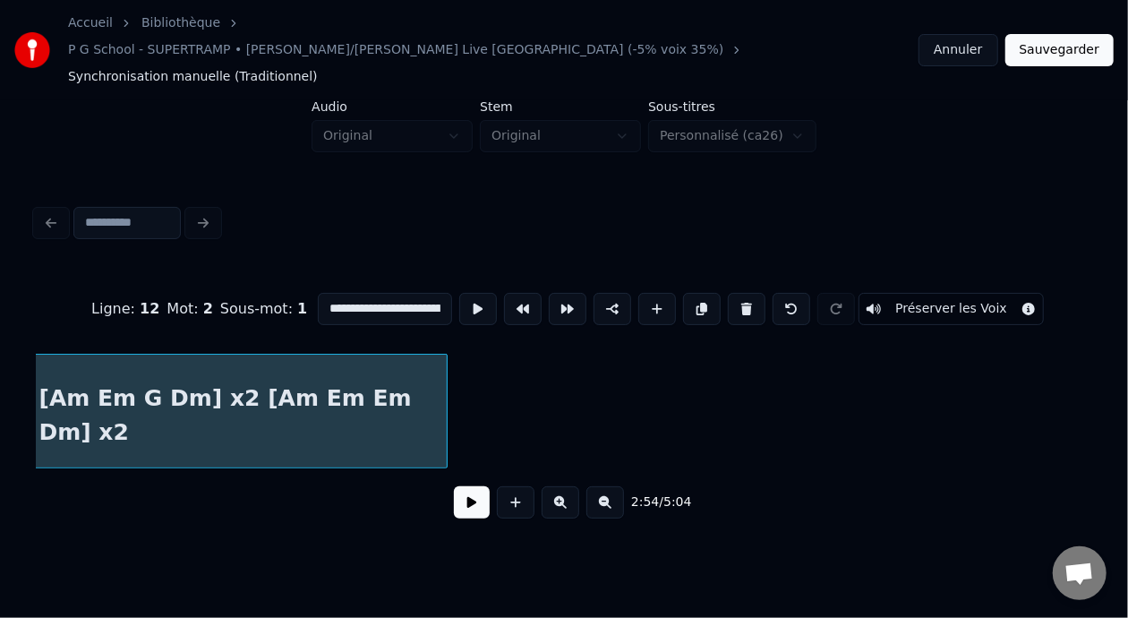
scroll to position [0, 7862]
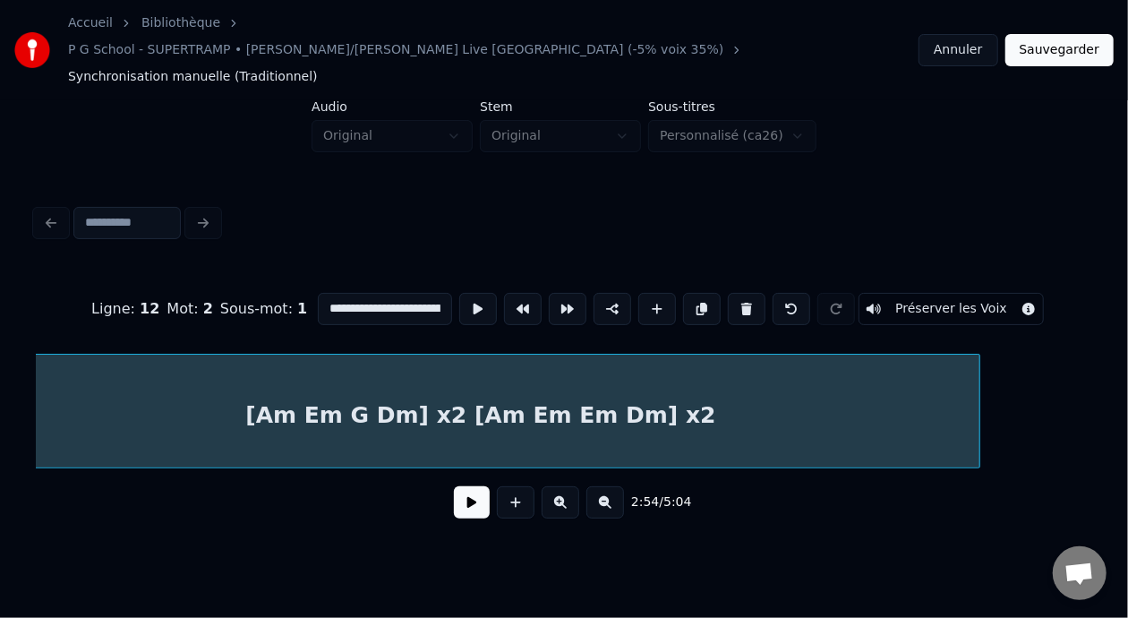
click at [976, 403] on div at bounding box center [976, 410] width 5 height 113
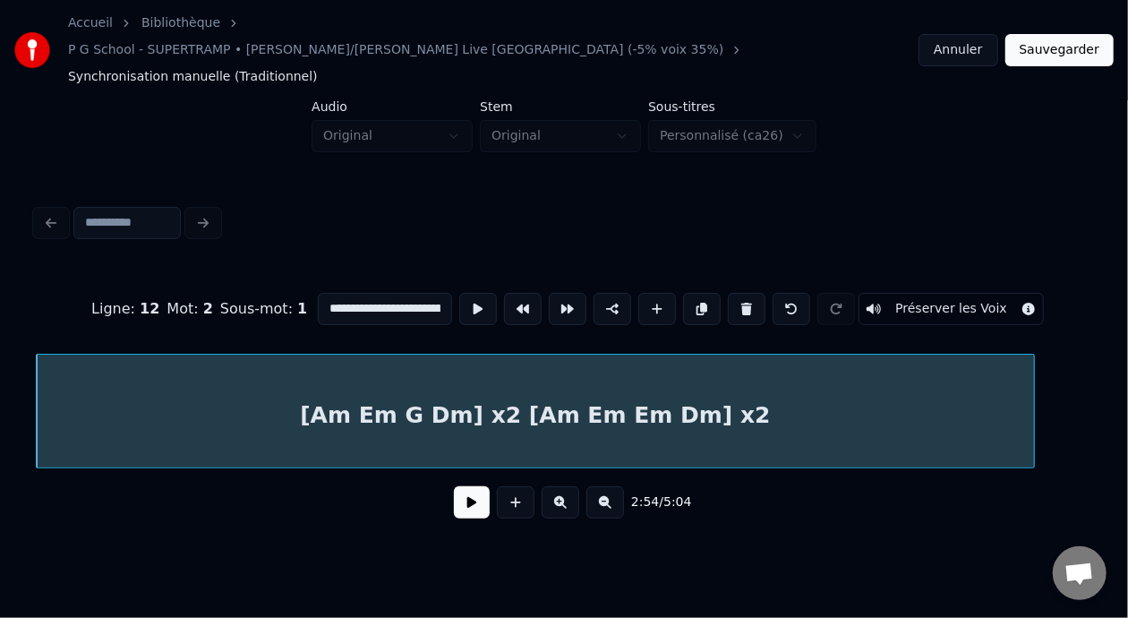
click at [444, 380] on div "[Am Em G Dm] x2 [Am Em Em Dm] x2" at bounding box center [535, 415] width 996 height 122
click at [465, 486] on button at bounding box center [472, 502] width 36 height 32
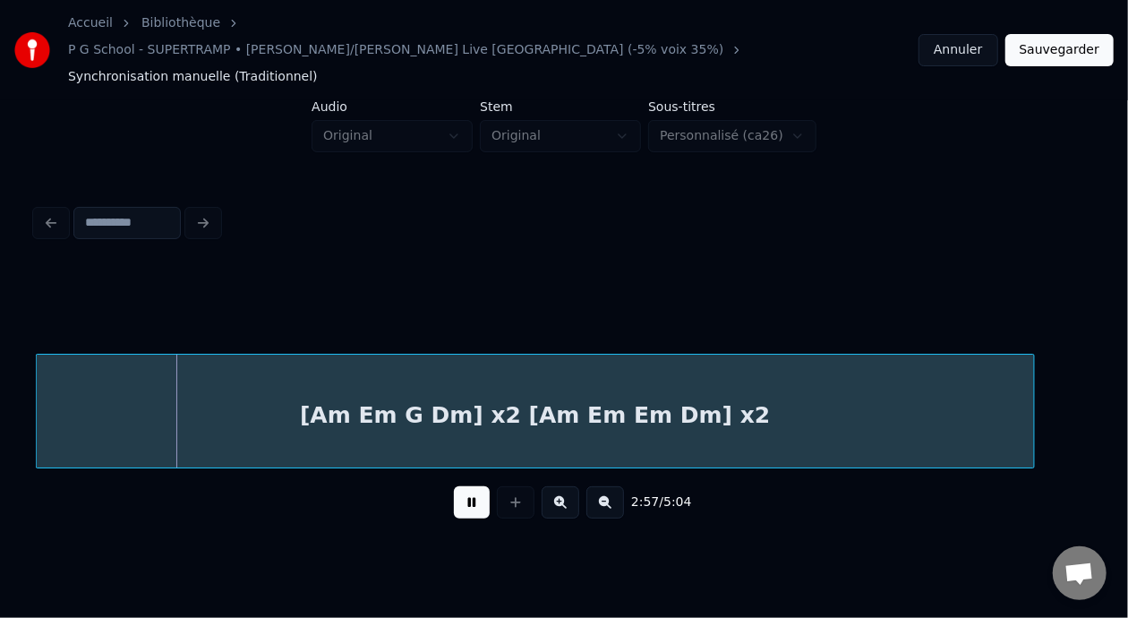
click at [431, 497] on div "2:57 / 5:04" at bounding box center [563, 501] width 1027 height 39
click at [456, 486] on button at bounding box center [472, 502] width 36 height 32
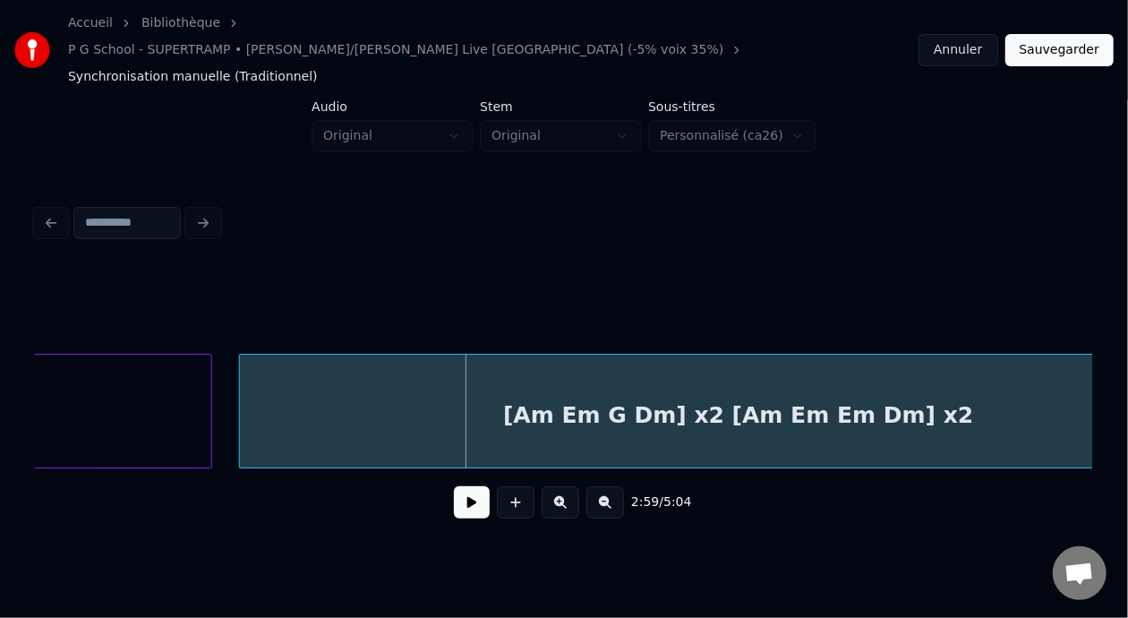
scroll to position [0, 7545]
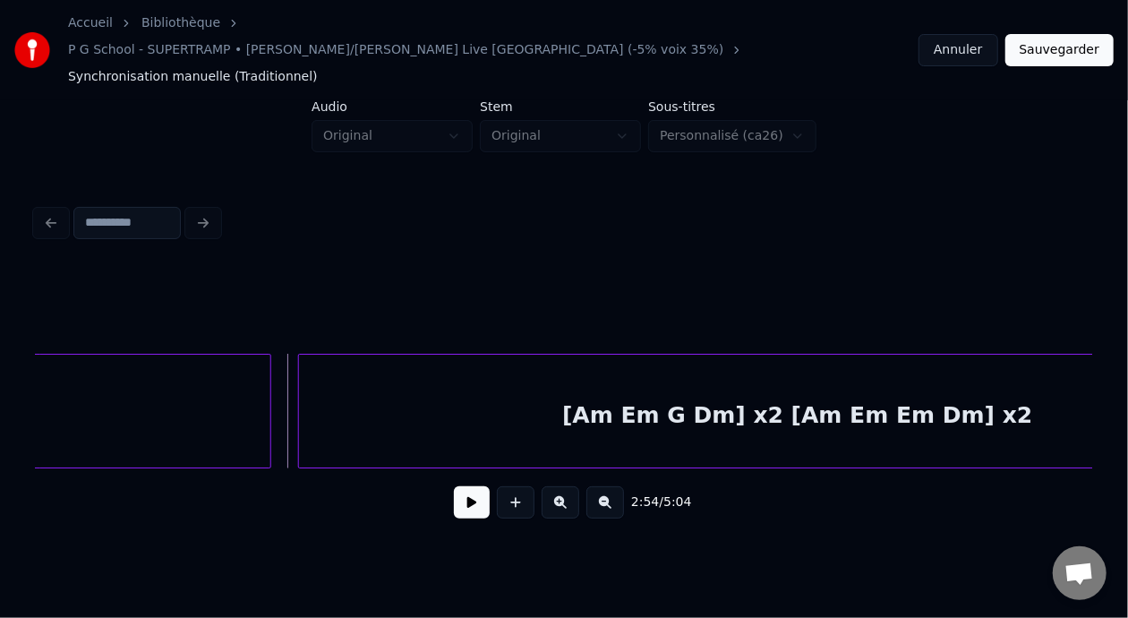
click at [477, 486] on button at bounding box center [472, 502] width 36 height 32
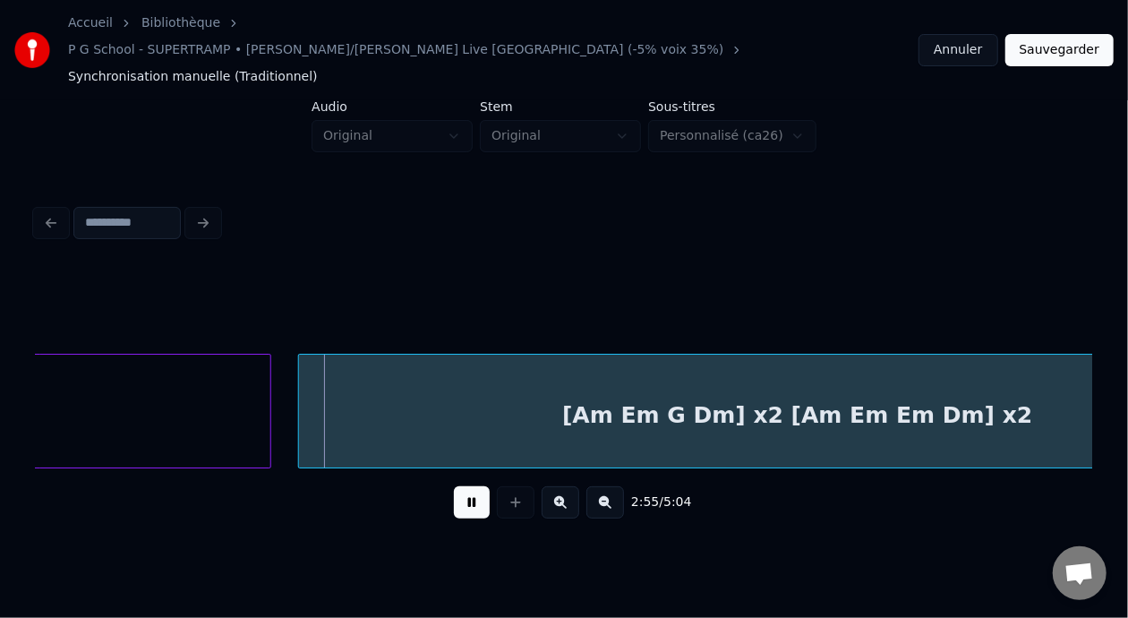
click at [479, 486] on button at bounding box center [472, 502] width 36 height 32
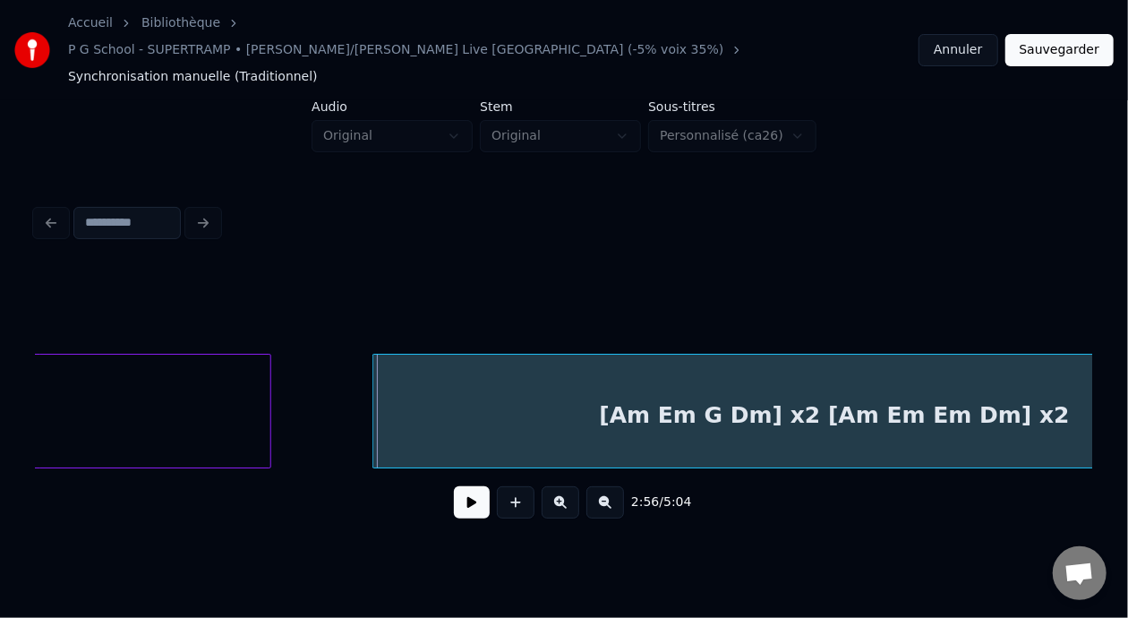
click at [376, 376] on div at bounding box center [375, 410] width 5 height 113
click at [454, 486] on button at bounding box center [472, 502] width 36 height 32
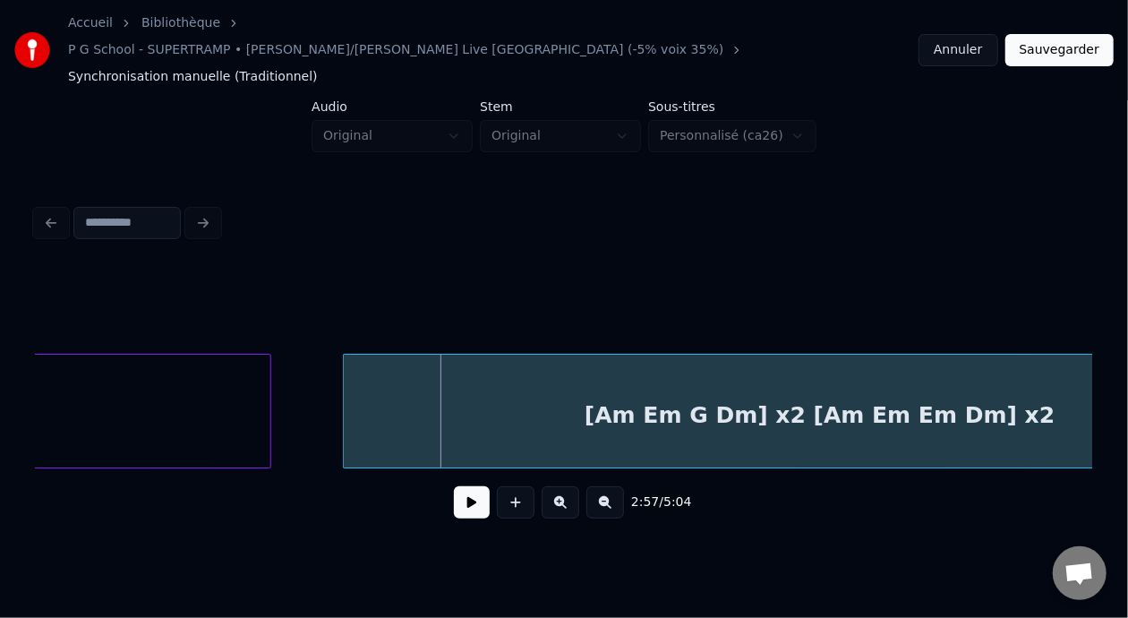
click at [345, 377] on div at bounding box center [346, 410] width 5 height 113
click at [454, 487] on button at bounding box center [472, 502] width 36 height 32
click at [456, 489] on button at bounding box center [472, 502] width 36 height 32
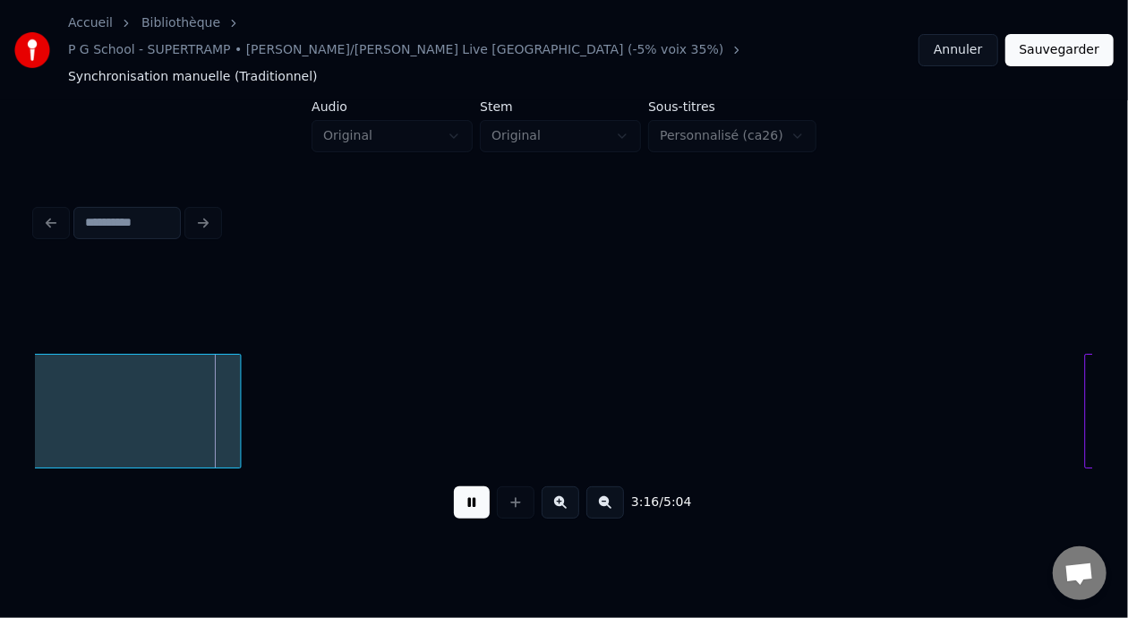
click at [456, 488] on button at bounding box center [472, 502] width 36 height 32
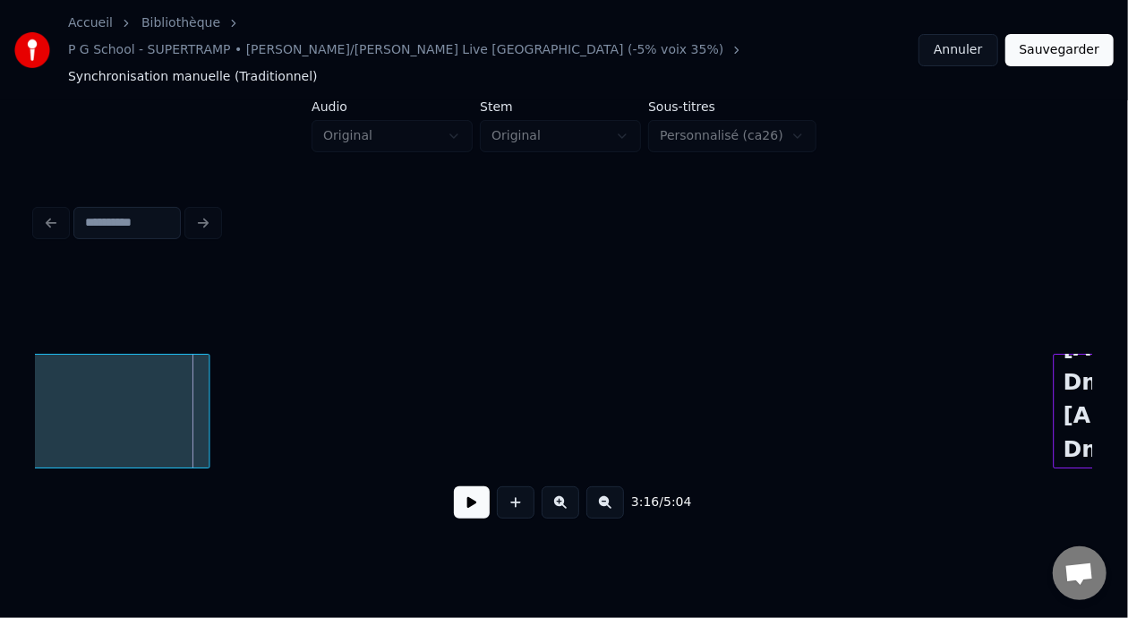
scroll to position [0, 8694]
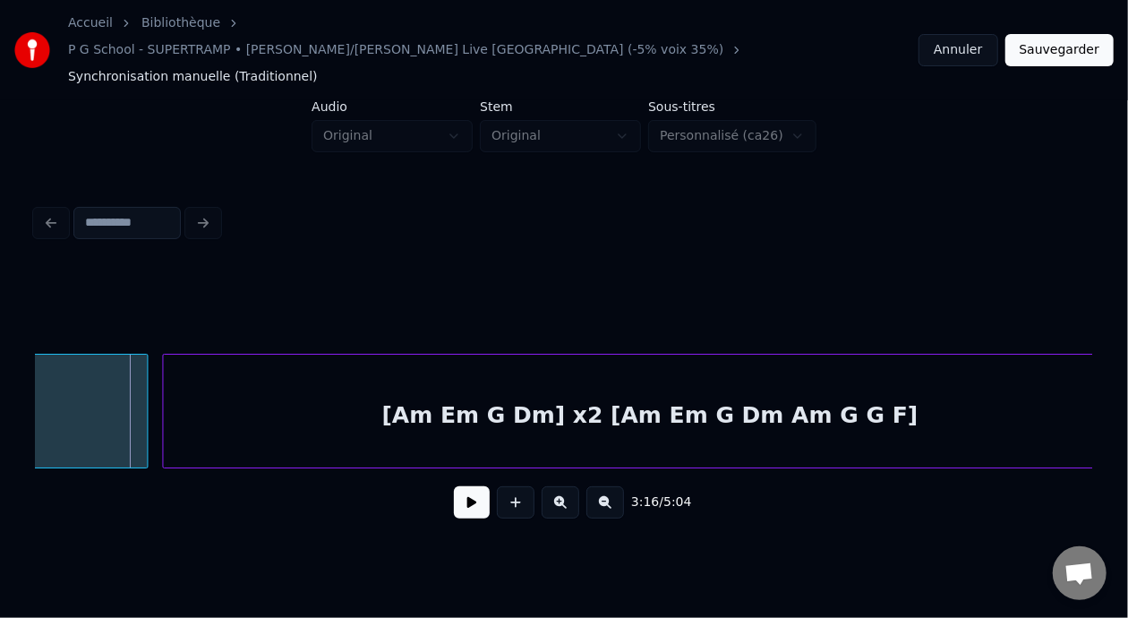
click at [165, 384] on div at bounding box center [165, 410] width 5 height 113
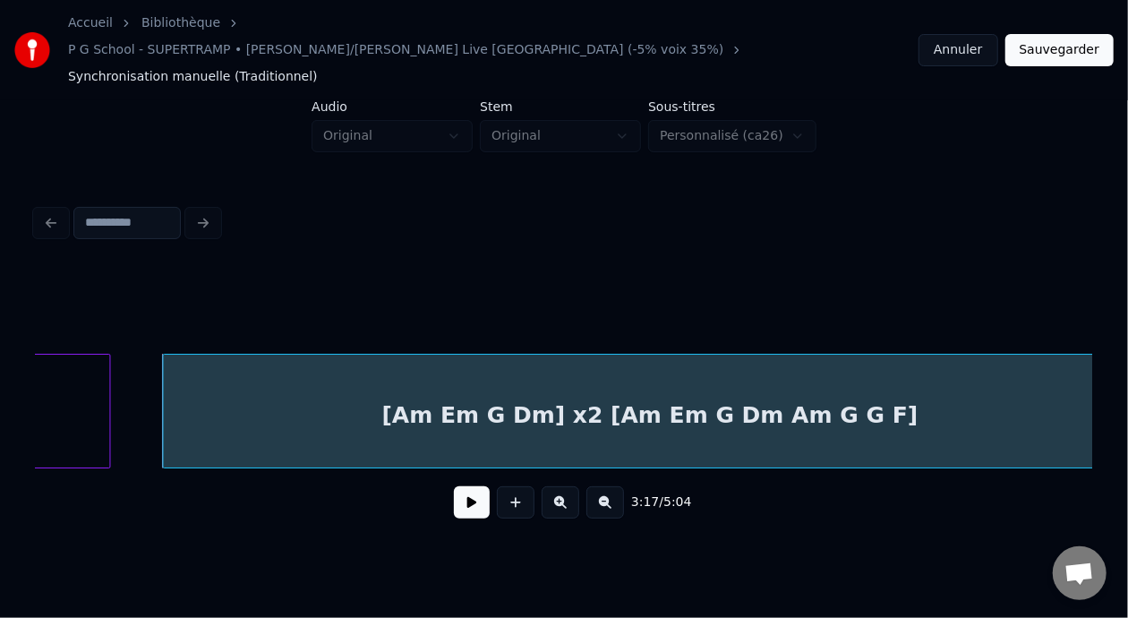
click at [107, 378] on div at bounding box center [106, 410] width 5 height 113
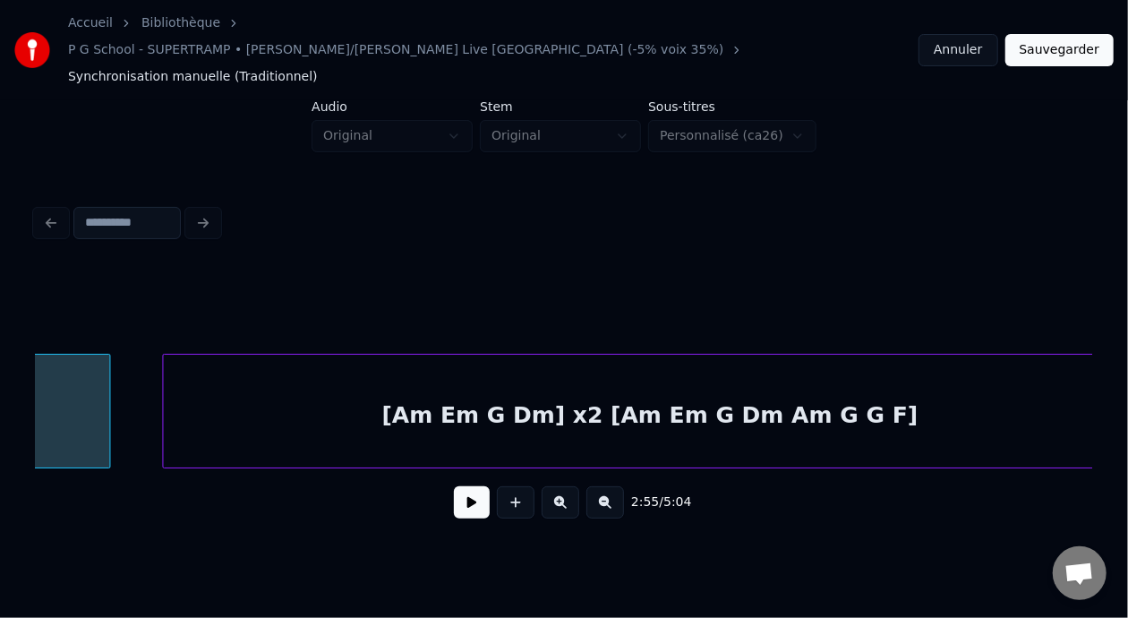
scroll to position [0, 7852]
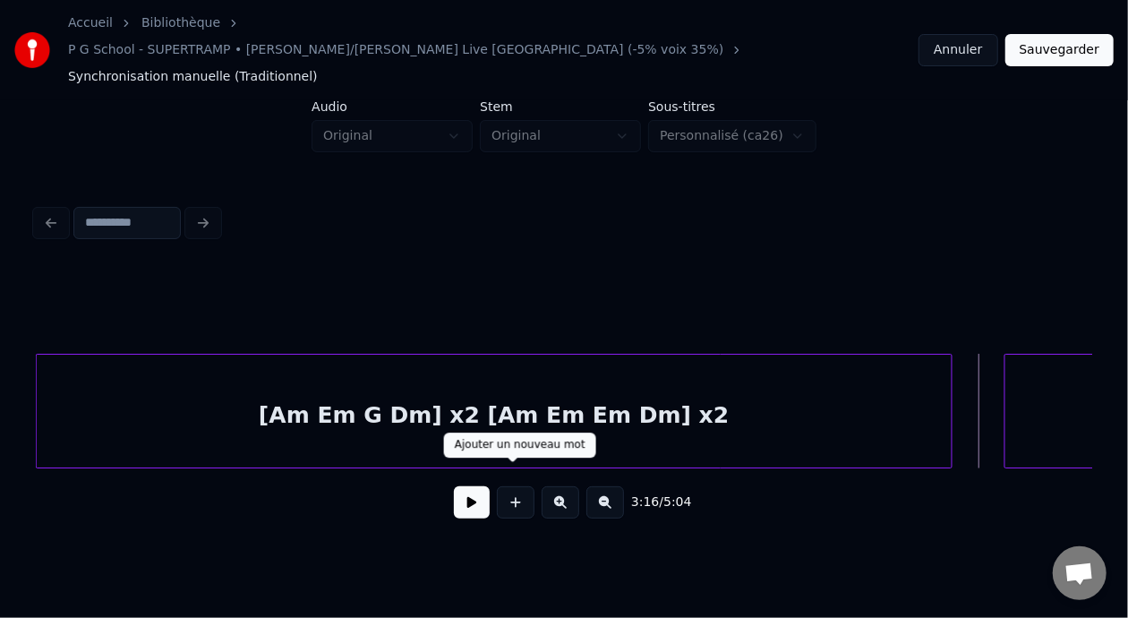
click at [467, 486] on button at bounding box center [472, 502] width 36 height 32
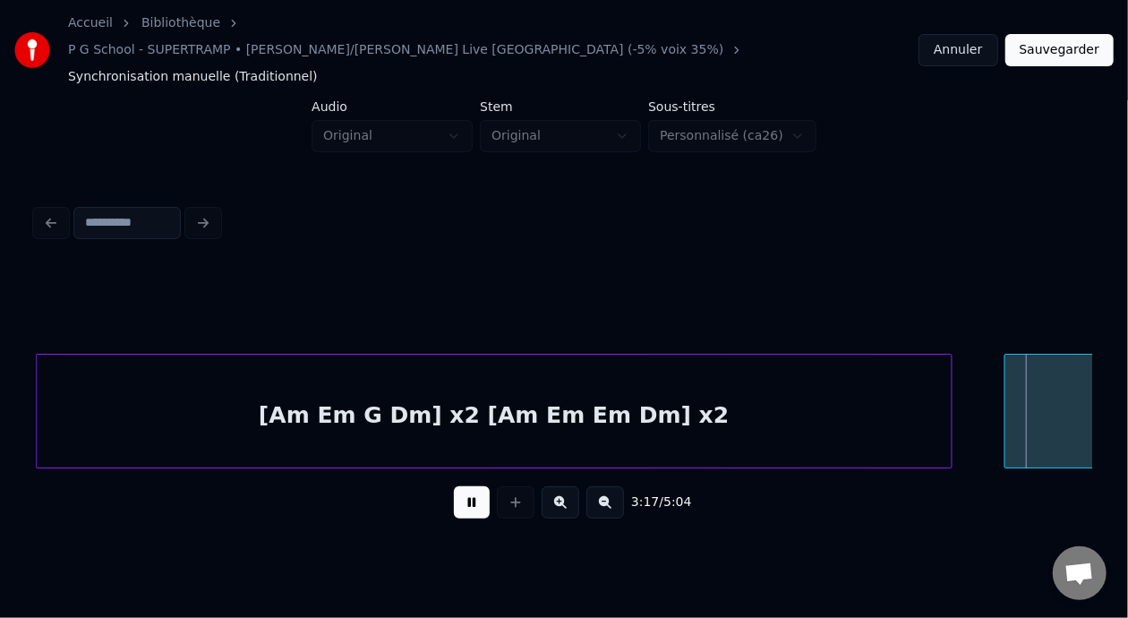
click at [468, 486] on button at bounding box center [472, 502] width 36 height 32
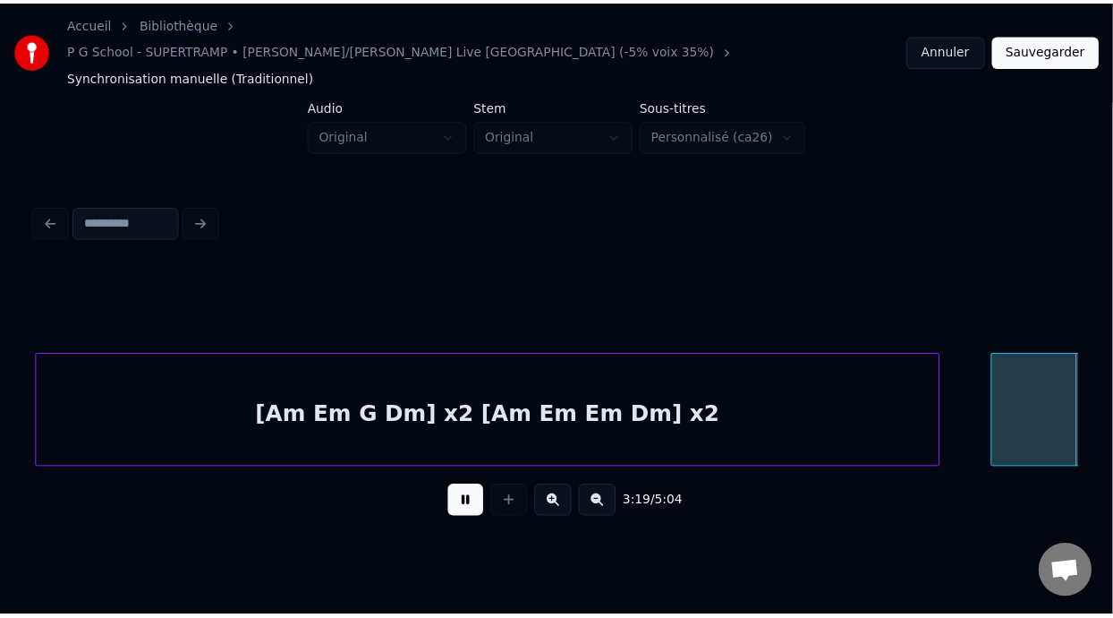
scroll to position [0, 8907]
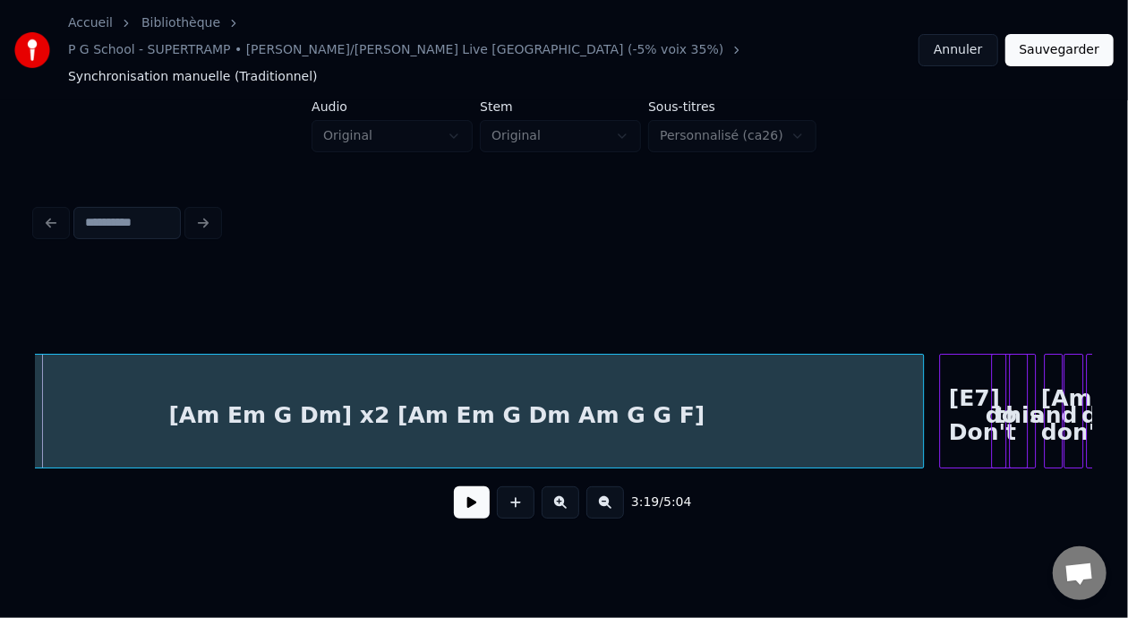
click at [1066, 42] on button "Sauvegarder" at bounding box center [1059, 50] width 108 height 32
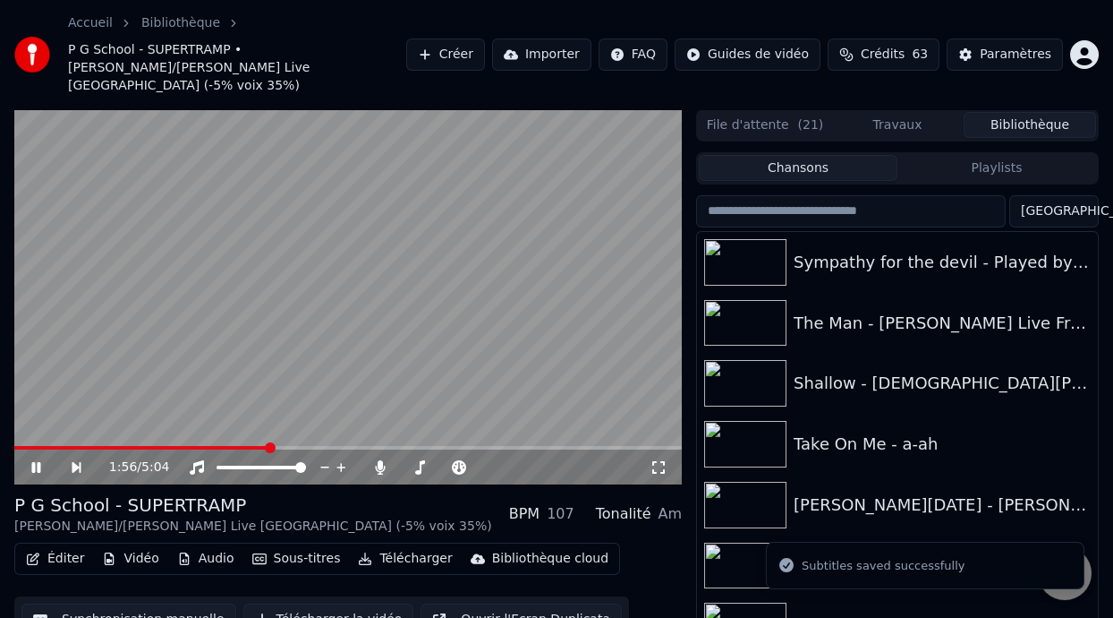
click at [269, 442] on span at bounding box center [270, 447] width 11 height 11
click at [320, 442] on span at bounding box center [319, 447] width 11 height 11
click at [371, 442] on span at bounding box center [371, 447] width 11 height 11
click at [336, 442] on span at bounding box center [334, 447] width 11 height 11
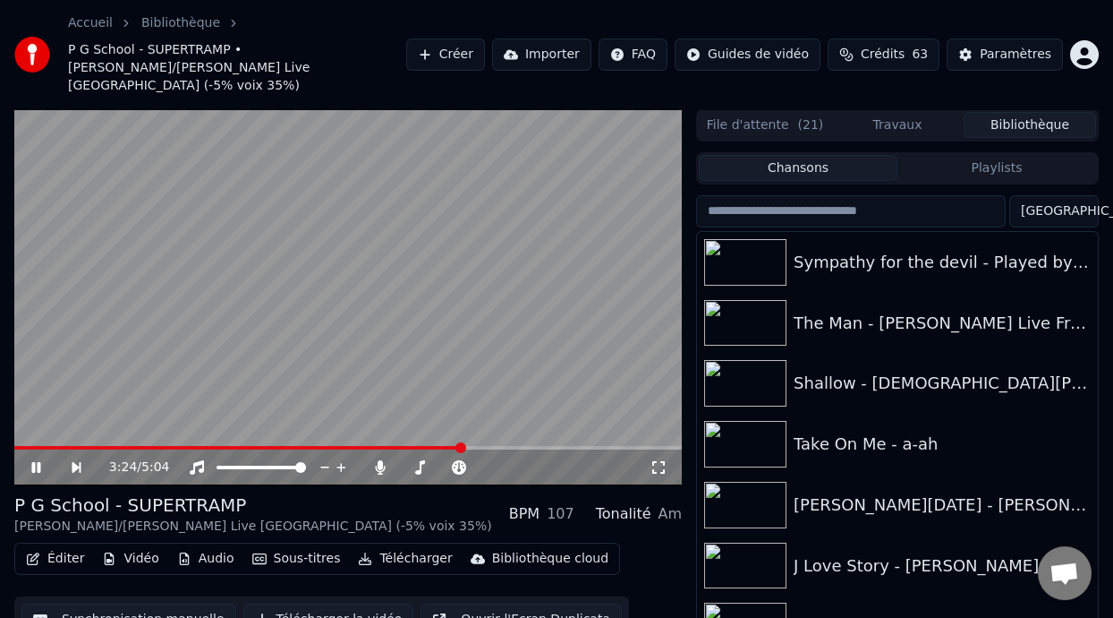
click at [37, 462] on icon at bounding box center [35, 467] width 9 height 11
click at [34, 446] on span at bounding box center [24, 448] width 20 height 4
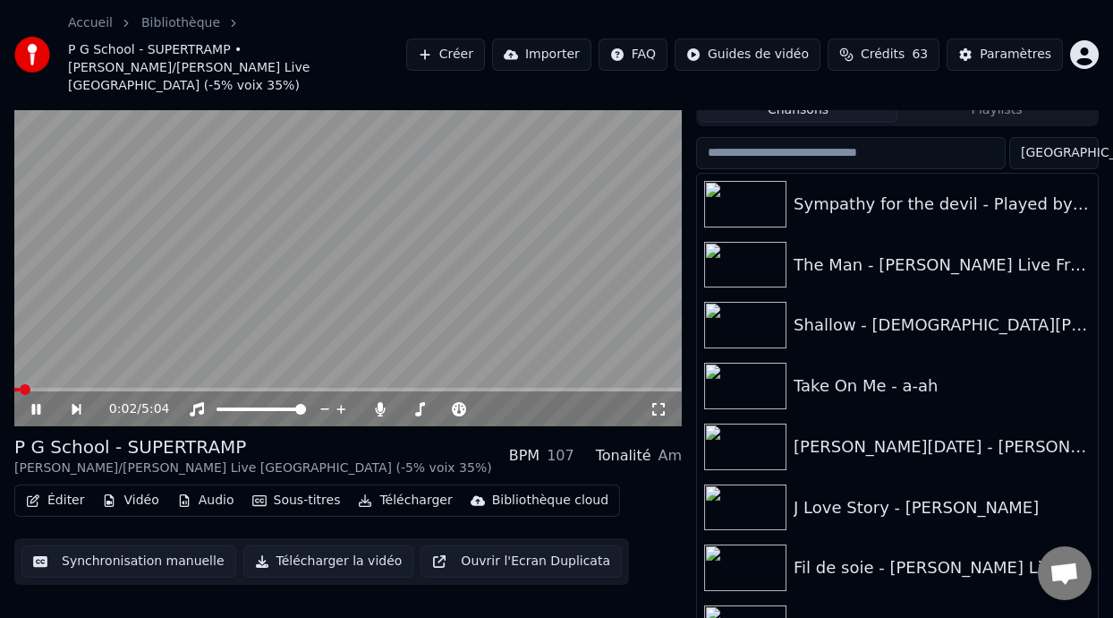
click at [38, 402] on icon at bounding box center [49, 409] width 40 height 14
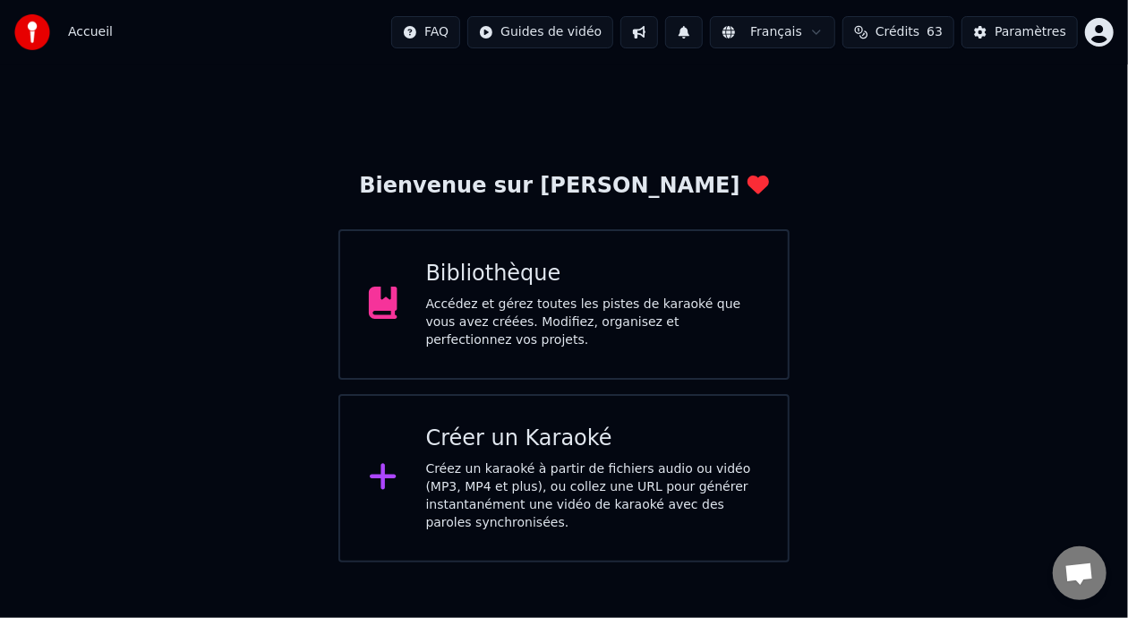
click at [672, 314] on div "Accédez et gérez toutes les pistes de karaoké que vous avez créées. Modifiez, o…" at bounding box center [593, 322] width 334 height 54
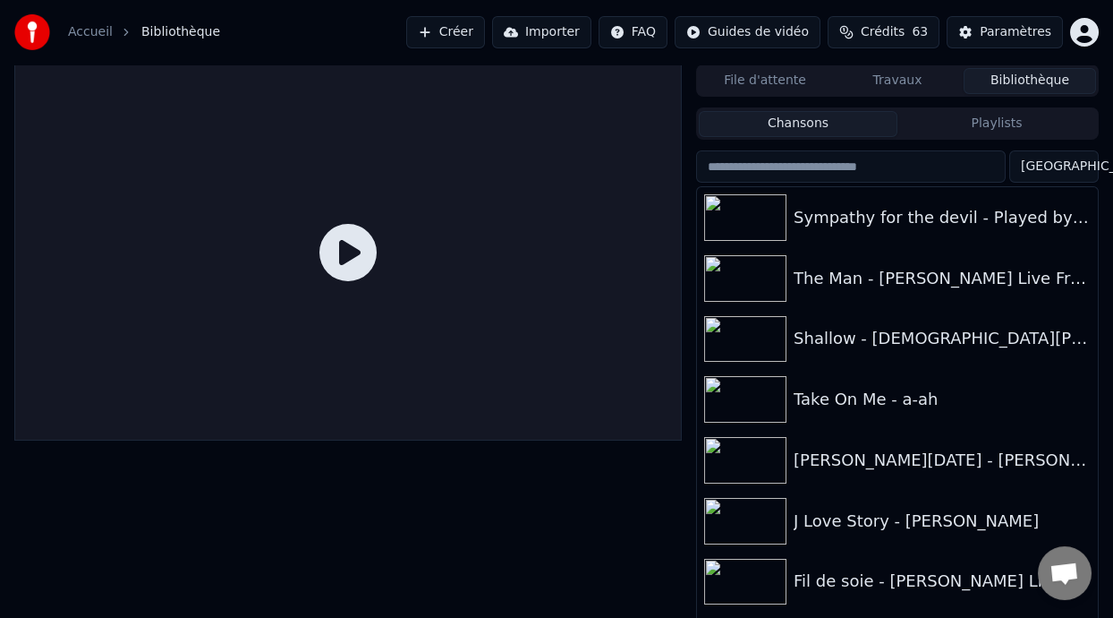
click at [1010, 125] on button "Playlists" at bounding box center [997, 124] width 199 height 26
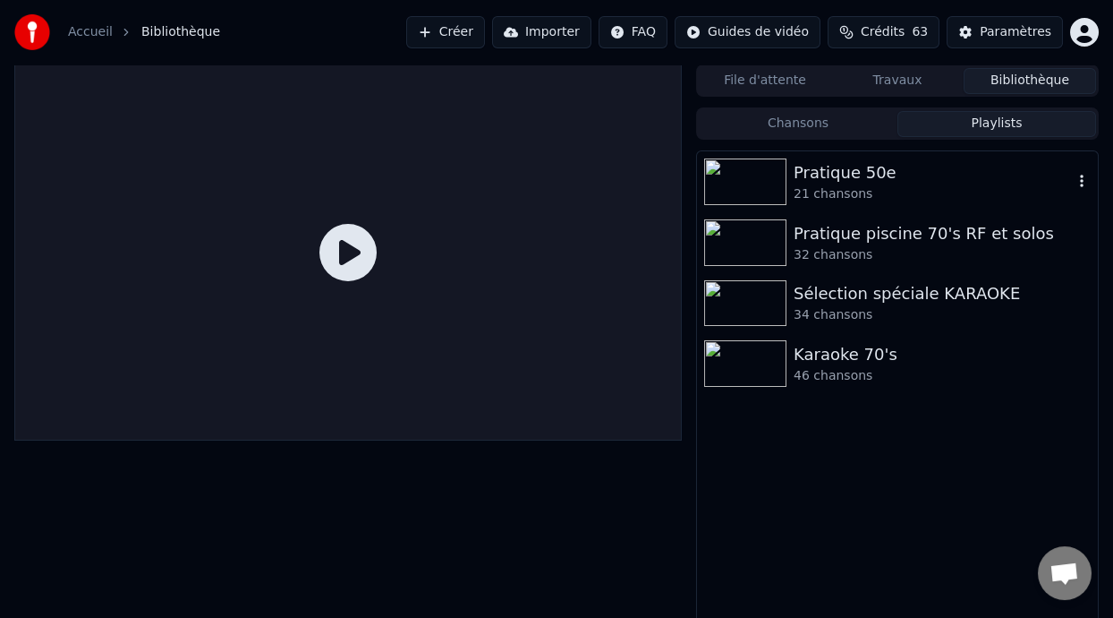
click at [912, 177] on div "Pratique 50e" at bounding box center [933, 172] width 279 height 25
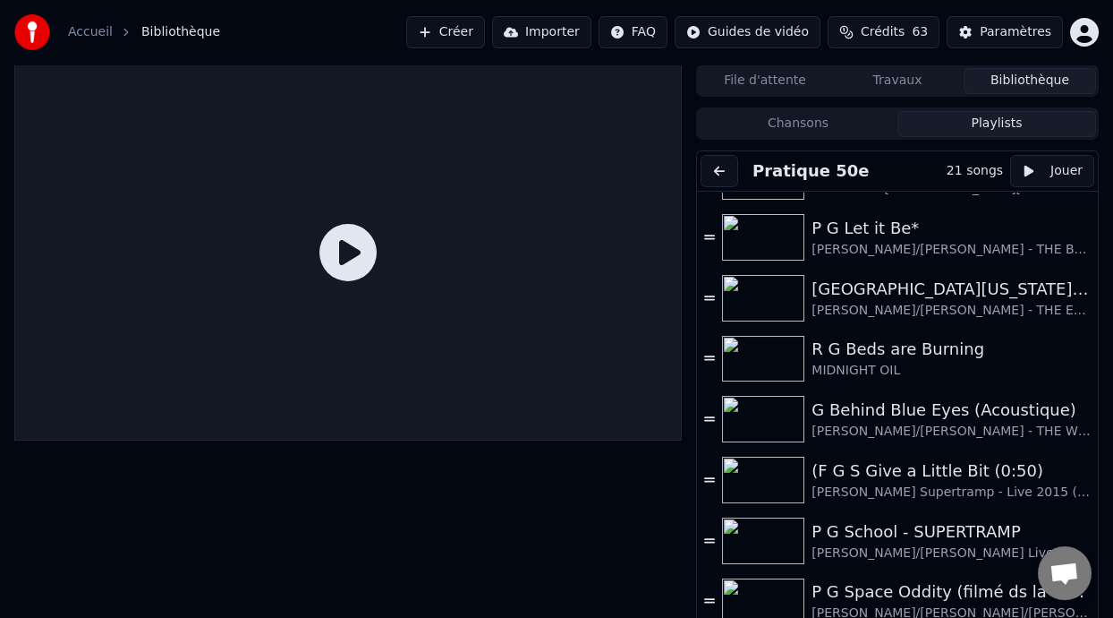
scroll to position [492, 0]
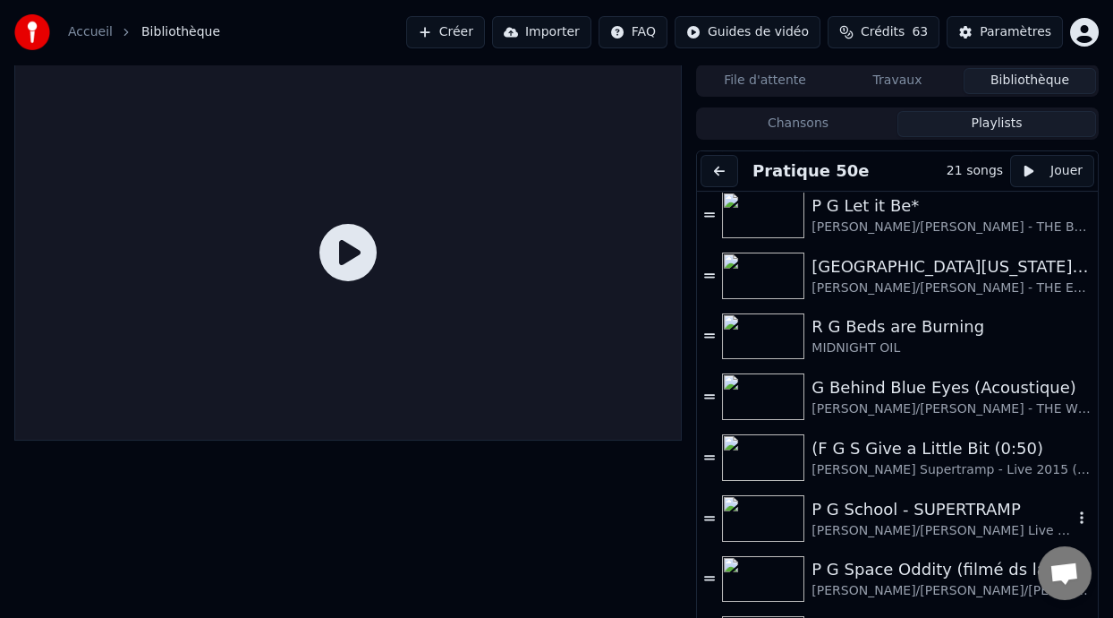
click at [864, 519] on div "P G School - SUPERTRAMP" at bounding box center [942, 509] width 261 height 25
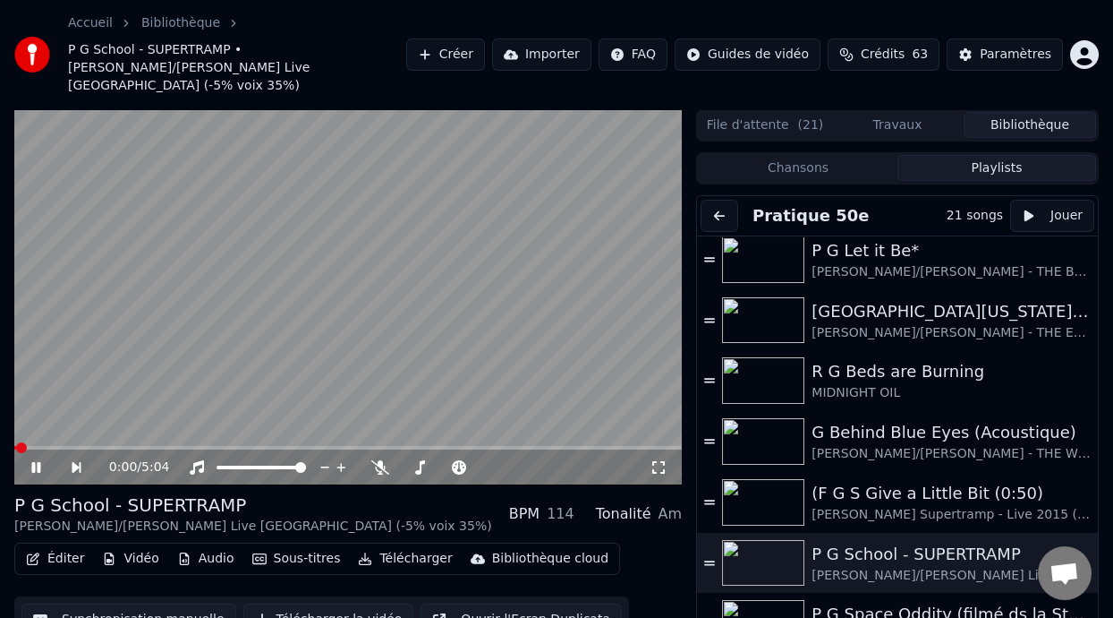
click at [37, 462] on icon at bounding box center [35, 467] width 9 height 11
click at [260, 442] on span at bounding box center [261, 447] width 11 height 11
click at [37, 461] on icon at bounding box center [35, 467] width 11 height 13
click at [38, 462] on icon at bounding box center [35, 467] width 9 height 11
click at [347, 442] on span at bounding box center [348, 447] width 11 height 11
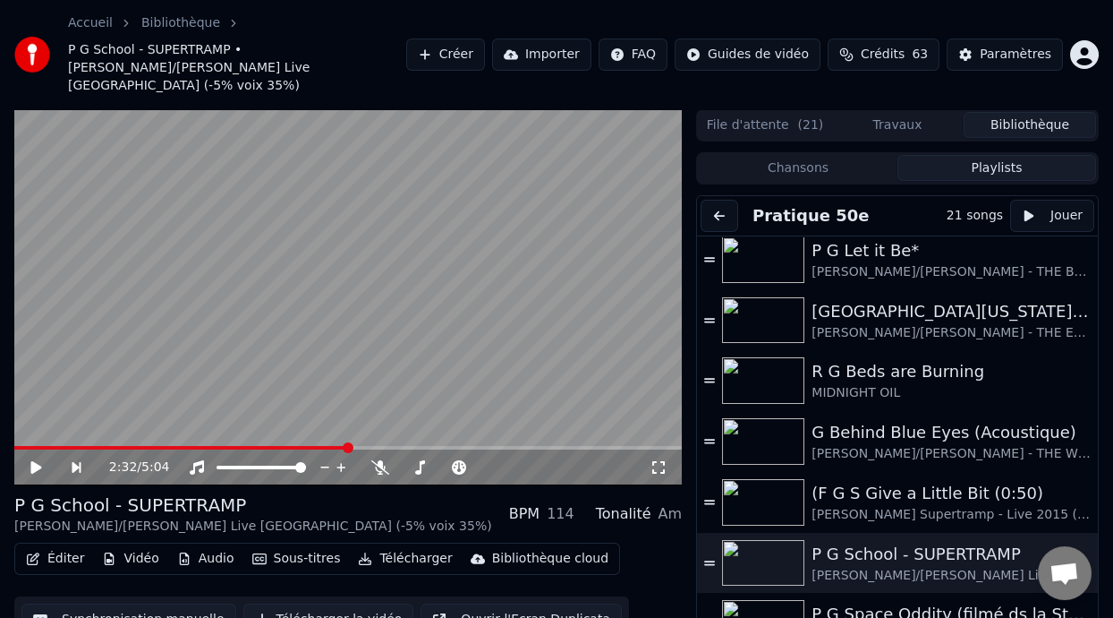
click at [39, 461] on icon at bounding box center [35, 467] width 11 height 13
click at [38, 462] on icon at bounding box center [35, 467] width 9 height 11
click at [327, 446] on span at bounding box center [171, 448] width 314 height 4
click at [33, 461] on icon at bounding box center [35, 467] width 11 height 13
click at [462, 460] on icon at bounding box center [459, 467] width 14 height 14
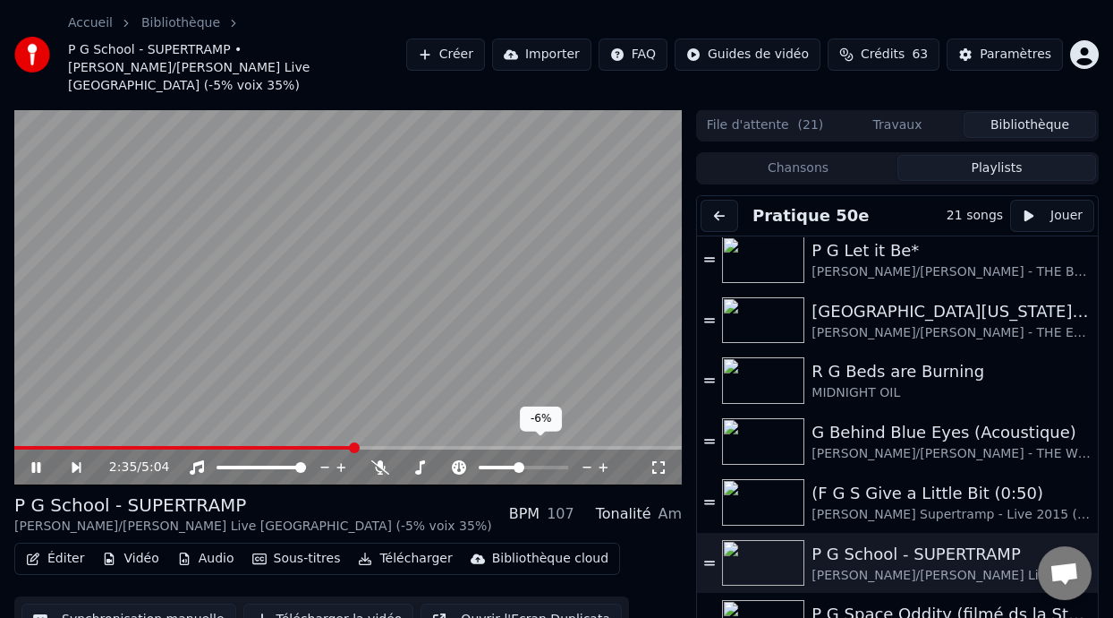
click at [517, 462] on span at bounding box center [519, 467] width 11 height 11
click at [35, 446] on span at bounding box center [186, 448] width 345 height 4
click at [330, 442] on span at bounding box center [330, 447] width 11 height 11
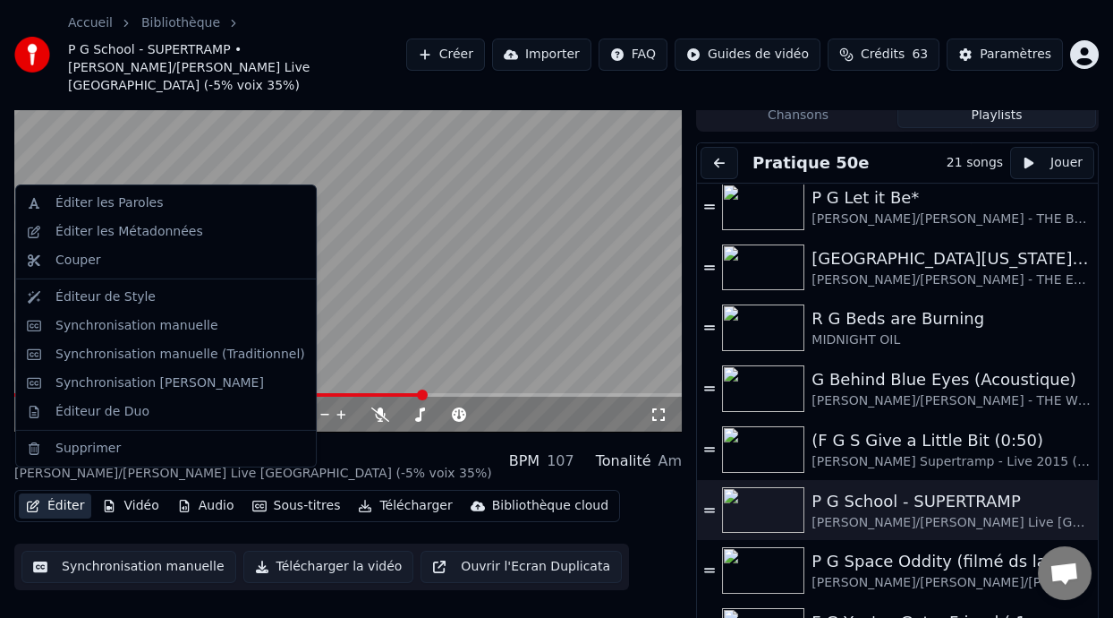
click at [68, 493] on button "Éditer" at bounding box center [55, 505] width 72 height 25
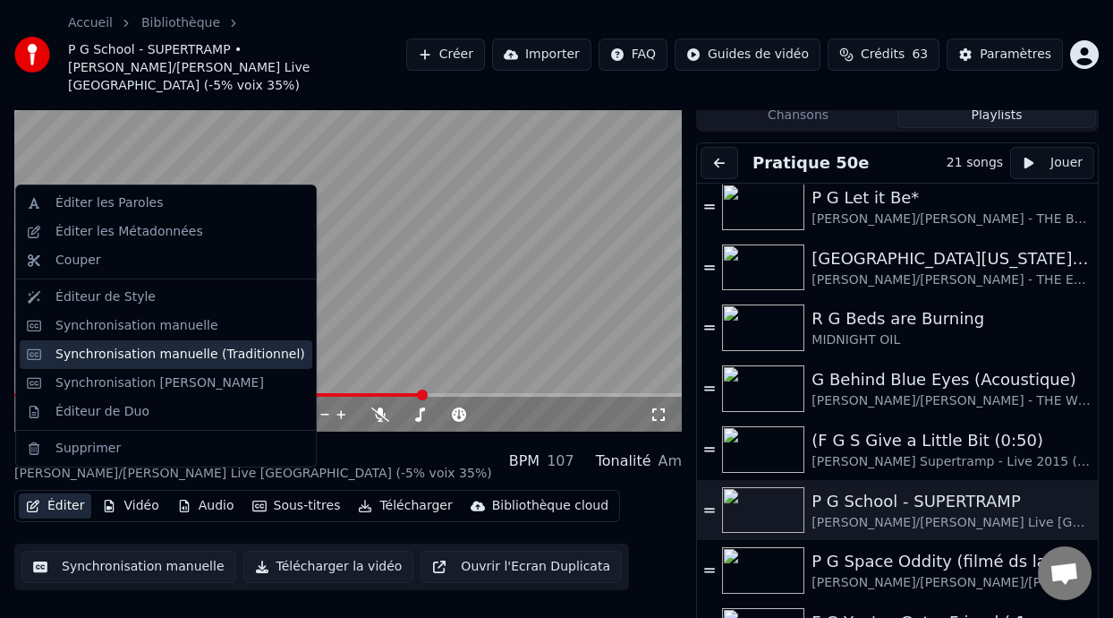
click at [211, 353] on div "Synchronisation manuelle (Traditionnel)" at bounding box center [180, 354] width 250 height 18
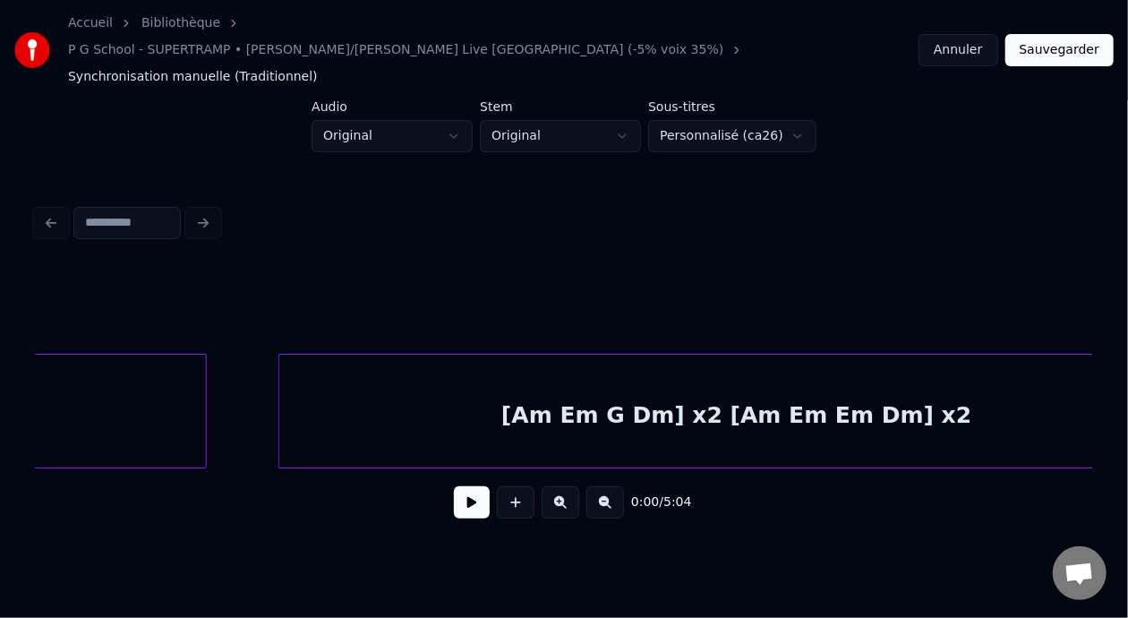
scroll to position [0, 7618]
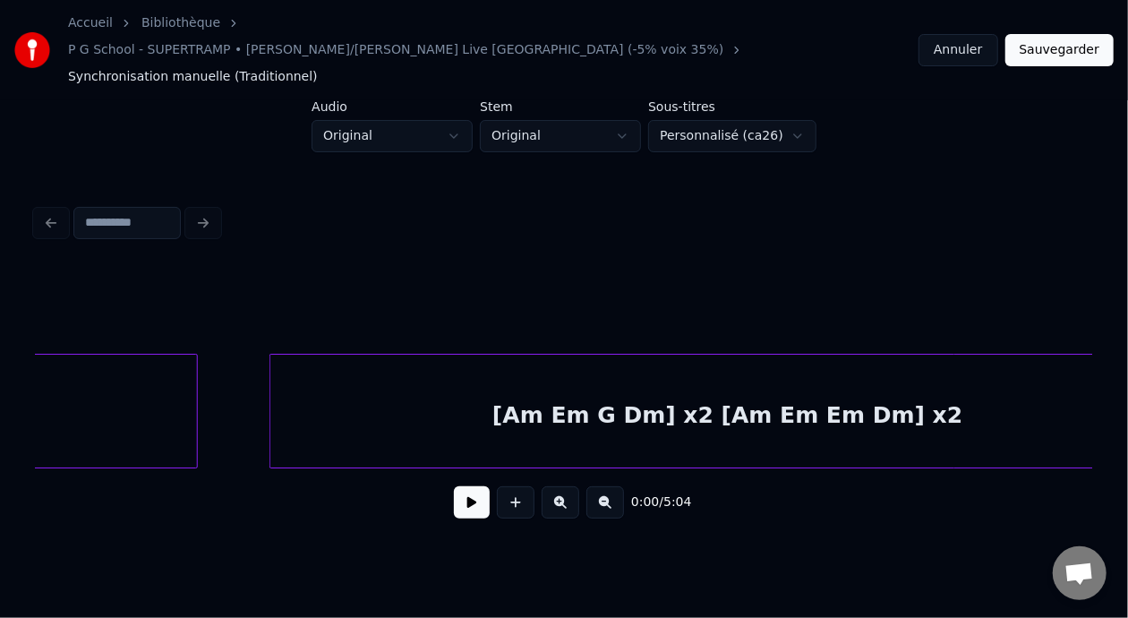
click at [643, 379] on div "[Am Em G Dm] x2 [Am Em Em Dm] x2" at bounding box center [727, 415] width 914 height 122
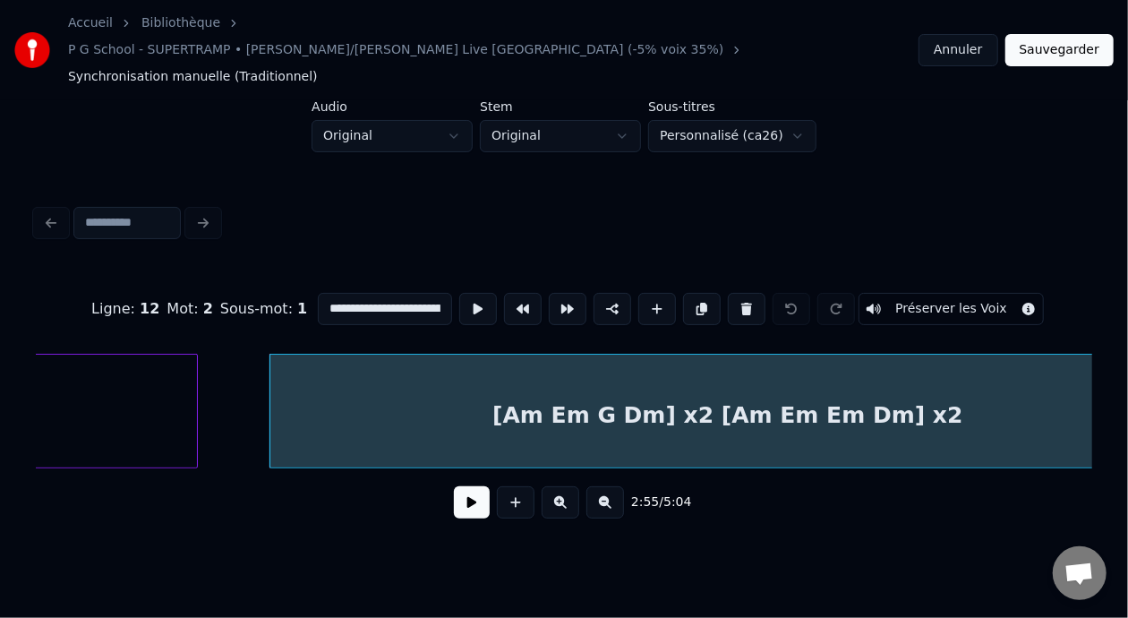
click at [345, 293] on input "**********" at bounding box center [385, 309] width 134 height 32
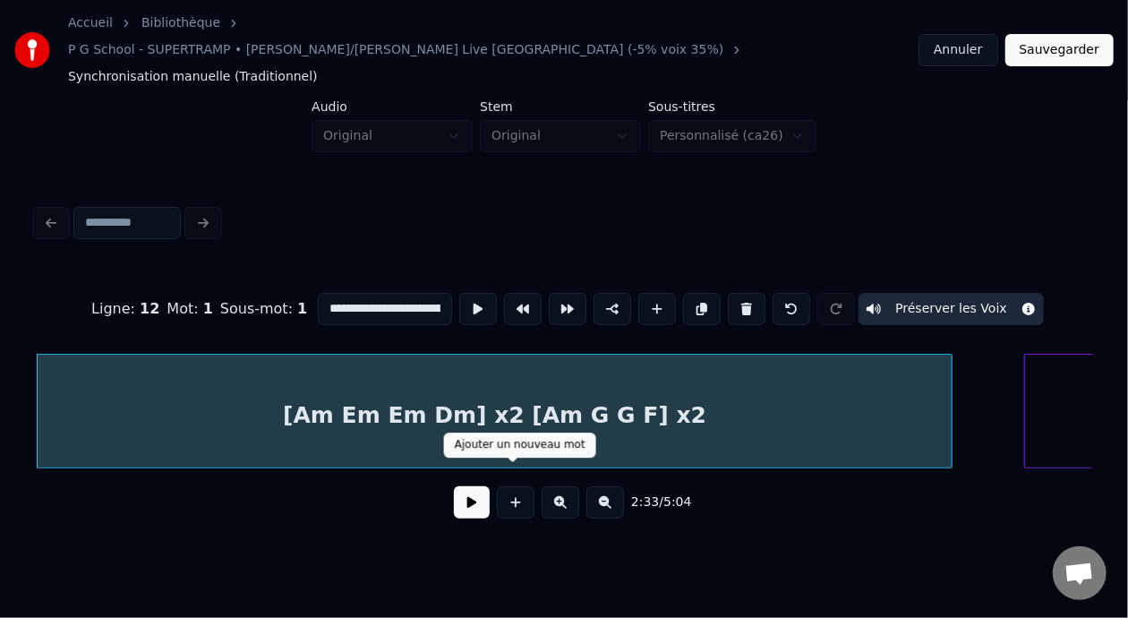
type input "**********"
click at [470, 486] on button at bounding box center [472, 502] width 36 height 32
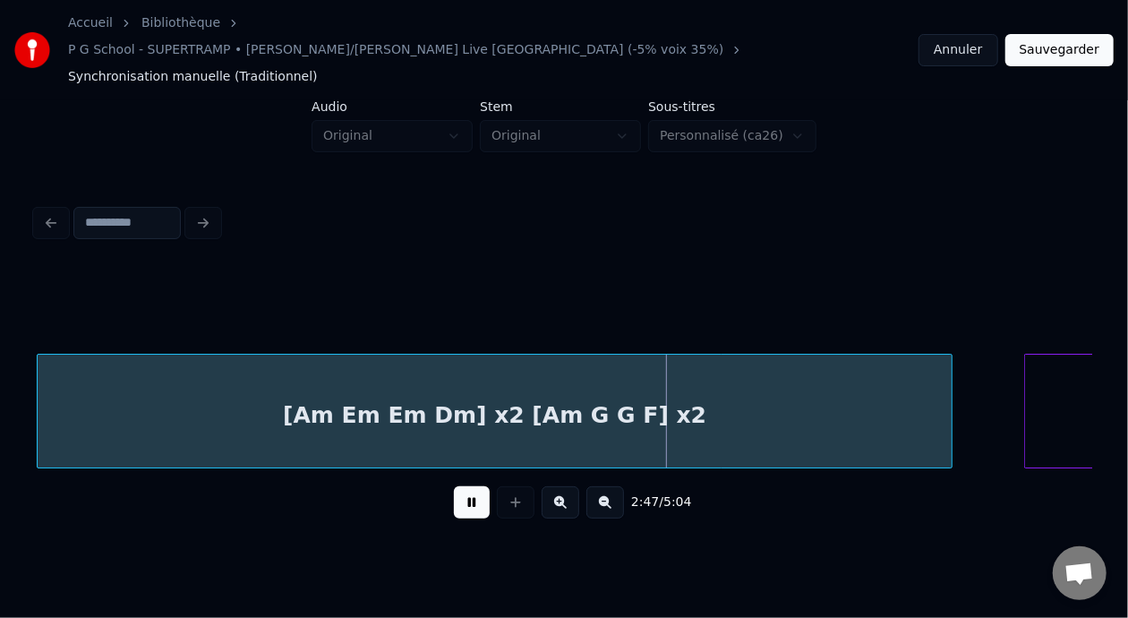
click at [468, 486] on button at bounding box center [472, 502] width 36 height 32
click at [474, 486] on button at bounding box center [472, 502] width 36 height 32
click at [429, 405] on div "[Am Em Em Dm] x2 [Am G G F] x2" at bounding box center [495, 415] width 914 height 122
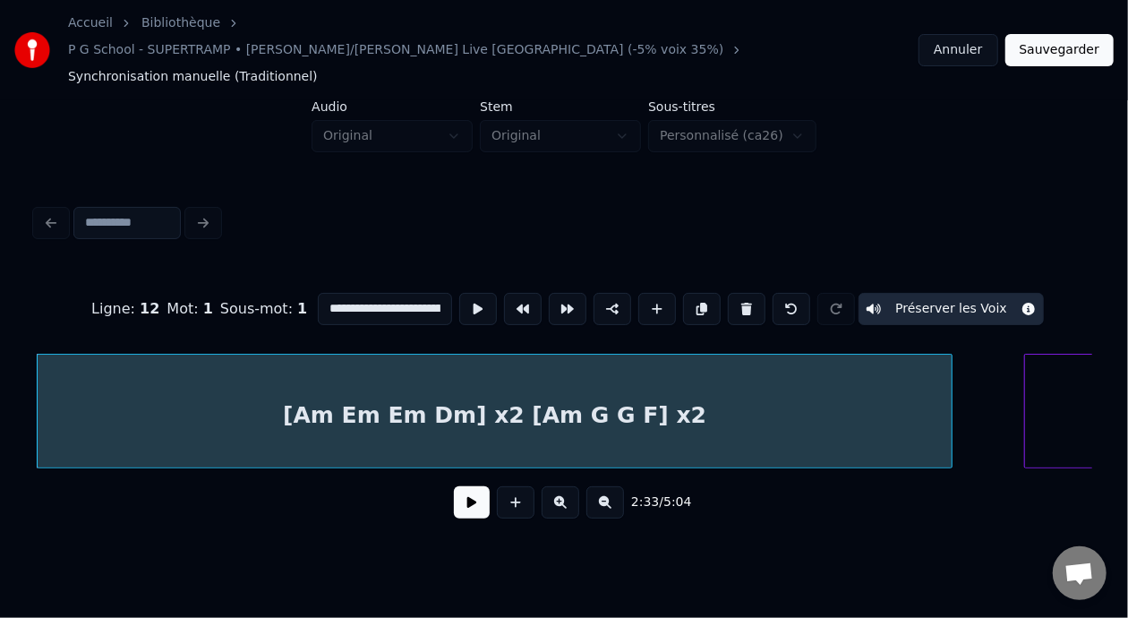
click at [463, 486] on button at bounding box center [472, 502] width 36 height 32
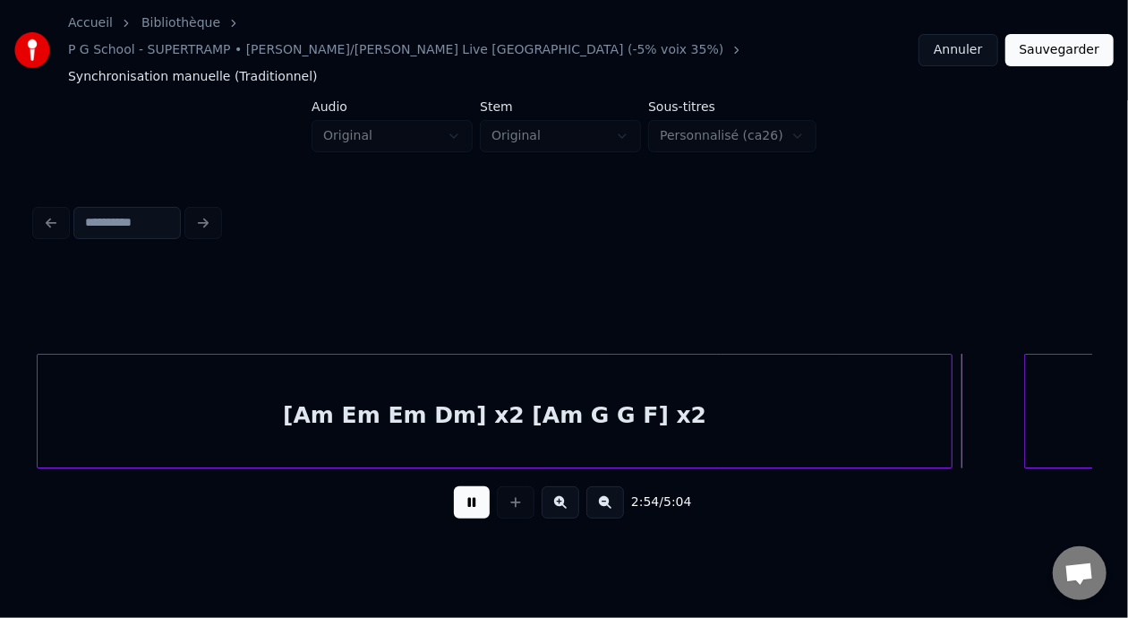
click at [454, 486] on button at bounding box center [472, 502] width 36 height 32
click at [432, 387] on div "[Am Em Em Dm] x2 [Am G G F] x2" at bounding box center [495, 415] width 914 height 122
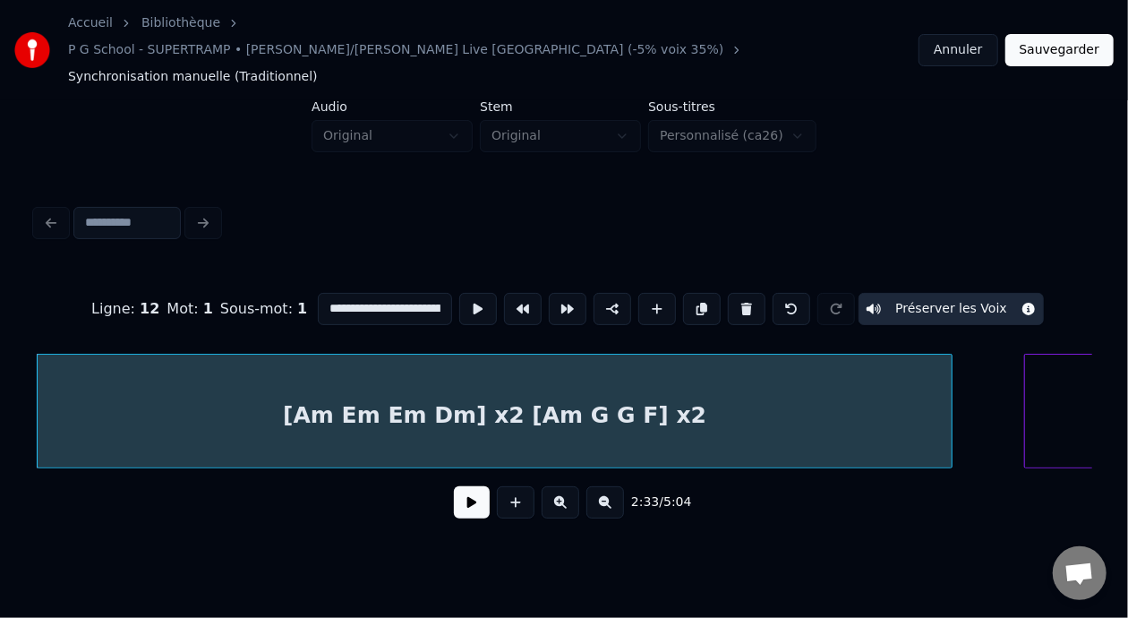
click at [353, 293] on input "**********" at bounding box center [385, 309] width 134 height 32
type input "**********"
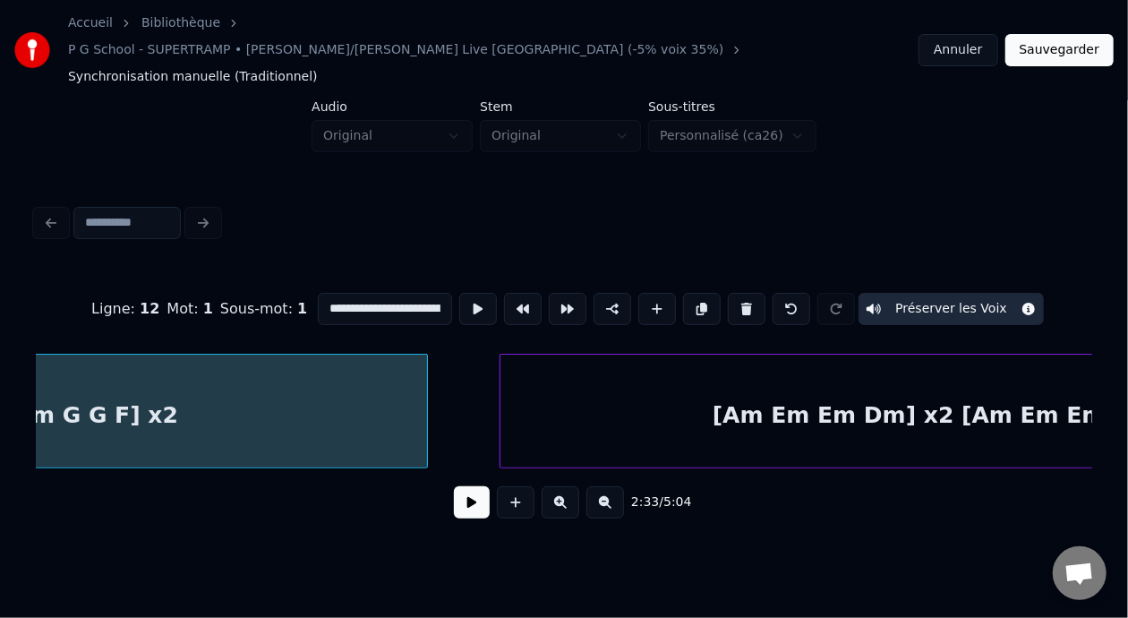
scroll to position [0, 7460]
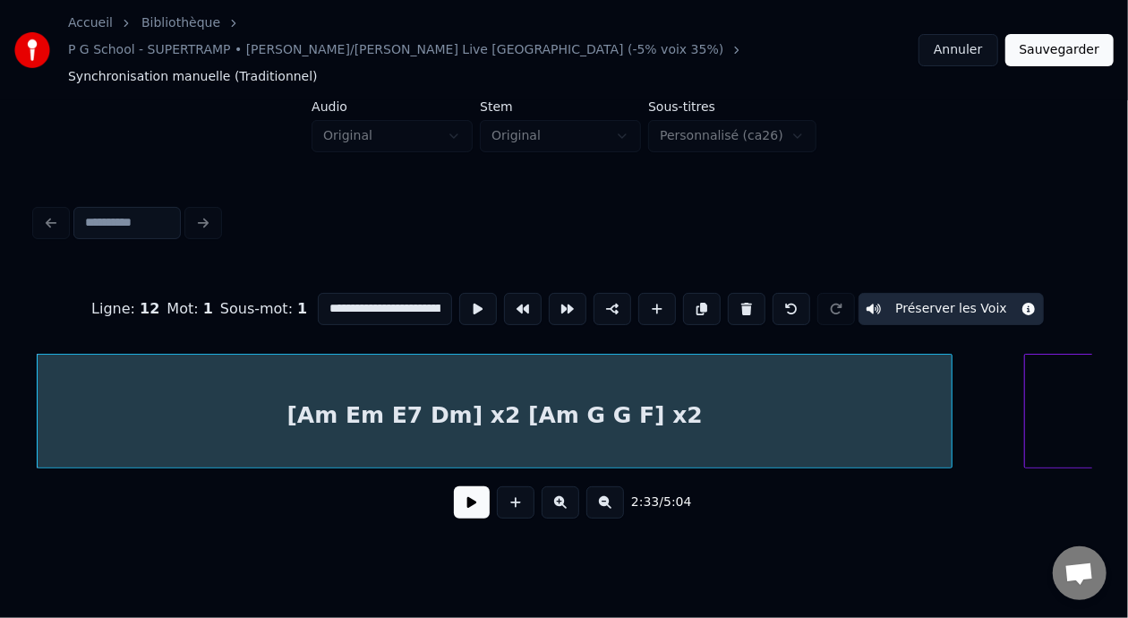
click at [454, 486] on button at bounding box center [472, 502] width 36 height 32
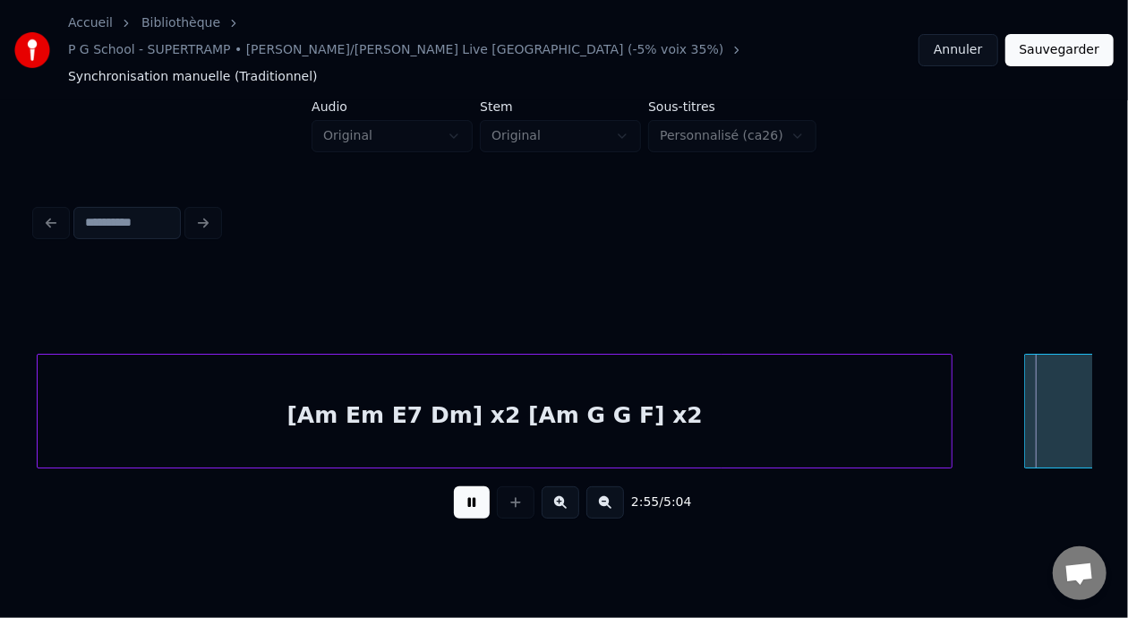
click at [454, 486] on button at bounding box center [472, 502] width 36 height 32
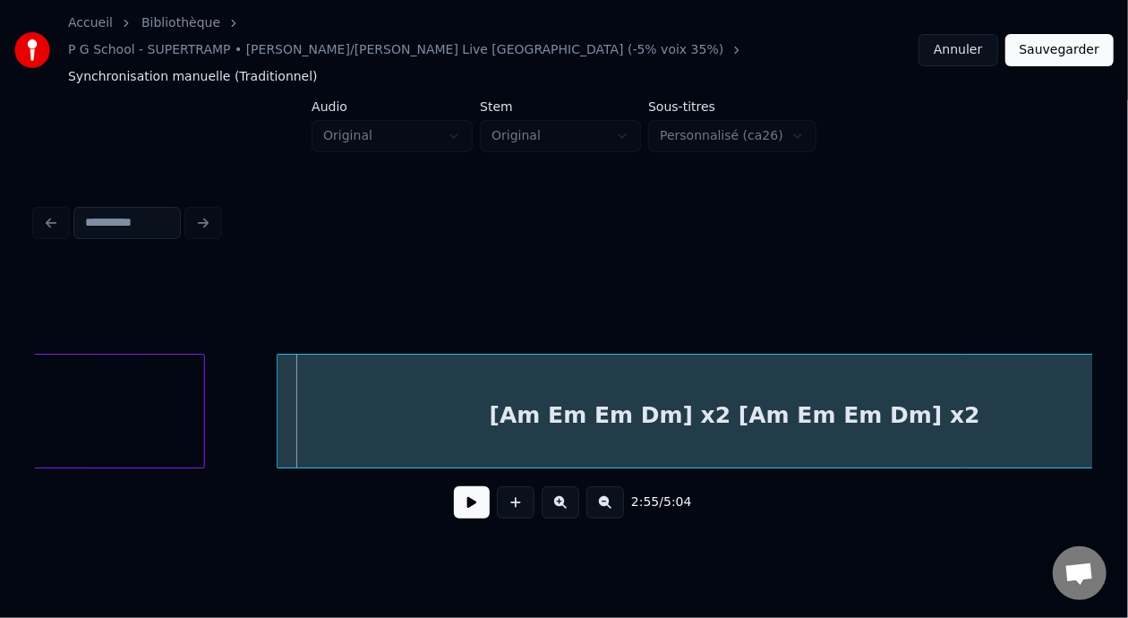
scroll to position [0, 7596]
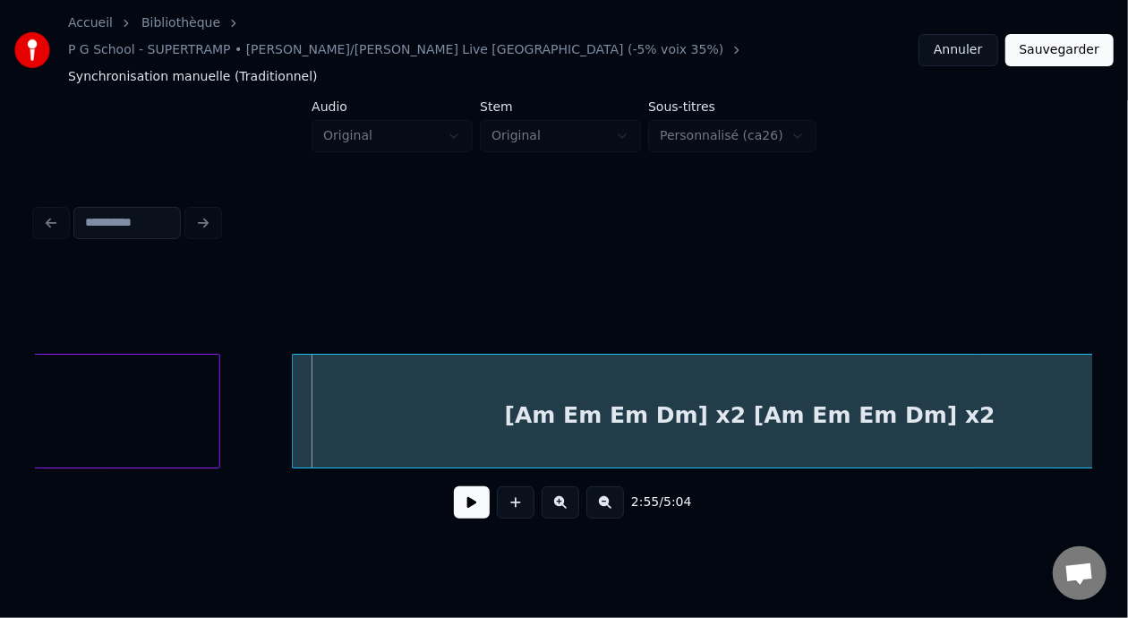
click at [616, 398] on div "[Am Em Em Dm] x2 [Am Em Em Dm] x2" at bounding box center [750, 415] width 914 height 122
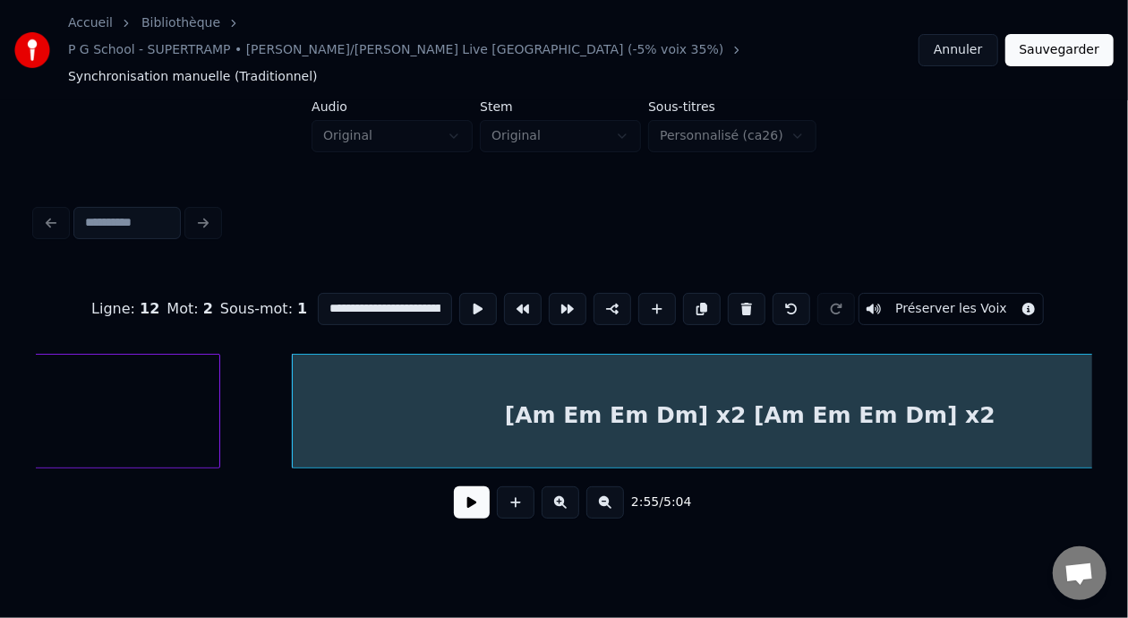
click at [456, 495] on button at bounding box center [472, 502] width 36 height 32
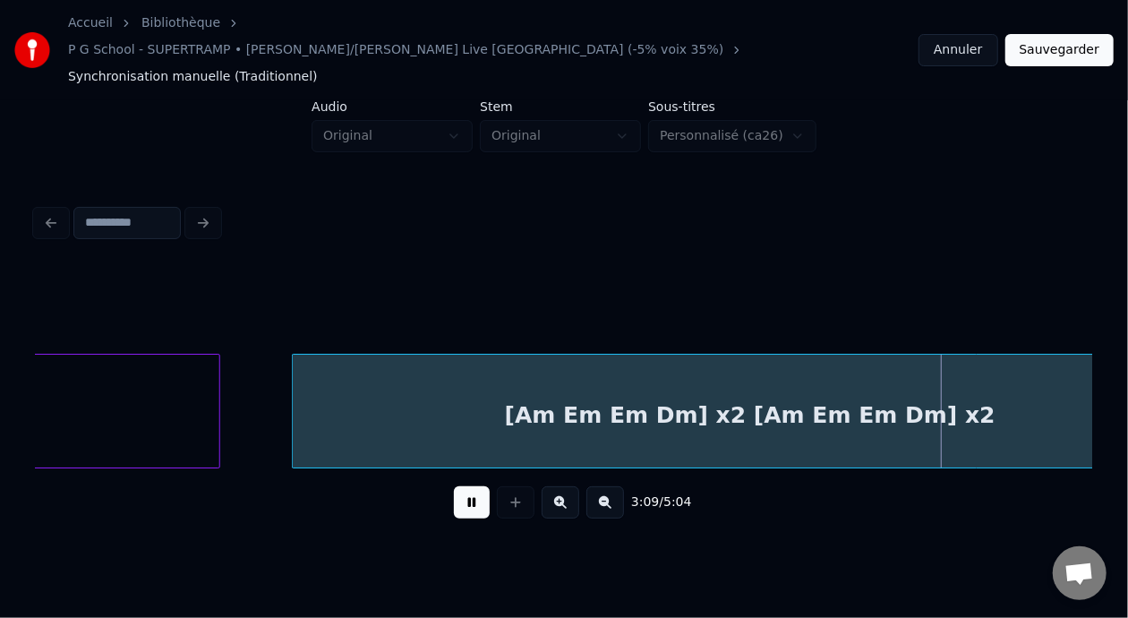
click at [460, 492] on button at bounding box center [472, 502] width 36 height 32
click at [454, 486] on button at bounding box center [472, 502] width 36 height 32
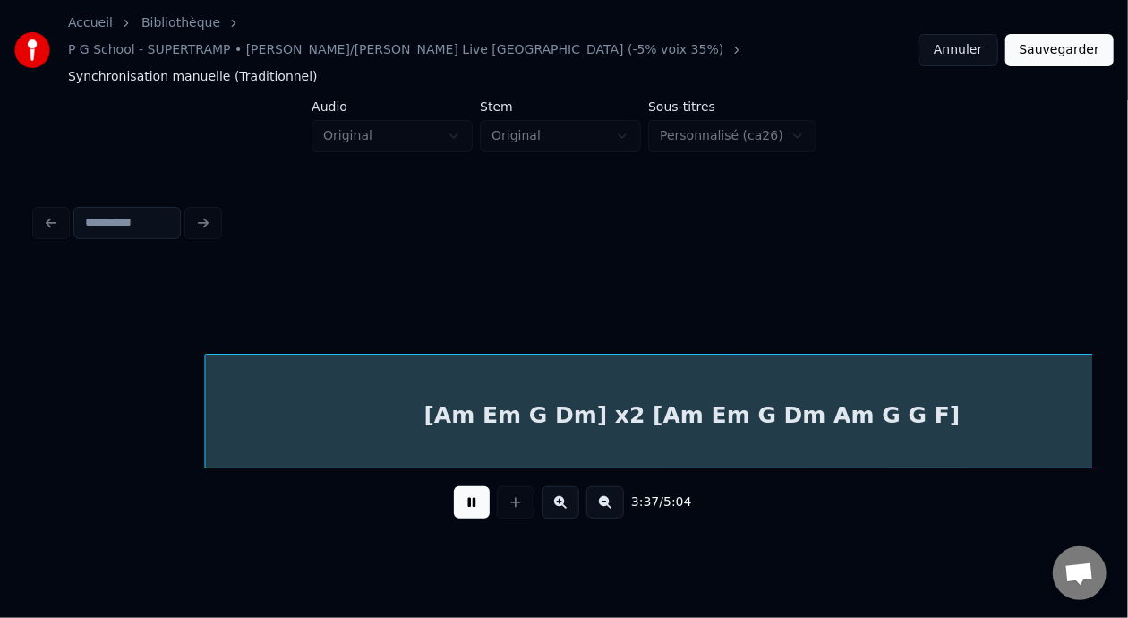
scroll to position [0, 9708]
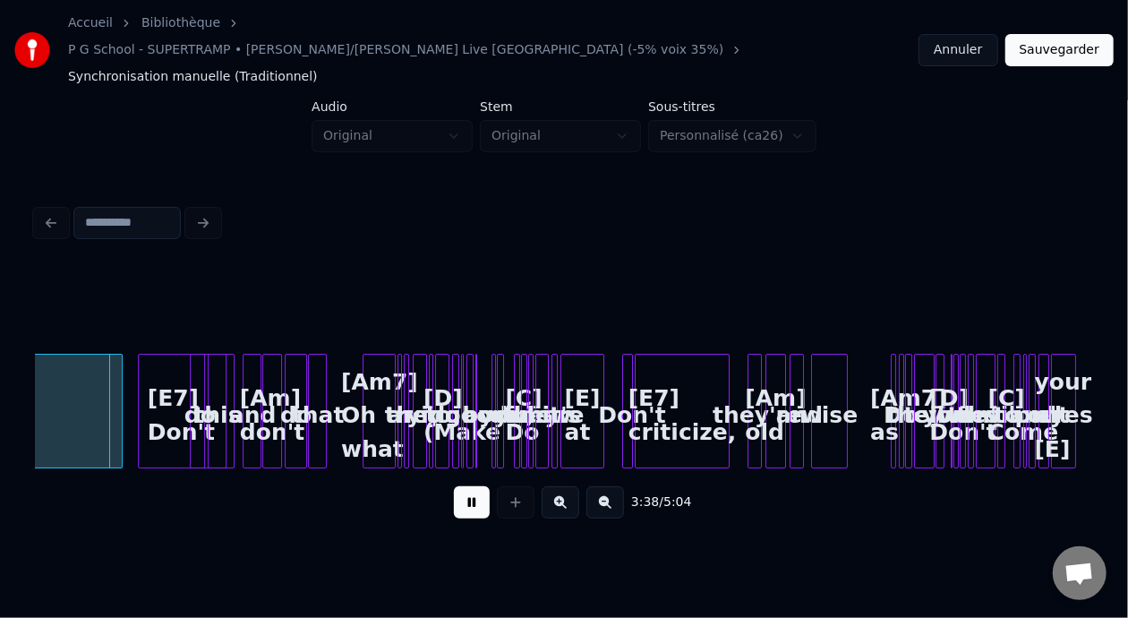
click at [454, 486] on button at bounding box center [472, 502] width 36 height 32
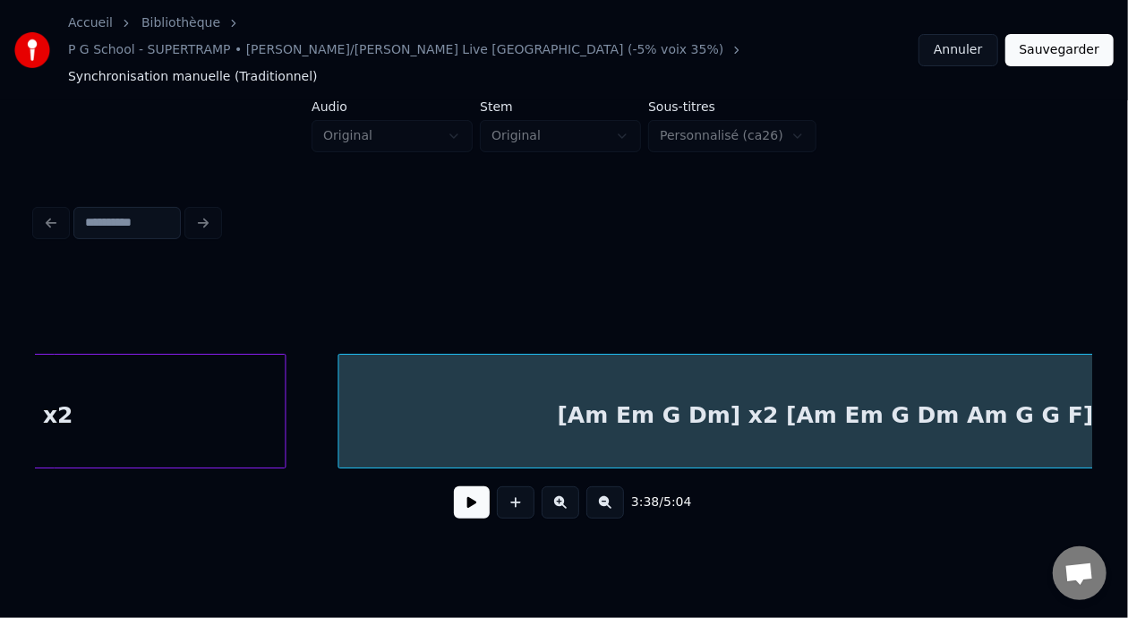
scroll to position [0, 8028]
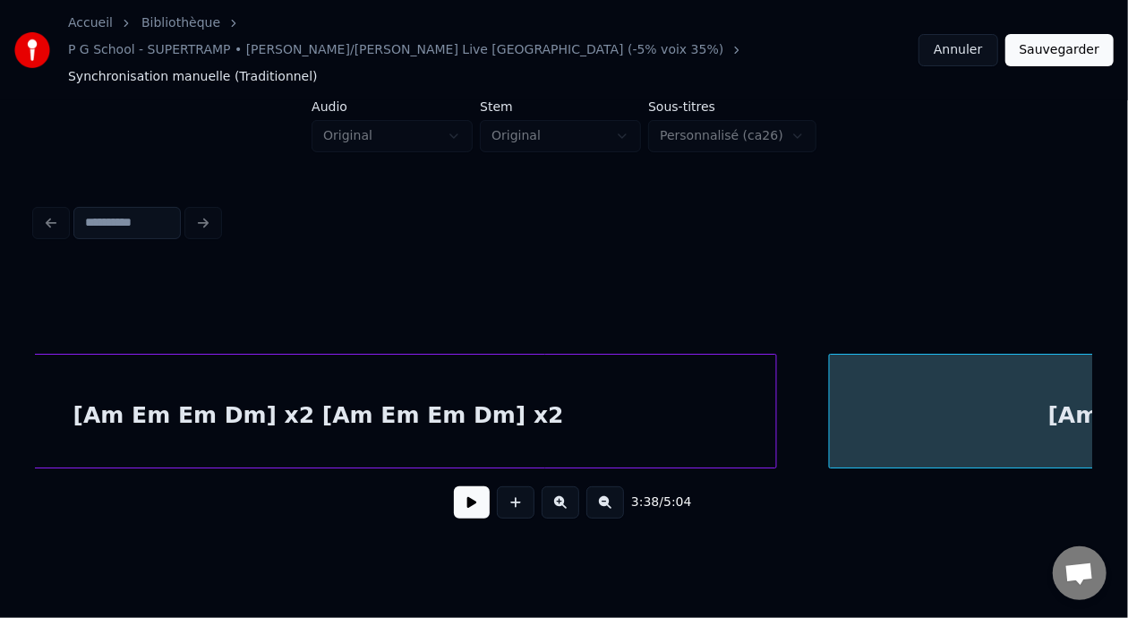
click at [195, 388] on div "[Am Em Em Dm] x2 [Am Em Em Dm] x2" at bounding box center [318, 415] width 914 height 122
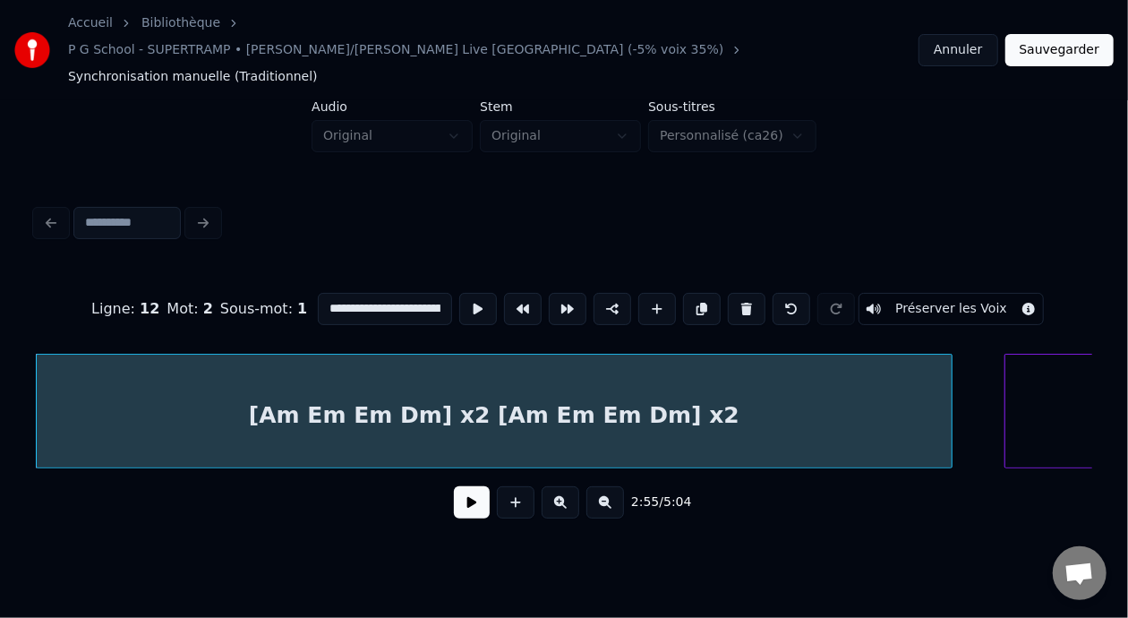
click at [454, 487] on button at bounding box center [472, 502] width 36 height 32
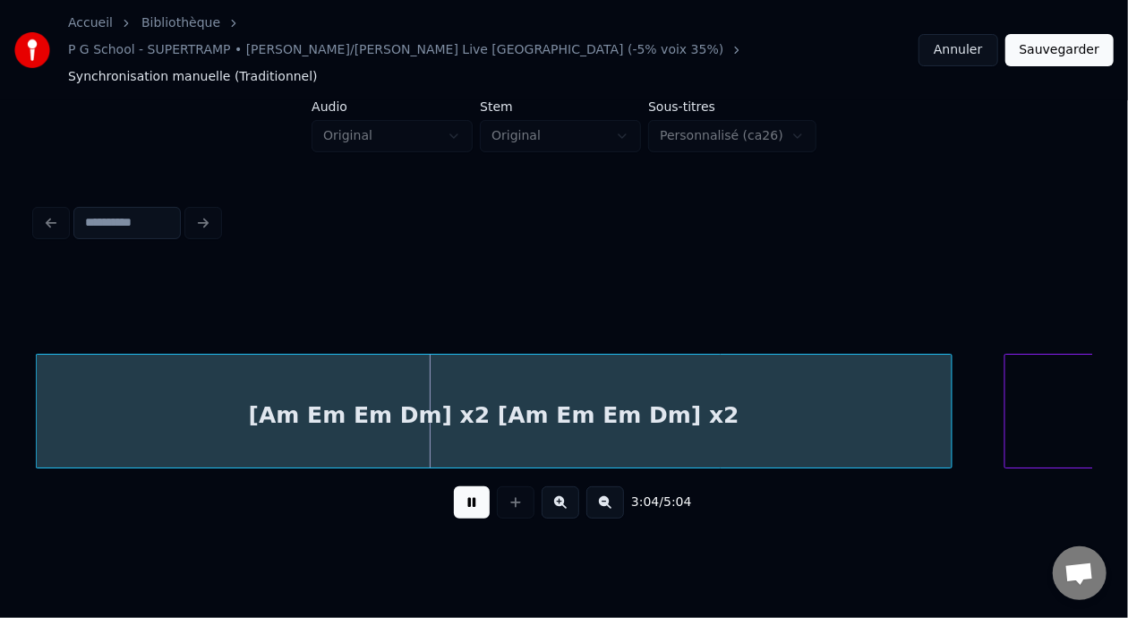
click at [455, 490] on button at bounding box center [472, 502] width 36 height 32
click at [403, 389] on div "[Am Em Em Dm] x2 [Am Em Em Dm] x2" at bounding box center [494, 415] width 914 height 122
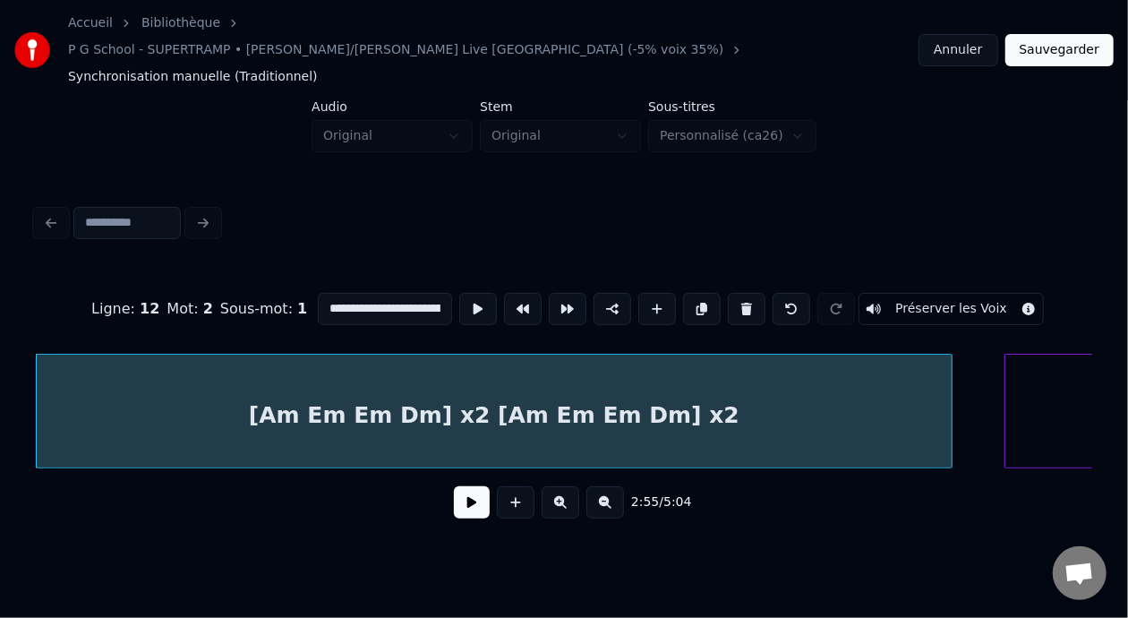
click at [470, 499] on div "2:55 / 5:04" at bounding box center [563, 501] width 1027 height 39
click at [468, 486] on button at bounding box center [472, 502] width 36 height 32
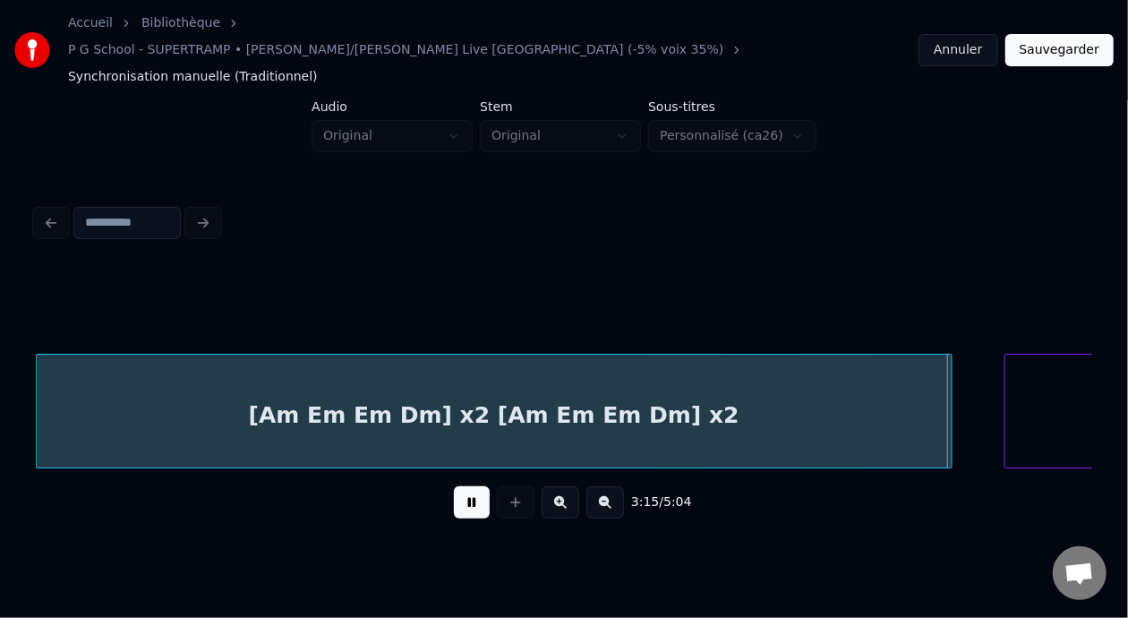
click at [459, 486] on button at bounding box center [472, 502] width 36 height 32
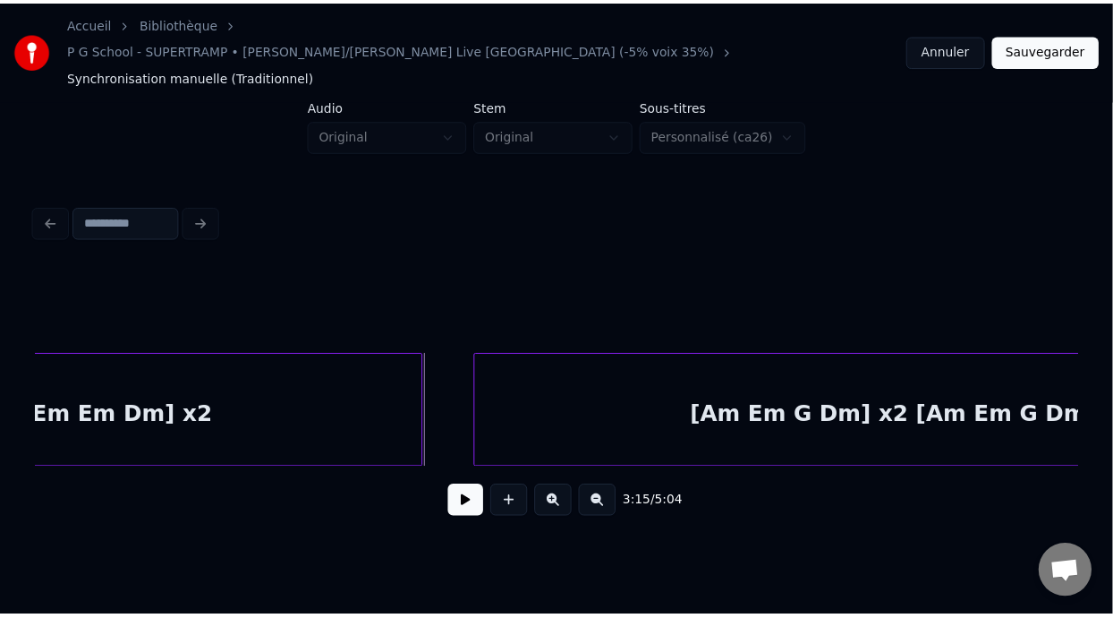
scroll to position [0, 8532]
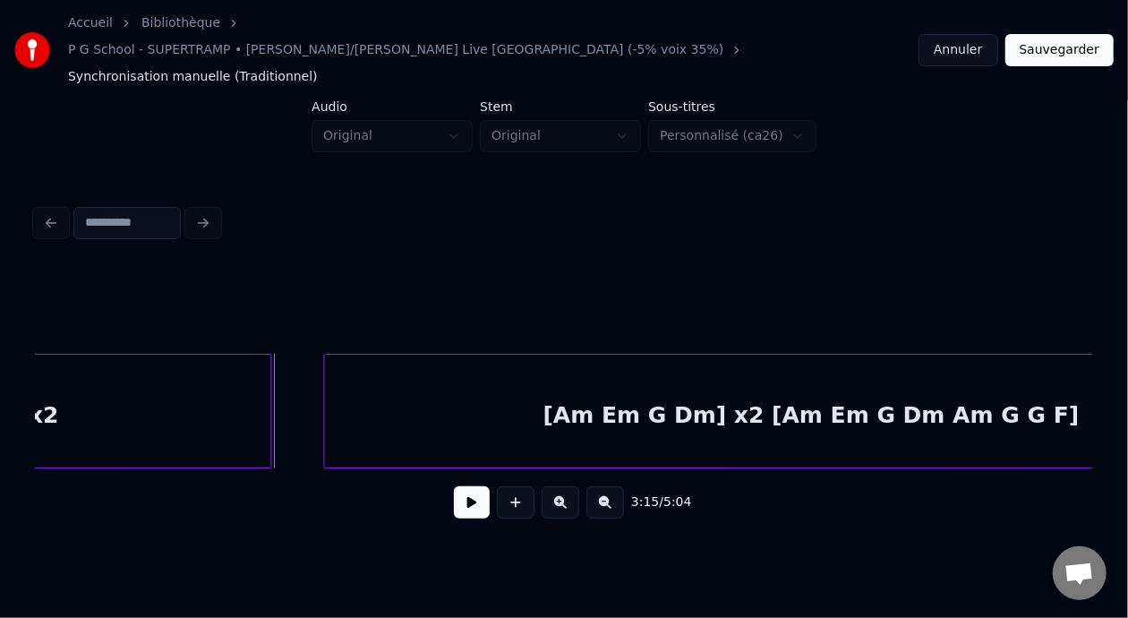
click at [468, 386] on div "[Am Em G Dm] x2 [Am Em G Dm Am G G F]" at bounding box center [811, 415] width 972 height 122
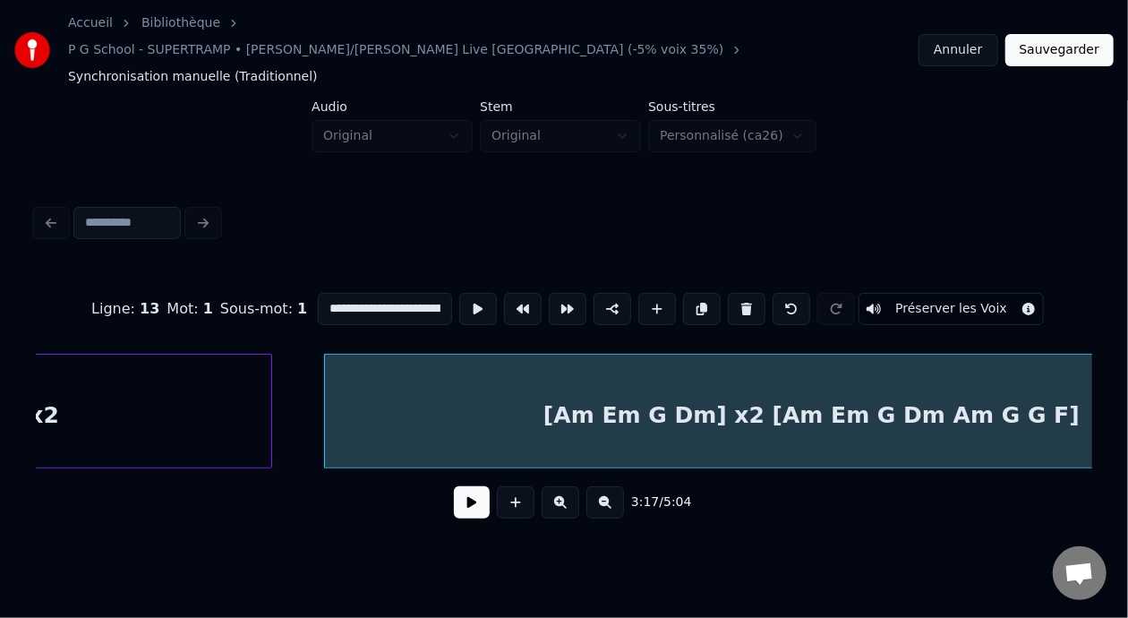
click at [455, 486] on button at bounding box center [472, 502] width 36 height 32
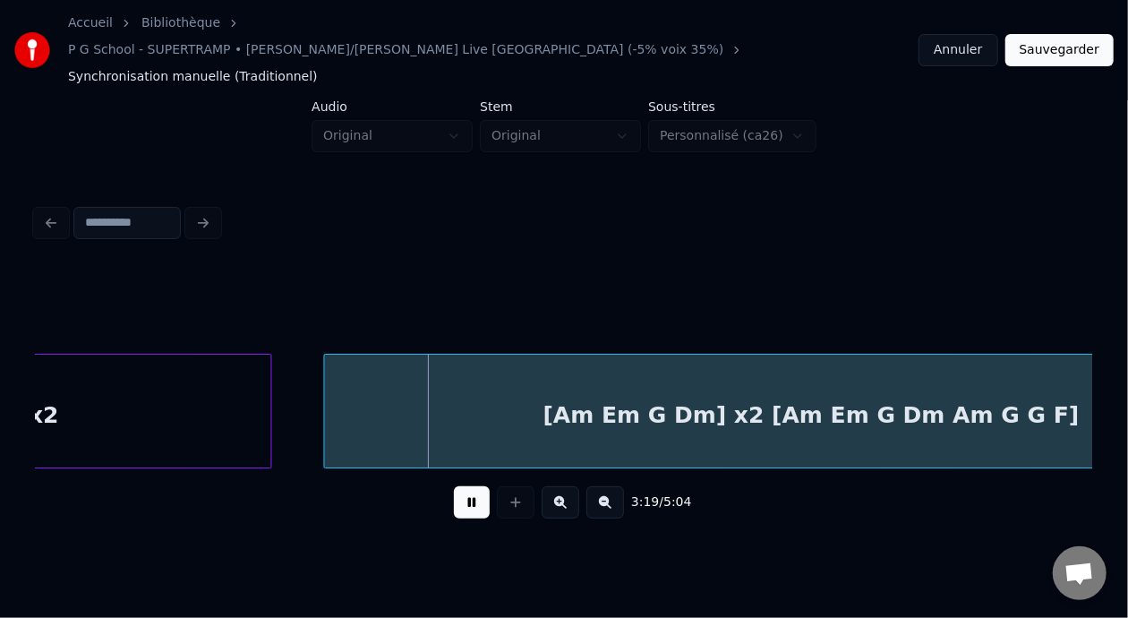
click at [455, 486] on button at bounding box center [472, 502] width 36 height 32
click at [1065, 37] on button "Sauvegarder" at bounding box center [1059, 50] width 108 height 32
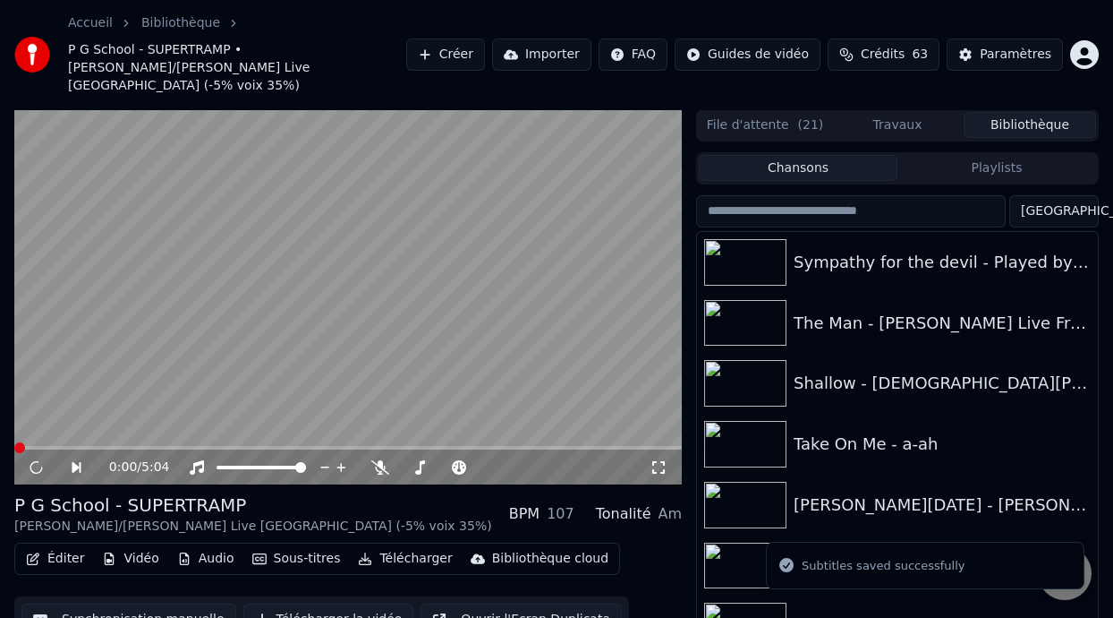
click at [994, 155] on button "Playlists" at bounding box center [997, 168] width 199 height 26
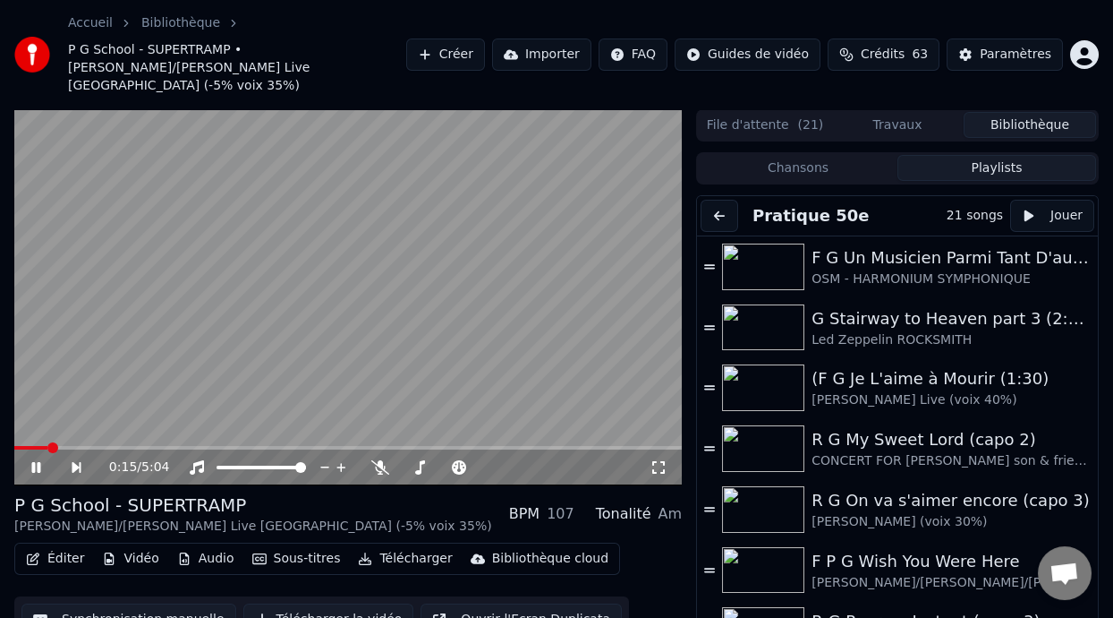
click at [34, 462] on icon at bounding box center [35, 467] width 9 height 11
click at [377, 460] on icon at bounding box center [380, 467] width 18 height 14
click at [407, 442] on span at bounding box center [406, 447] width 11 height 11
click at [478, 442] on span at bounding box center [475, 447] width 11 height 11
click at [34, 461] on icon at bounding box center [35, 467] width 11 height 13
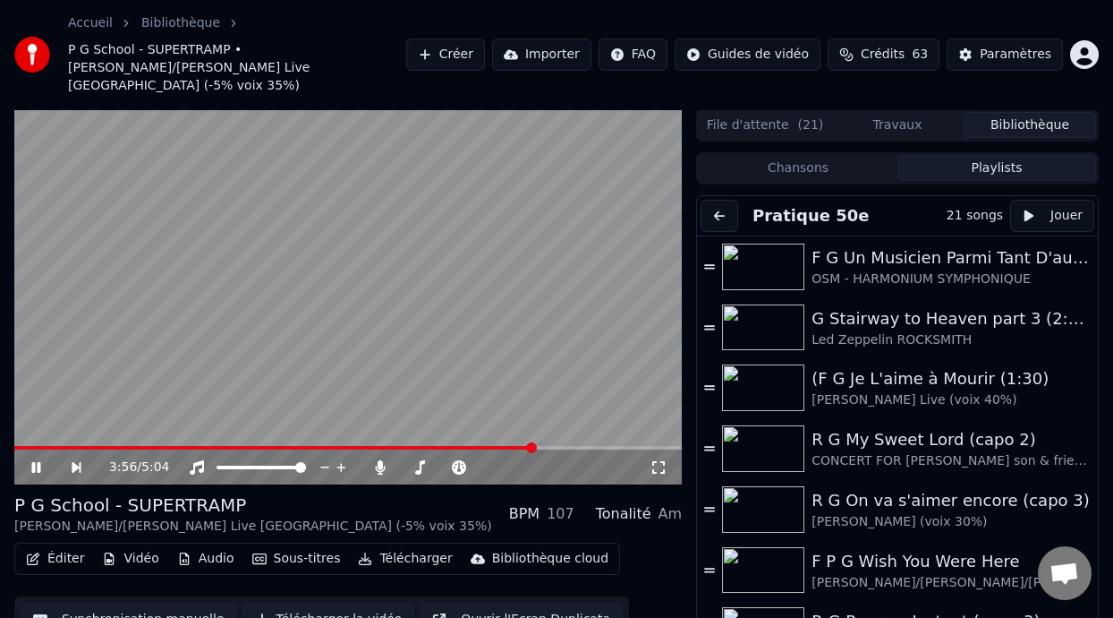
click at [35, 460] on icon at bounding box center [49, 467] width 40 height 14
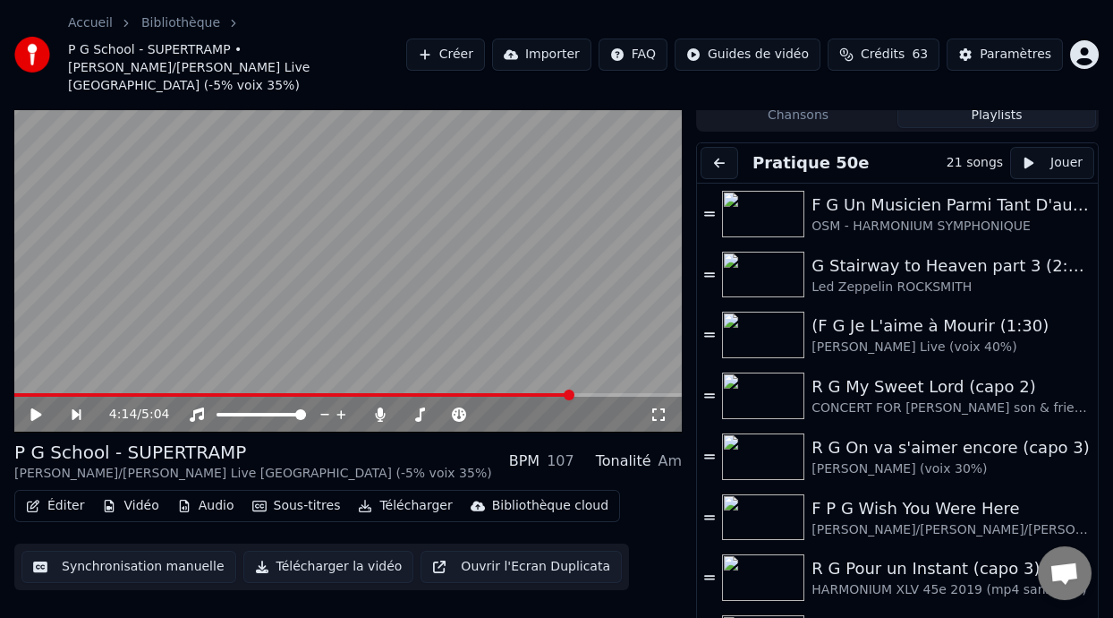
click at [76, 493] on button "Éditer" at bounding box center [55, 505] width 72 height 25
click at [645, 506] on div "Éditer Vidéo Audio Sous-titres Télécharger Bibliothèque cloud Synchronisation m…" at bounding box center [348, 540] width 668 height 100
click at [53, 493] on button "Éditer" at bounding box center [55, 505] width 72 height 25
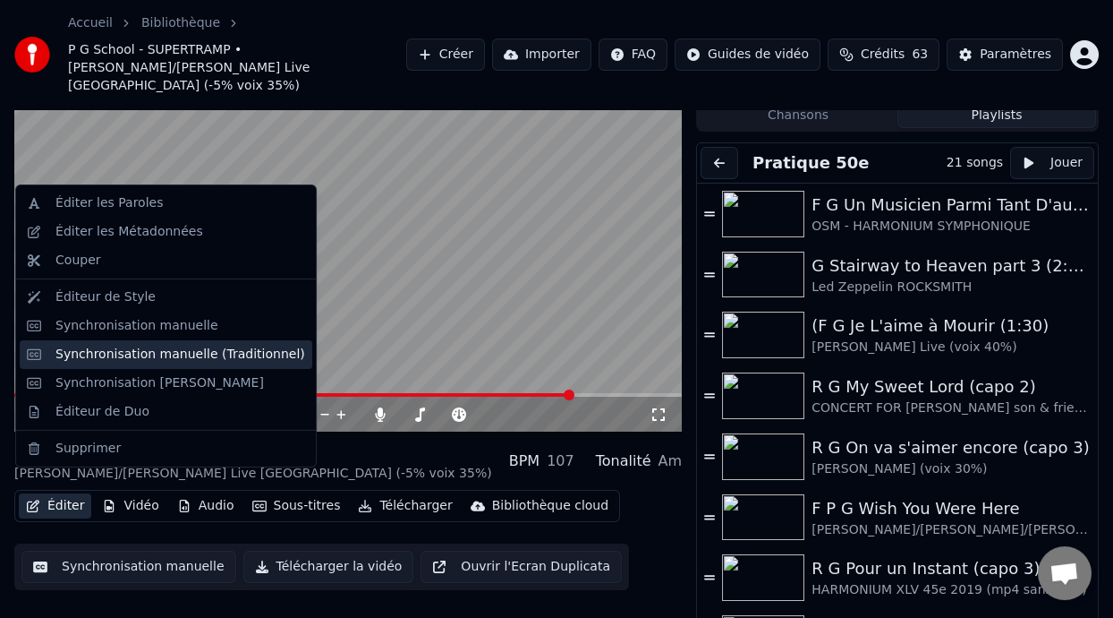
click at [209, 352] on div "Synchronisation manuelle (Traditionnel)" at bounding box center [180, 354] width 250 height 18
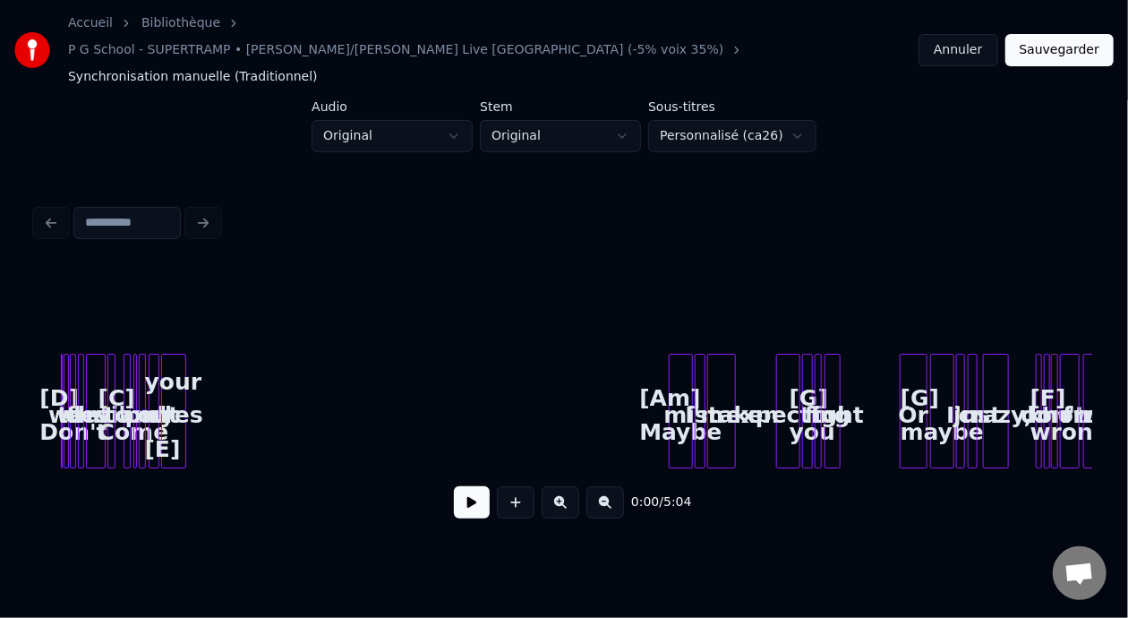
scroll to position [0, 10622]
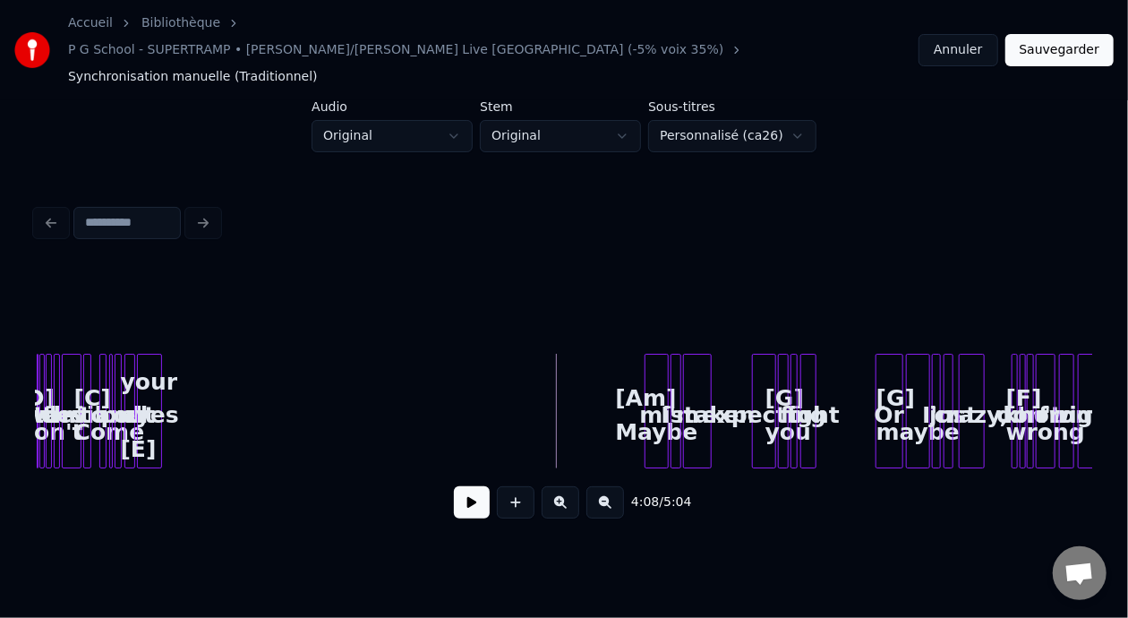
click at [562, 486] on button at bounding box center [560, 502] width 38 height 32
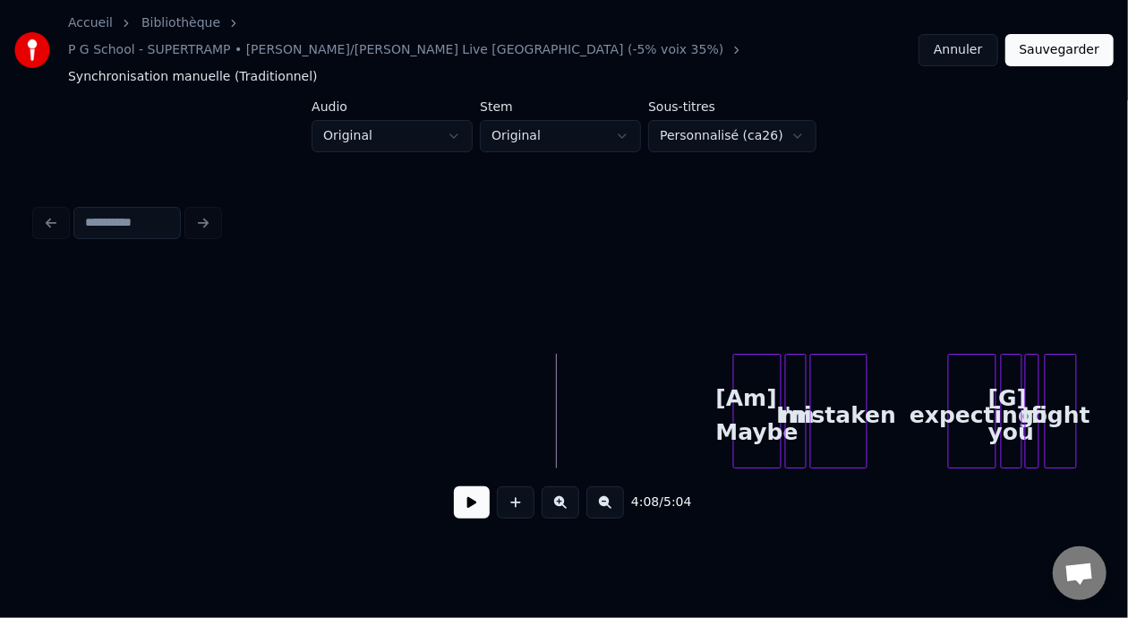
click at [562, 486] on button at bounding box center [560, 502] width 38 height 32
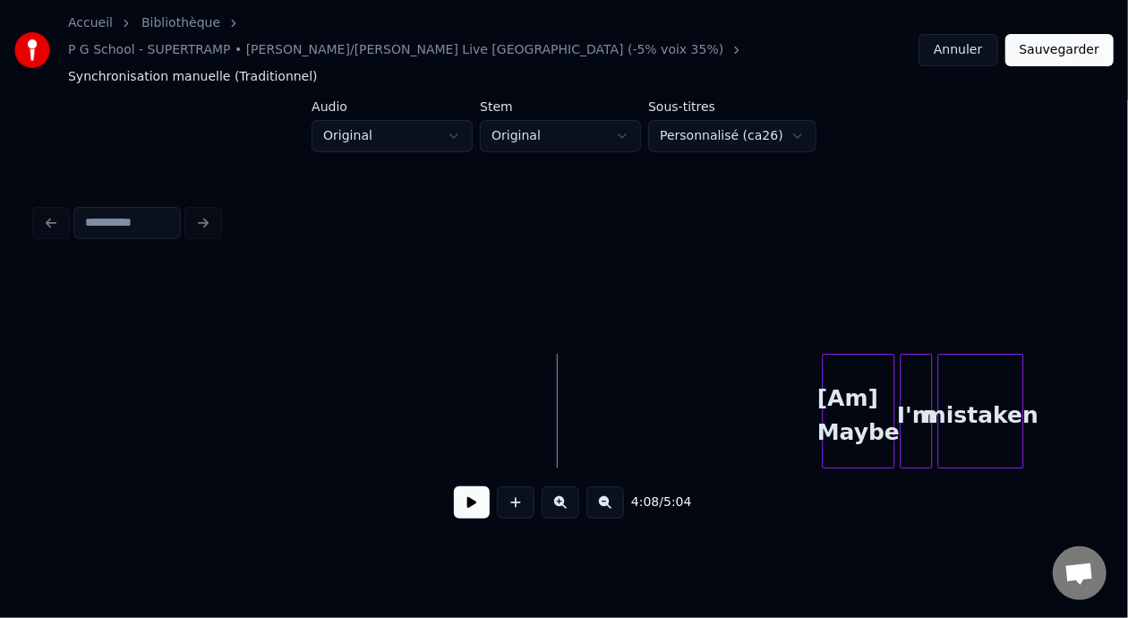
click at [562, 486] on button at bounding box center [560, 502] width 38 height 32
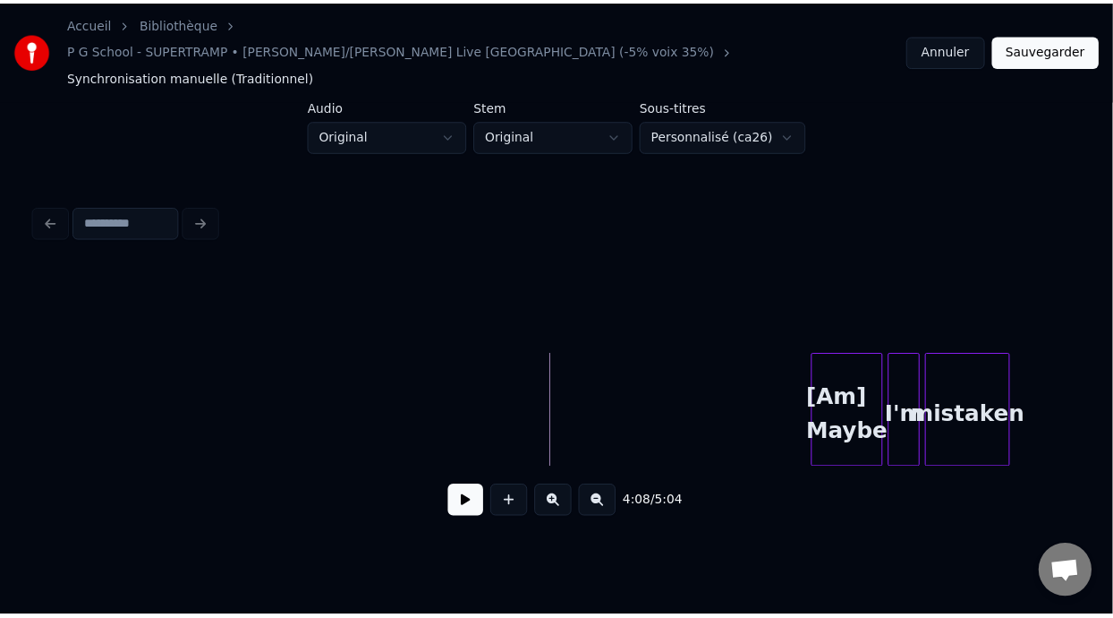
scroll to position [0, 44048]
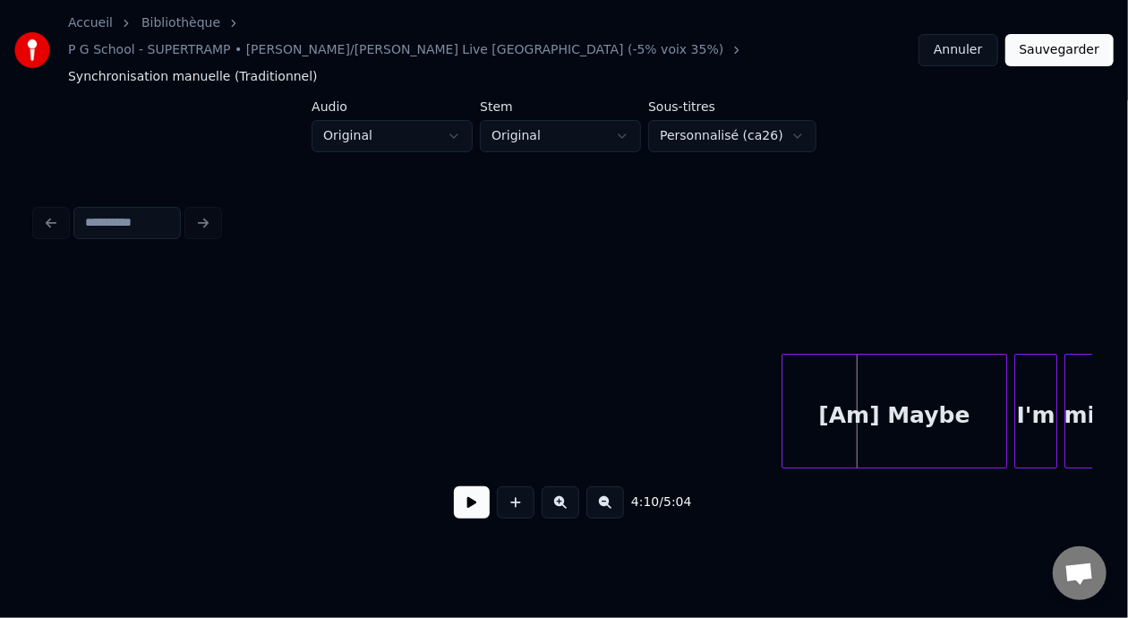
click at [784, 390] on div at bounding box center [784, 410] width 5 height 113
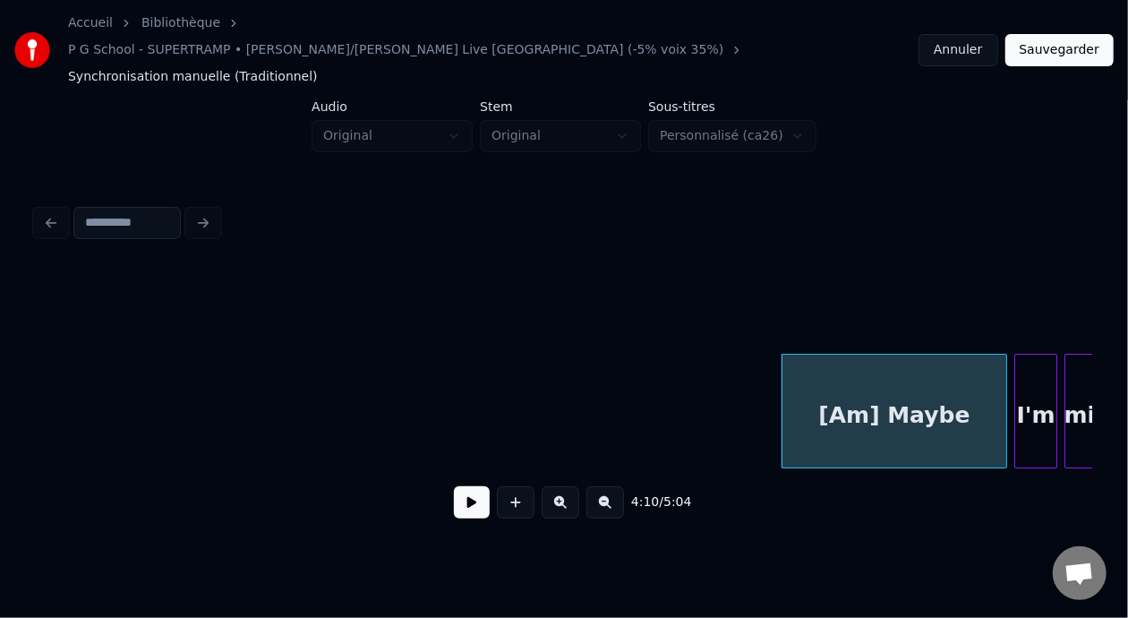
click at [827, 373] on div "[Am] Maybe" at bounding box center [894, 415] width 224 height 122
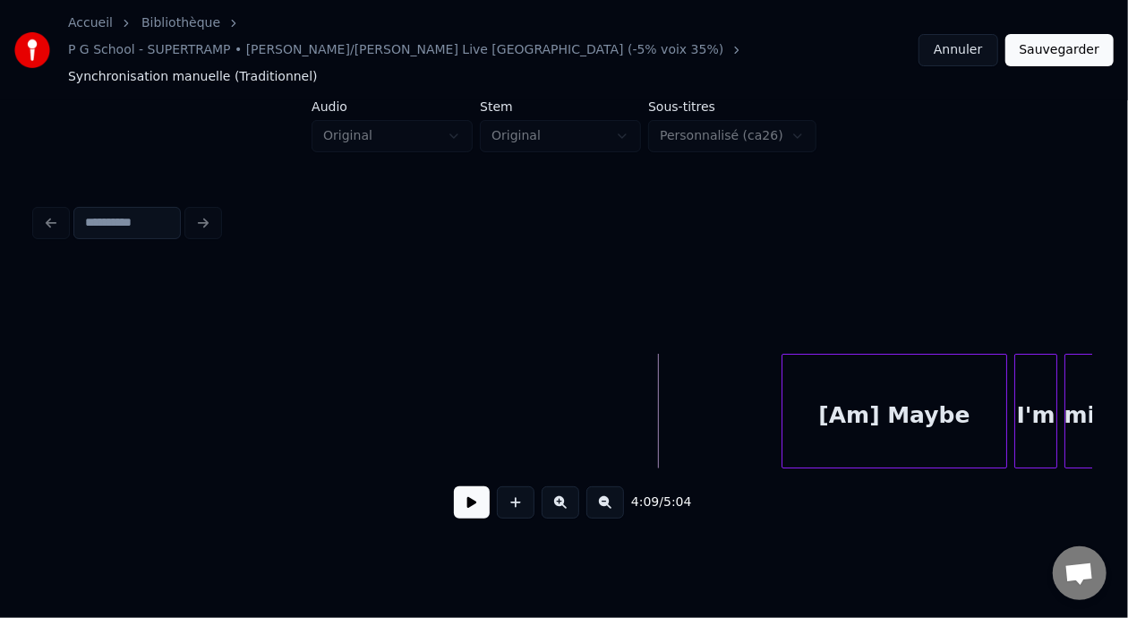
click at [471, 486] on button at bounding box center [472, 502] width 36 height 32
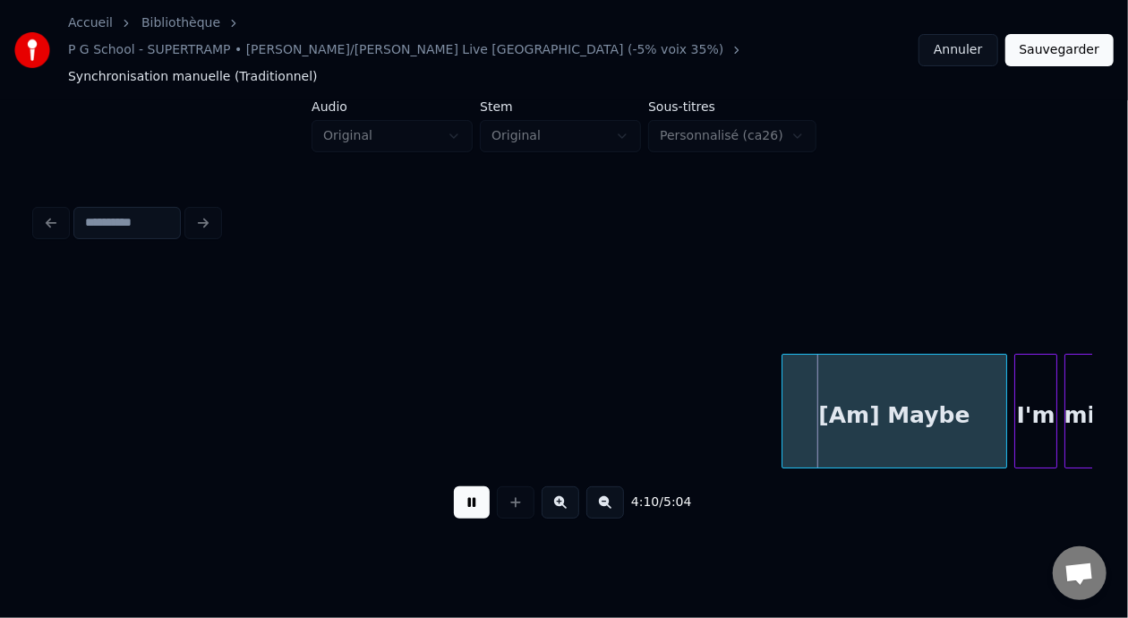
click at [471, 486] on button at bounding box center [472, 502] width 36 height 32
click at [801, 376] on div "[Am] Maybe" at bounding box center [894, 415] width 224 height 122
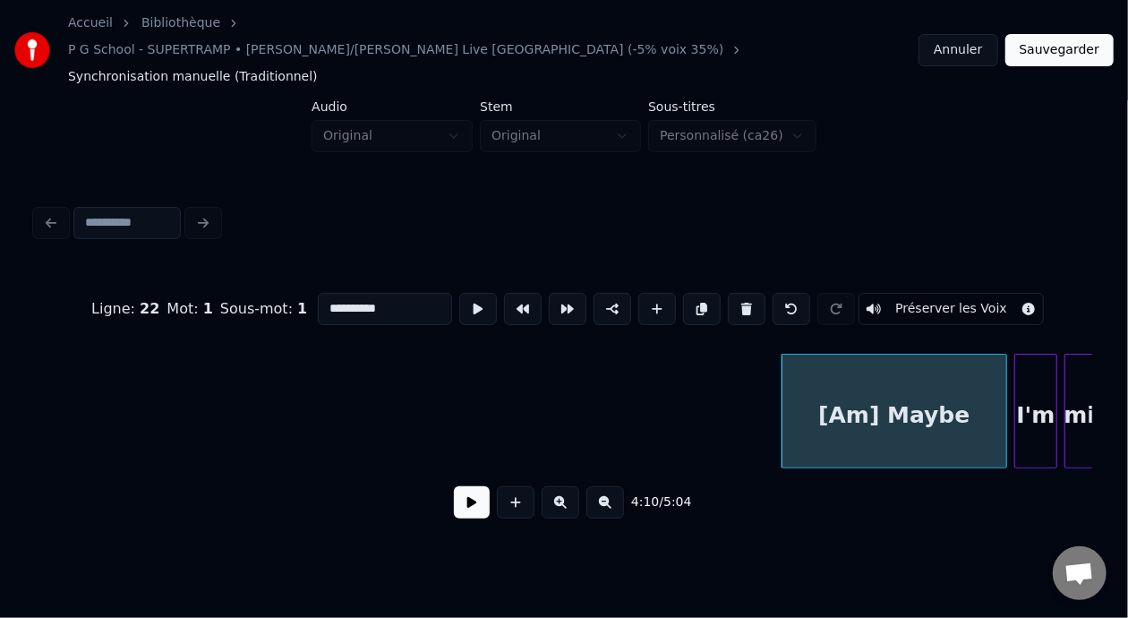
click at [318, 293] on input "**********" at bounding box center [385, 309] width 134 height 32
click at [359, 293] on input "**********" at bounding box center [385, 309] width 134 height 32
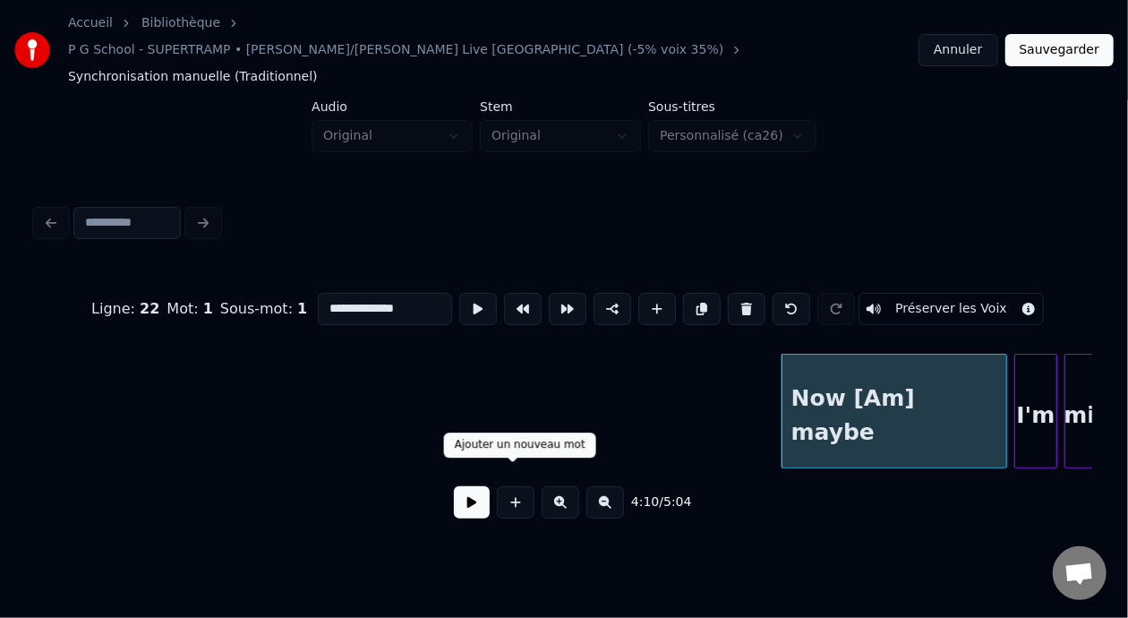
type input "**********"
click at [475, 486] on button at bounding box center [472, 502] width 36 height 32
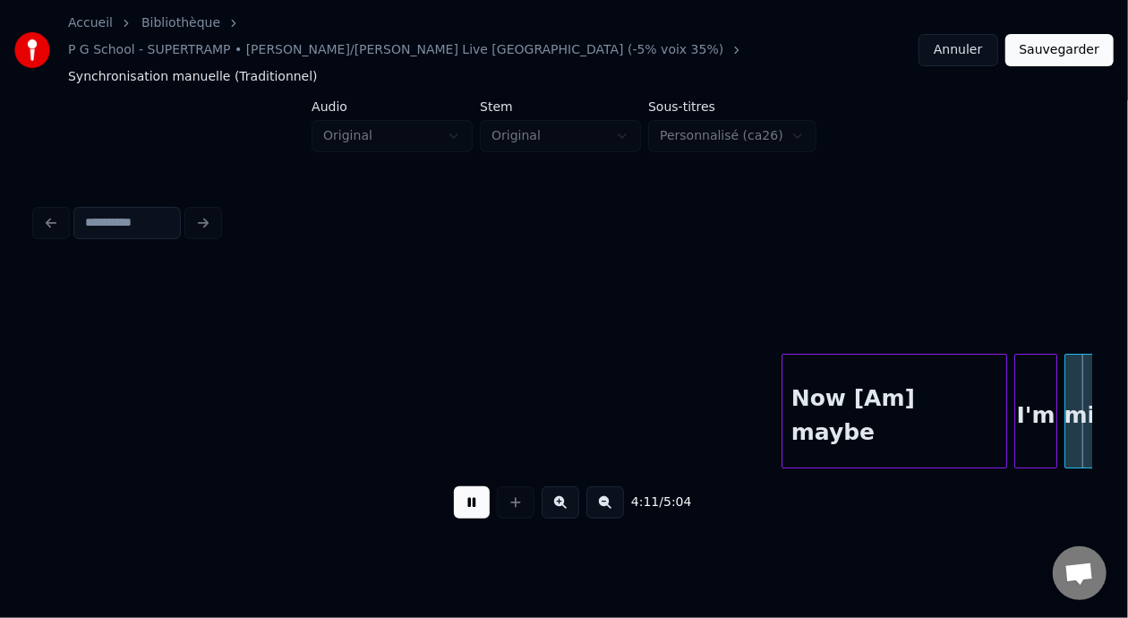
click at [475, 486] on button at bounding box center [472, 502] width 36 height 32
click at [1067, 34] on button "Sauvegarder" at bounding box center [1059, 50] width 108 height 32
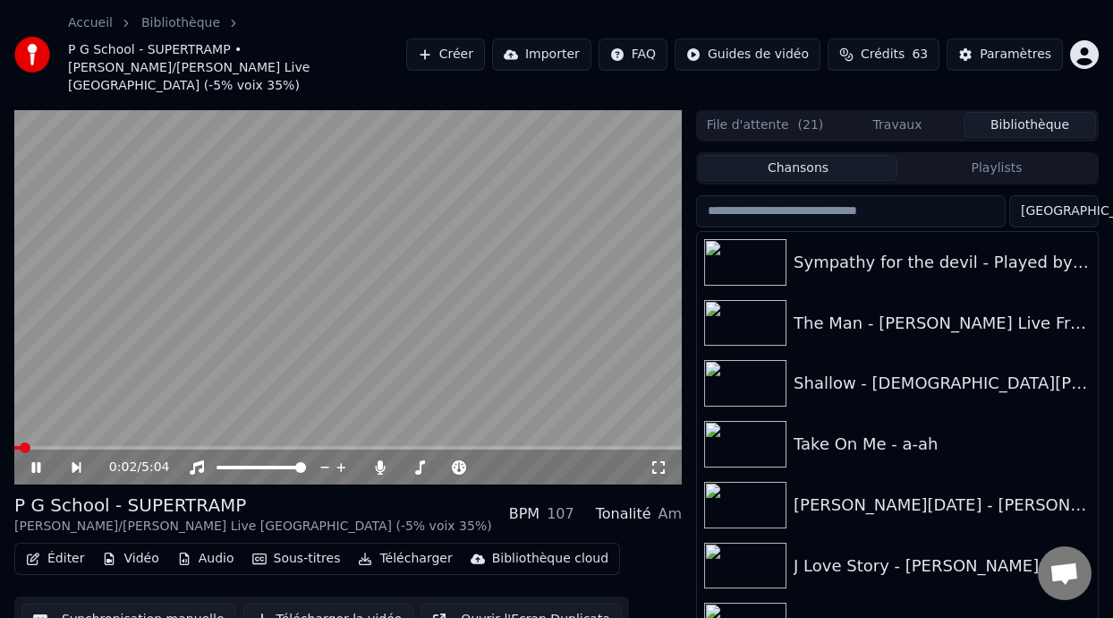
click at [36, 460] on icon at bounding box center [49, 467] width 40 height 14
click at [988, 158] on button "Playlists" at bounding box center [997, 168] width 199 height 26
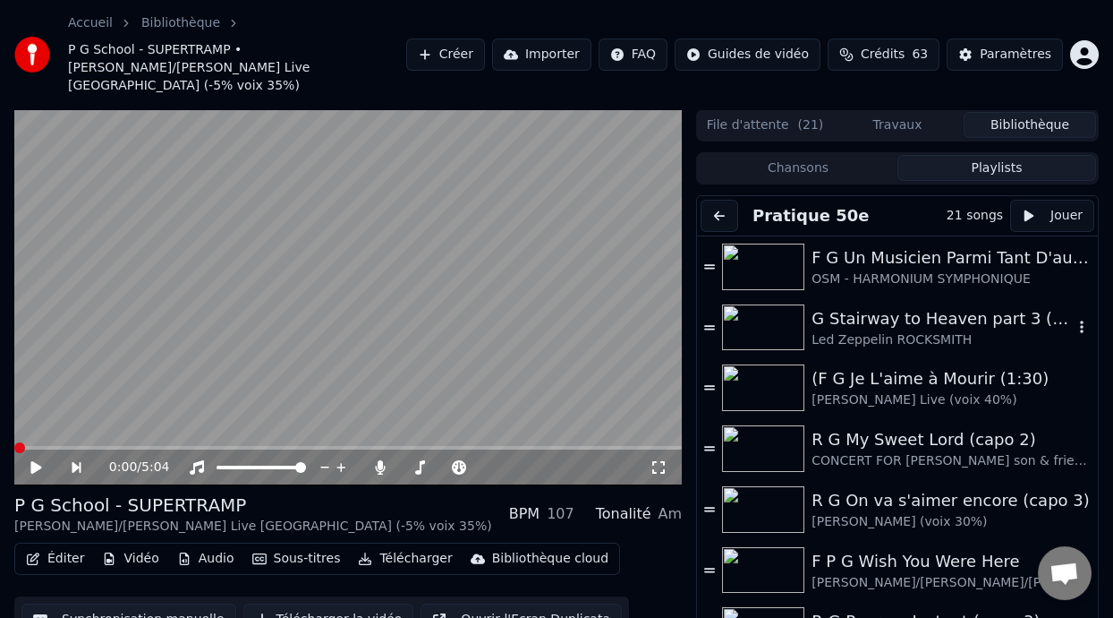
click at [929, 306] on div "G Stairway to Heaven part 3 (2:23 - 5:44) -8%" at bounding box center [942, 318] width 261 height 25
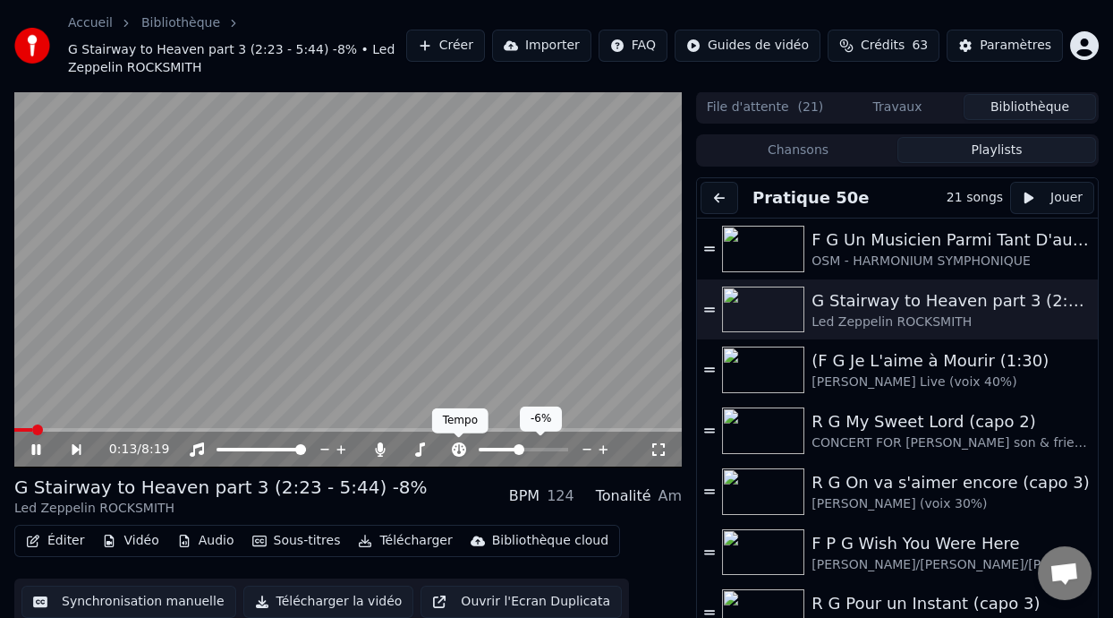
click at [456, 448] on icon at bounding box center [459, 449] width 14 height 14
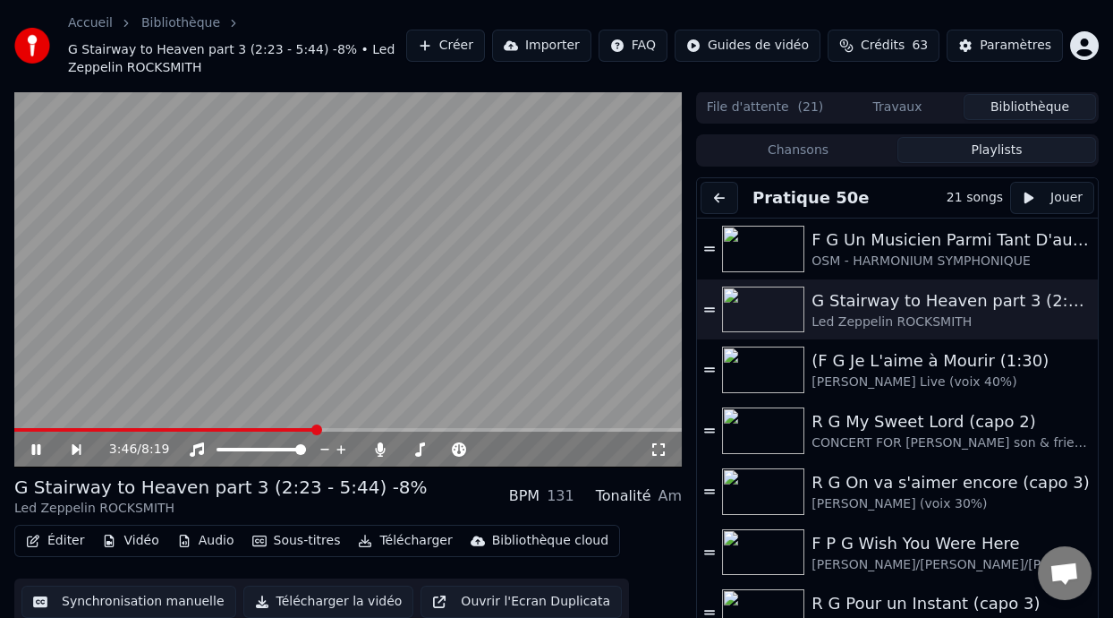
click at [315, 424] on span at bounding box center [316, 429] width 11 height 11
click at [222, 424] on span at bounding box center [224, 429] width 11 height 11
click at [196, 429] on span at bounding box center [198, 429] width 11 height 11
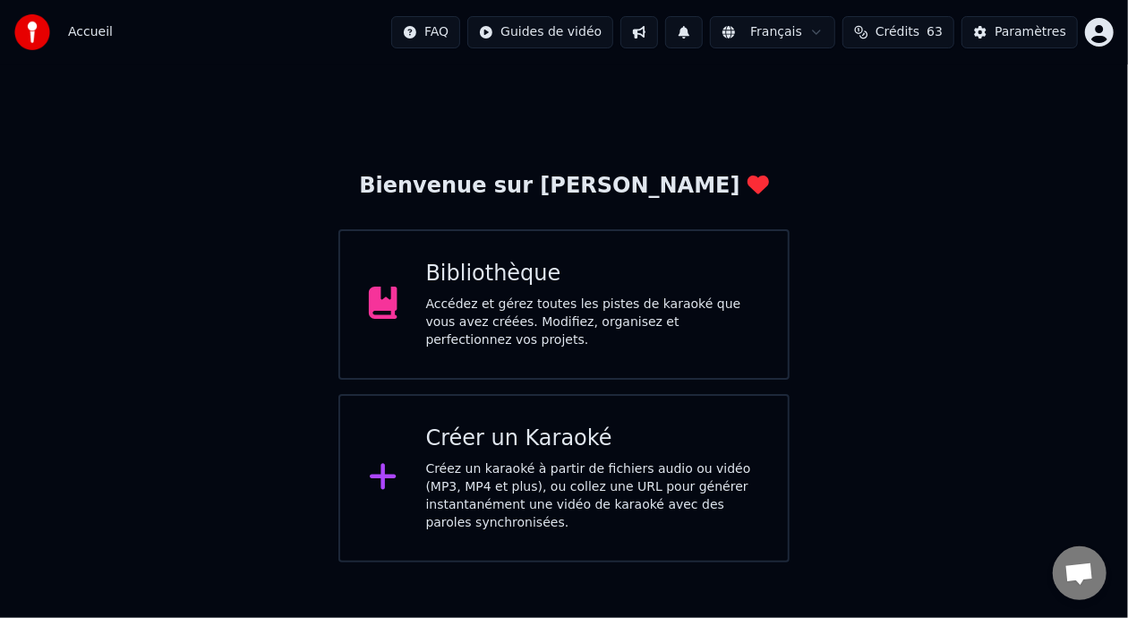
click at [586, 319] on div "Accédez et gérez toutes les pistes de karaoké que vous avez créées. Modifiez, o…" at bounding box center [593, 322] width 334 height 54
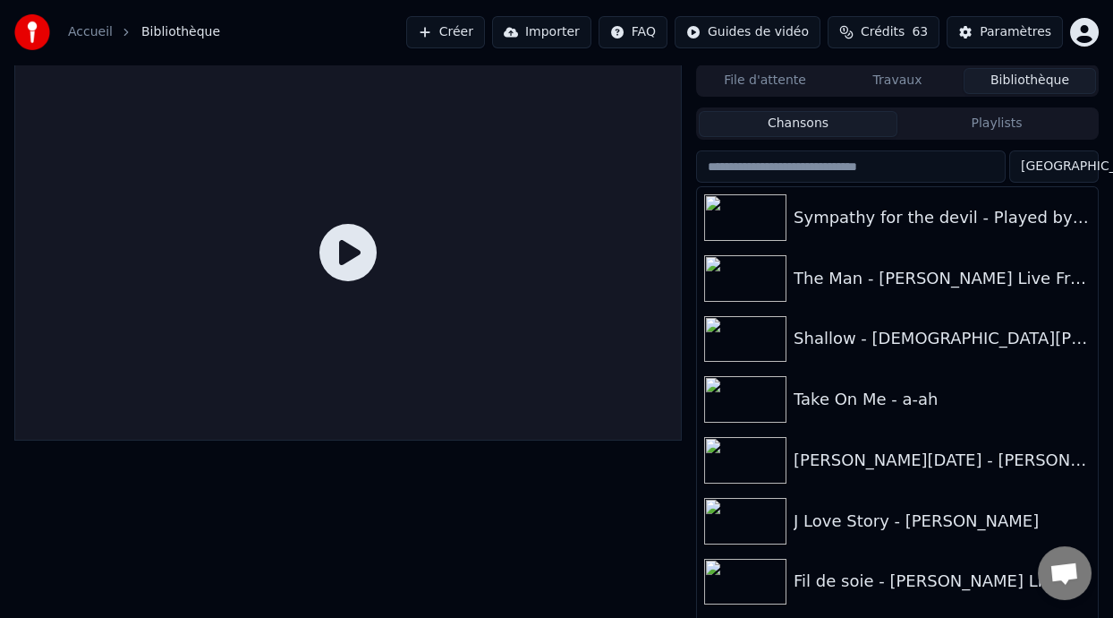
click at [1042, 130] on button "Playlists" at bounding box center [997, 124] width 199 height 26
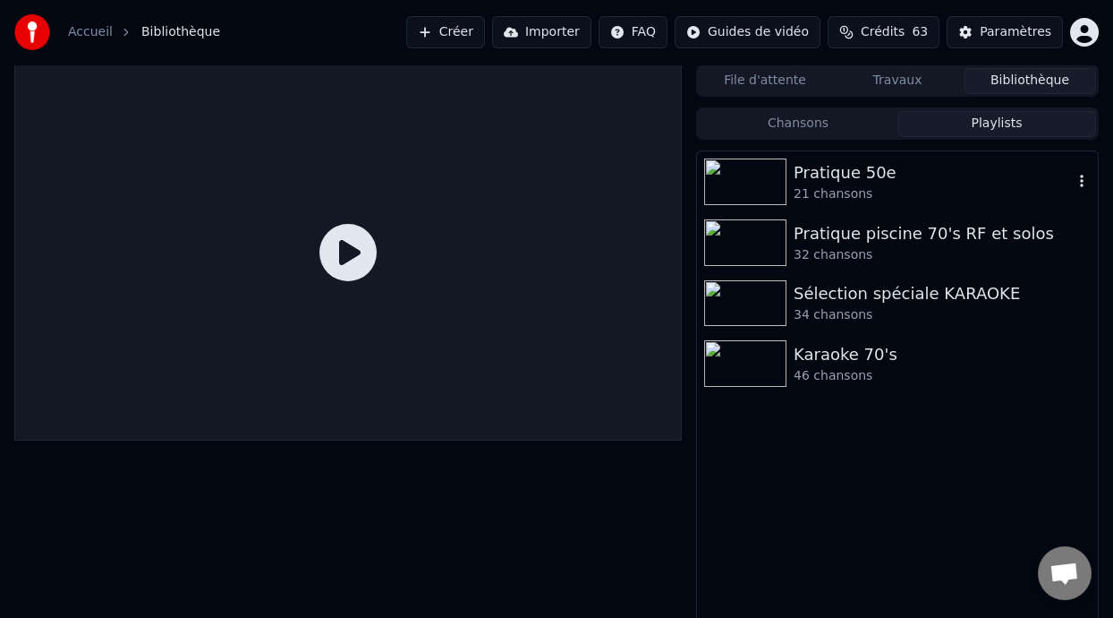
click at [925, 192] on div "21 chansons" at bounding box center [933, 194] width 279 height 18
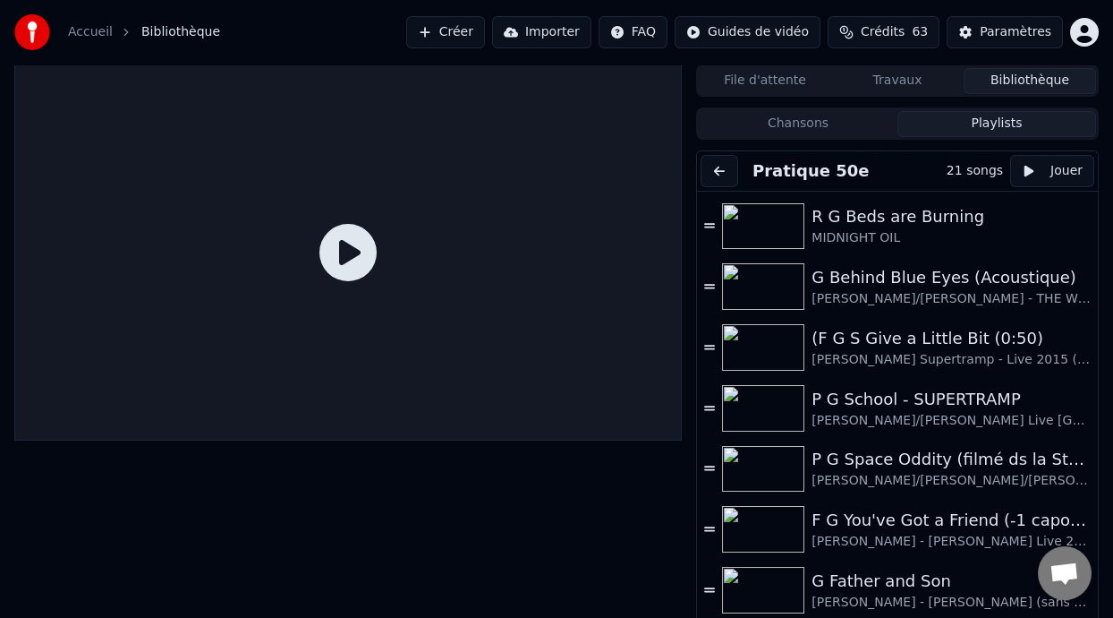
scroll to position [604, 0]
click at [908, 395] on div "P G School - SUPERTRAMP" at bounding box center [942, 397] width 261 height 25
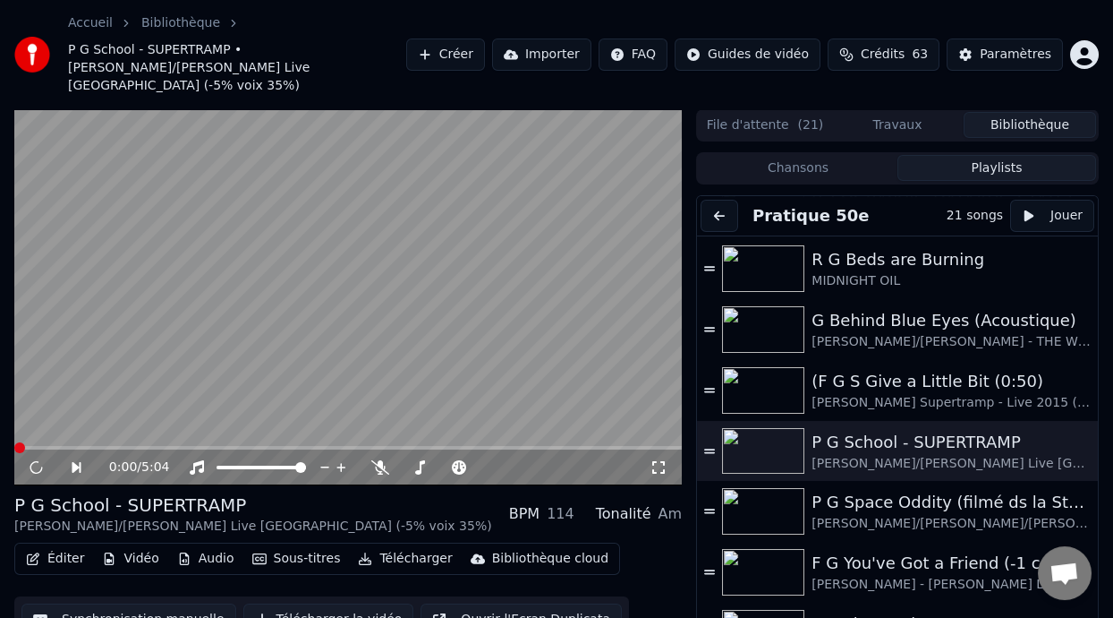
click at [21, 442] on span at bounding box center [19, 447] width 11 height 11
click at [38, 462] on icon at bounding box center [35, 467] width 9 height 11
drag, startPoint x: 20, startPoint y: 422, endPoint x: 38, endPoint y: 430, distance: 19.3
click at [39, 428] on div "0:01 / 5:04" at bounding box center [348, 297] width 668 height 376
click at [301, 442] on span at bounding box center [302, 447] width 11 height 11
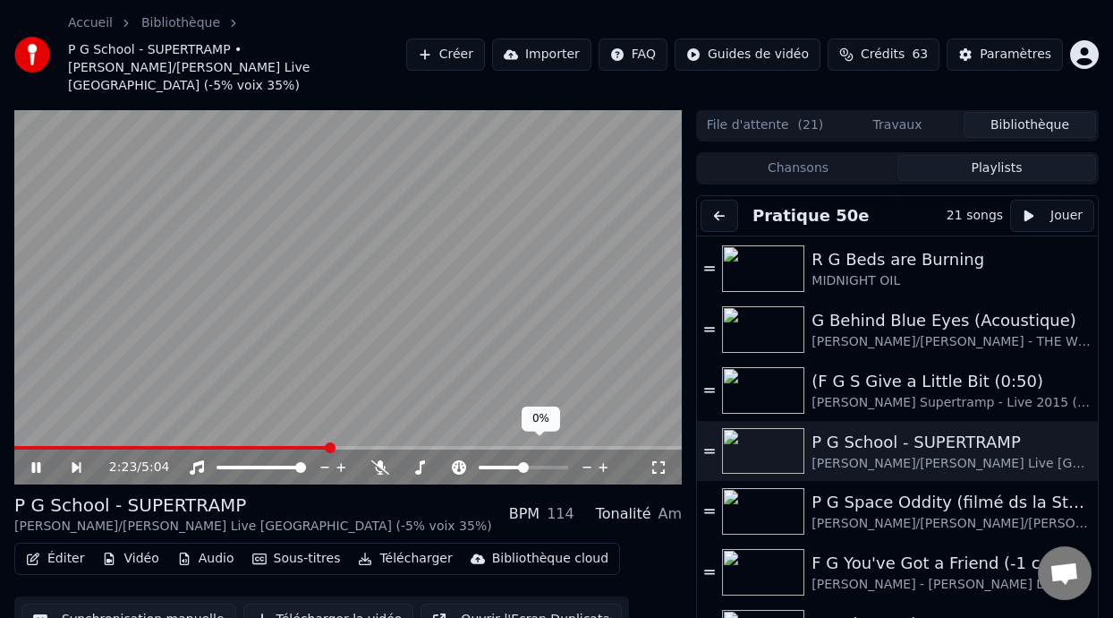
click at [515, 465] on span at bounding box center [501, 467] width 45 height 4
click at [521, 465] on span at bounding box center [524, 467] width 90 height 4
click at [521, 462] on span at bounding box center [521, 467] width 11 height 11
click at [518, 462] on span at bounding box center [519, 467] width 11 height 11
click at [294, 446] on span at bounding box center [178, 448] width 329 height 4
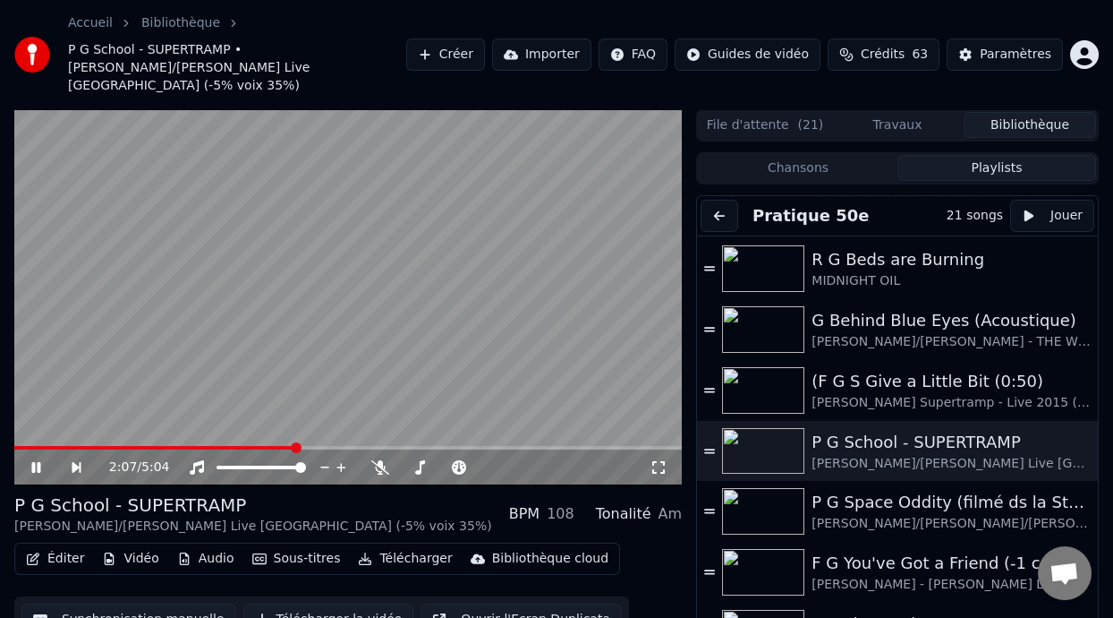
click at [40, 458] on div "2:07 / 5:04" at bounding box center [347, 467] width 653 height 18
click at [40, 460] on icon at bounding box center [49, 467] width 40 height 14
click at [34, 461] on icon at bounding box center [35, 467] width 11 height 13
click at [517, 462] on span at bounding box center [519, 467] width 11 height 11
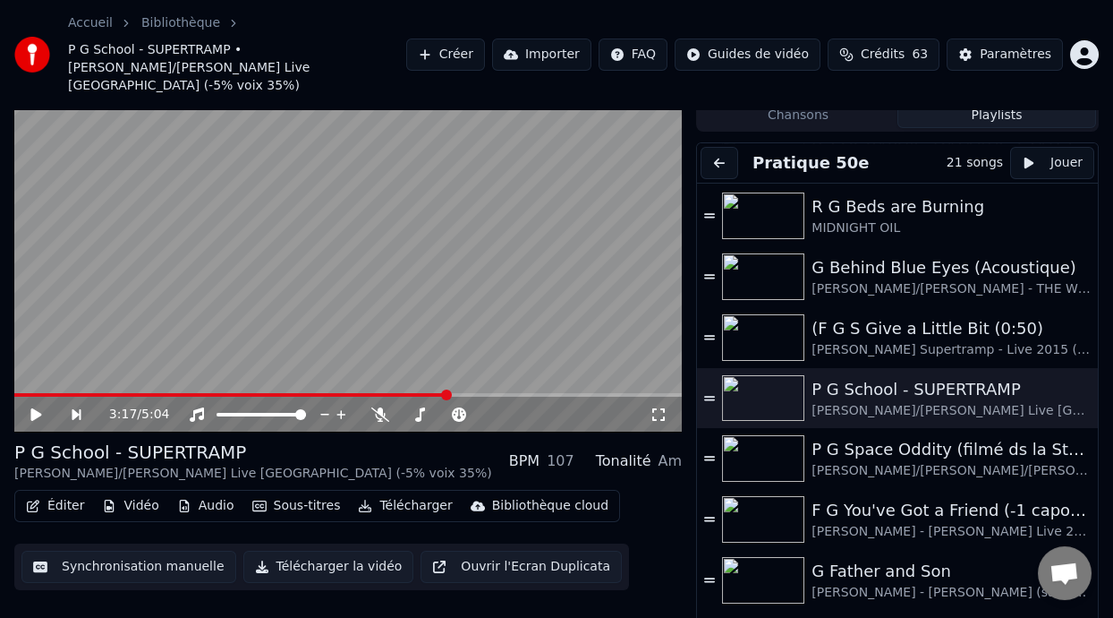
click at [55, 493] on button "Éditer" at bounding box center [55, 505] width 72 height 25
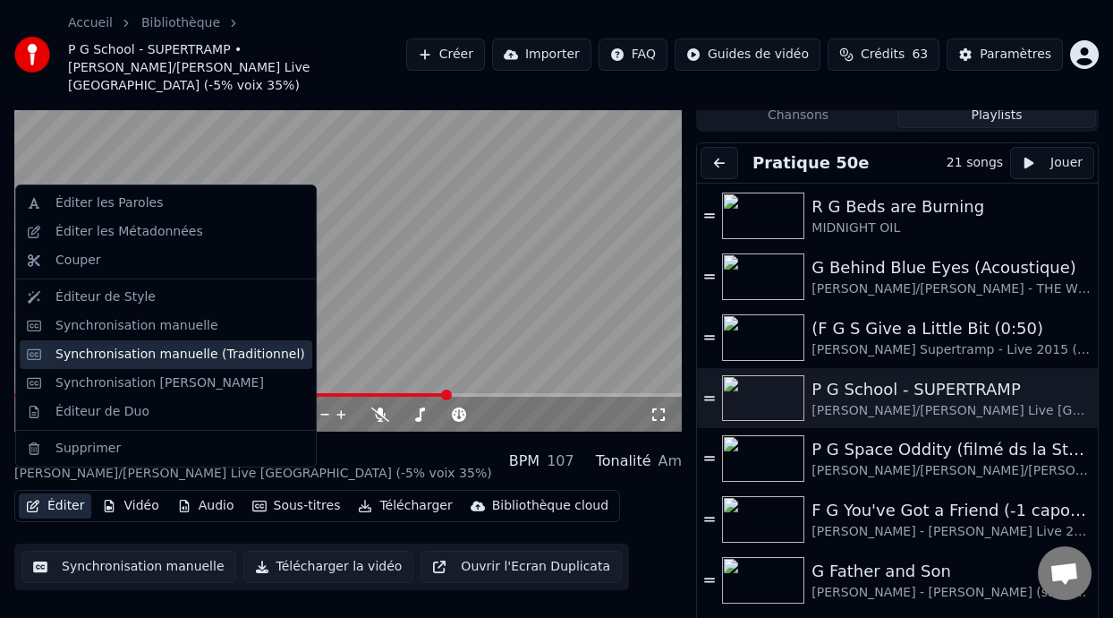
click at [233, 354] on div "Synchronisation manuelle (Traditionnel)" at bounding box center [180, 354] width 250 height 18
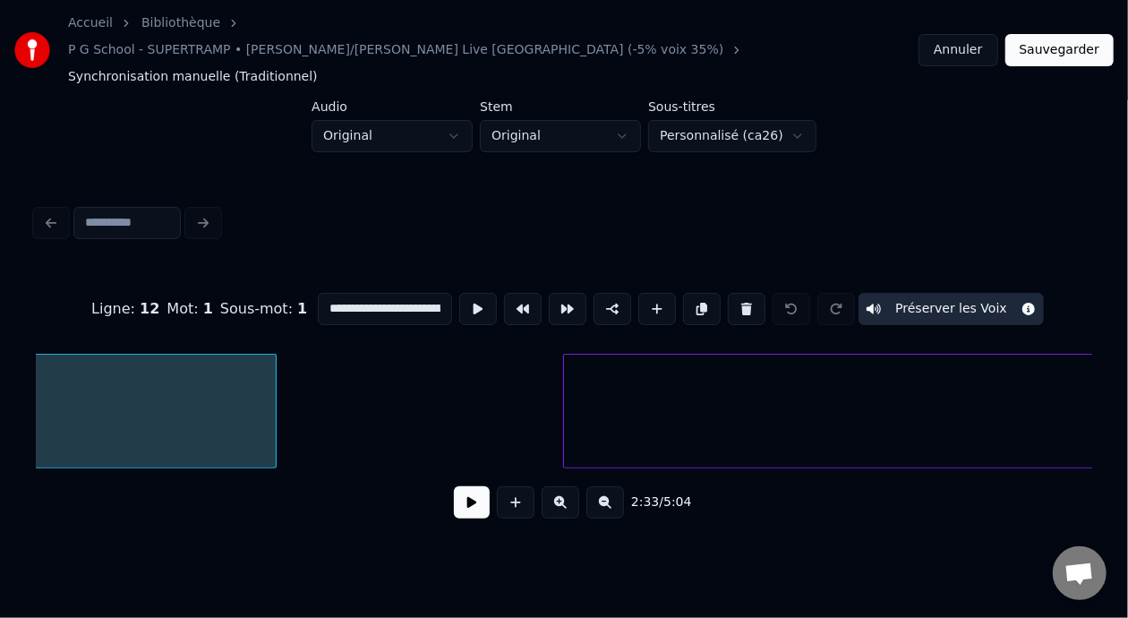
scroll to position [0, 30913]
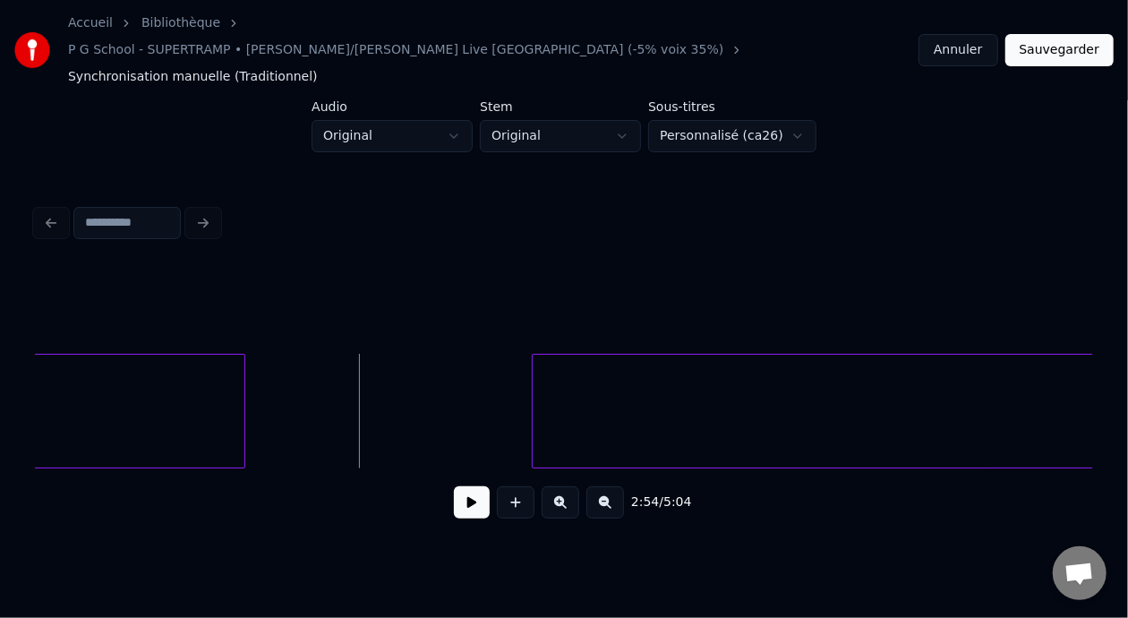
click at [454, 487] on button at bounding box center [472, 502] width 36 height 32
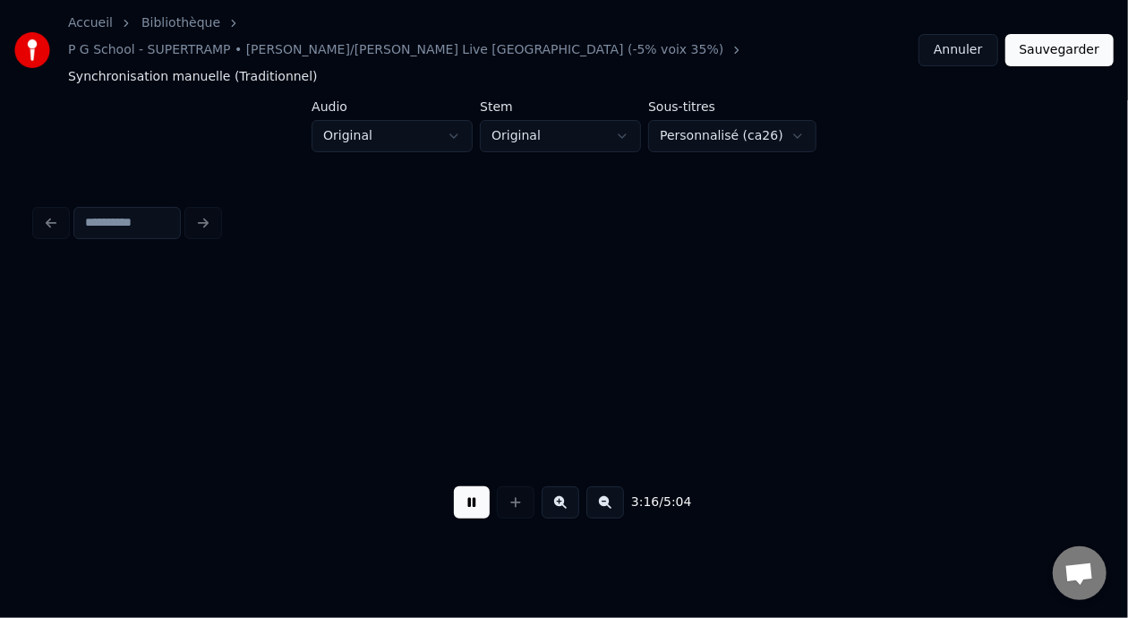
scroll to position [0, 35210]
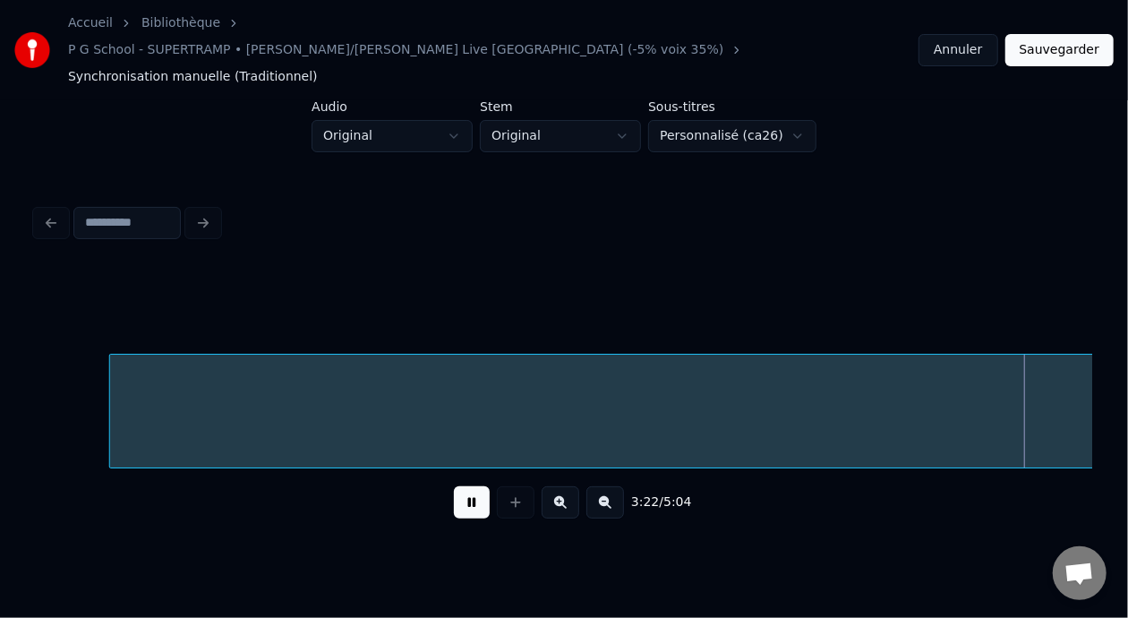
click at [618, 486] on button at bounding box center [605, 502] width 38 height 32
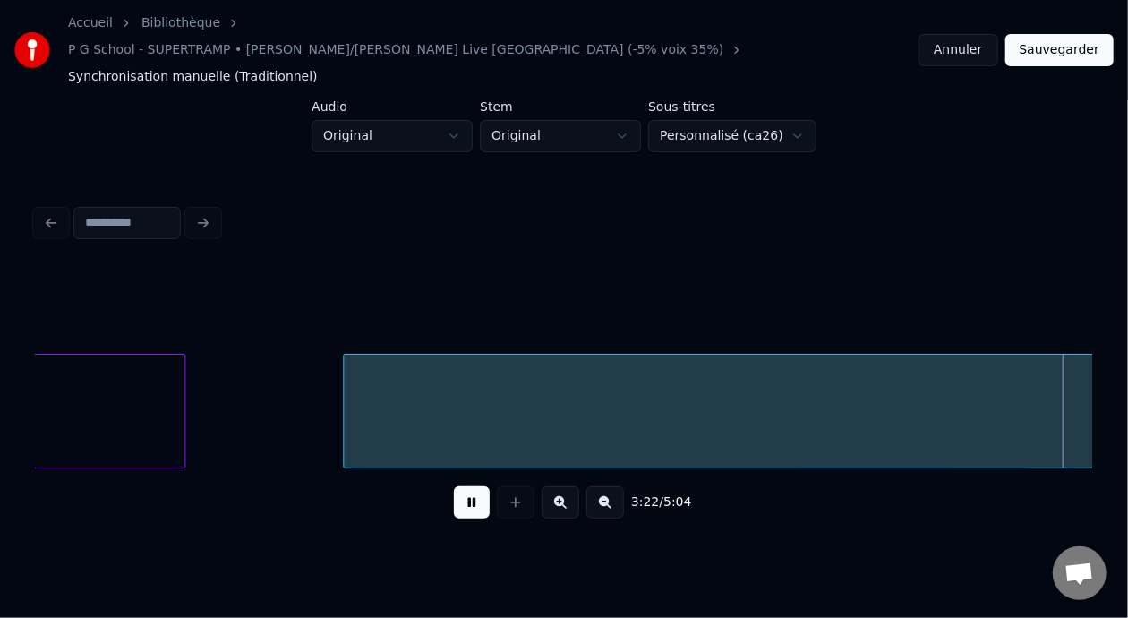
click at [618, 486] on button at bounding box center [605, 502] width 38 height 32
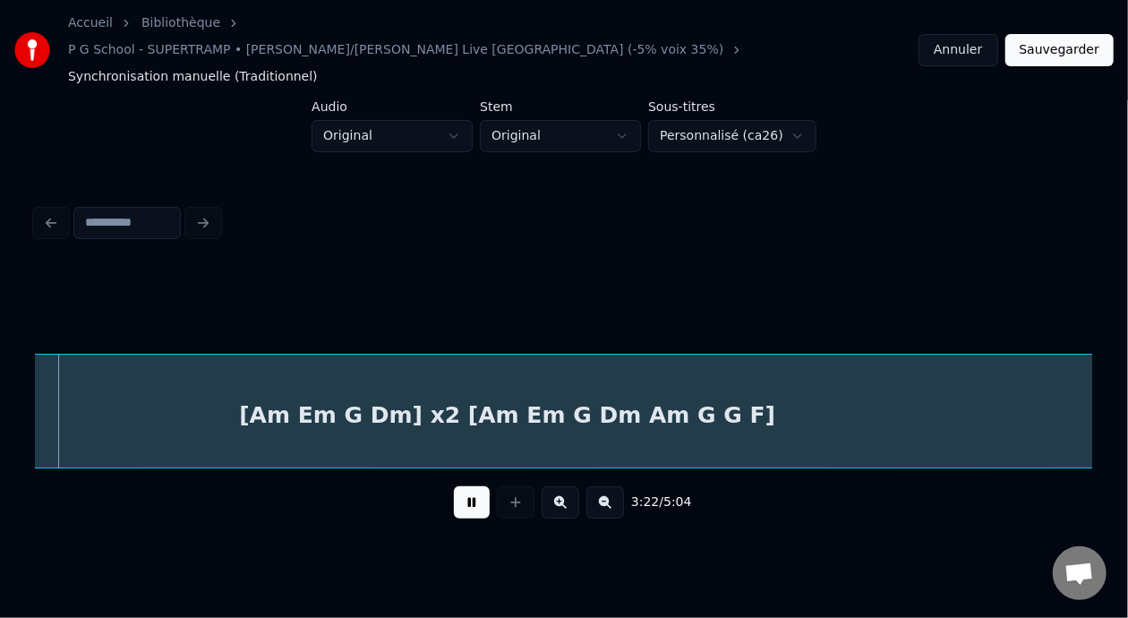
click at [618, 486] on button at bounding box center [605, 502] width 38 height 32
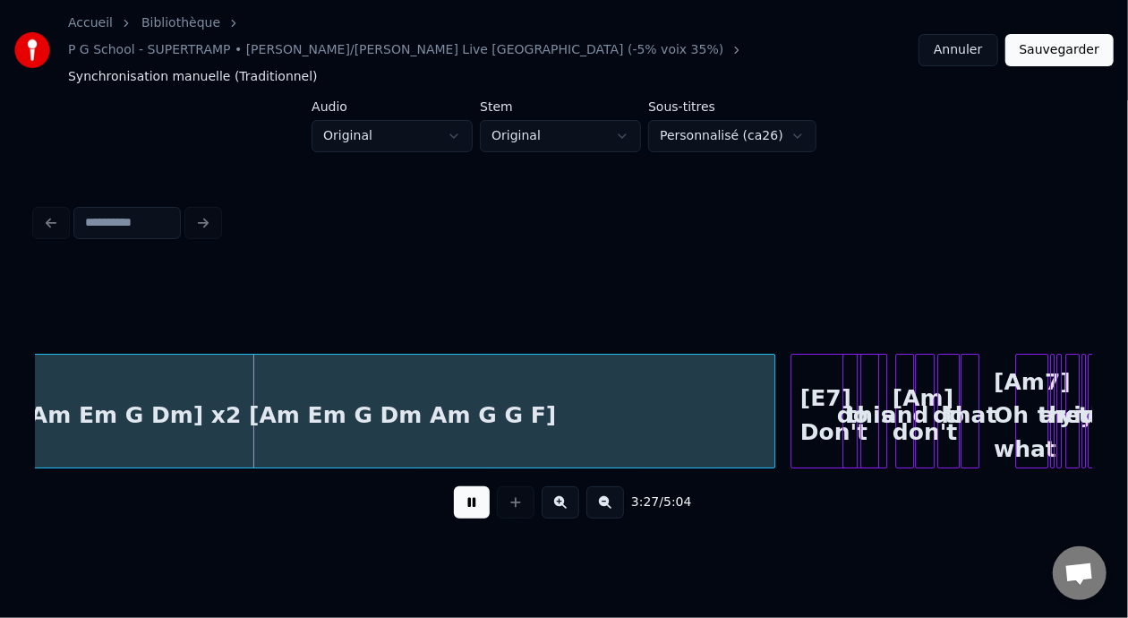
scroll to position [0, 9033]
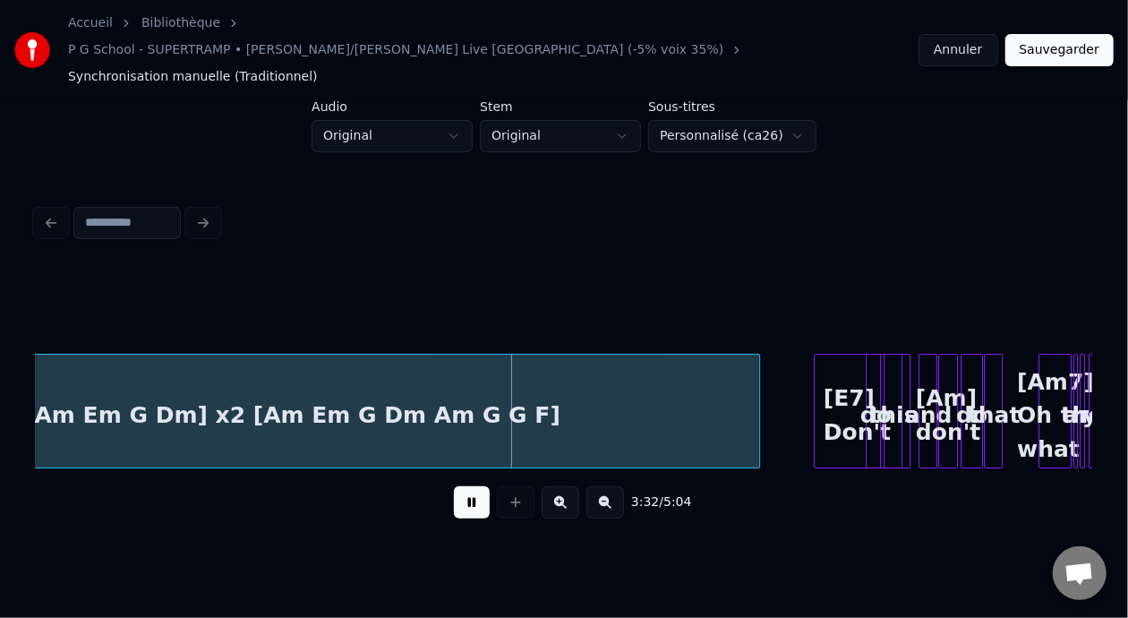
click at [758, 386] on div at bounding box center [756, 410] width 5 height 113
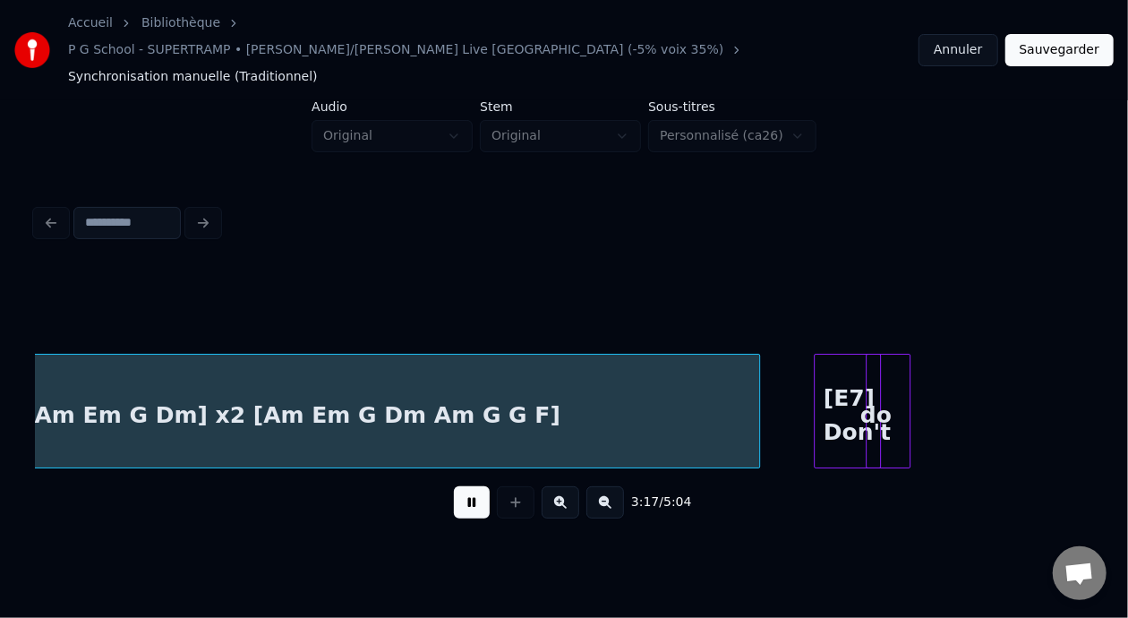
scroll to position [0, 8821]
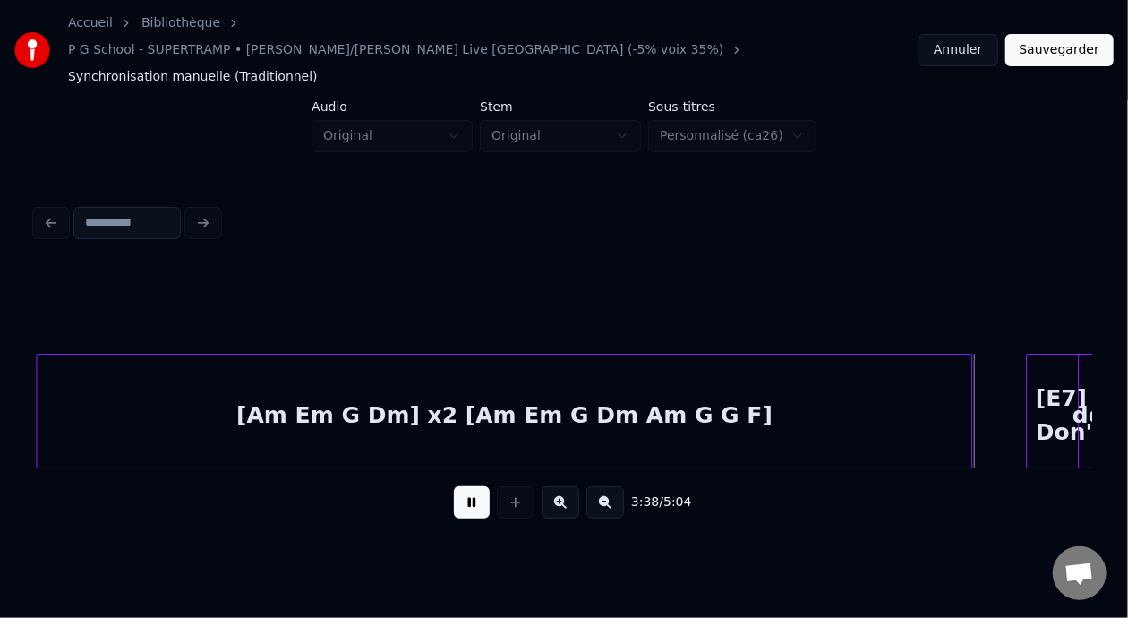
click at [480, 486] on button at bounding box center [472, 502] width 36 height 32
click at [446, 390] on div "[Am Em G Dm] x2 [Am Em G Dm Am G G F]" at bounding box center [504, 415] width 934 height 122
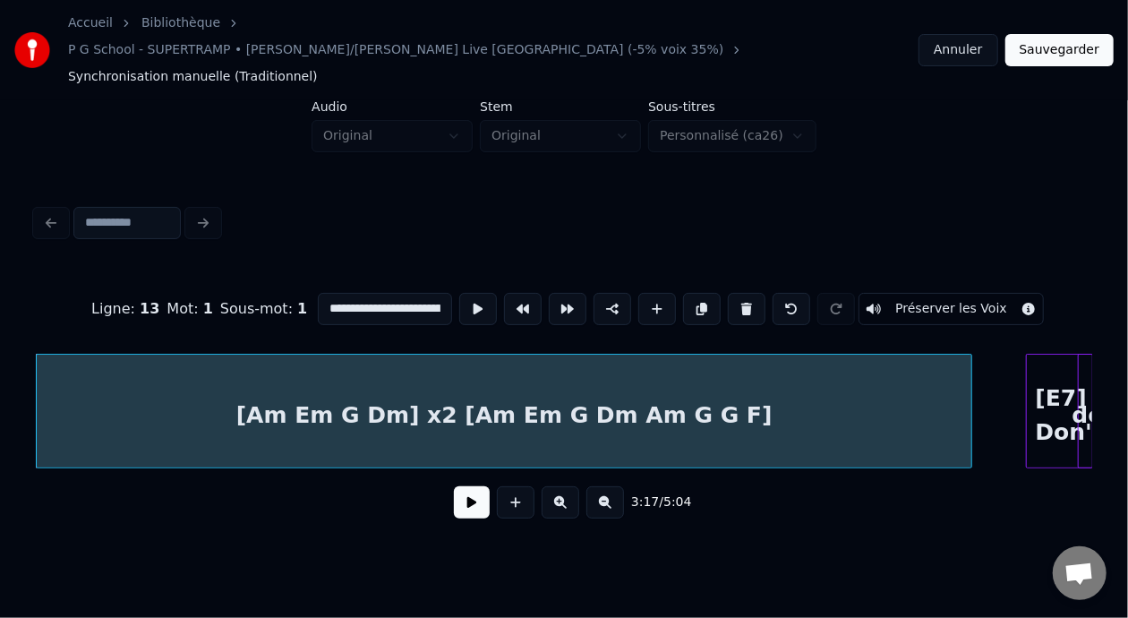
click at [457, 487] on button at bounding box center [472, 502] width 36 height 32
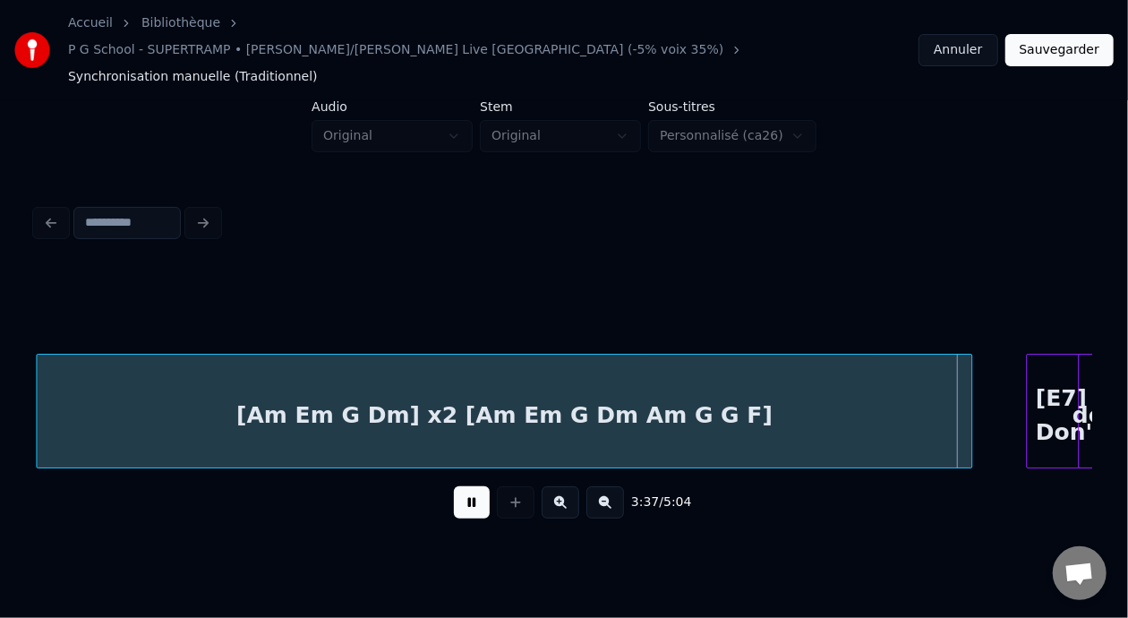
click at [454, 486] on button at bounding box center [472, 502] width 36 height 32
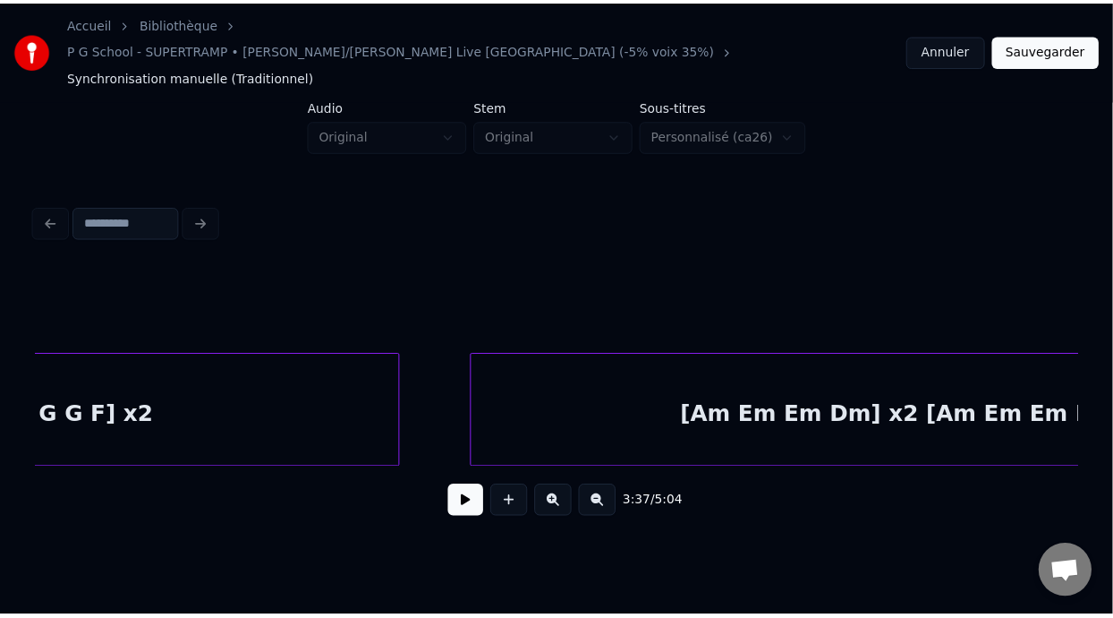
scroll to position [0, 7428]
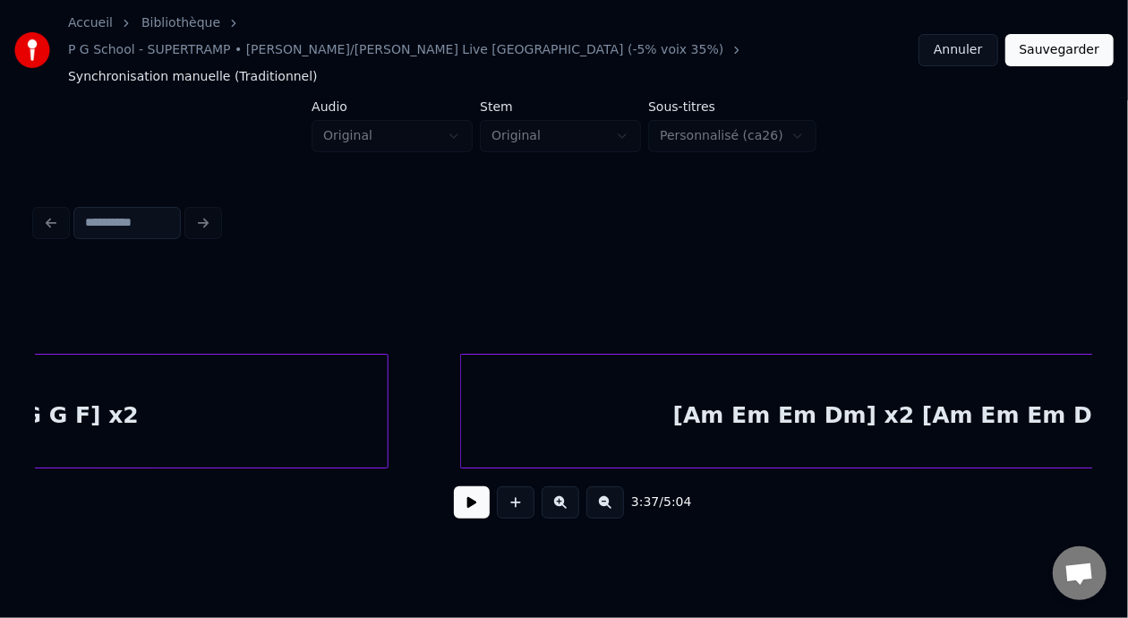
click at [686, 387] on div "[Am Em Em Dm] x2 [Am Em Em Dm] x2" at bounding box center [918, 415] width 914 height 122
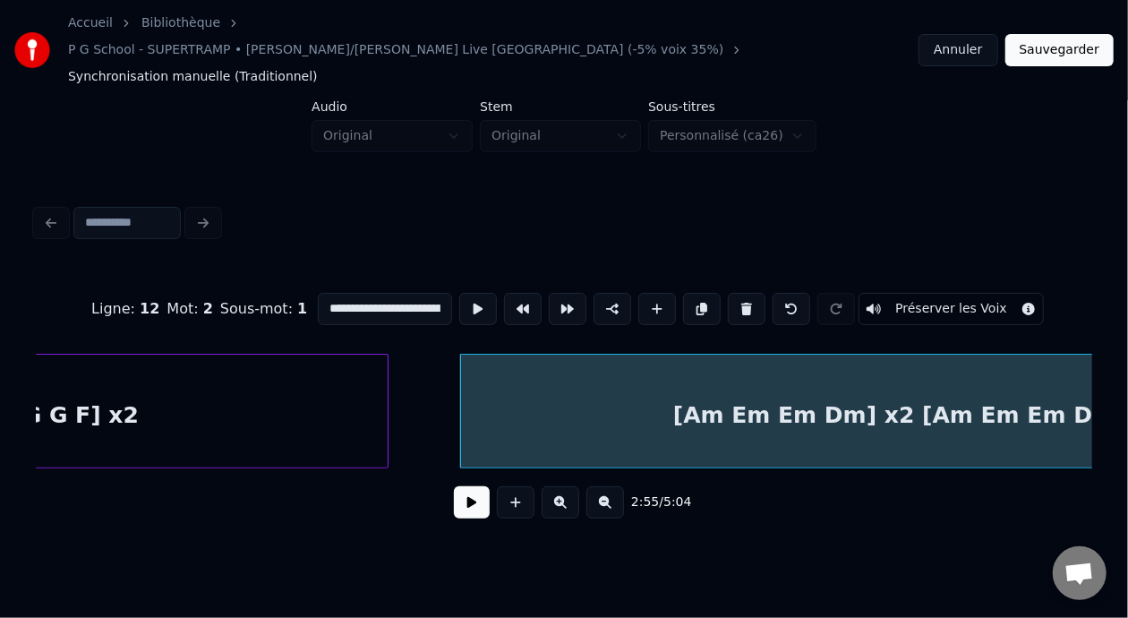
click at [318, 293] on input "**********" at bounding box center [385, 309] width 134 height 32
type input "**********"
click at [1062, 34] on button "Sauvegarder" at bounding box center [1059, 50] width 108 height 32
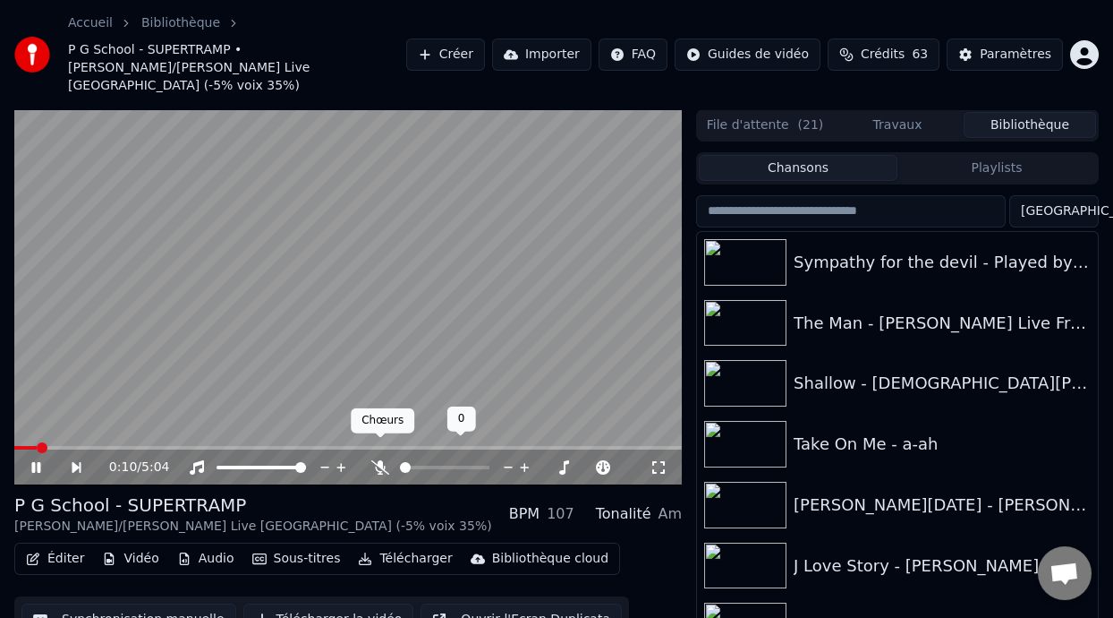
click at [375, 460] on icon at bounding box center [380, 467] width 18 height 14
click at [35, 462] on icon at bounding box center [35, 467] width 9 height 11
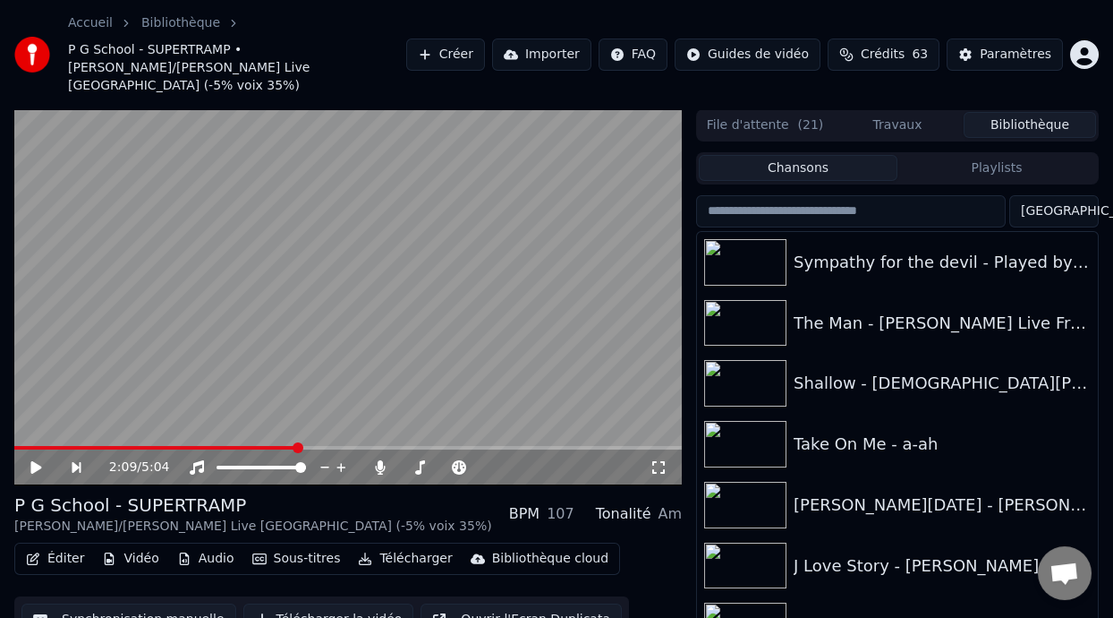
click at [295, 442] on span at bounding box center [298, 447] width 11 height 11
click at [37, 460] on icon at bounding box center [49, 467] width 40 height 14
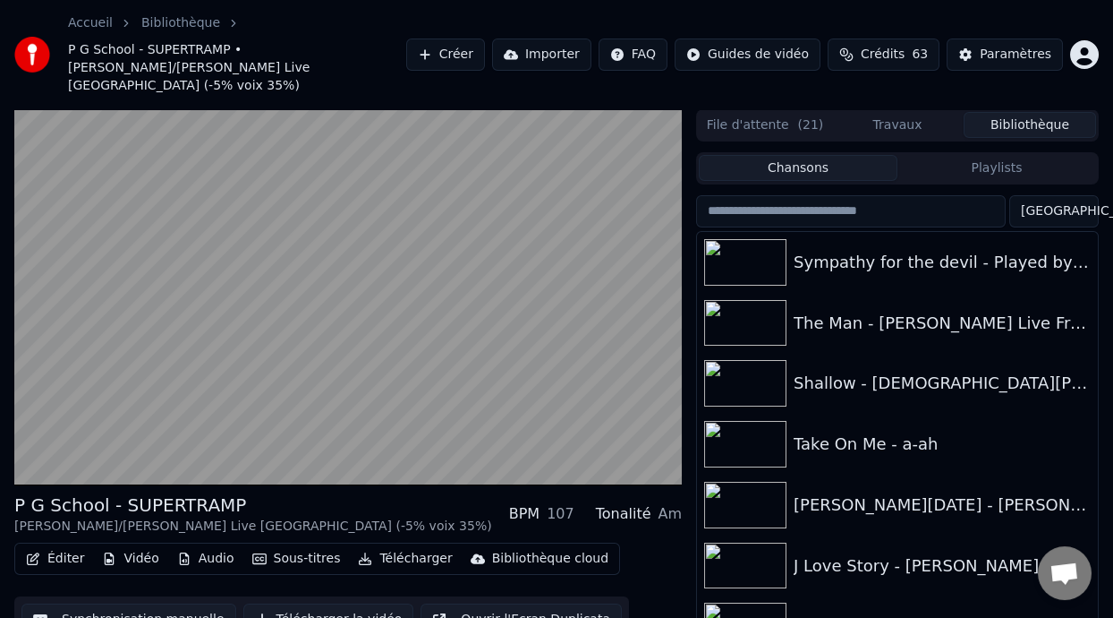
scroll to position [58, 0]
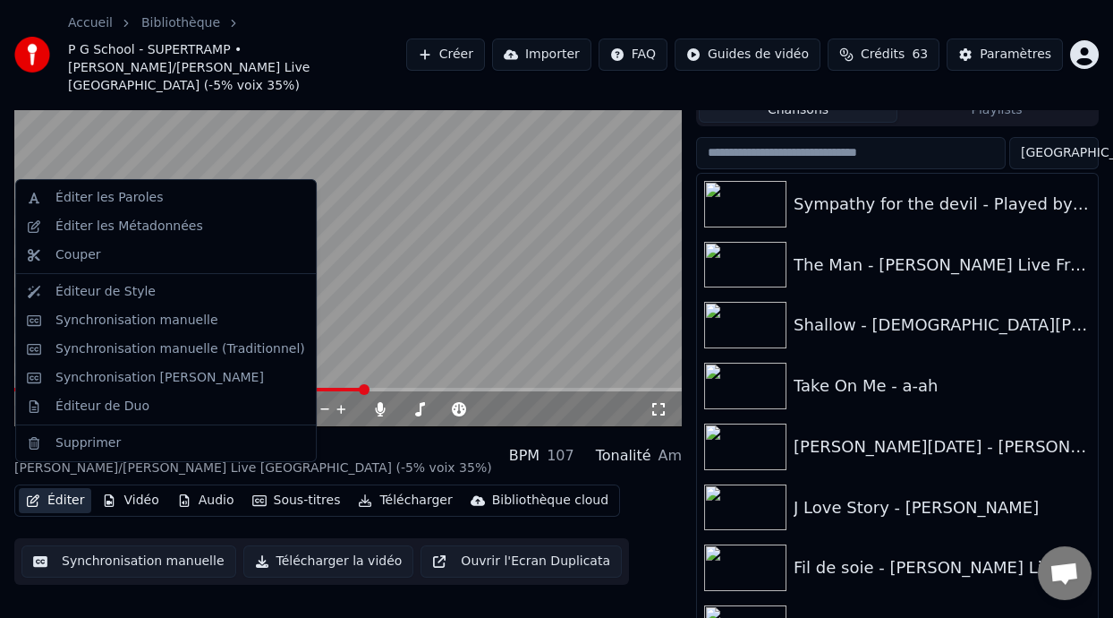
click at [70, 488] on button "Éditer" at bounding box center [55, 500] width 72 height 25
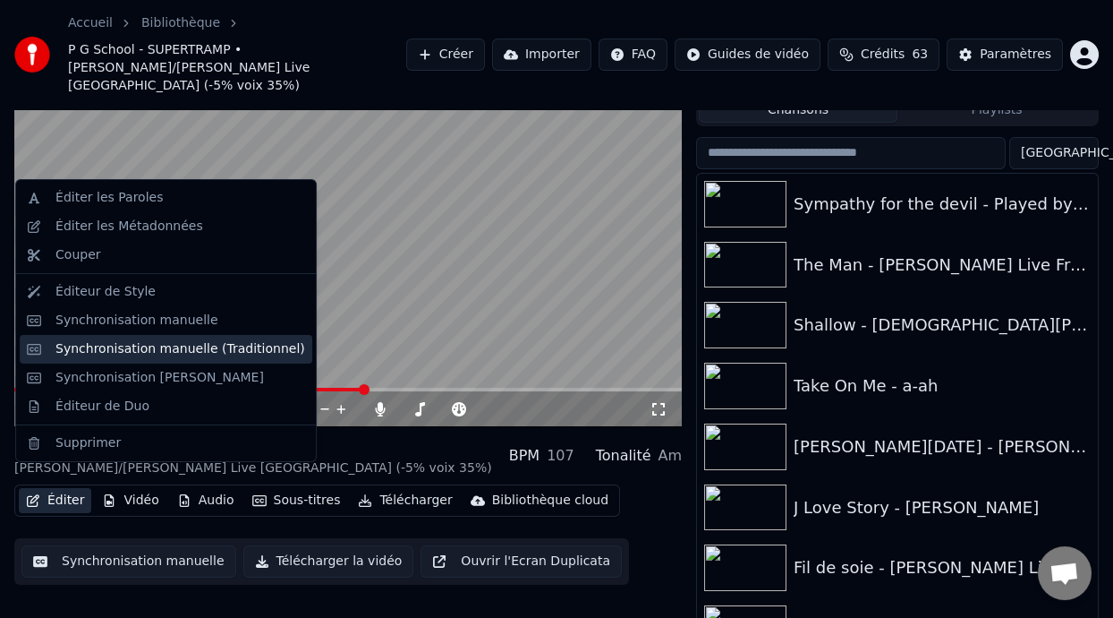
click at [177, 346] on div "Synchronisation manuelle (Traditionnel)" at bounding box center [180, 349] width 250 height 18
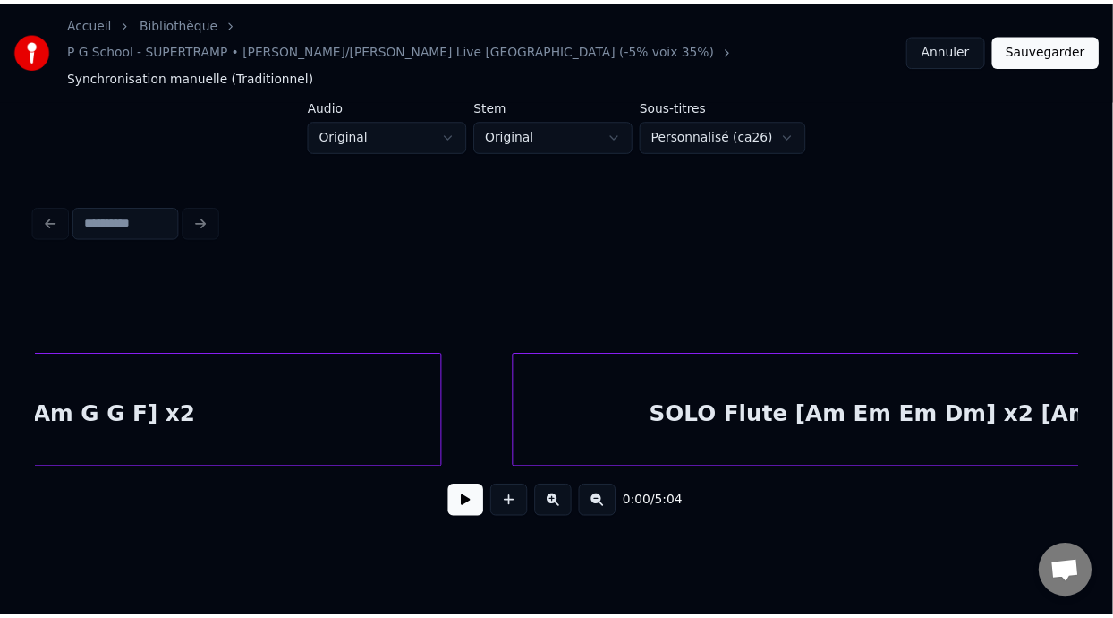
scroll to position [0, 7330]
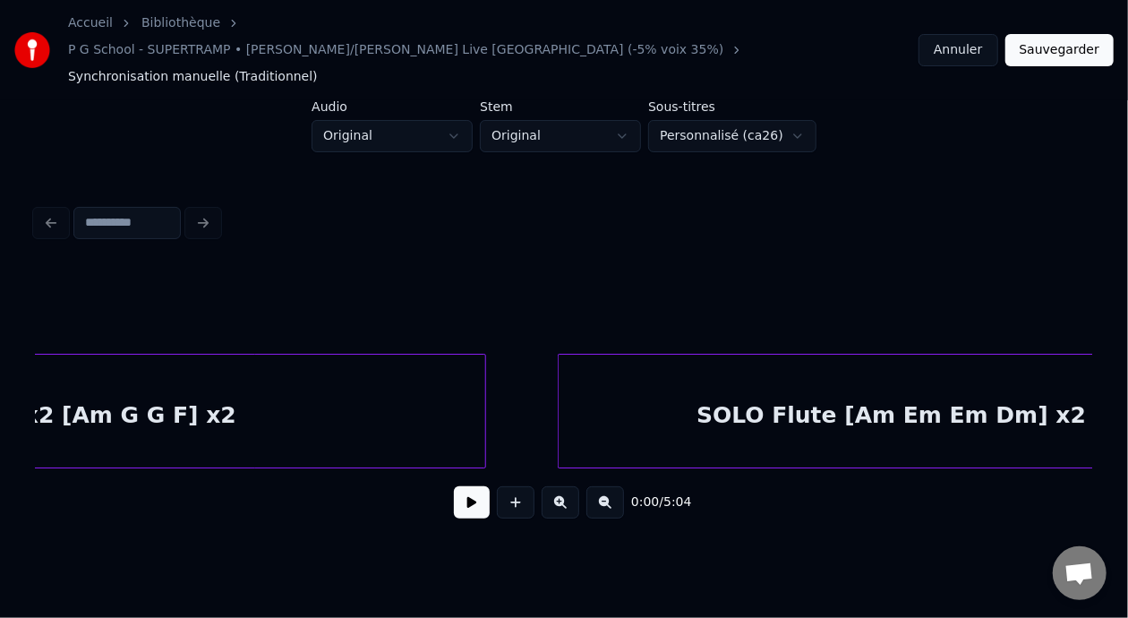
click at [772, 362] on div "SOLO Flute [Am Em Em Dm] x2 [Am Em Em Dm] x2" at bounding box center [1015, 415] width 914 height 122
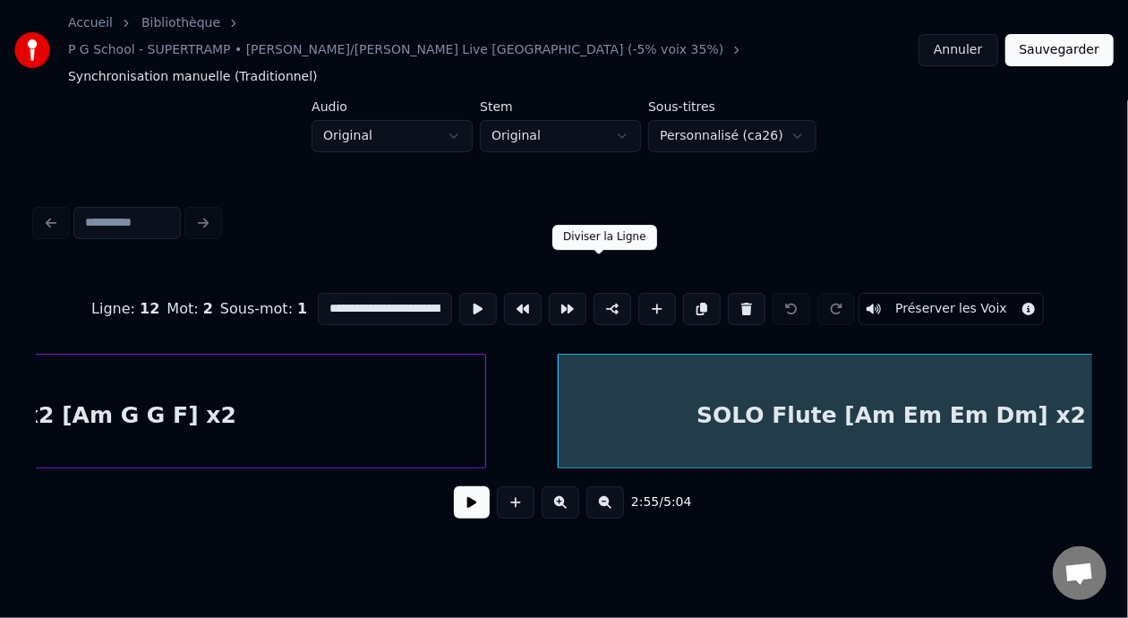
click at [601, 293] on button at bounding box center [612, 309] width 38 height 32
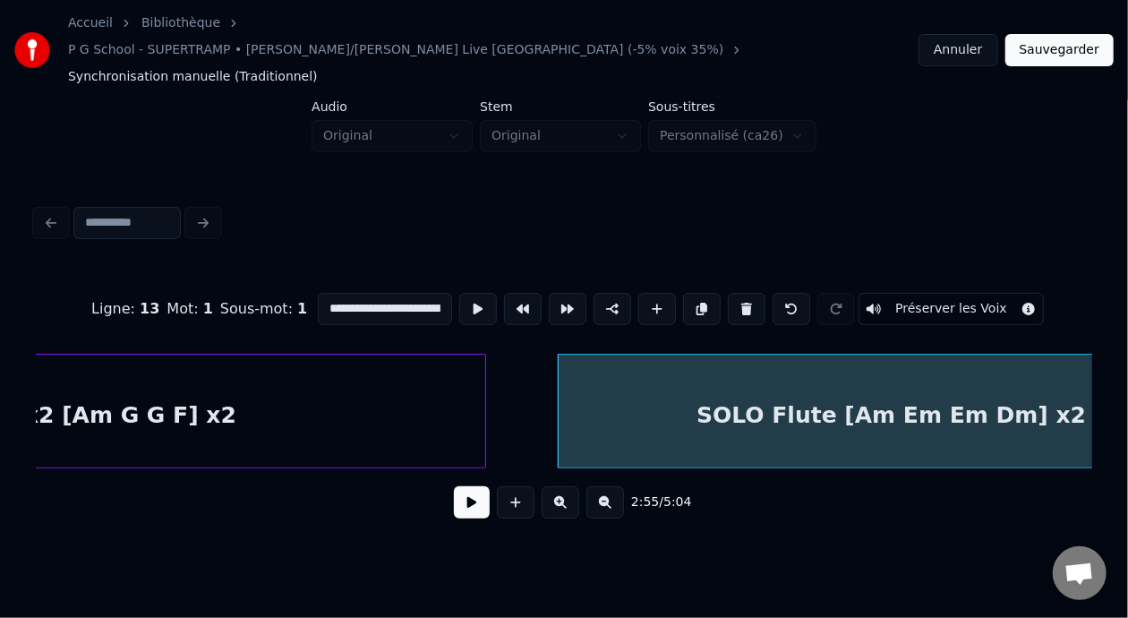
click at [1063, 38] on button "Sauvegarder" at bounding box center [1059, 50] width 108 height 32
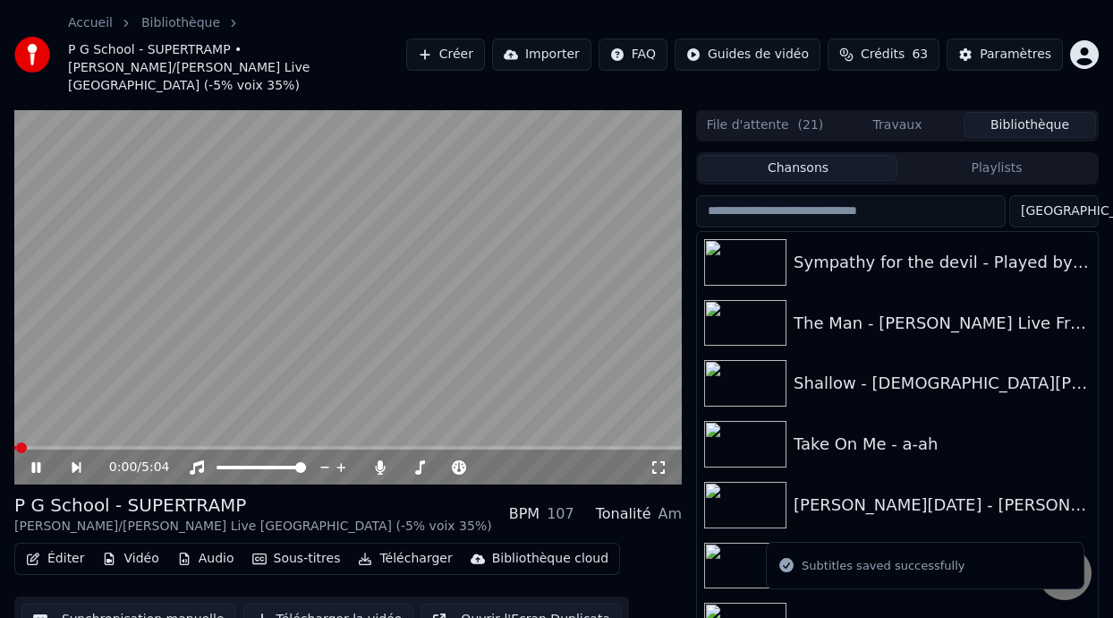
click at [18, 442] on span at bounding box center [21, 447] width 11 height 11
click at [44, 460] on icon at bounding box center [49, 467] width 40 height 14
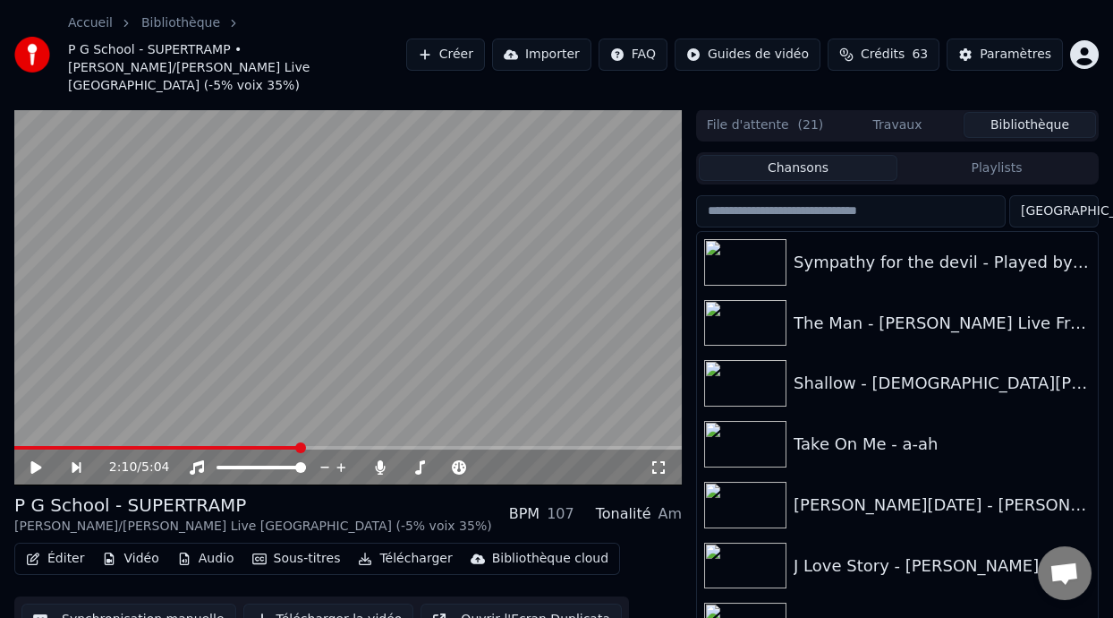
click at [298, 442] on span at bounding box center [300, 447] width 11 height 11
click at [342, 442] on span at bounding box center [342, 447] width 11 height 11
click at [36, 460] on icon at bounding box center [49, 467] width 40 height 14
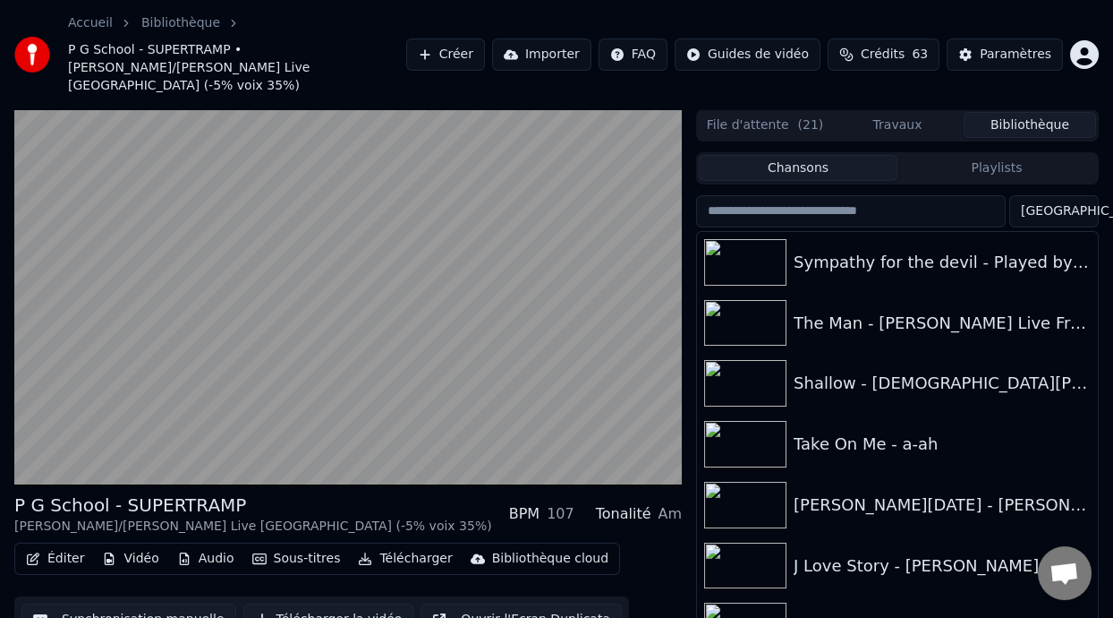
scroll to position [58, 0]
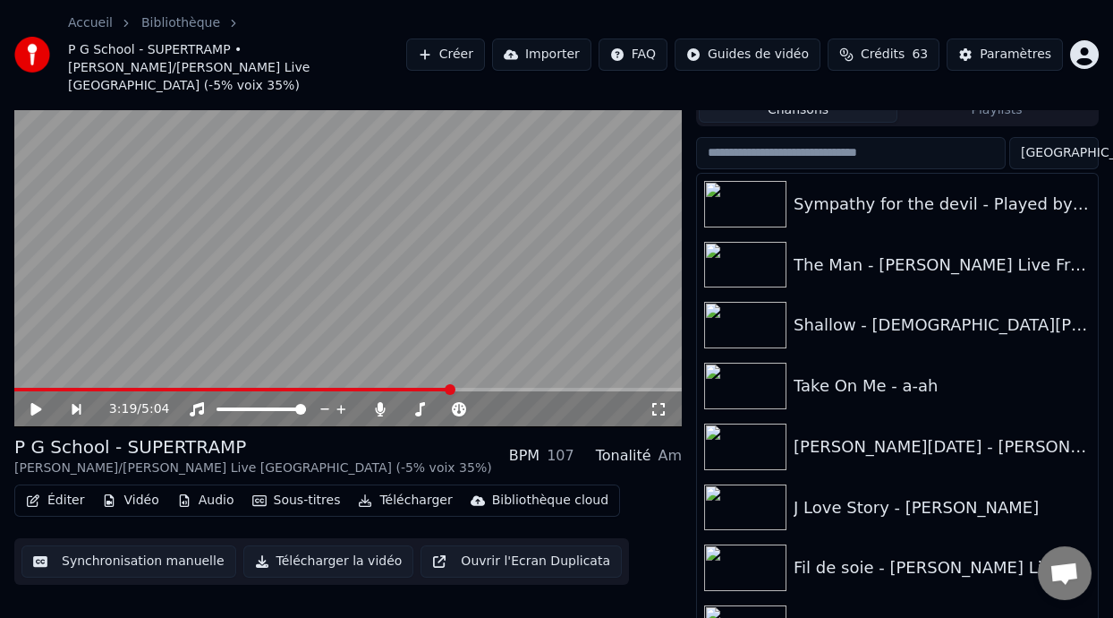
click at [64, 488] on button "Éditer" at bounding box center [55, 500] width 72 height 25
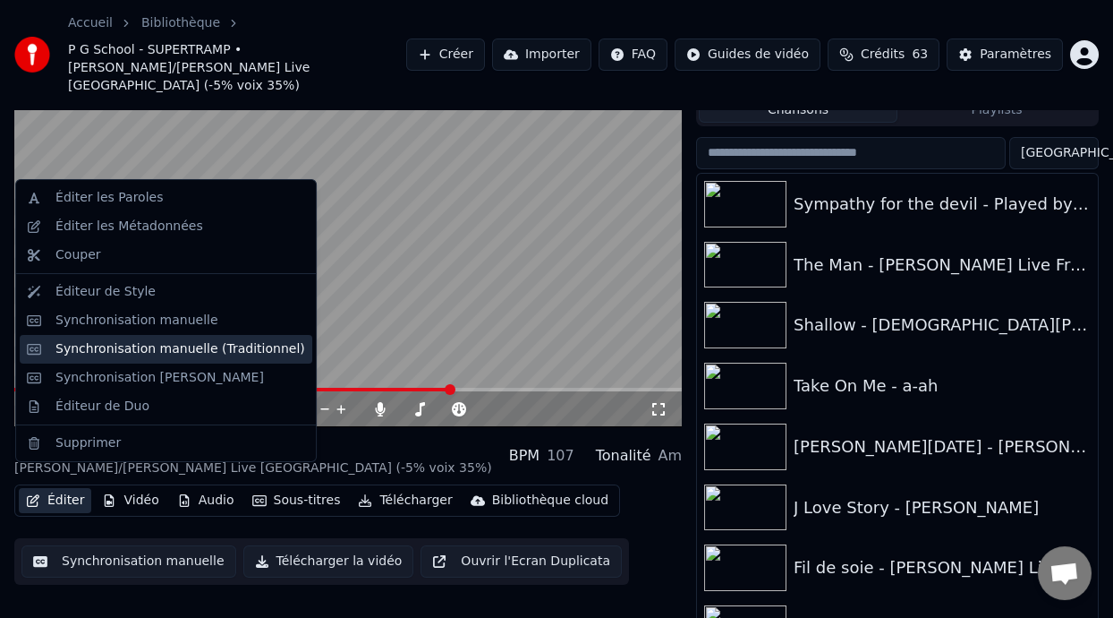
click at [194, 350] on div "Synchronisation manuelle (Traditionnel)" at bounding box center [180, 349] width 250 height 18
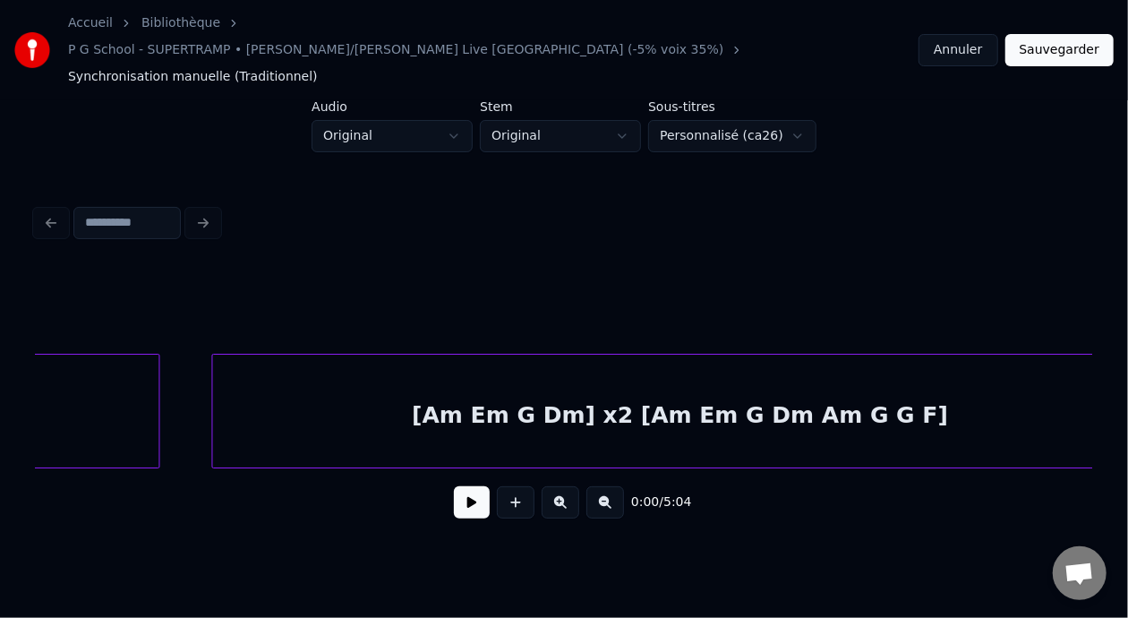
scroll to position [0, 8668]
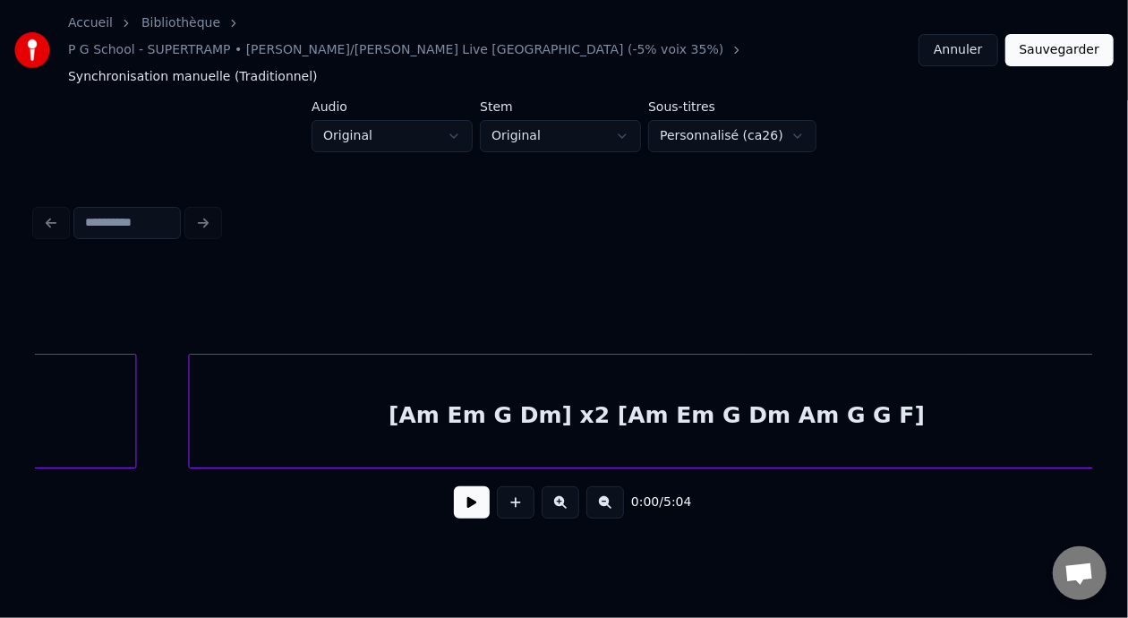
click at [628, 396] on div "[Am Em G Dm] x2 [Am Em G Dm Am G G F]" at bounding box center [656, 415] width 934 height 122
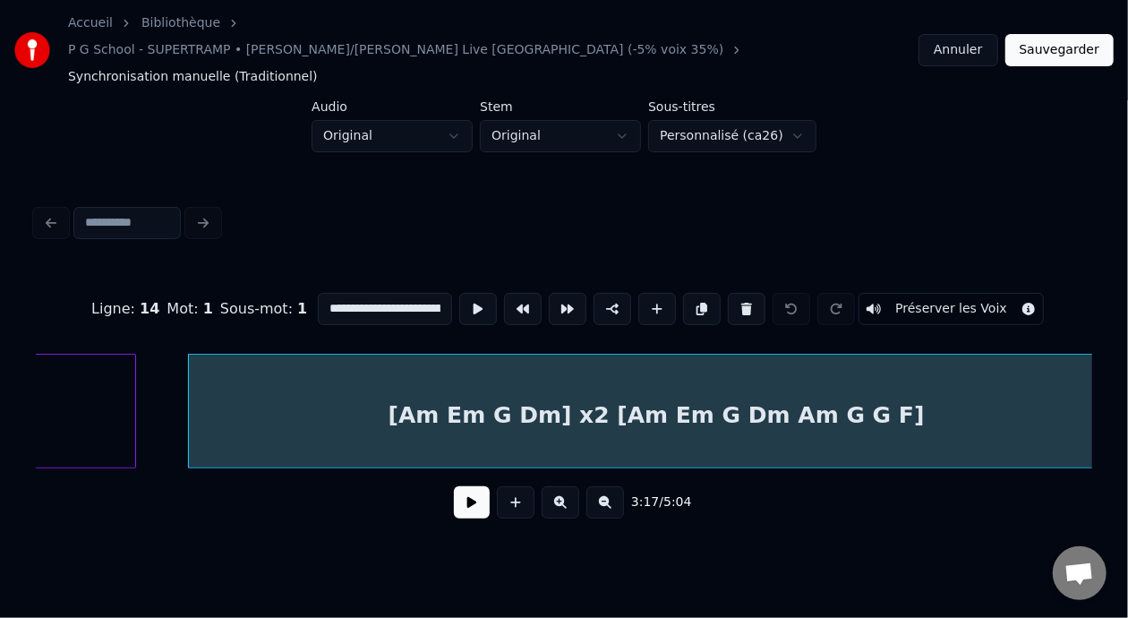
click at [337, 382] on div "[Am Em G Dm] x2 [Am Em G Dm Am G G F]" at bounding box center [656, 415] width 934 height 122
click at [318, 293] on input "**********" at bounding box center [385, 309] width 134 height 32
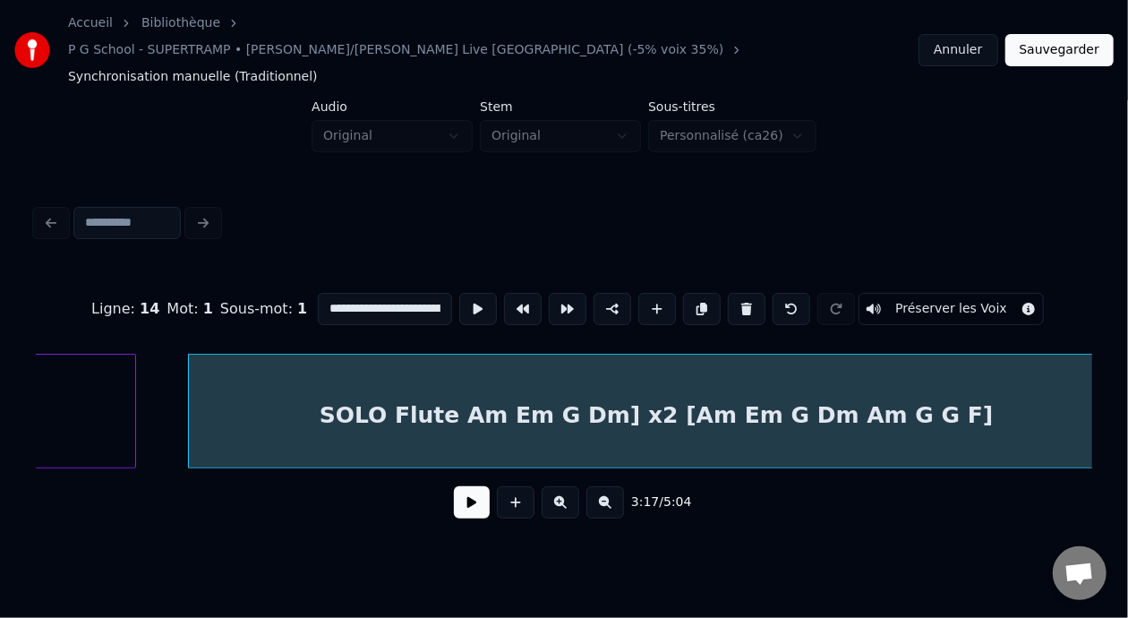
click at [357, 293] on input "**********" at bounding box center [385, 309] width 134 height 32
click at [481, 405] on div "SOLO Flute [Am Em G Dm] x2 [Am Em G Dm Am G G F]" at bounding box center [656, 415] width 934 height 122
type input "**********"
click at [433, 503] on div "3:17 / 5:04" at bounding box center [564, 502] width 1056 height 68
click at [454, 492] on button at bounding box center [472, 502] width 36 height 32
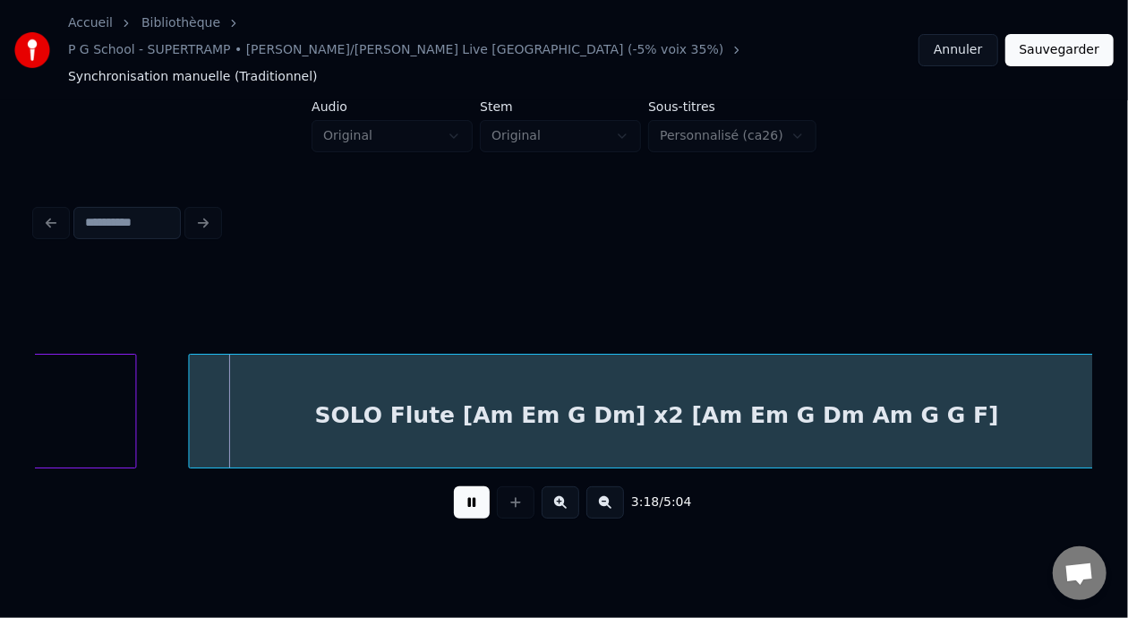
click at [458, 490] on button at bounding box center [472, 502] width 36 height 32
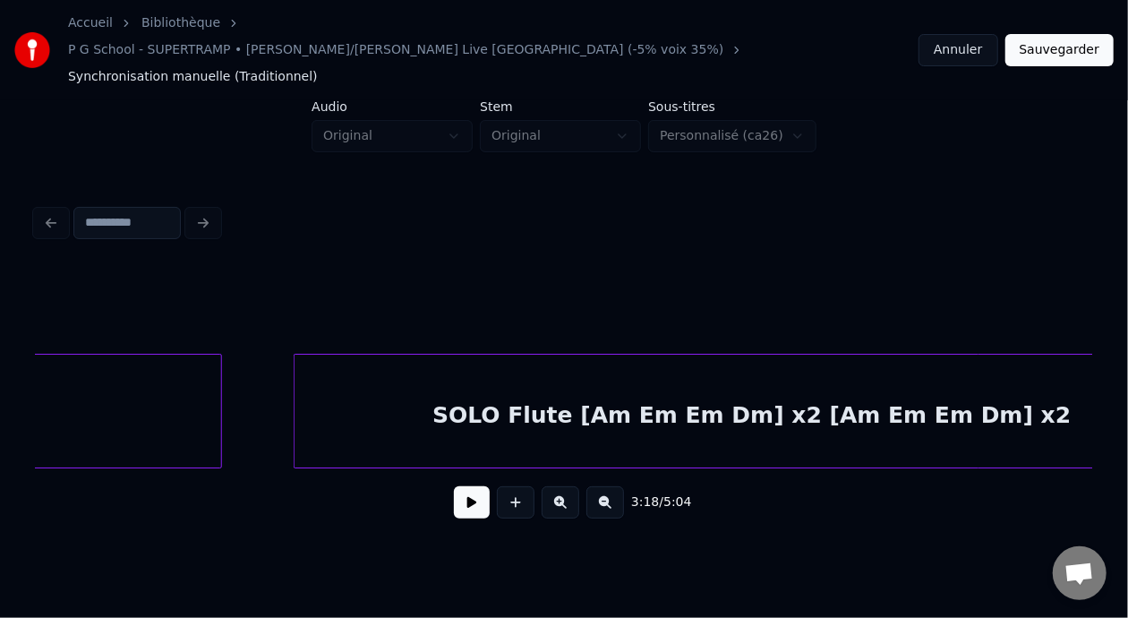
scroll to position [0, 7579]
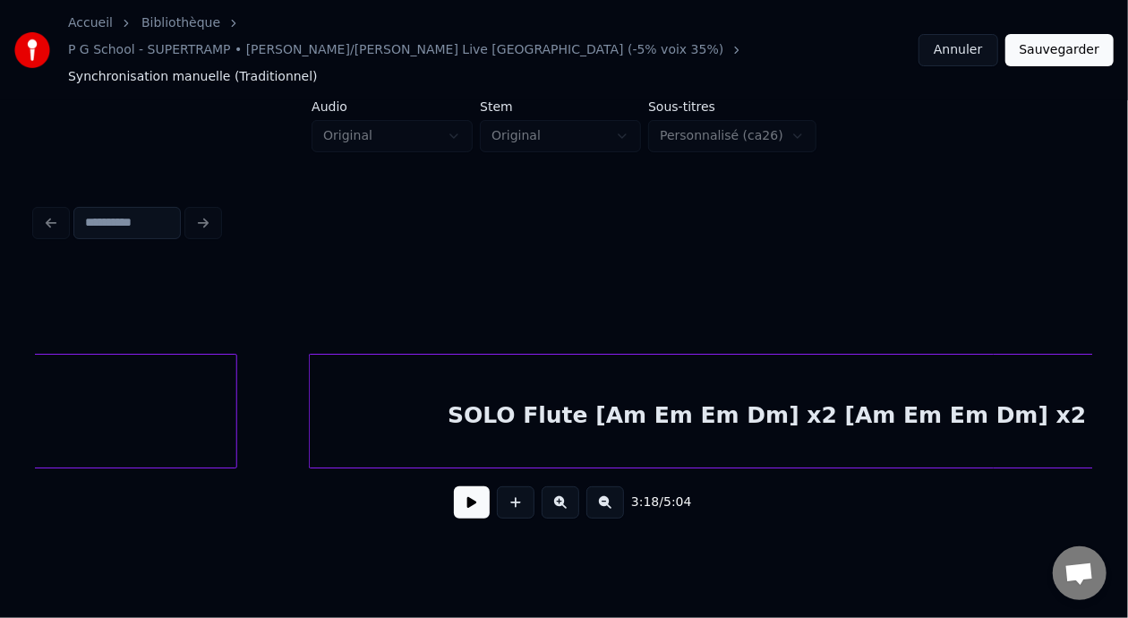
click at [601, 379] on div "SOLO Flute [Am Em Em Dm] x2 [Am Em Em Dm] x2" at bounding box center [767, 415] width 914 height 122
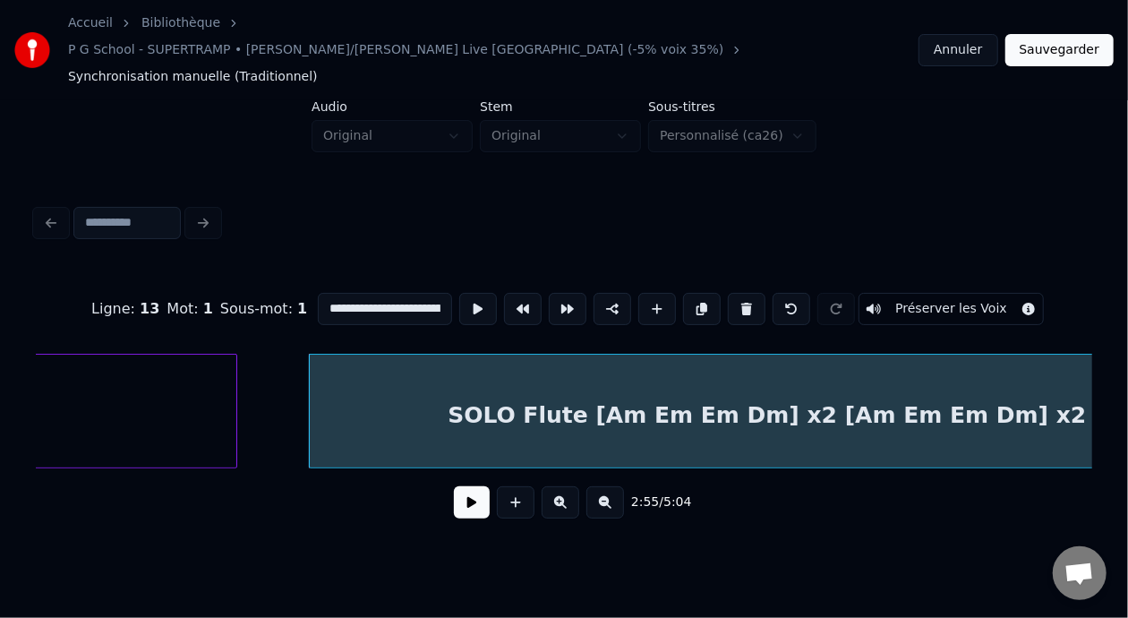
click at [354, 293] on input "**********" at bounding box center [385, 309] width 134 height 32
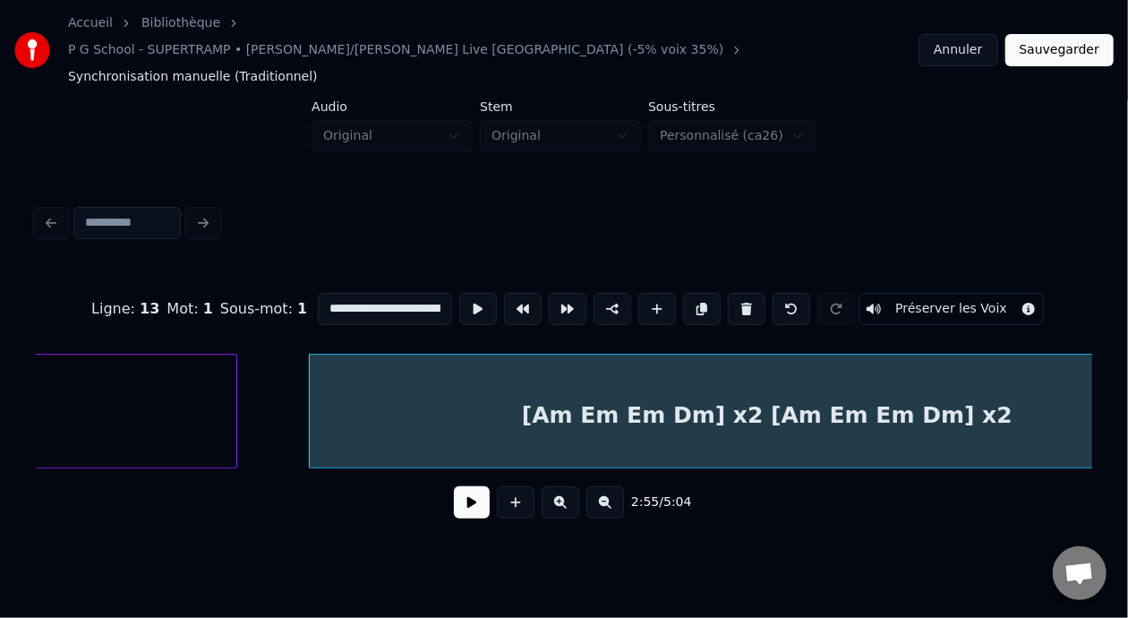
click at [770, 377] on div "[Am Em Em Dm] x2 [Am Em Em Dm] x2" at bounding box center [767, 415] width 914 height 122
type input "**********"
click at [600, 293] on button at bounding box center [612, 309] width 38 height 32
click at [1060, 35] on button "Sauvegarder" at bounding box center [1059, 50] width 108 height 32
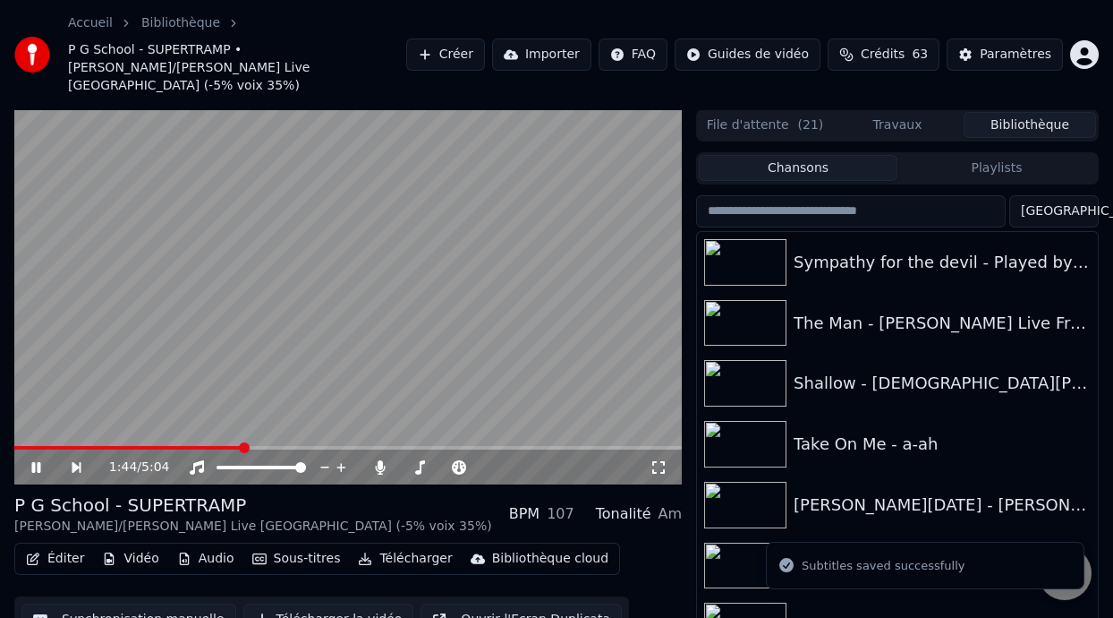
click at [242, 442] on span at bounding box center [244, 447] width 11 height 11
click at [465, 492] on div "P G School - SUPERTRAMP [PERSON_NAME]/[PERSON_NAME] Live [GEOGRAPHIC_DATA] (-5%…" at bounding box center [348, 513] width 668 height 43
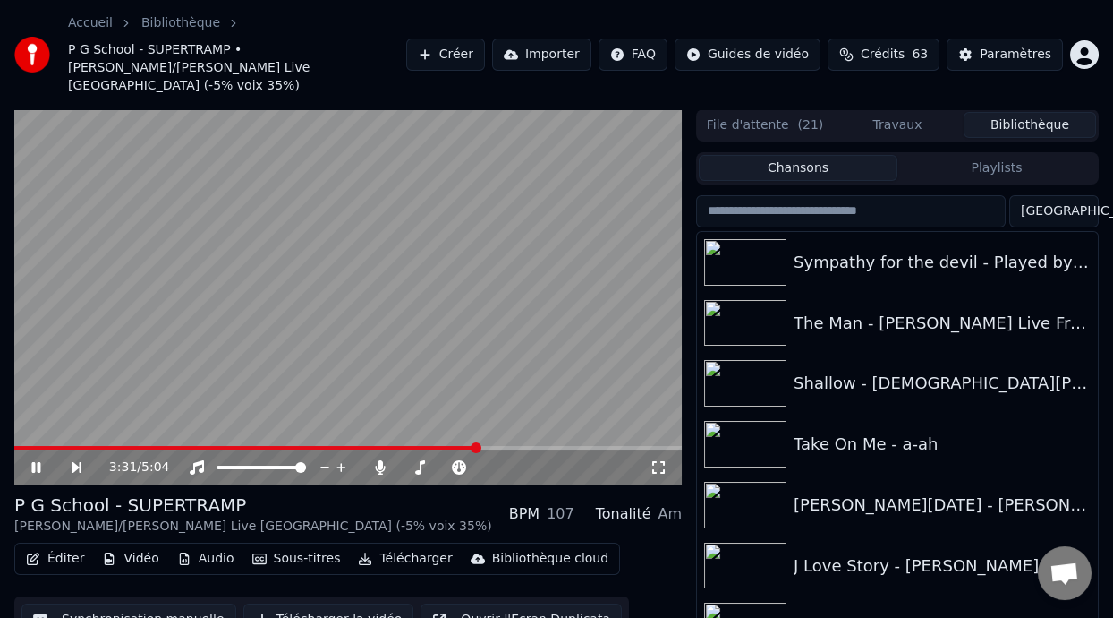
click at [32, 460] on icon at bounding box center [49, 467] width 40 height 14
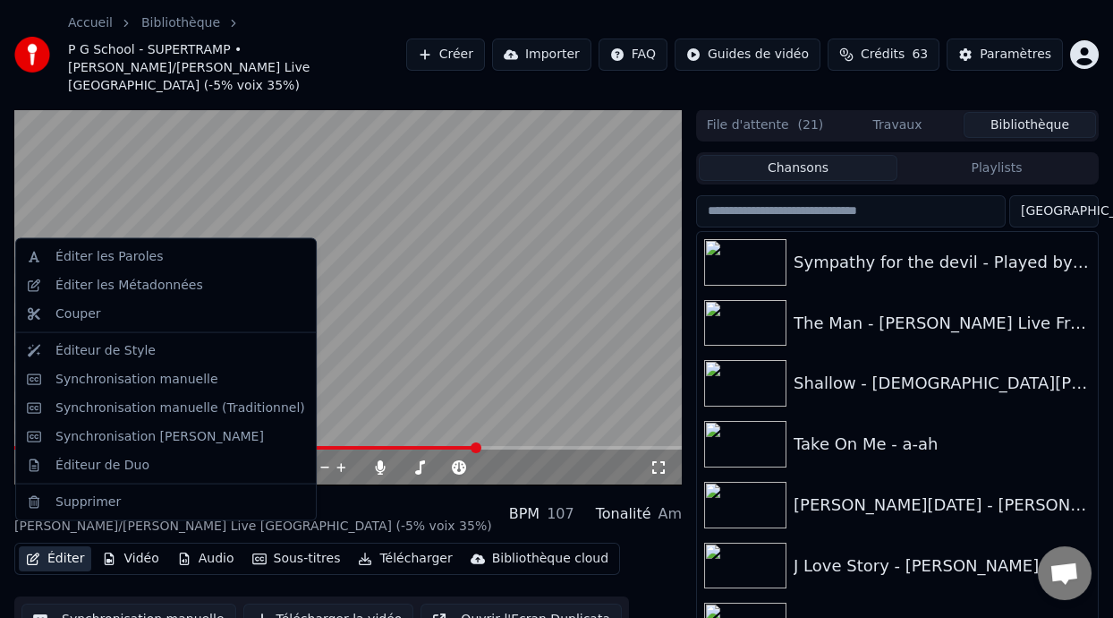
click at [71, 546] on button "Éditer" at bounding box center [55, 558] width 72 height 25
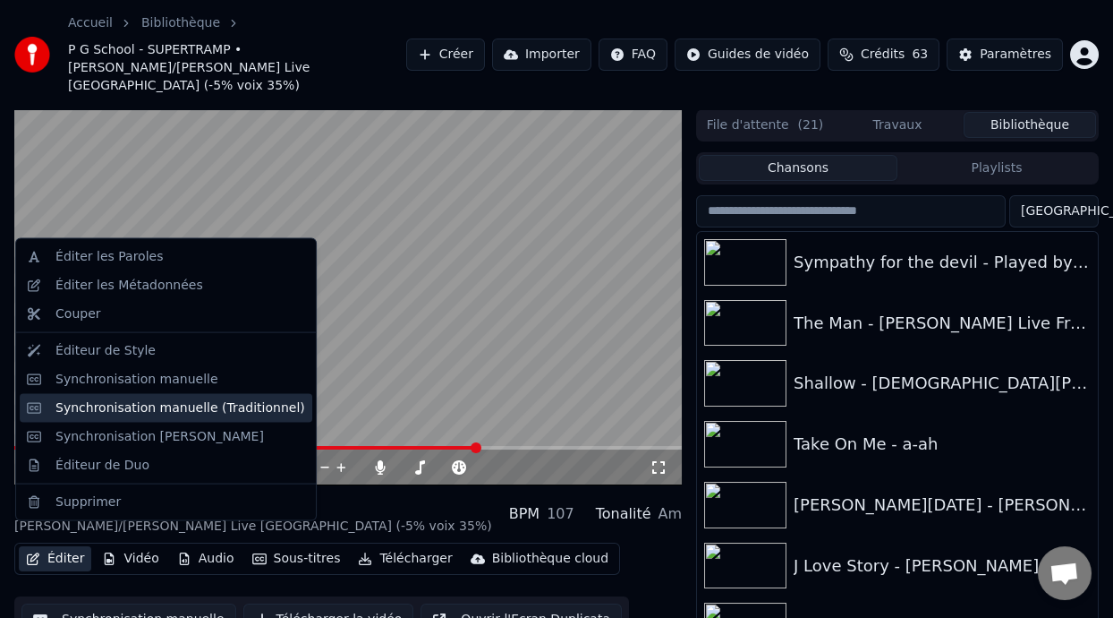
click at [265, 400] on div "Synchronisation manuelle (Traditionnel)" at bounding box center [180, 407] width 250 height 18
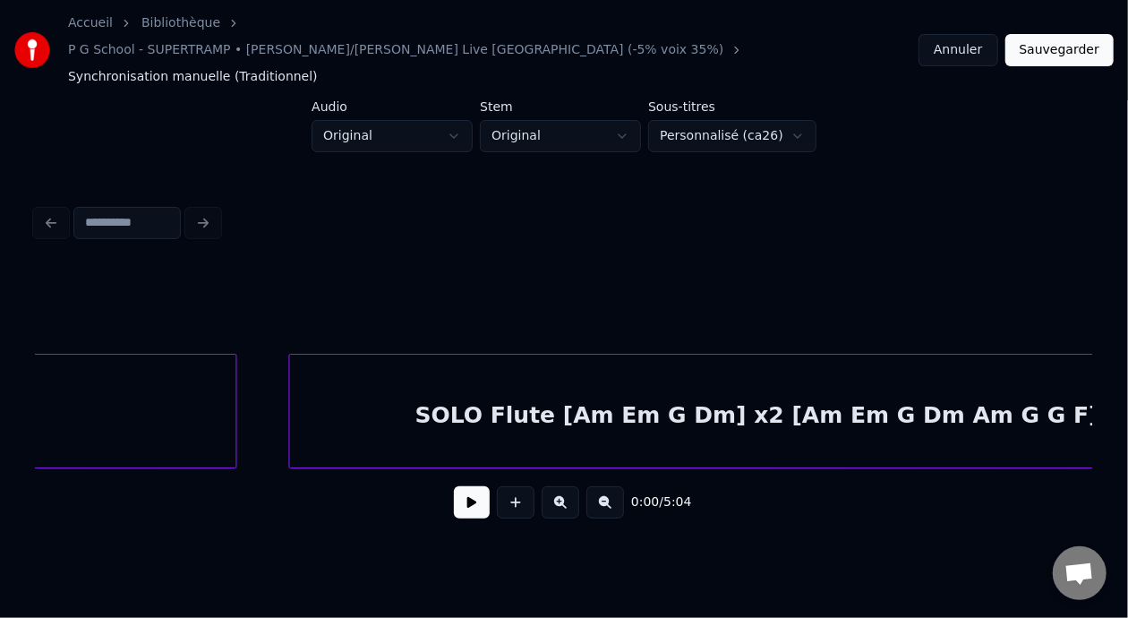
scroll to position [0, 8731]
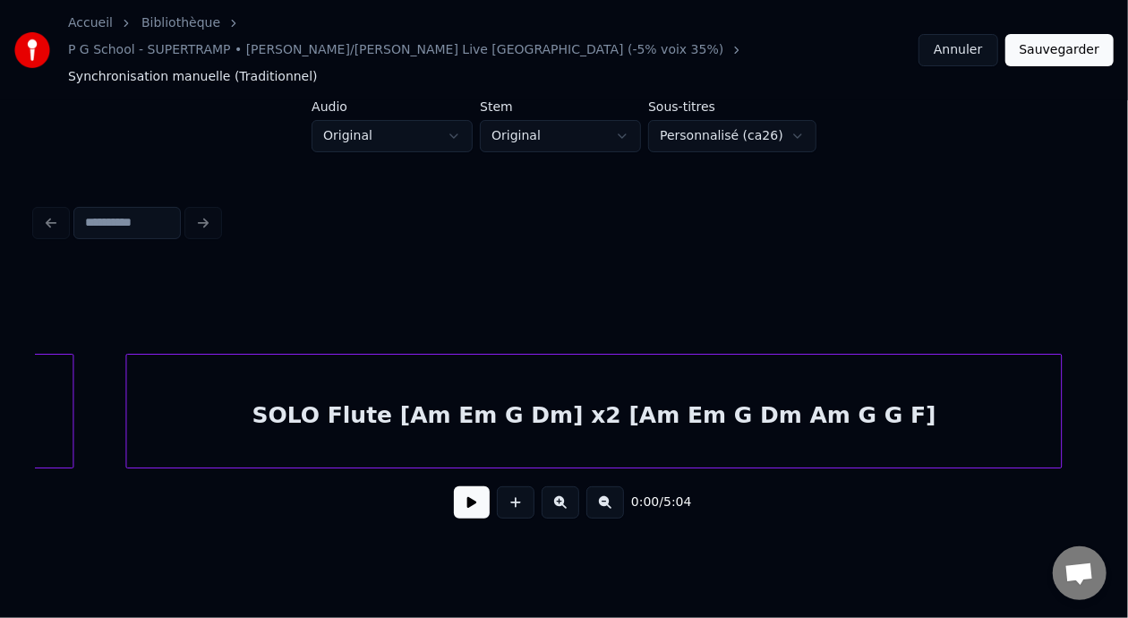
click at [496, 379] on div "SOLO Flute [Am Em G Dm] x2 [Am Em G Dm Am G G F]" at bounding box center [593, 415] width 934 height 122
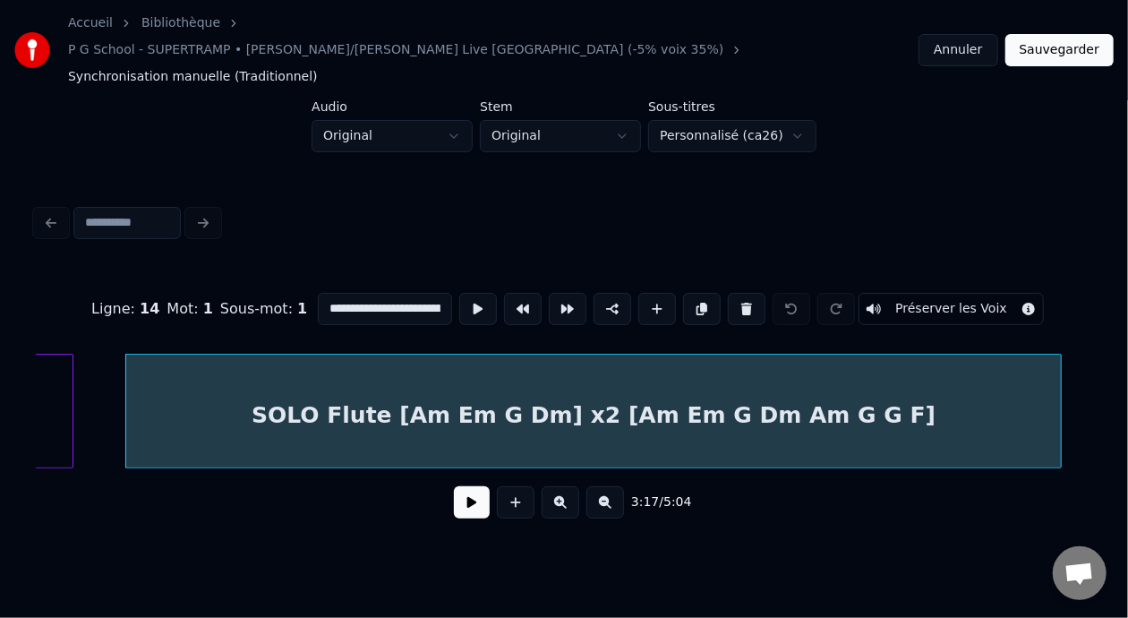
click at [365, 376] on div "SOLO Flute [Am Em G Dm] x2 [Am Em G Dm Am G G F]" at bounding box center [593, 415] width 934 height 122
click at [354, 293] on input "**********" at bounding box center [385, 309] width 134 height 32
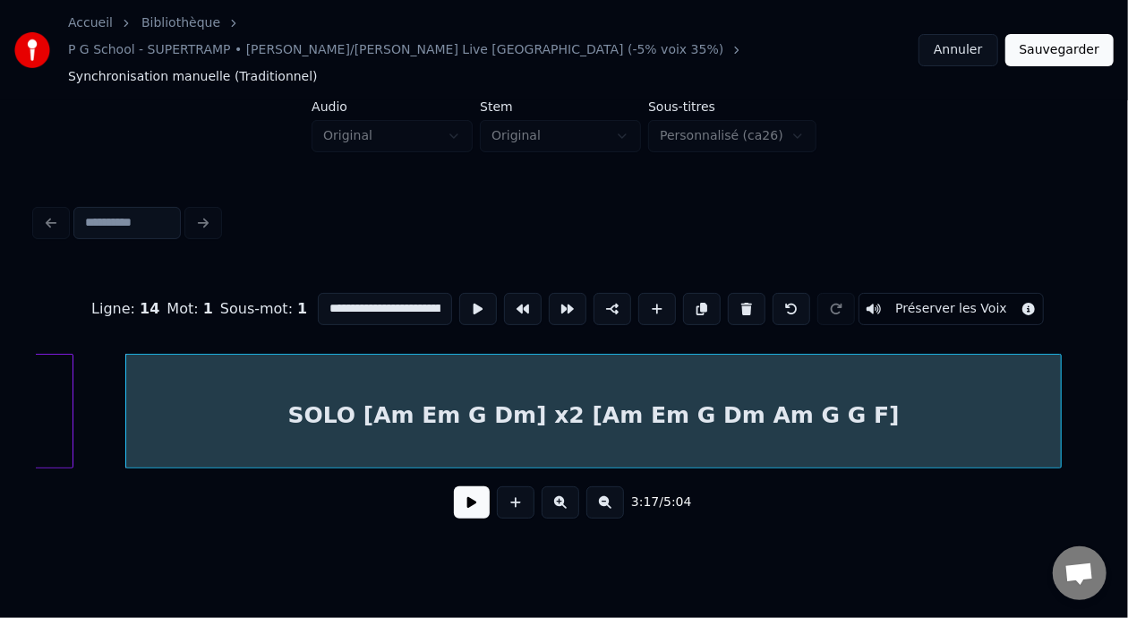
click at [574, 392] on div "SOLO [Am Em G Dm] x2 [Am Em G Dm Am G G F]" at bounding box center [593, 415] width 934 height 122
click at [376, 293] on input "**********" at bounding box center [385, 309] width 134 height 32
type input "**********"
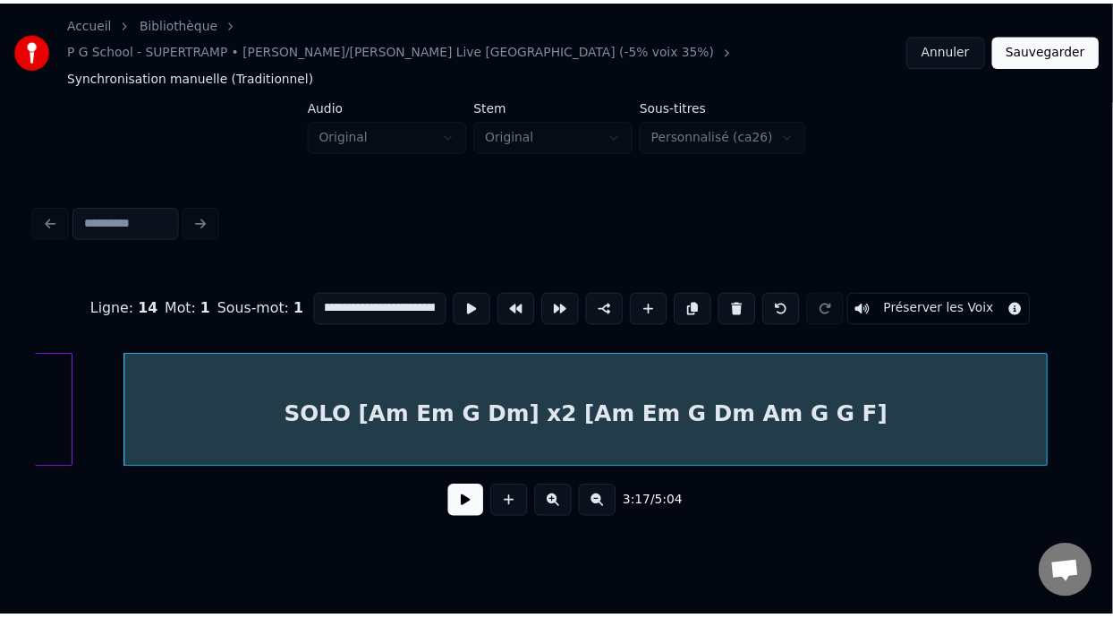
scroll to position [0, 0]
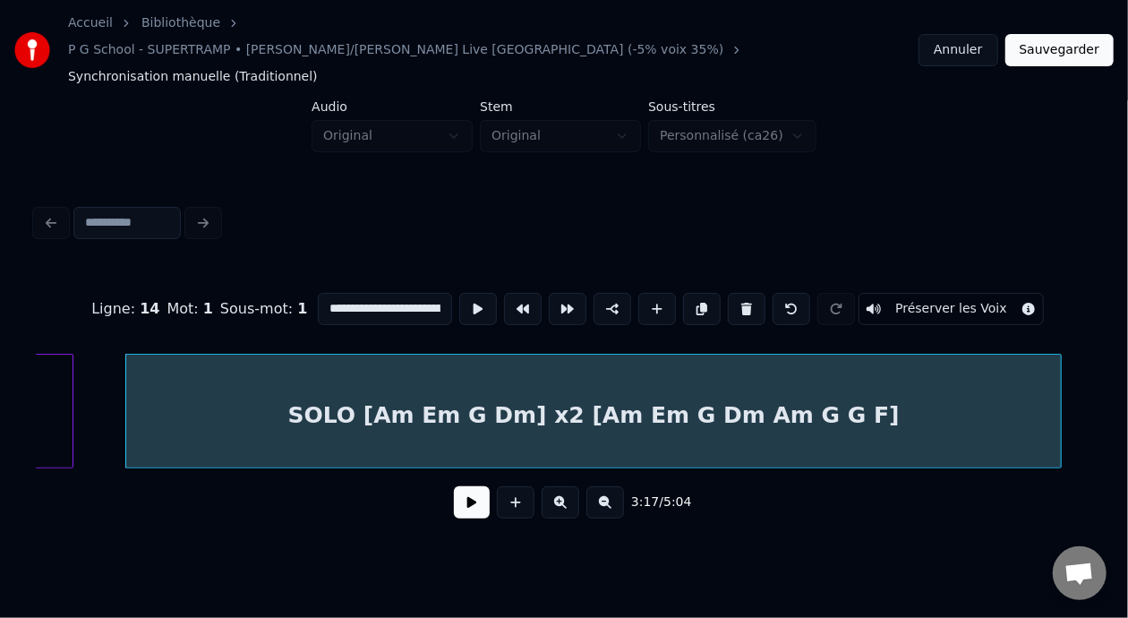
click at [1065, 35] on button "Sauvegarder" at bounding box center [1059, 50] width 108 height 32
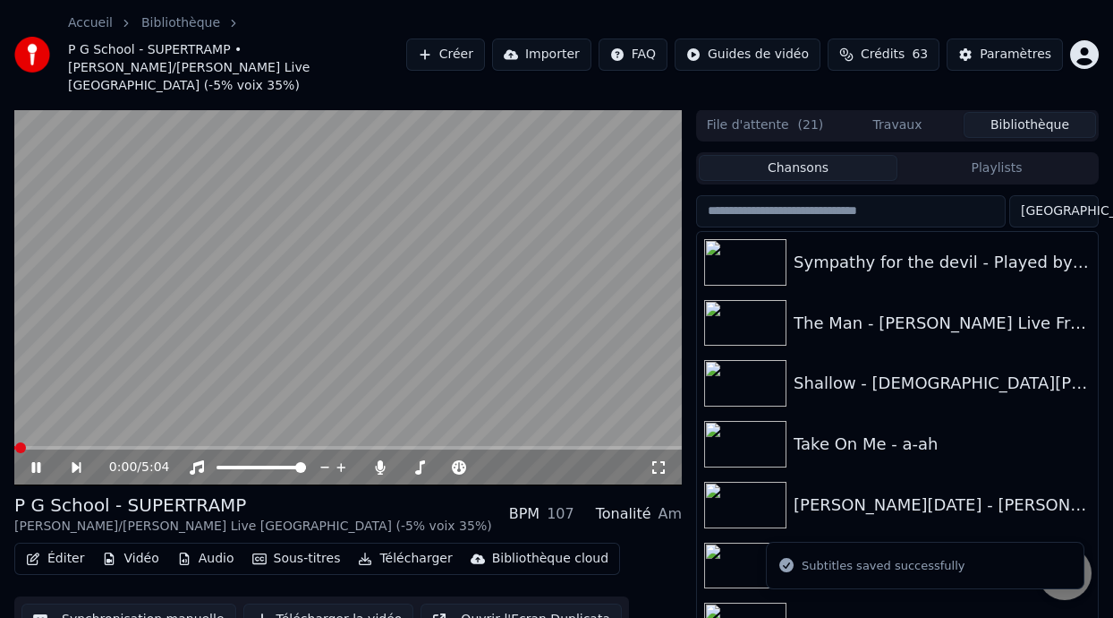
click at [21, 442] on span at bounding box center [20, 447] width 11 height 11
click at [34, 462] on icon at bounding box center [35, 467] width 9 height 11
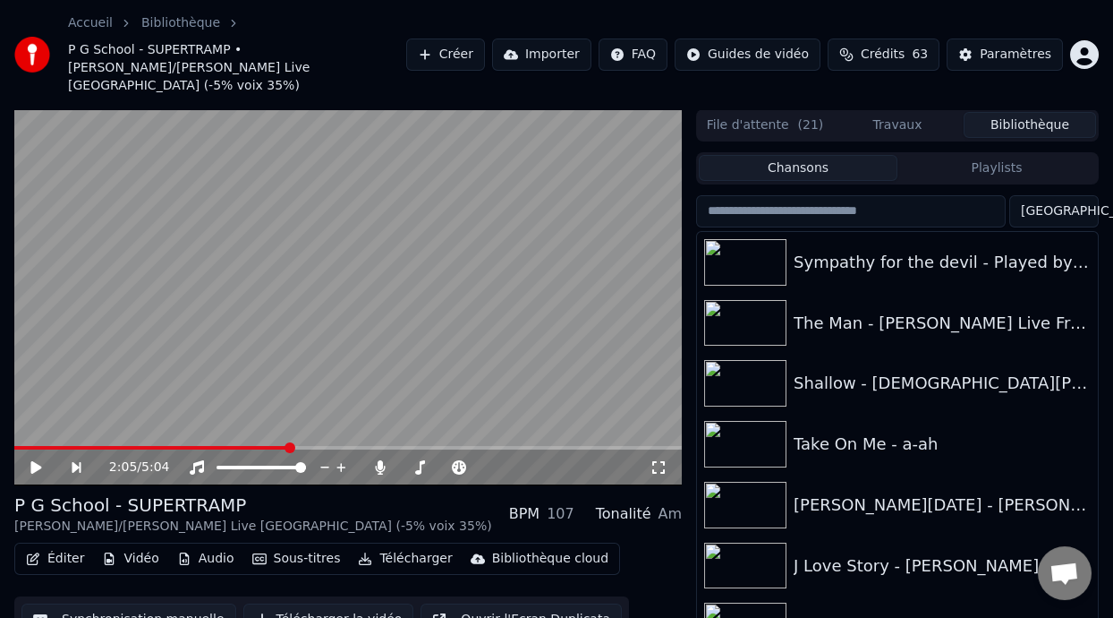
click at [287, 442] on span at bounding box center [290, 447] width 11 height 11
click at [33, 461] on icon at bounding box center [35, 467] width 11 height 13
click at [528, 462] on span at bounding box center [528, 467] width 11 height 11
click at [468, 493] on div "P G School - SUPERTRAMP [PERSON_NAME]/[PERSON_NAME] Live [GEOGRAPHIC_DATA] (-5%…" at bounding box center [348, 513] width 668 height 43
click at [518, 462] on span at bounding box center [519, 467] width 11 height 11
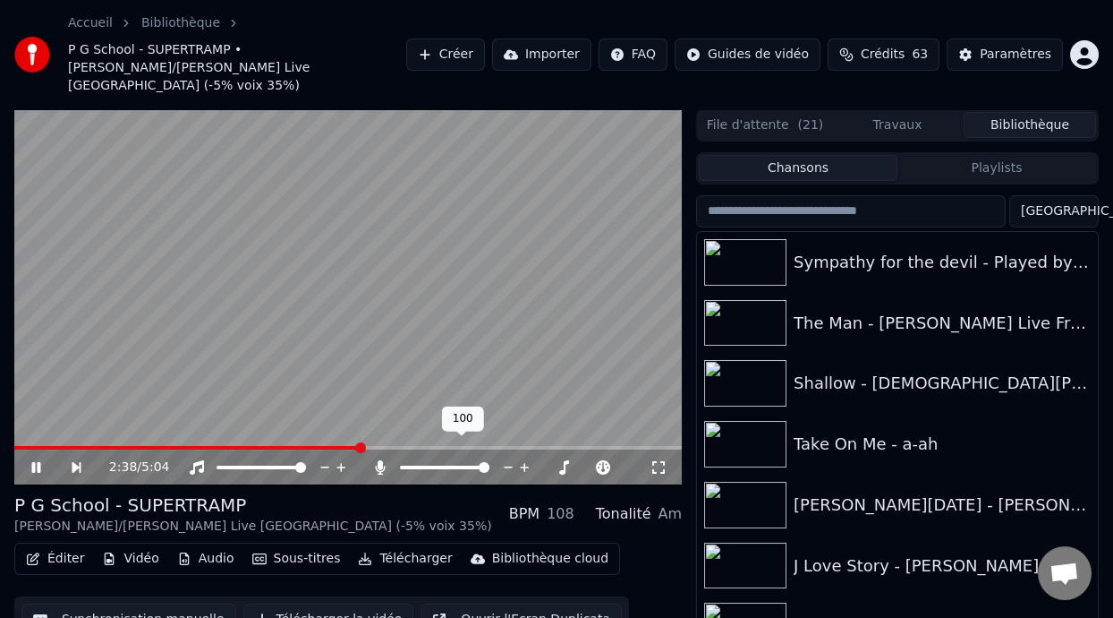
click at [430, 465] on span at bounding box center [445, 467] width 90 height 4
click at [431, 462] on span at bounding box center [433, 467] width 11 height 11
click at [462, 493] on div "P G School - SUPERTRAMP [PERSON_NAME]/[PERSON_NAME] Live [GEOGRAPHIC_DATA] (-5%…" at bounding box center [348, 513] width 668 height 43
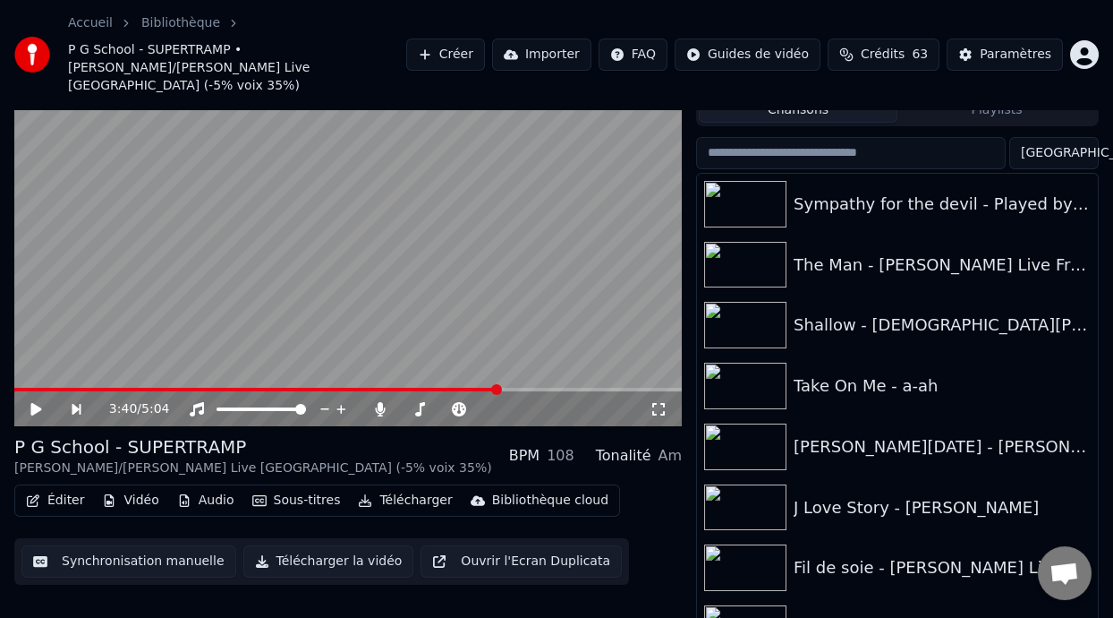
click at [68, 488] on button "Éditer" at bounding box center [55, 500] width 72 height 25
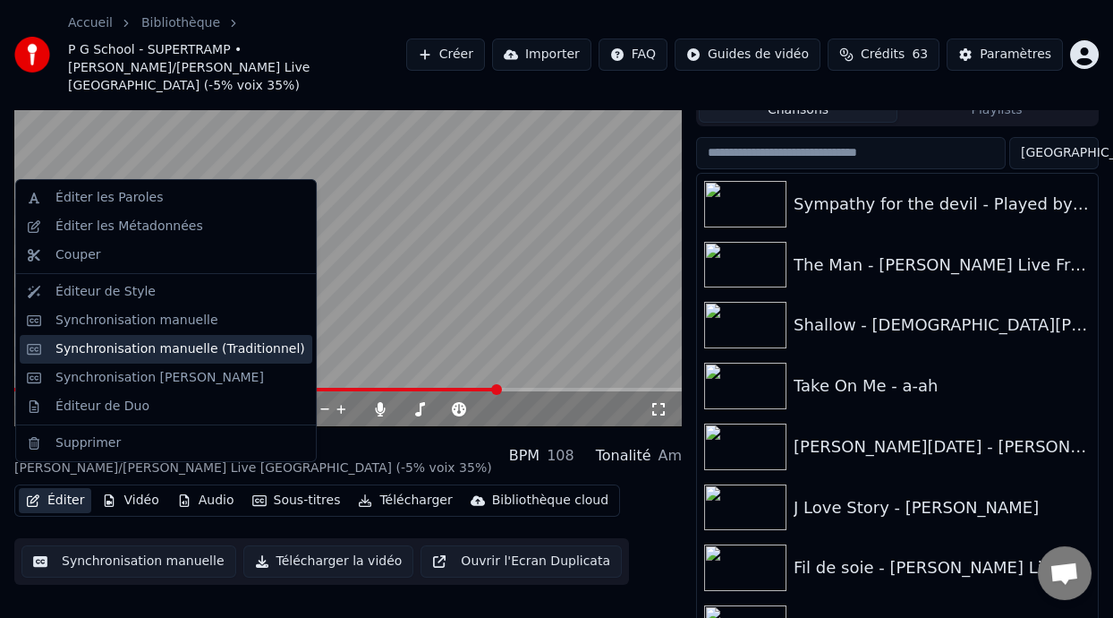
click at [193, 349] on div "Synchronisation manuelle (Traditionnel)" at bounding box center [180, 349] width 250 height 18
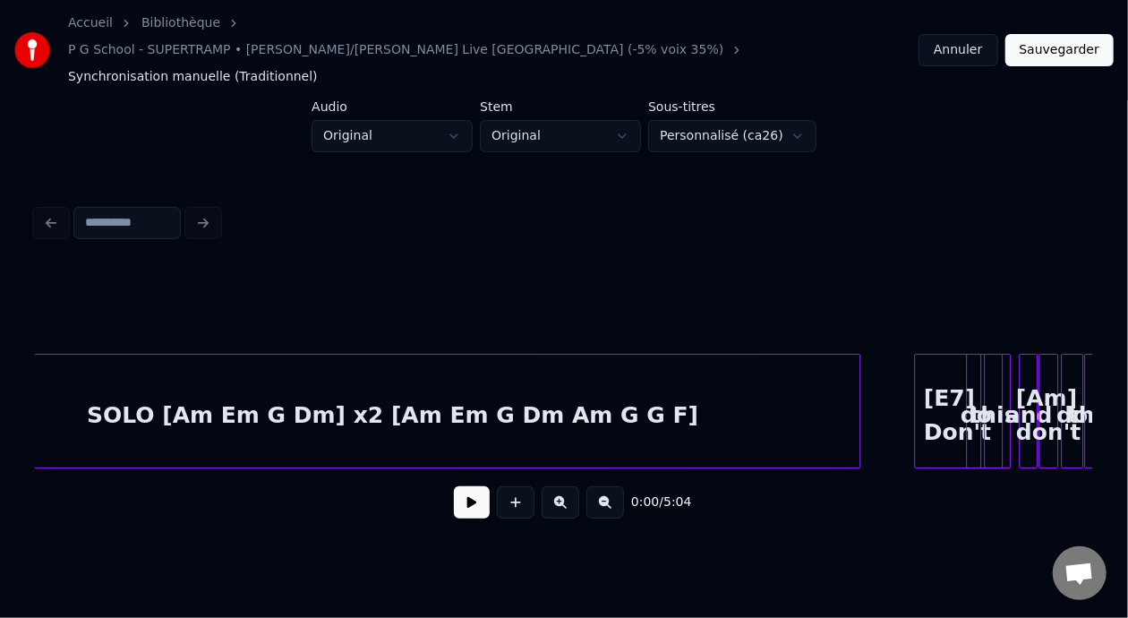
scroll to position [0, 8948]
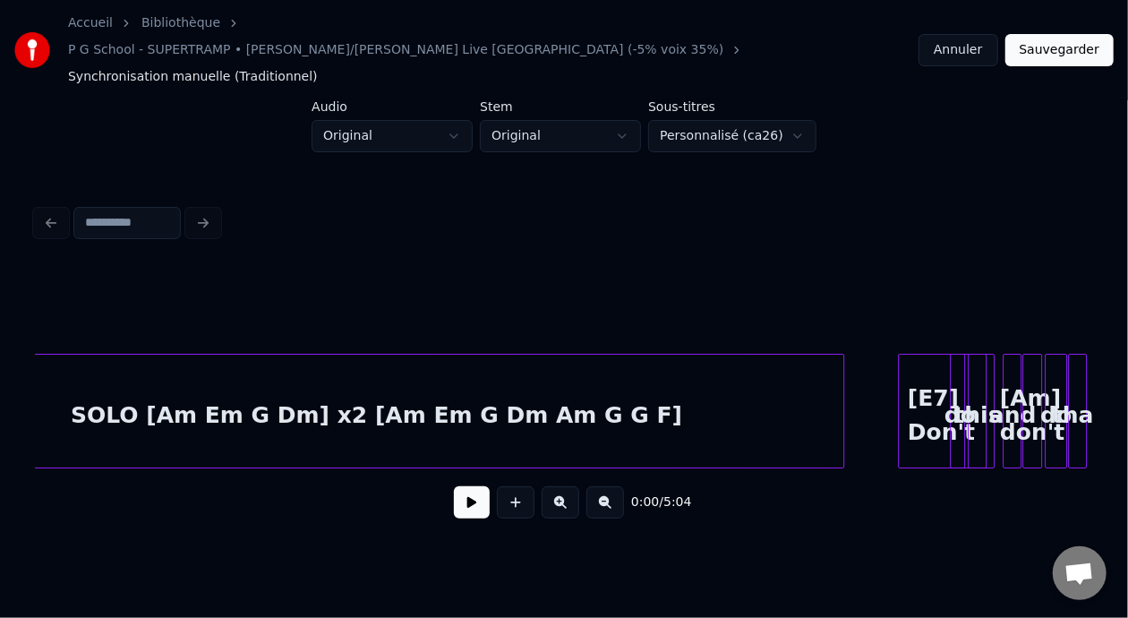
click at [724, 381] on div "SOLO [Am Em G Dm] x2 [Am Em G Dm Am G G F]" at bounding box center [376, 415] width 934 height 122
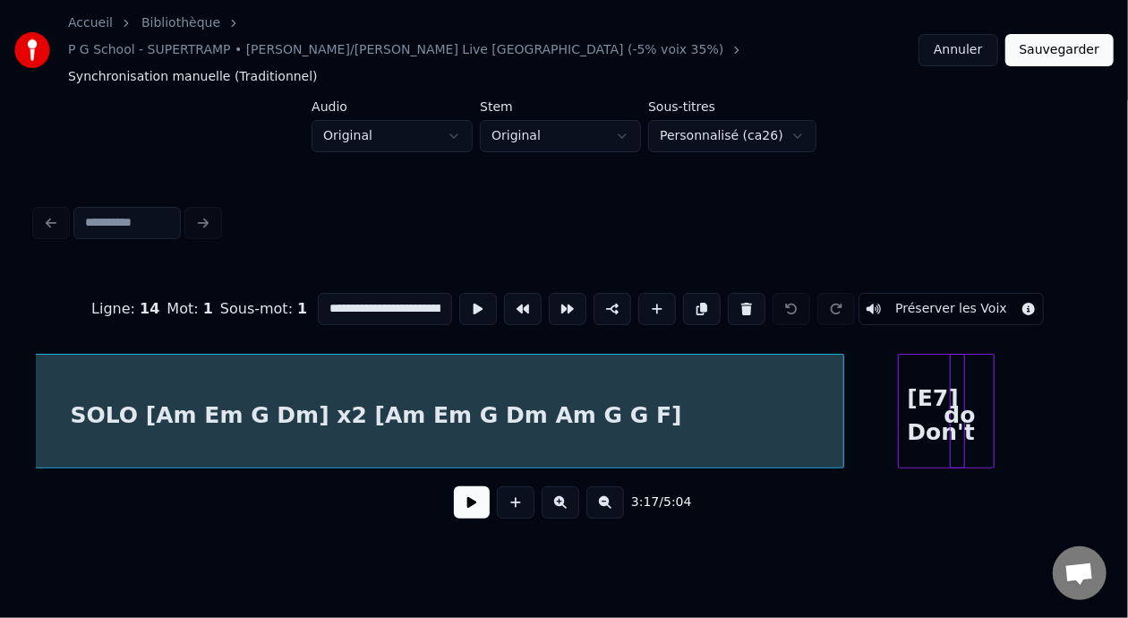
scroll to position [0, 8821]
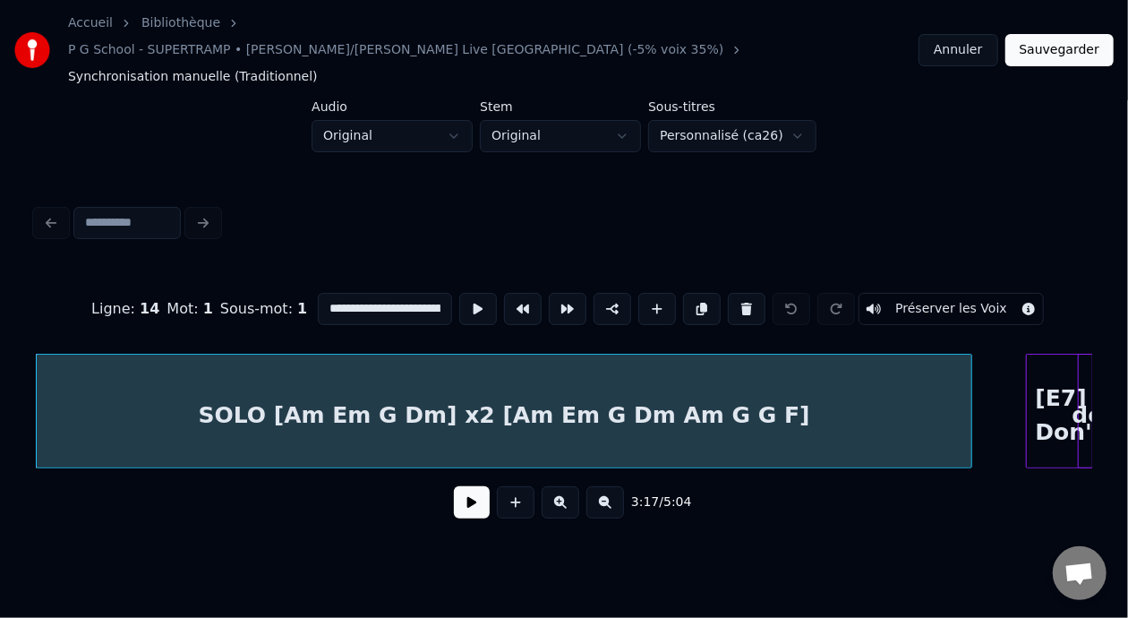
click at [456, 491] on button at bounding box center [472, 502] width 36 height 32
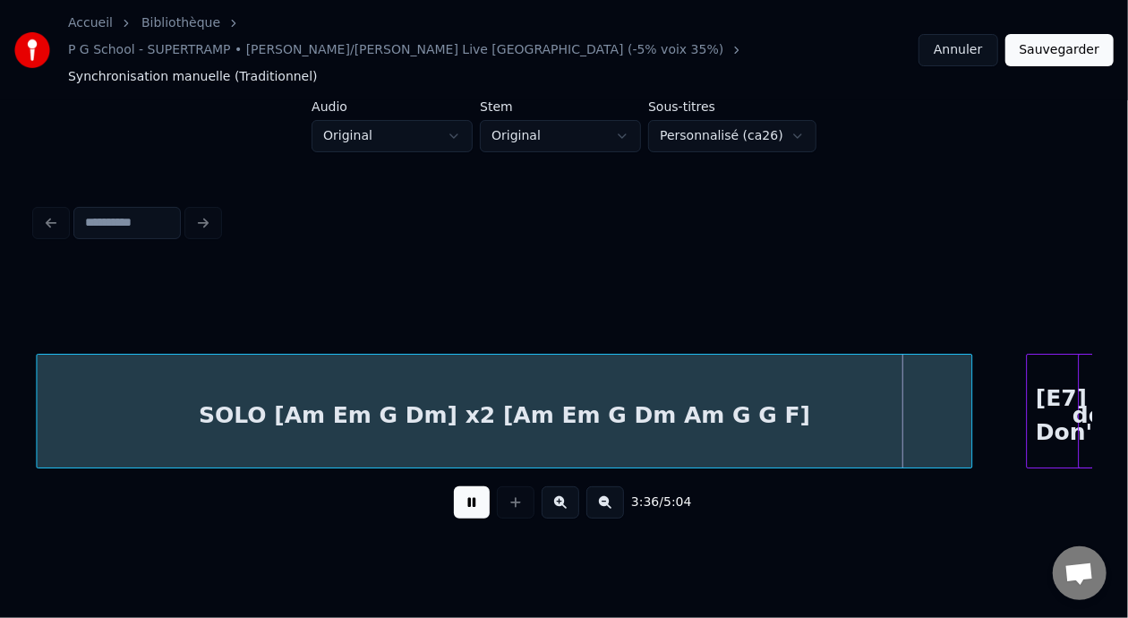
click at [454, 486] on button at bounding box center [472, 502] width 36 height 32
click at [658, 371] on div "SOLO [Am Em G Dm] x2 [Am Em G Dm Am G G F]" at bounding box center [504, 415] width 934 height 122
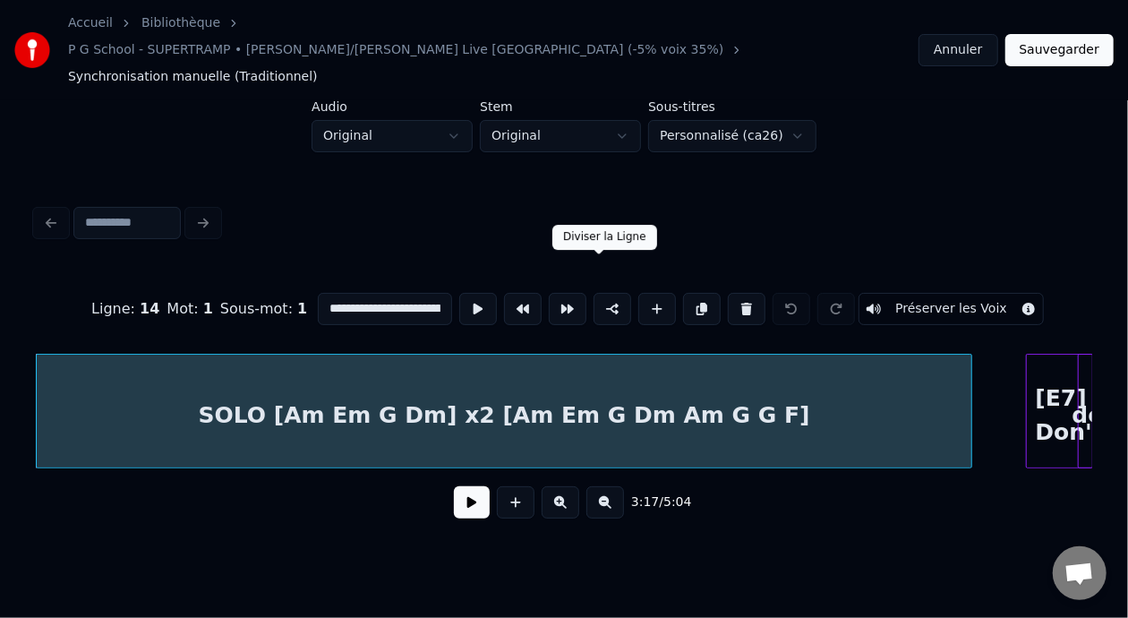
click at [600, 293] on button at bounding box center [612, 309] width 38 height 32
click at [1075, 34] on button "Sauvegarder" at bounding box center [1059, 50] width 108 height 32
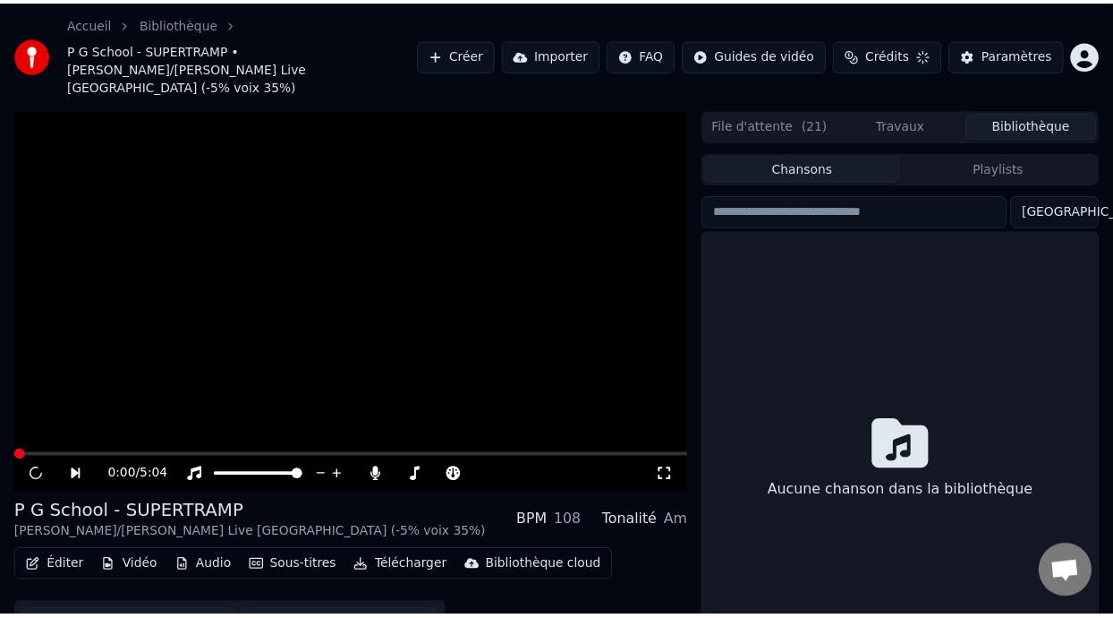
scroll to position [57, 0]
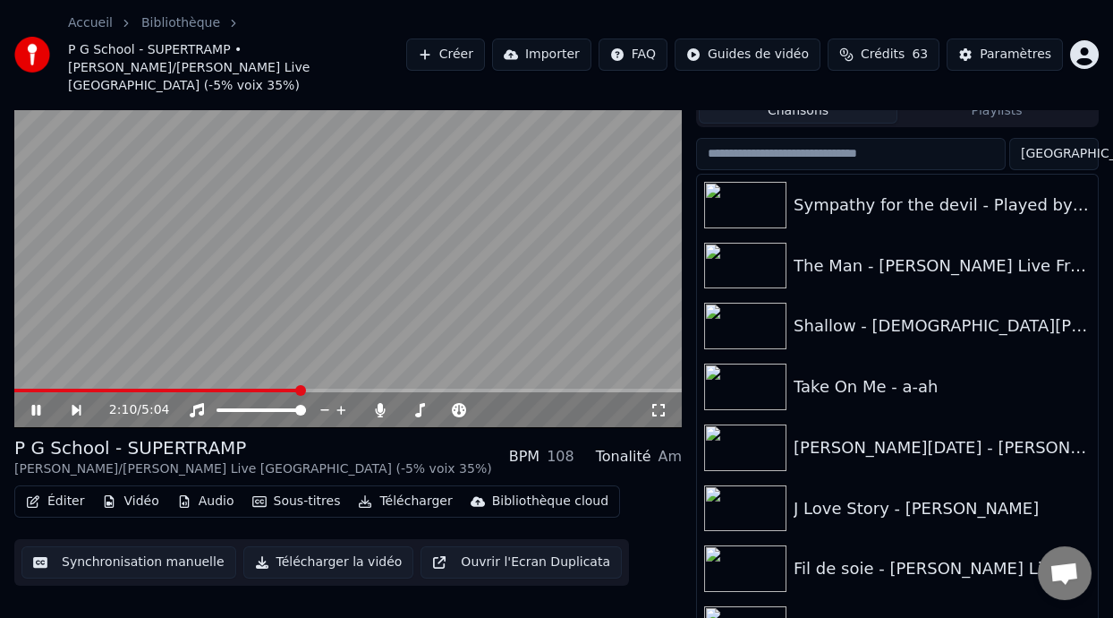
click at [298, 385] on span at bounding box center [300, 390] width 11 height 11
click at [33, 403] on icon at bounding box center [49, 410] width 40 height 14
click at [34, 404] on icon at bounding box center [35, 410] width 11 height 13
click at [354, 385] on span at bounding box center [354, 390] width 11 height 11
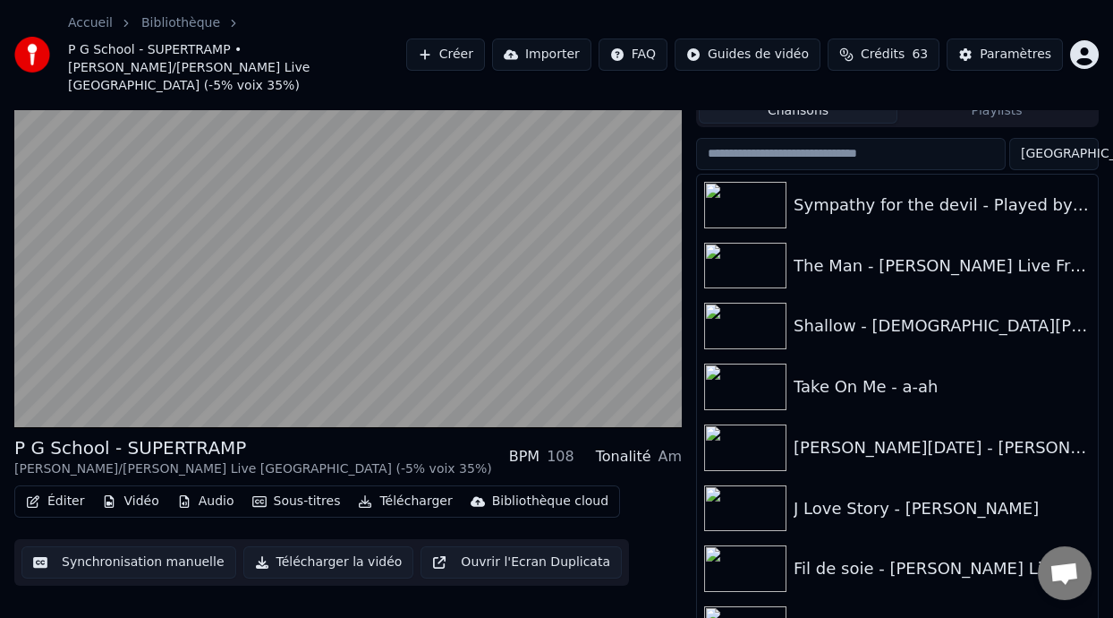
scroll to position [58, 0]
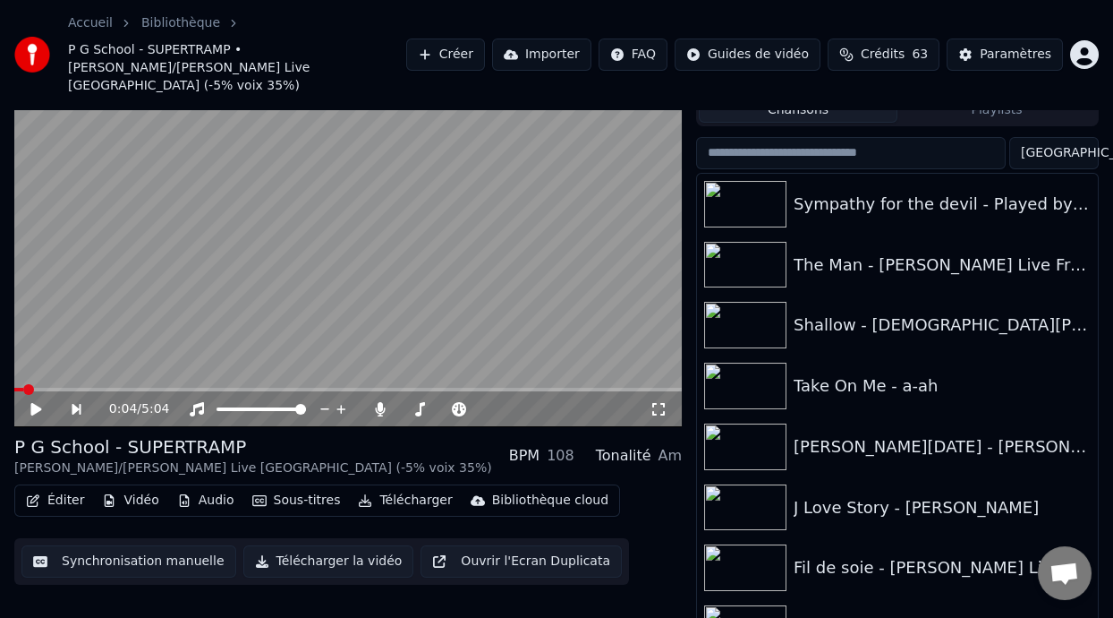
click at [21, 388] on span at bounding box center [18, 390] width 9 height 4
click at [36, 403] on icon at bounding box center [35, 409] width 11 height 13
click at [38, 404] on icon at bounding box center [35, 409] width 9 height 11
click at [412, 488] on button "Télécharger" at bounding box center [405, 500] width 108 height 25
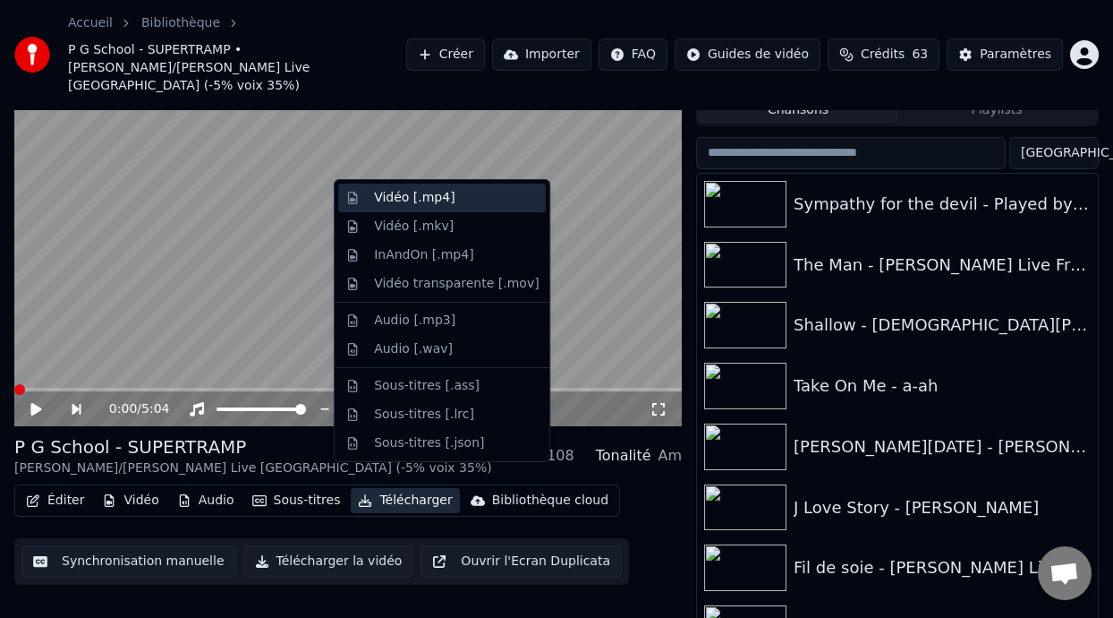
click at [449, 198] on div "Vidéo [.mp4]" at bounding box center [456, 198] width 165 height 18
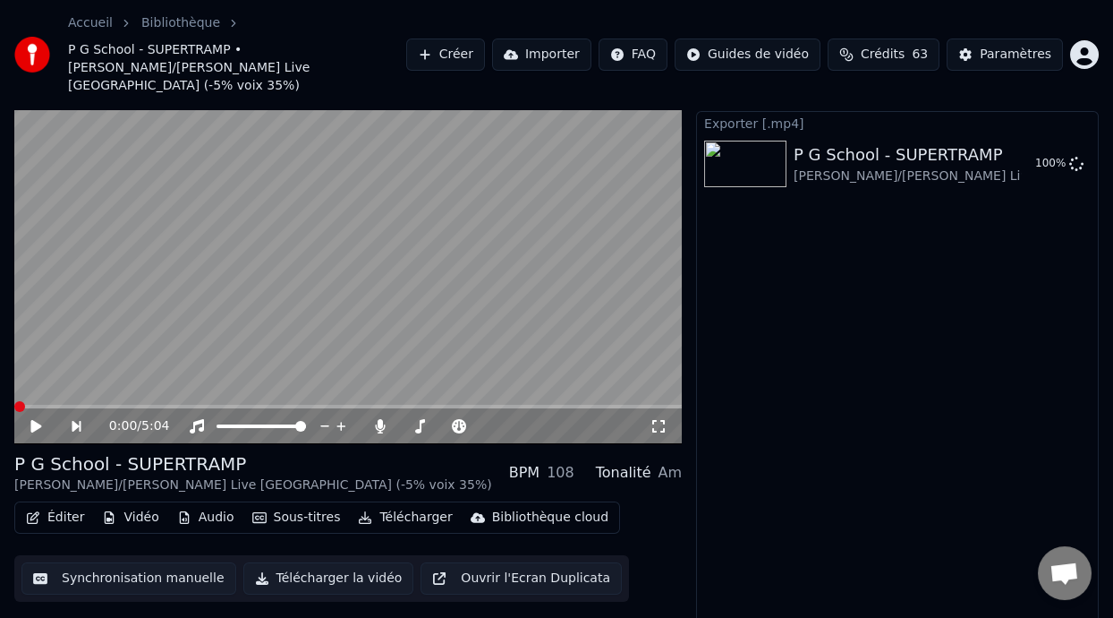
click at [927, 340] on div "Exporter [.mp4] P G School - SUPERTRAMP [PERSON_NAME]/[PERSON_NAME] Live [GEOGR…" at bounding box center [897, 373] width 403 height 525
click at [185, 562] on button "Synchronisation manuelle" at bounding box center [128, 578] width 215 height 32
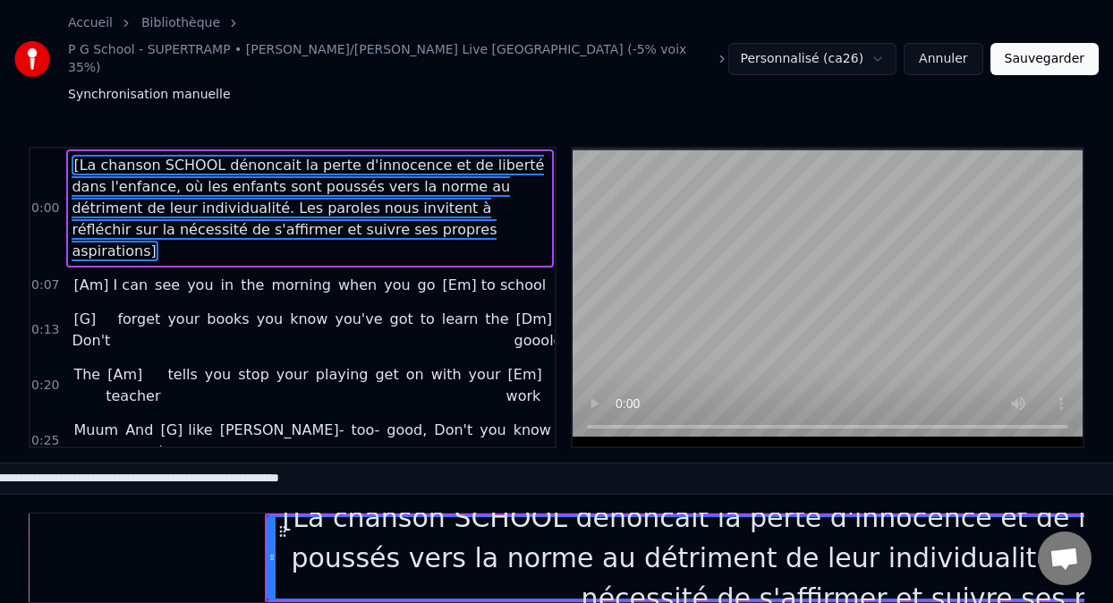
click at [954, 49] on button "Annuler" at bounding box center [943, 59] width 79 height 32
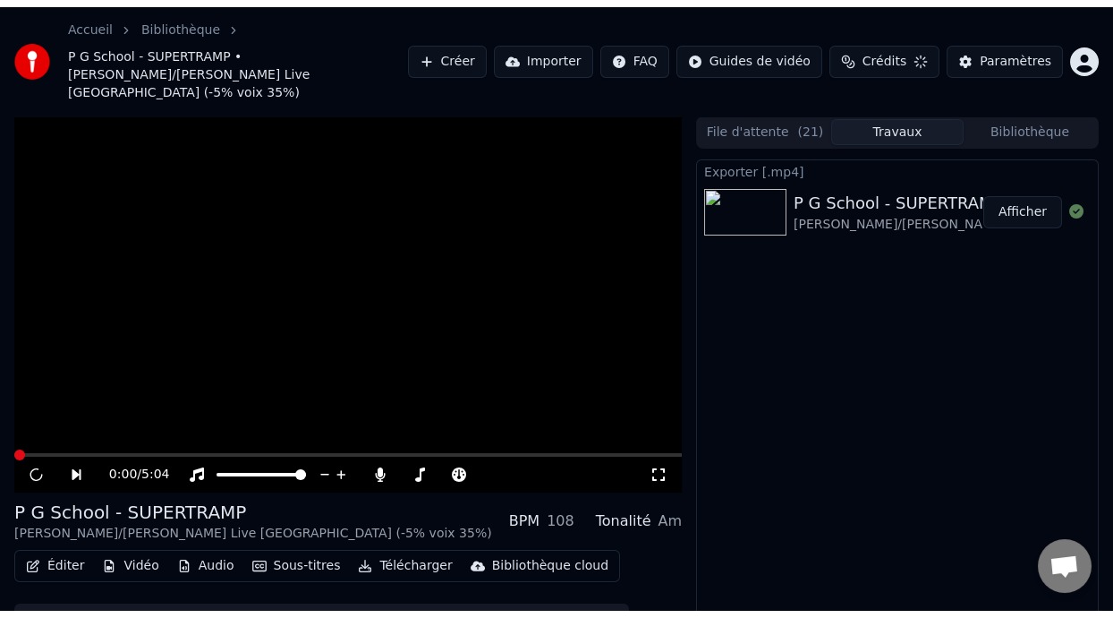
scroll to position [40, 0]
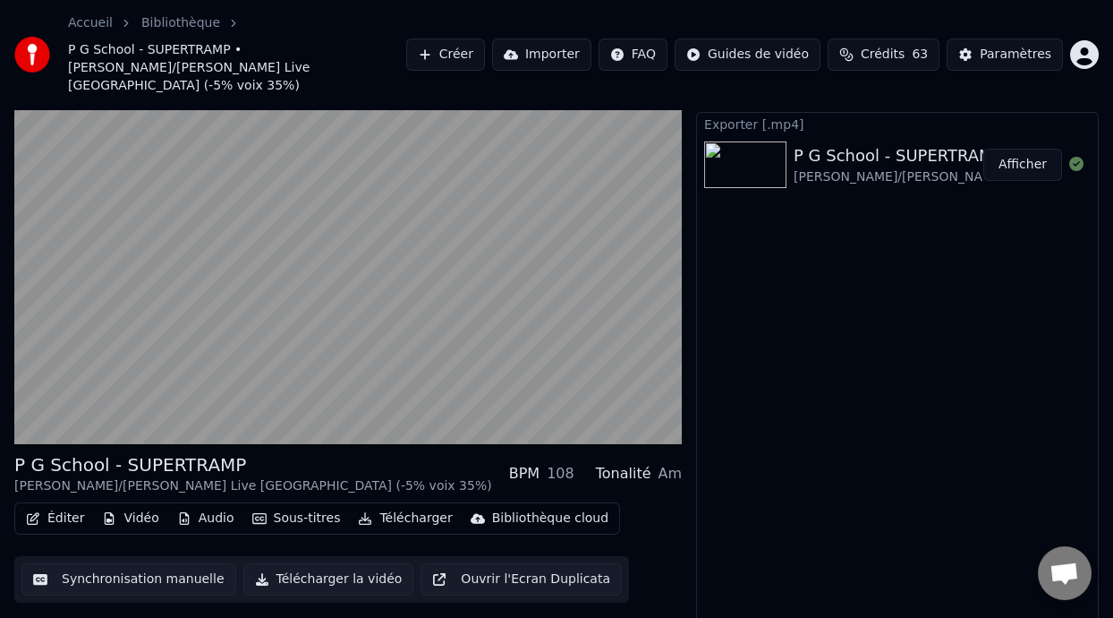
click at [1020, 149] on button "Afficher" at bounding box center [1023, 165] width 79 height 32
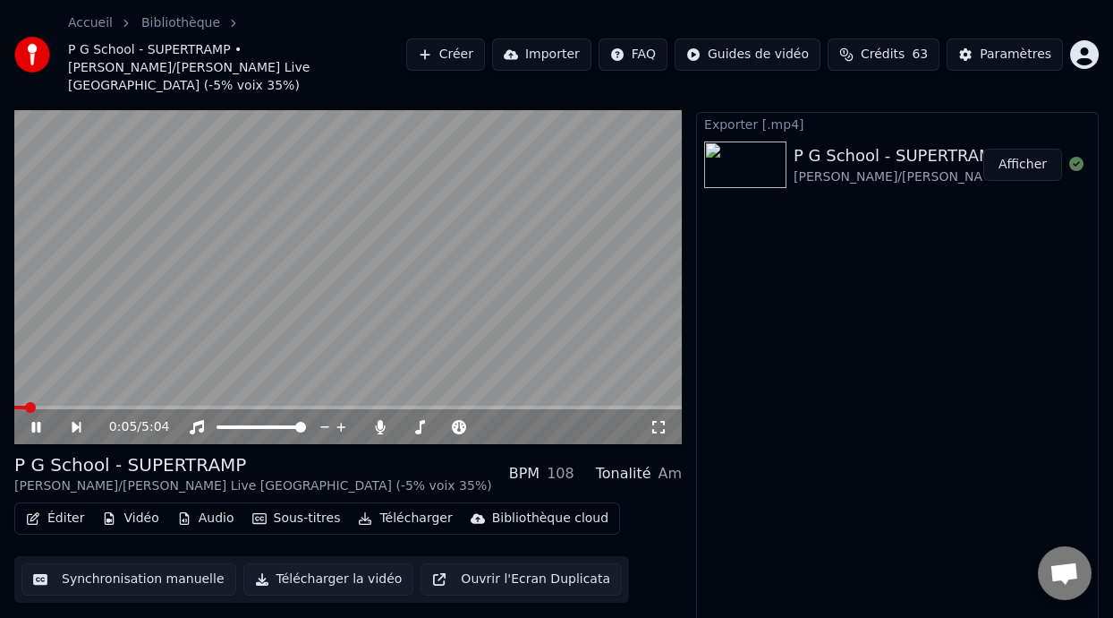
click at [36, 420] on icon at bounding box center [49, 427] width 40 height 14
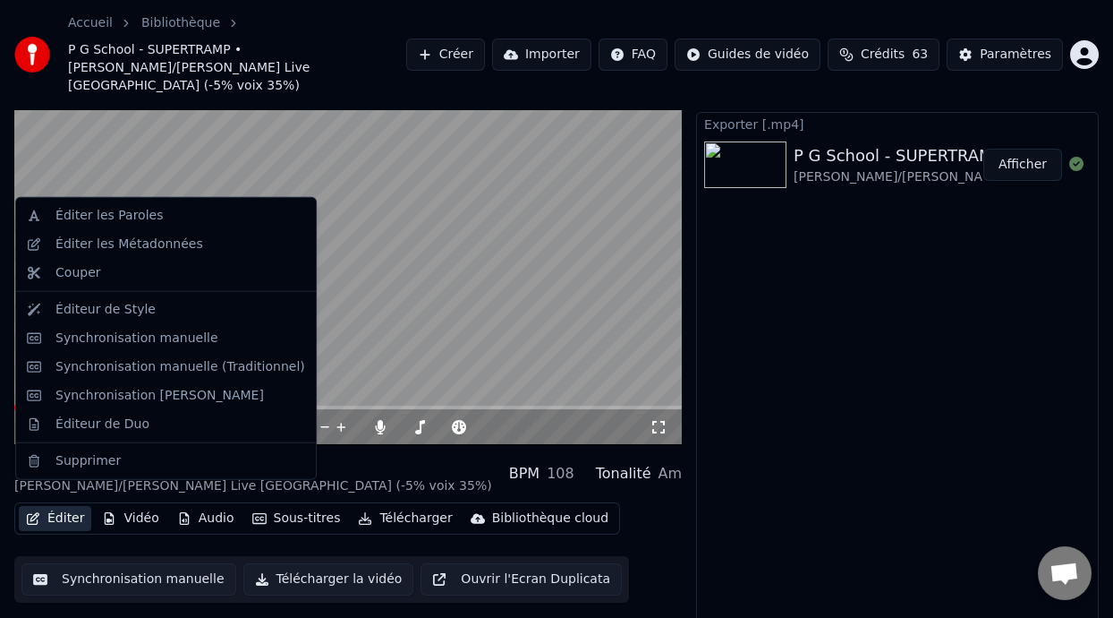
click at [72, 506] on button "Éditer" at bounding box center [55, 518] width 72 height 25
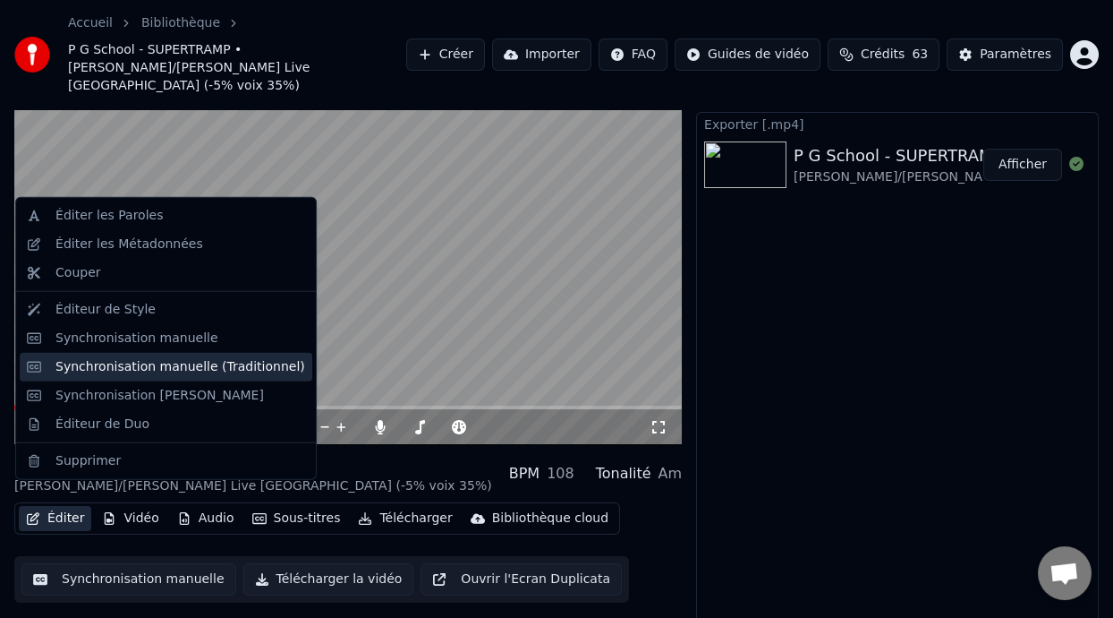
click at [218, 358] on div "Synchronisation manuelle (Traditionnel)" at bounding box center [180, 367] width 250 height 18
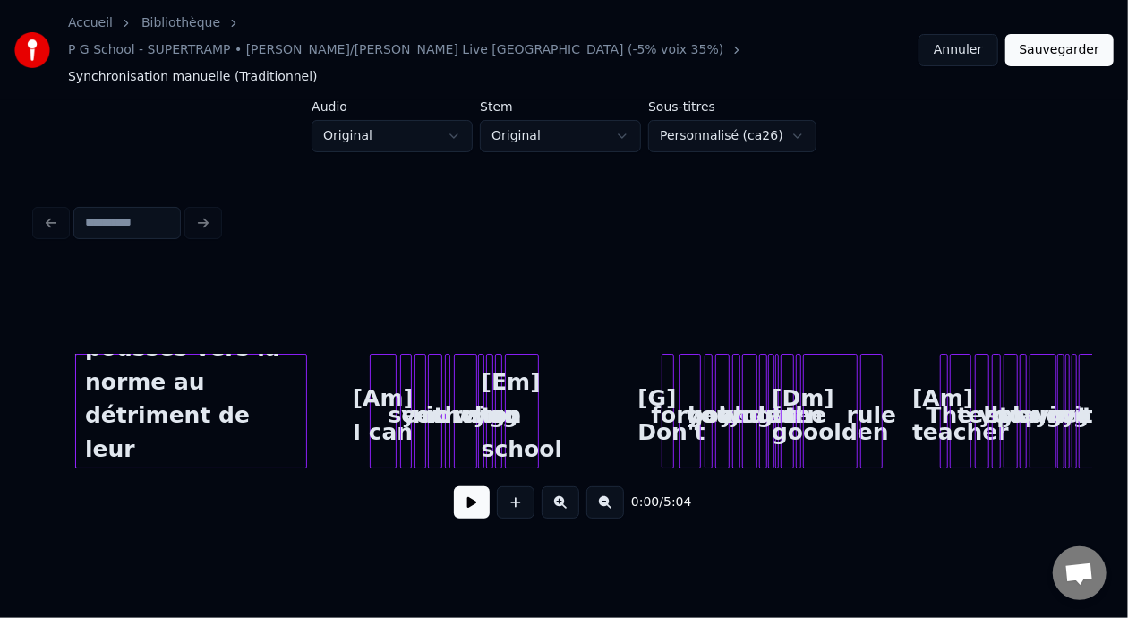
click at [560, 486] on button at bounding box center [560, 502] width 38 height 32
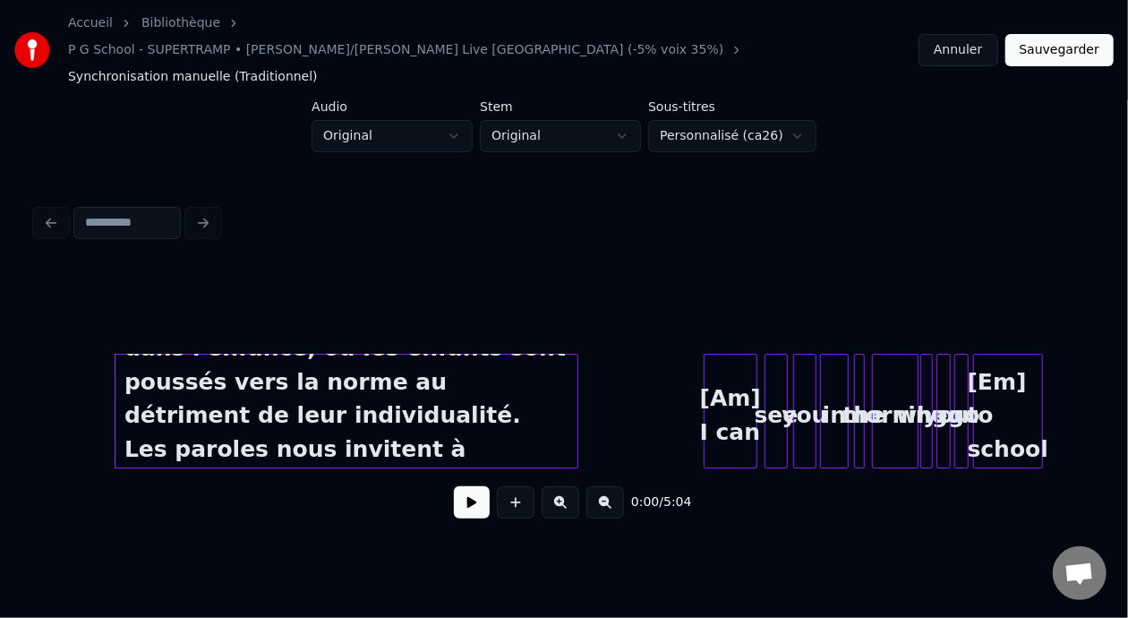
scroll to position [0, 38]
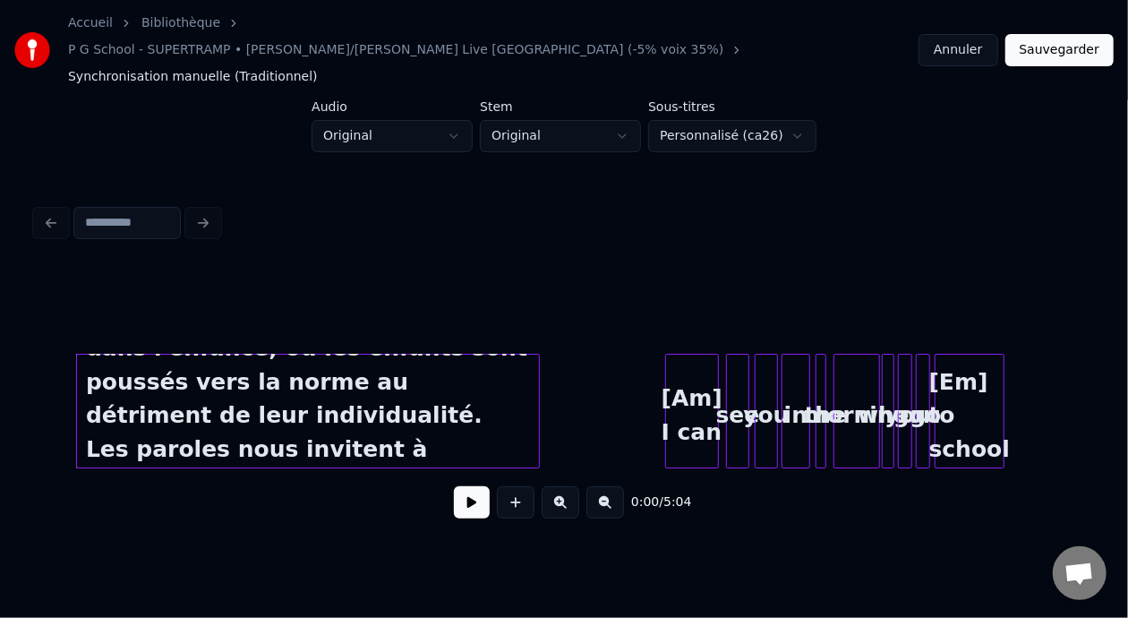
click at [560, 486] on button at bounding box center [560, 502] width 38 height 32
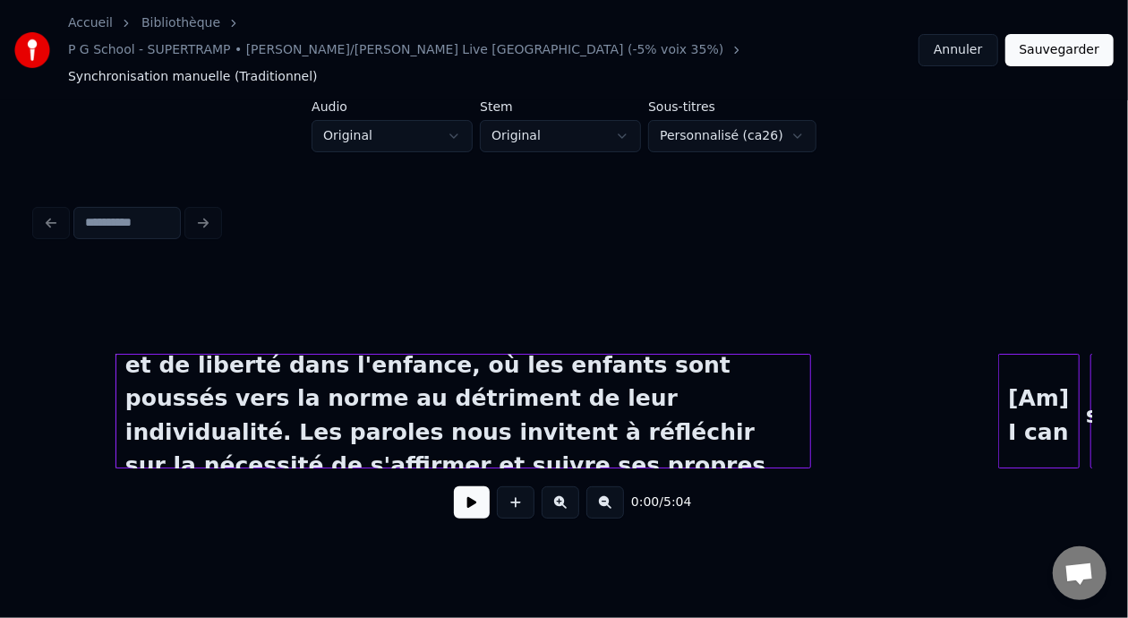
scroll to position [0, 78]
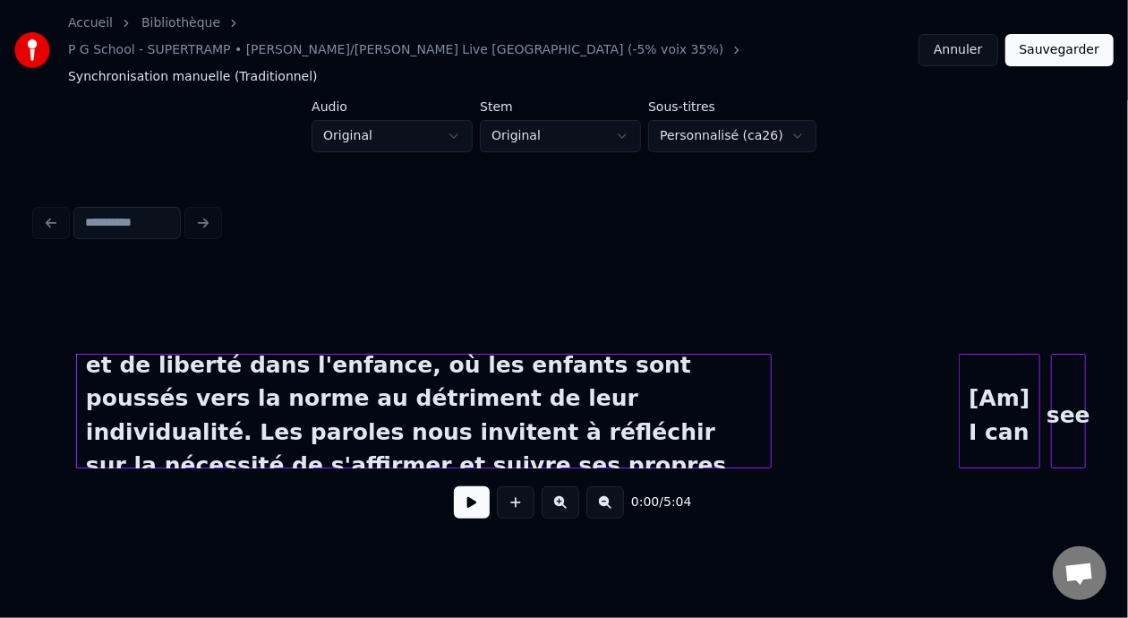
click at [560, 486] on button at bounding box center [560, 502] width 38 height 32
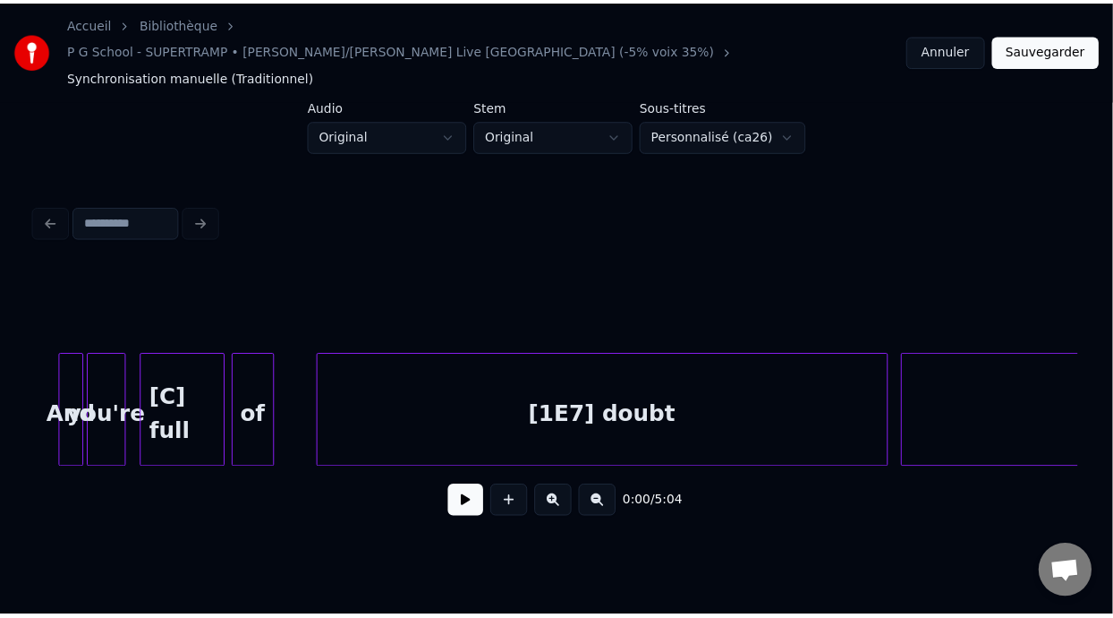
scroll to position [0, 15026]
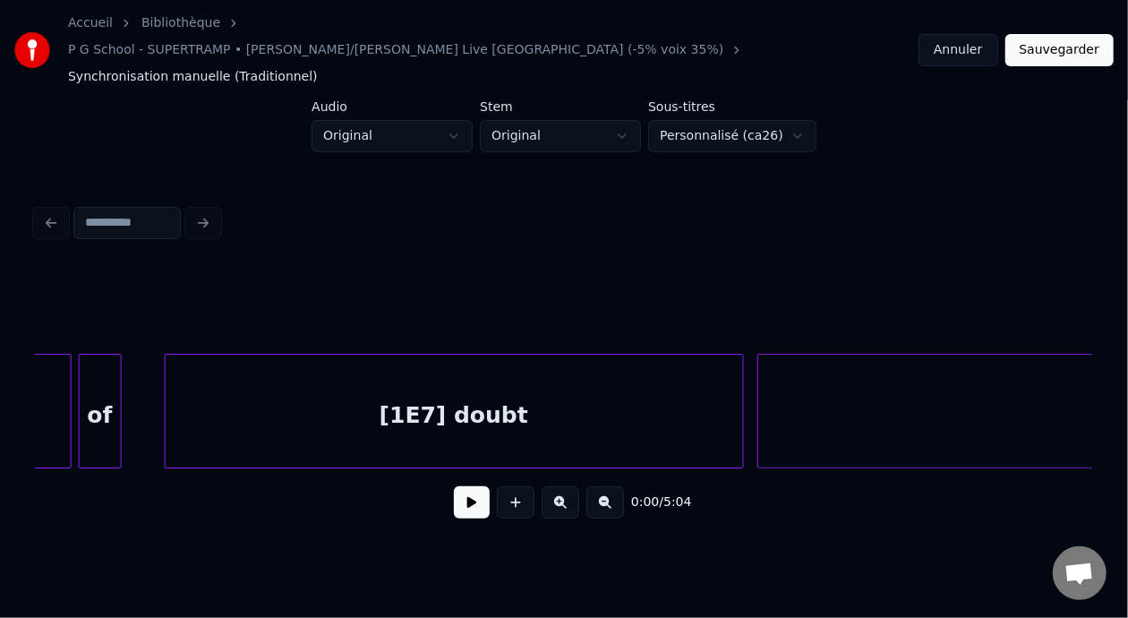
click at [444, 393] on div "[1E7] doubt" at bounding box center [454, 415] width 577 height 122
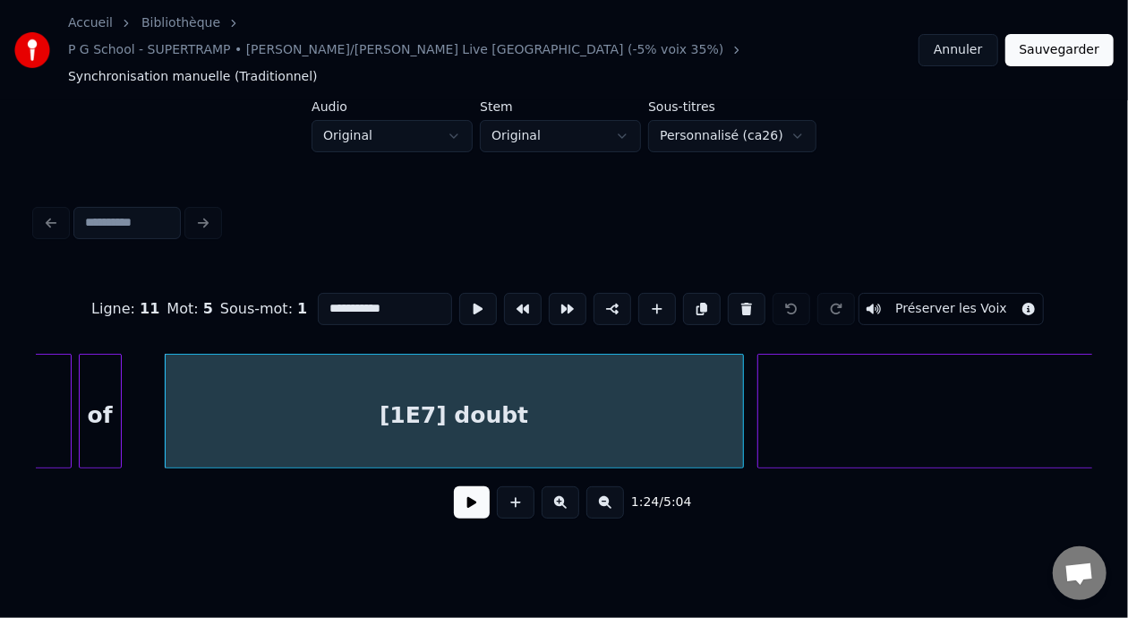
click at [438, 487] on div "1:24 / 5:04" at bounding box center [563, 501] width 1027 height 39
click at [454, 486] on button at bounding box center [472, 502] width 36 height 32
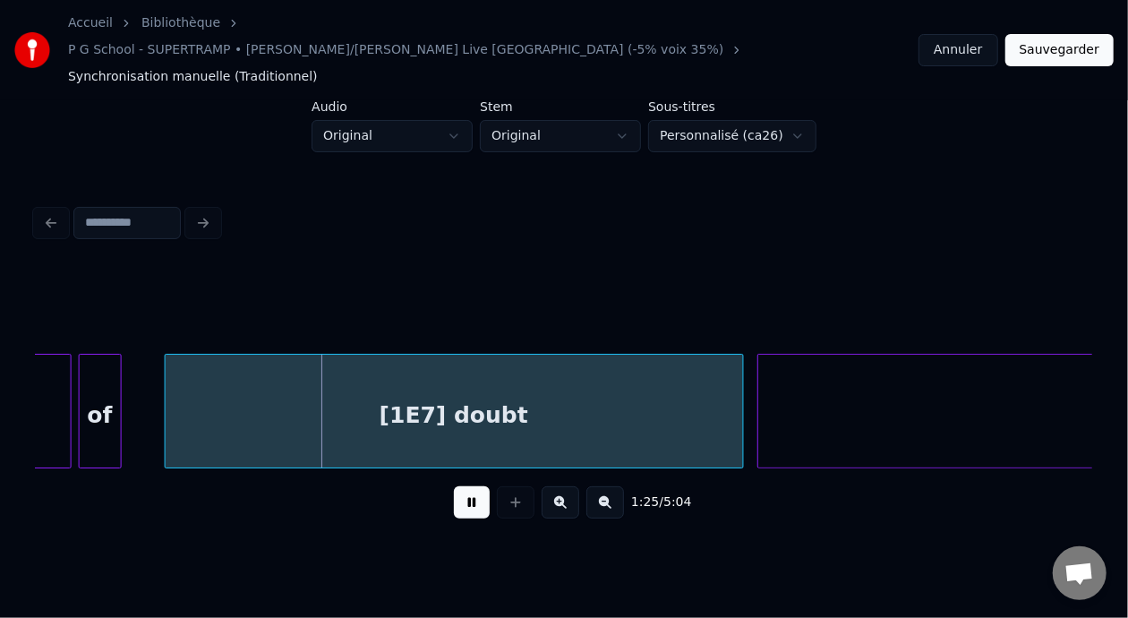
click at [455, 486] on button at bounding box center [472, 502] width 36 height 32
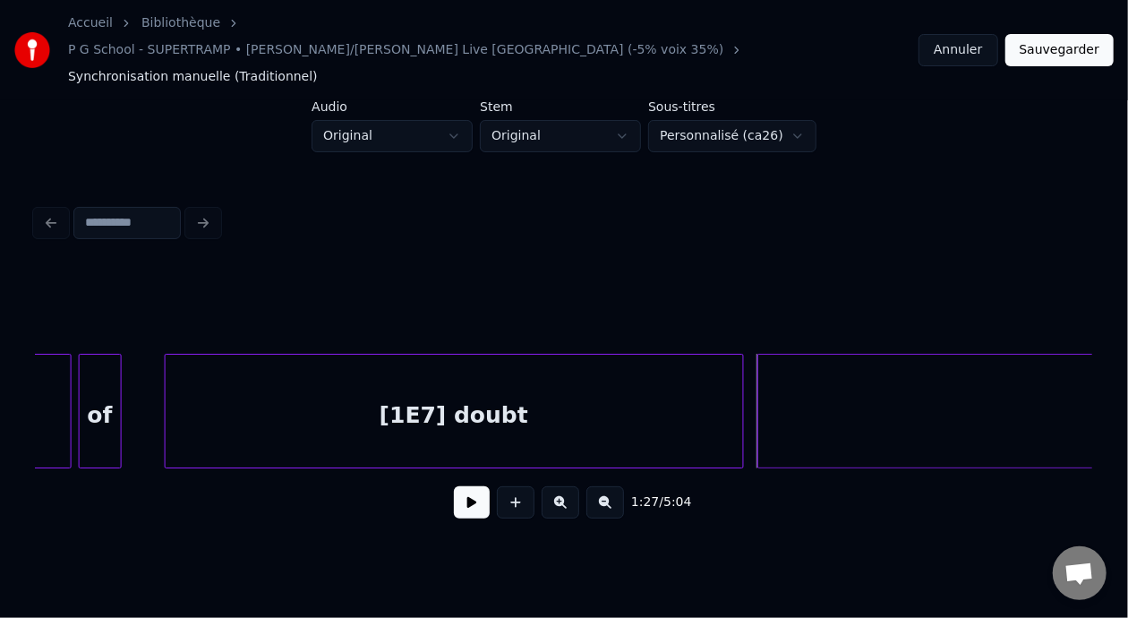
click at [554, 385] on div "[1E7] doubt" at bounding box center [454, 415] width 577 height 122
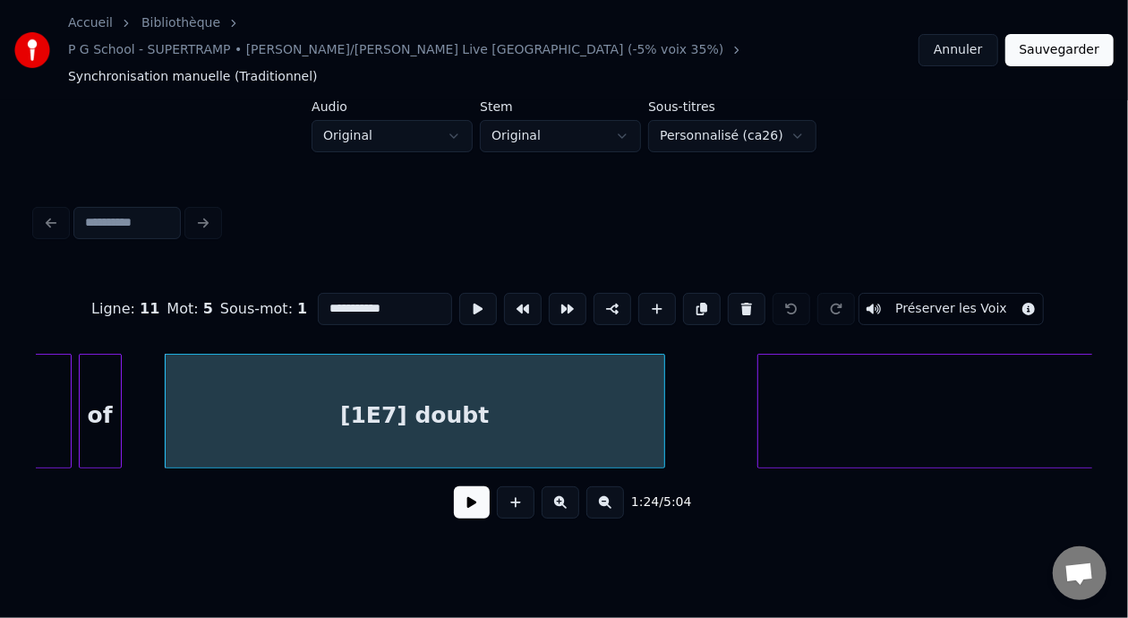
click at [659, 382] on div at bounding box center [661, 410] width 5 height 113
click at [458, 384] on div "[1E7] doubt" at bounding box center [415, 415] width 498 height 122
click at [454, 492] on button at bounding box center [472, 502] width 36 height 32
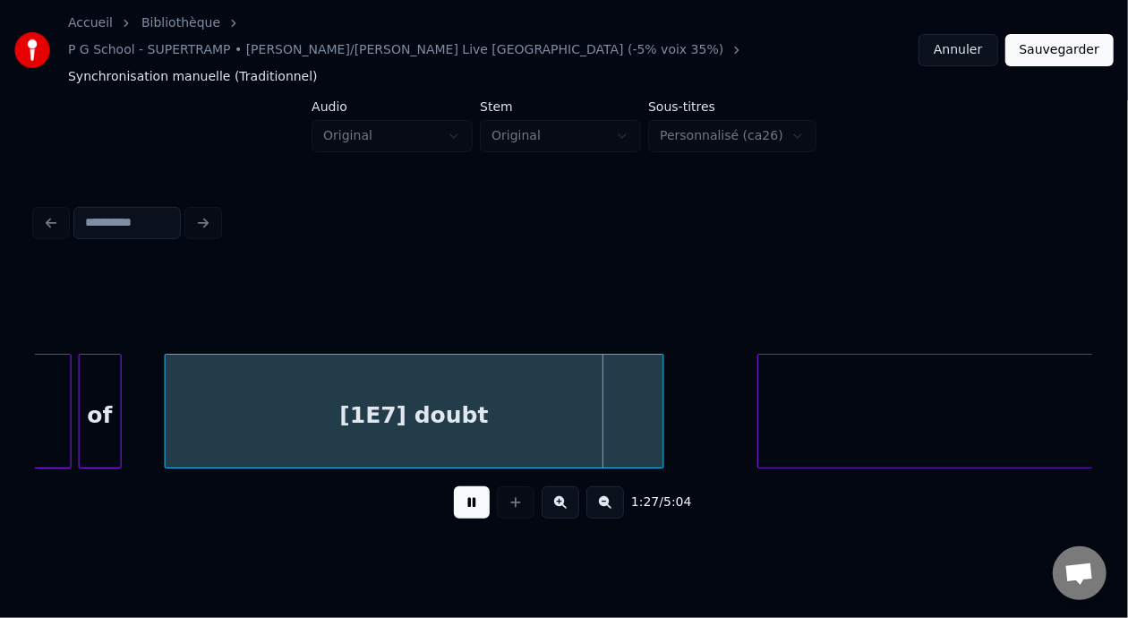
click at [456, 487] on button at bounding box center [472, 502] width 36 height 32
click at [662, 383] on div "[1E7] doubt" at bounding box center [414, 411] width 499 height 115
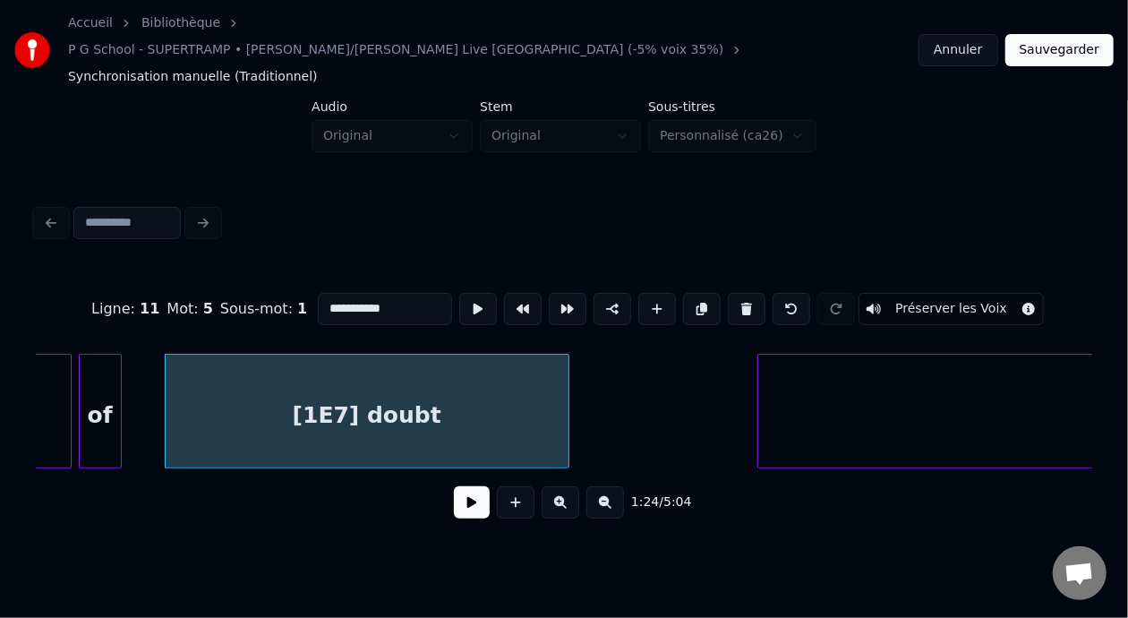
click at [566, 399] on div at bounding box center [565, 410] width 5 height 113
click at [1082, 35] on button "Sauvegarder" at bounding box center [1059, 50] width 108 height 32
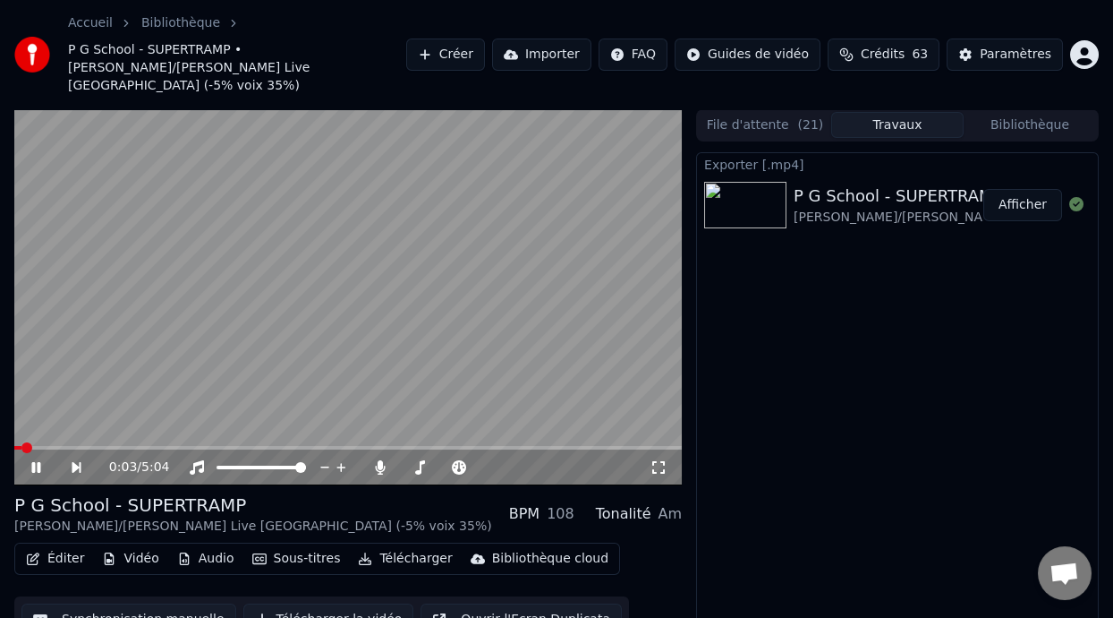
click at [36, 460] on icon at bounding box center [49, 467] width 40 height 14
